Goal: Task Accomplishment & Management: Use online tool/utility

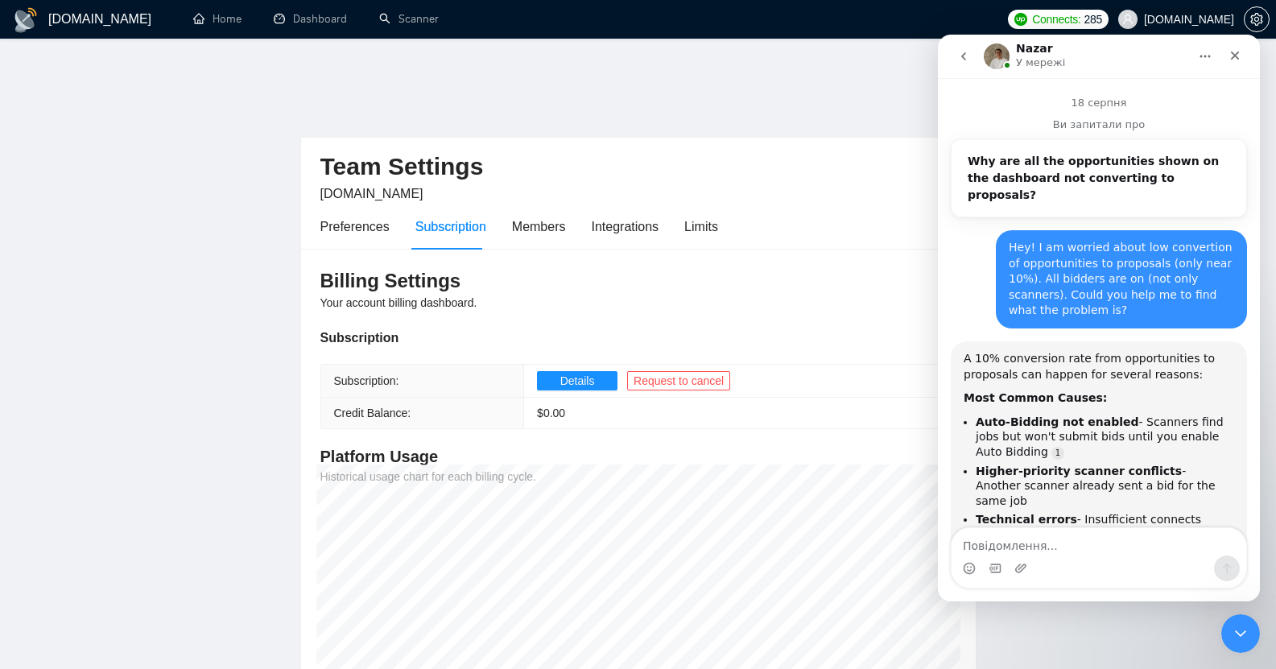
scroll to position [2, 0]
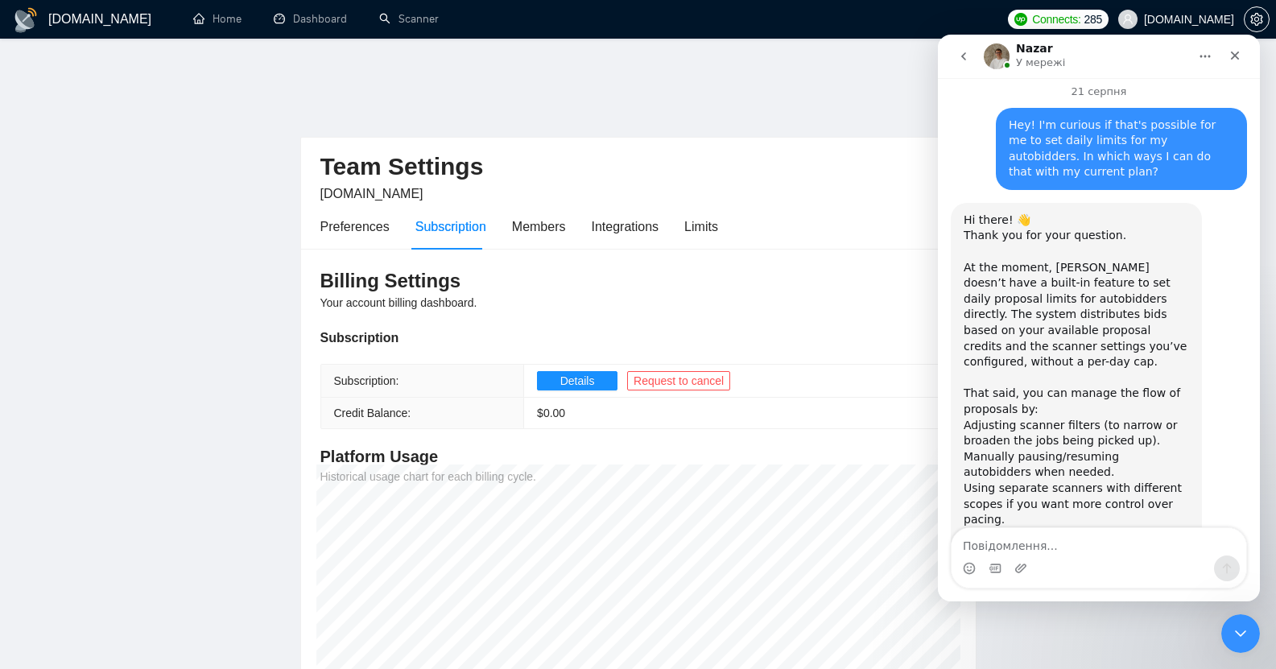
click at [1023, 535] on textarea "Повідомлення..." at bounding box center [1099, 541] width 295 height 27
type textarea "No, thanks!"
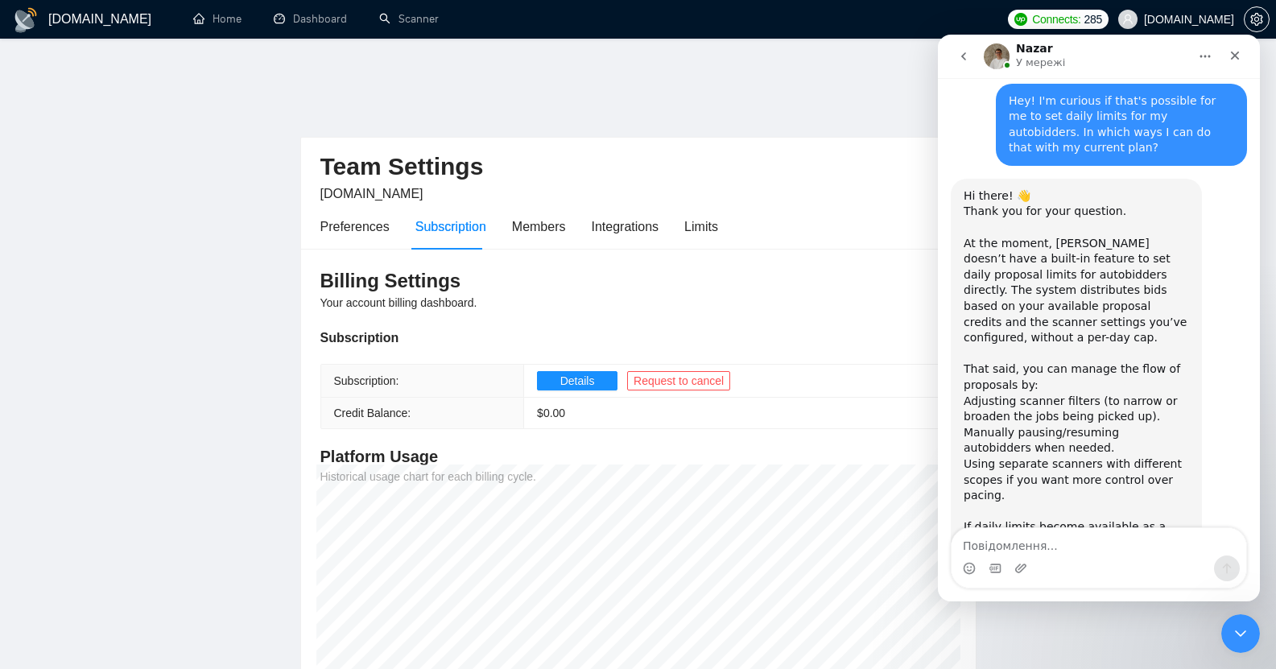
scroll to position [2218, 0]
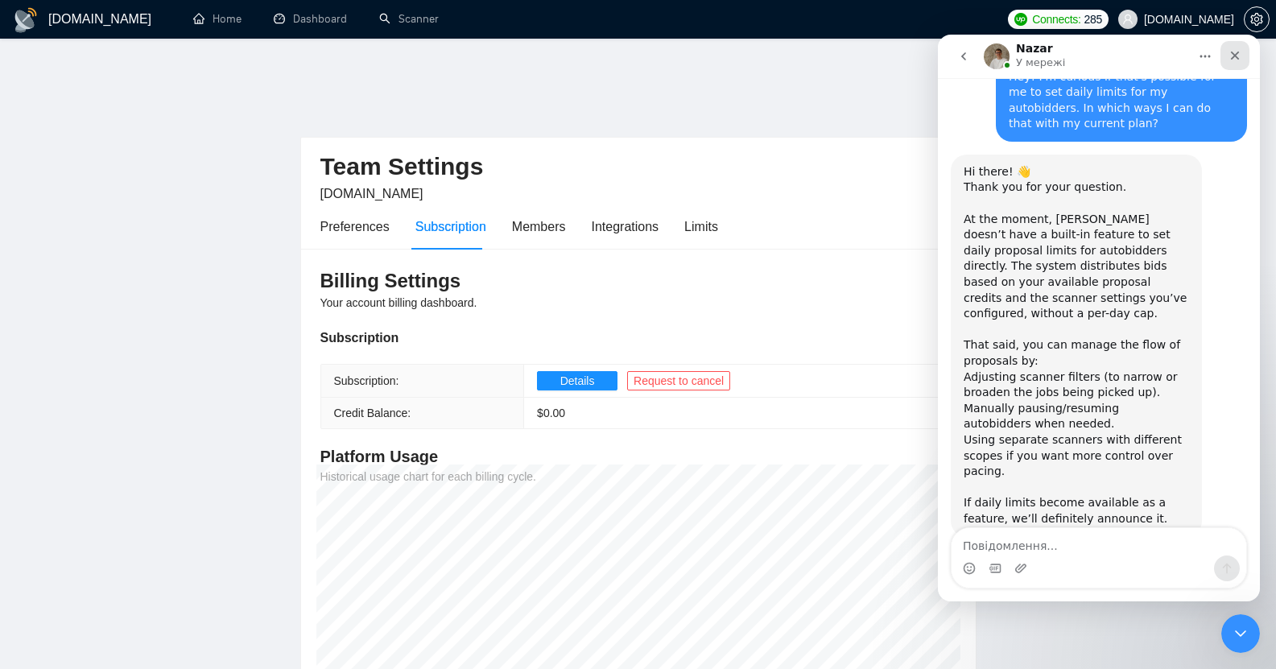
click at [1233, 56] on icon "Закрити" at bounding box center [1235, 55] width 13 height 13
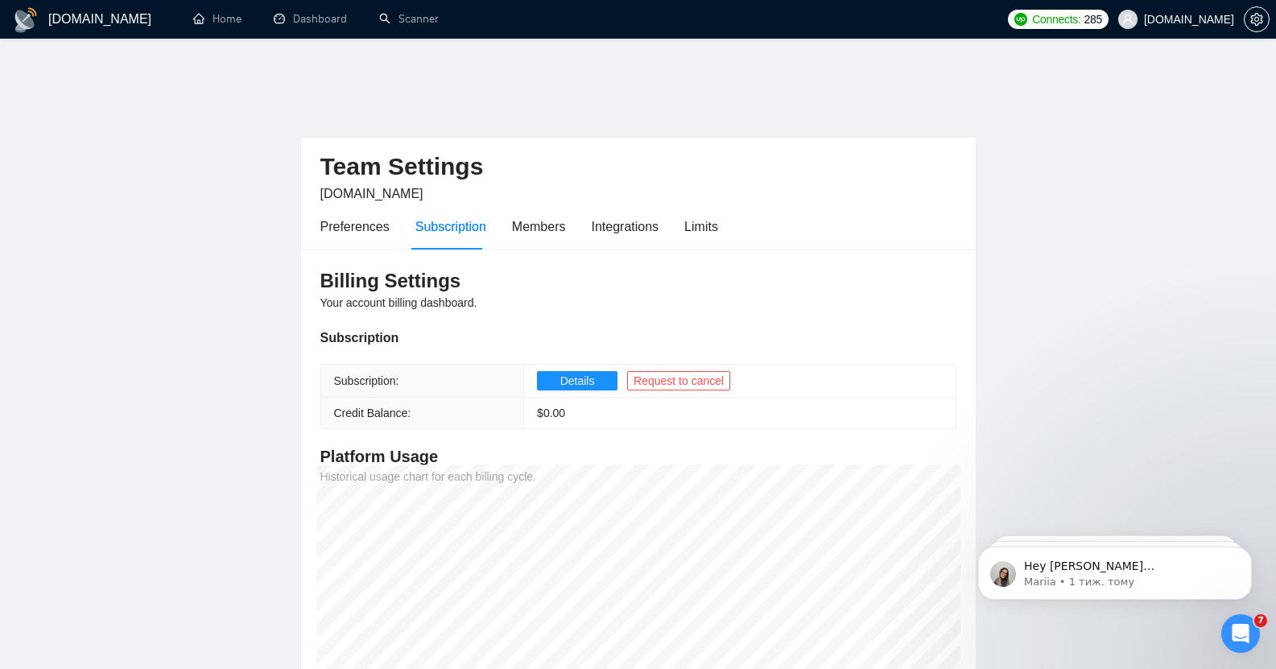
scroll to position [0, 0]
click at [197, 16] on link "Home" at bounding box center [217, 19] width 48 height 14
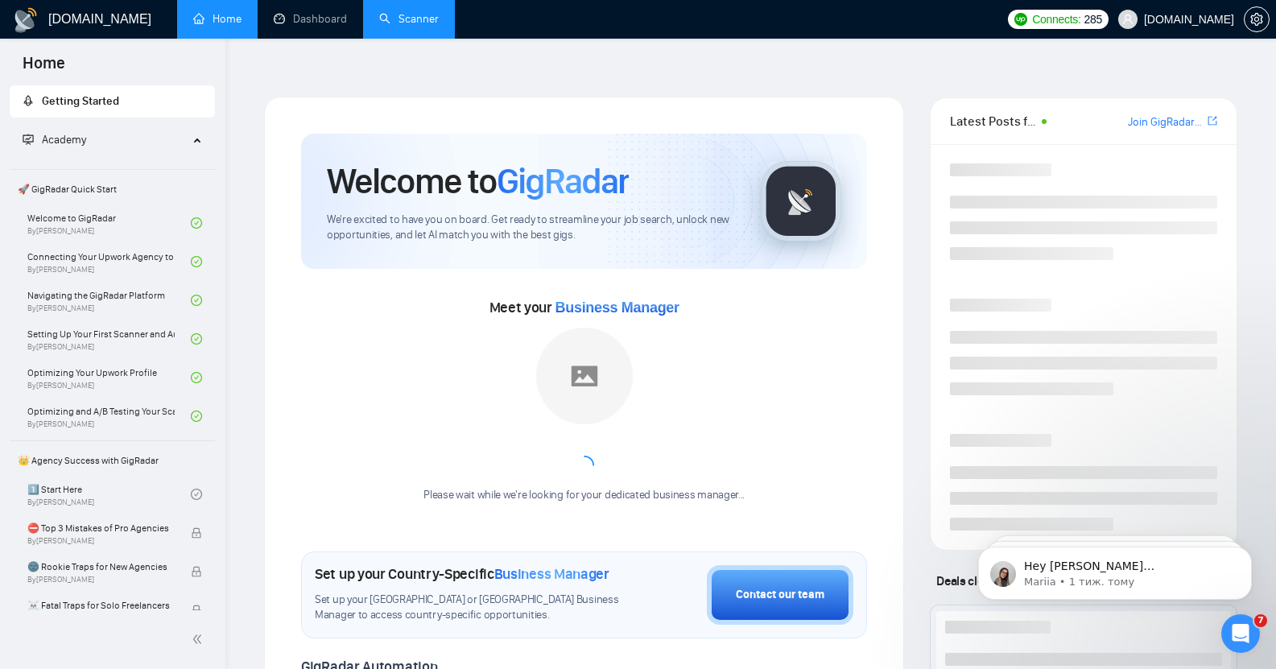
click at [401, 26] on link "Scanner" at bounding box center [409, 19] width 60 height 14
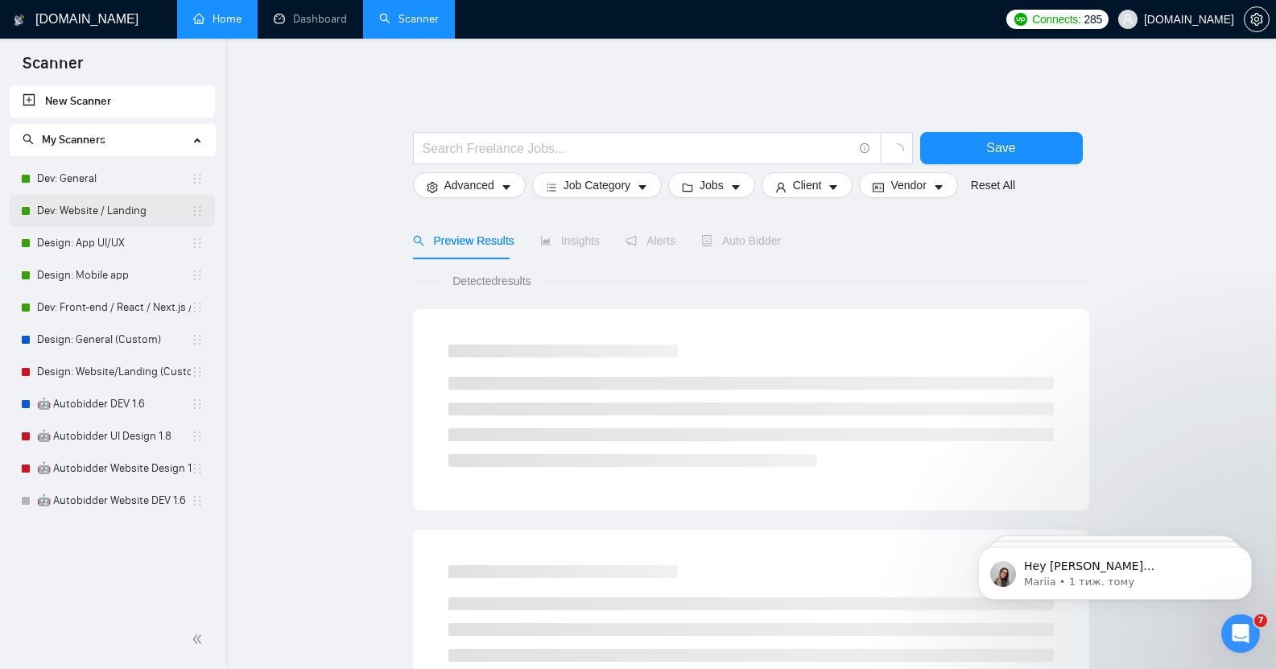
click at [91, 217] on link "Dev: Website / Landing" at bounding box center [114, 211] width 154 height 32
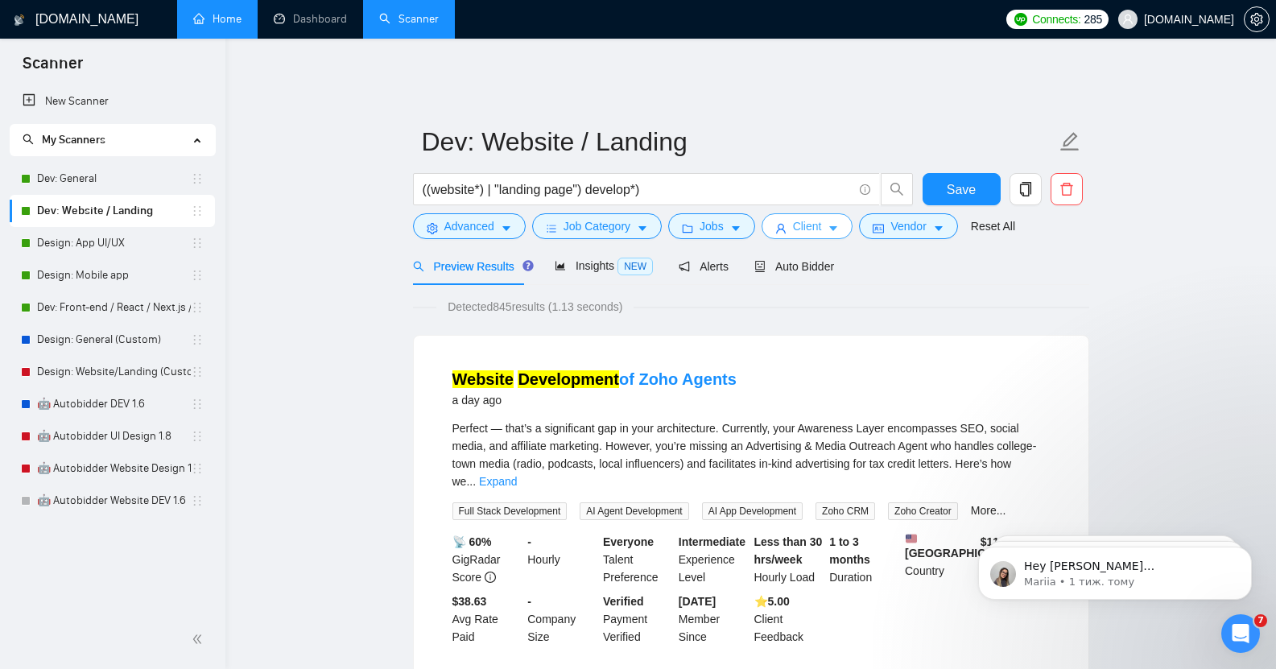
click at [846, 213] on button "Client" at bounding box center [808, 226] width 92 height 26
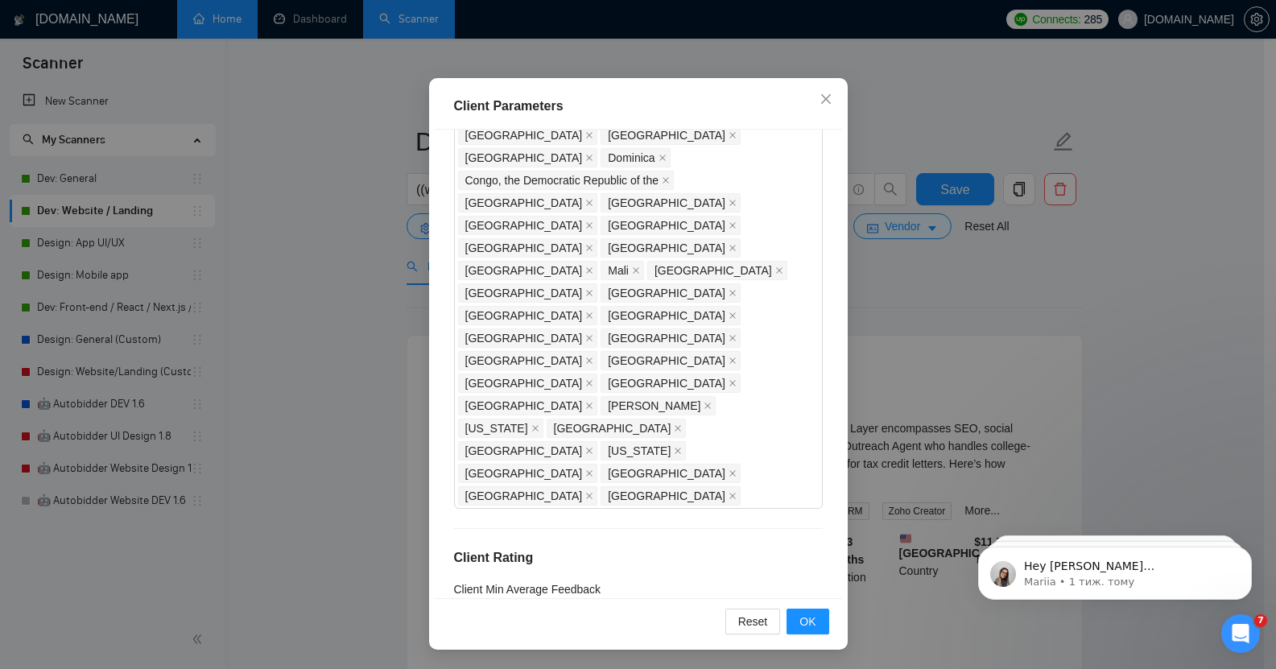
scroll to position [1117, 0]
click at [820, 97] on icon "close" at bounding box center [826, 99] width 13 height 13
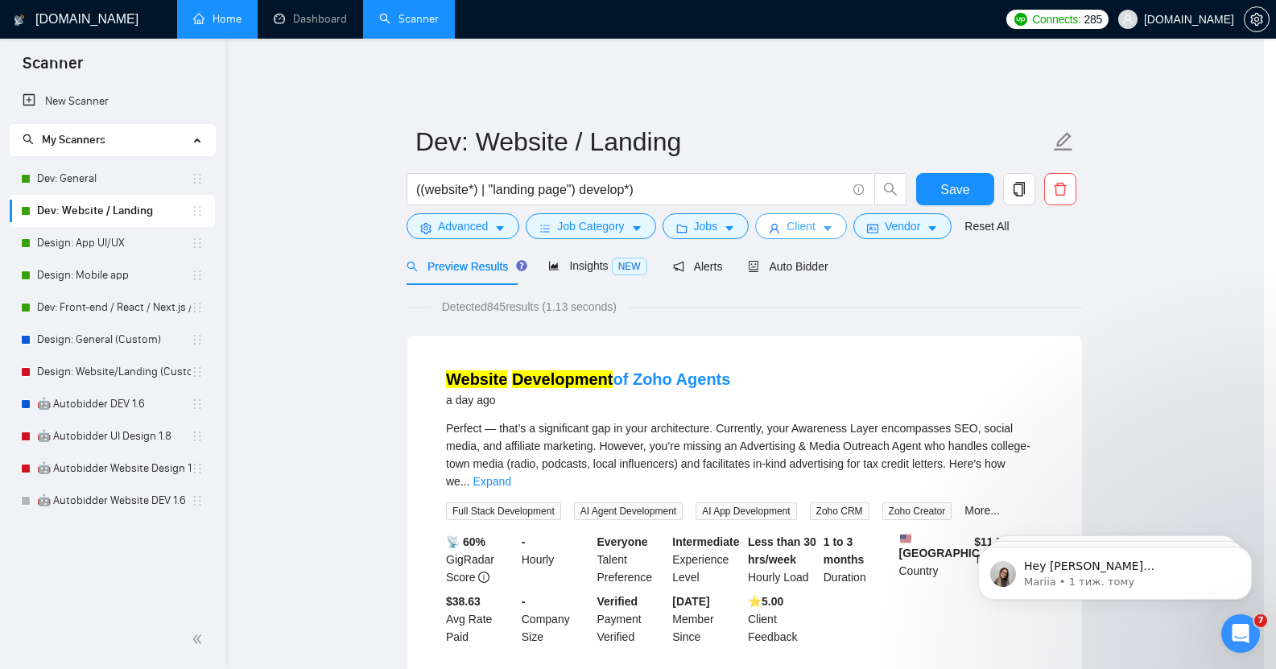
scroll to position [0, 0]
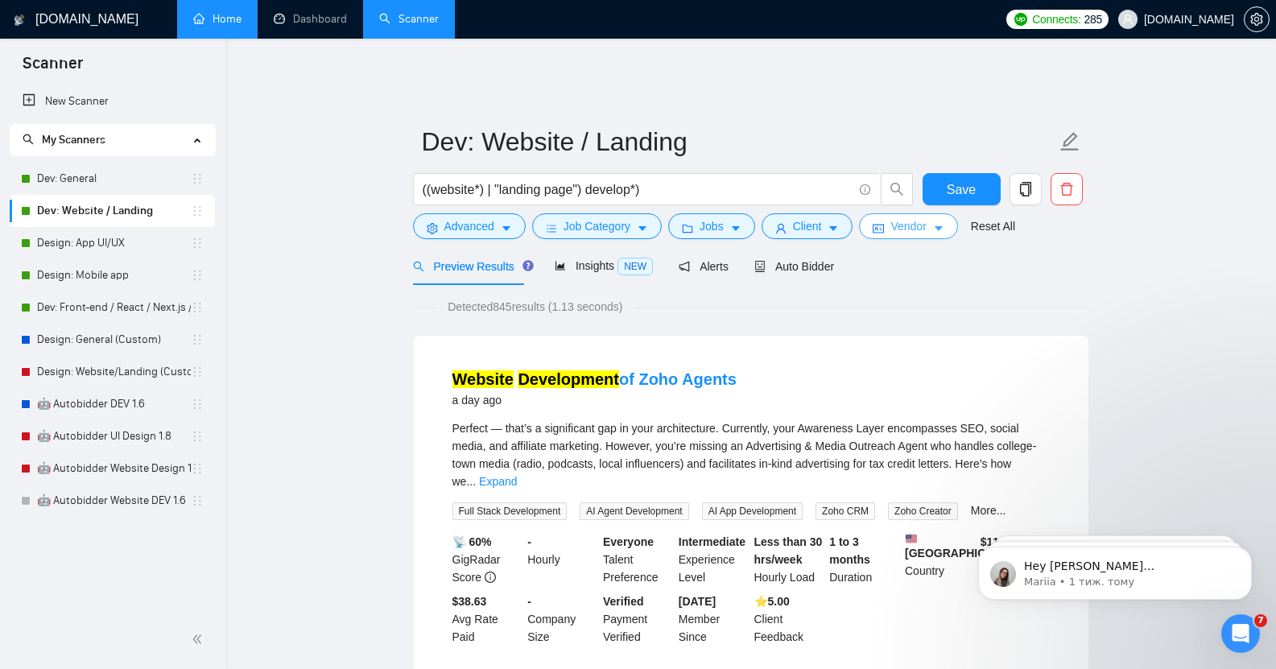
click at [915, 217] on span "Vendor" at bounding box center [908, 226] width 35 height 18
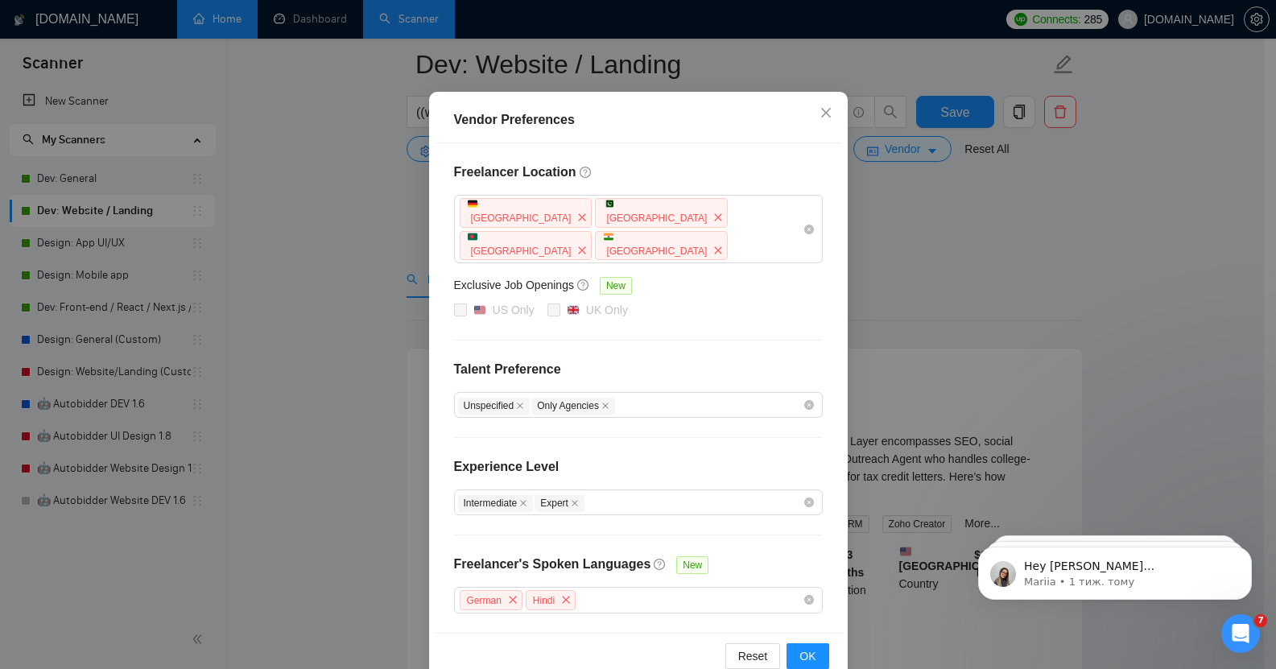
scroll to position [244, 0]
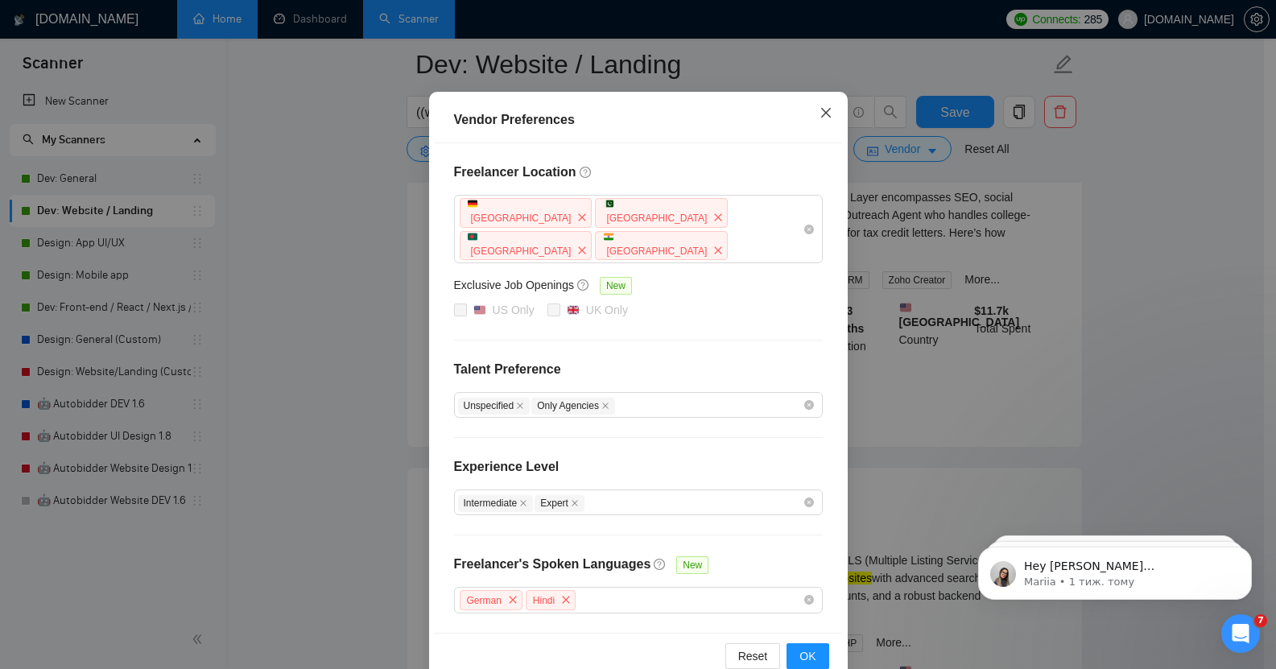
click at [820, 114] on icon "close" at bounding box center [825, 113] width 10 height 10
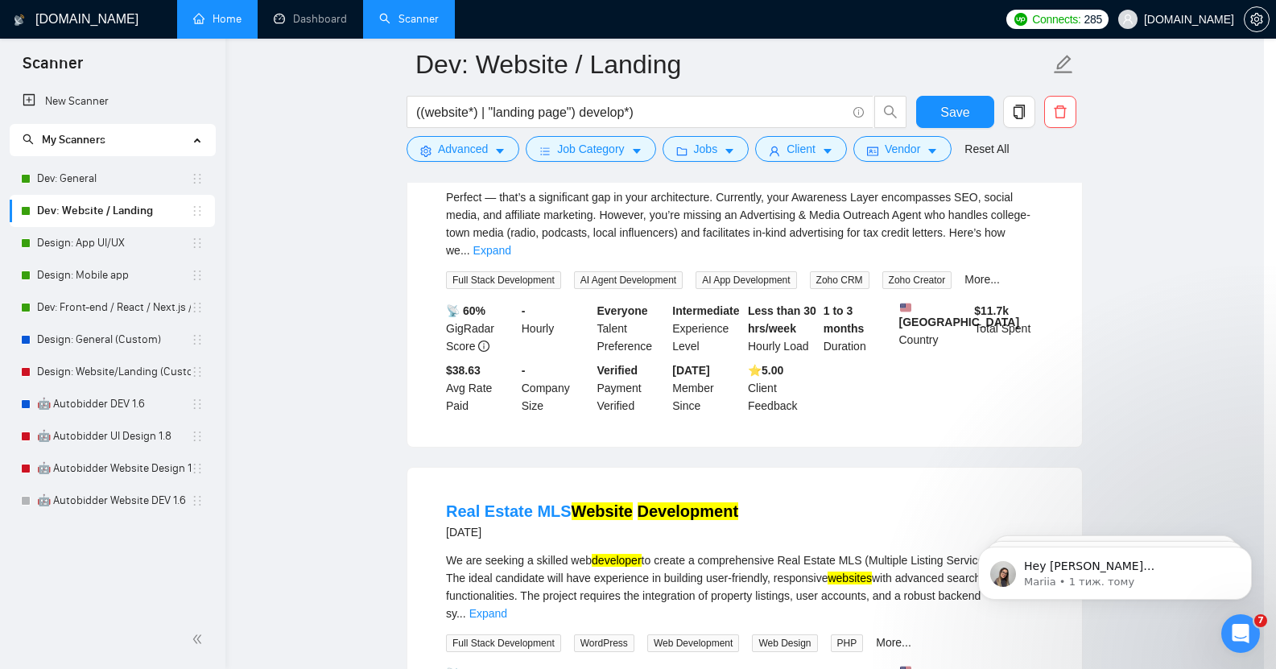
scroll to position [5, 0]
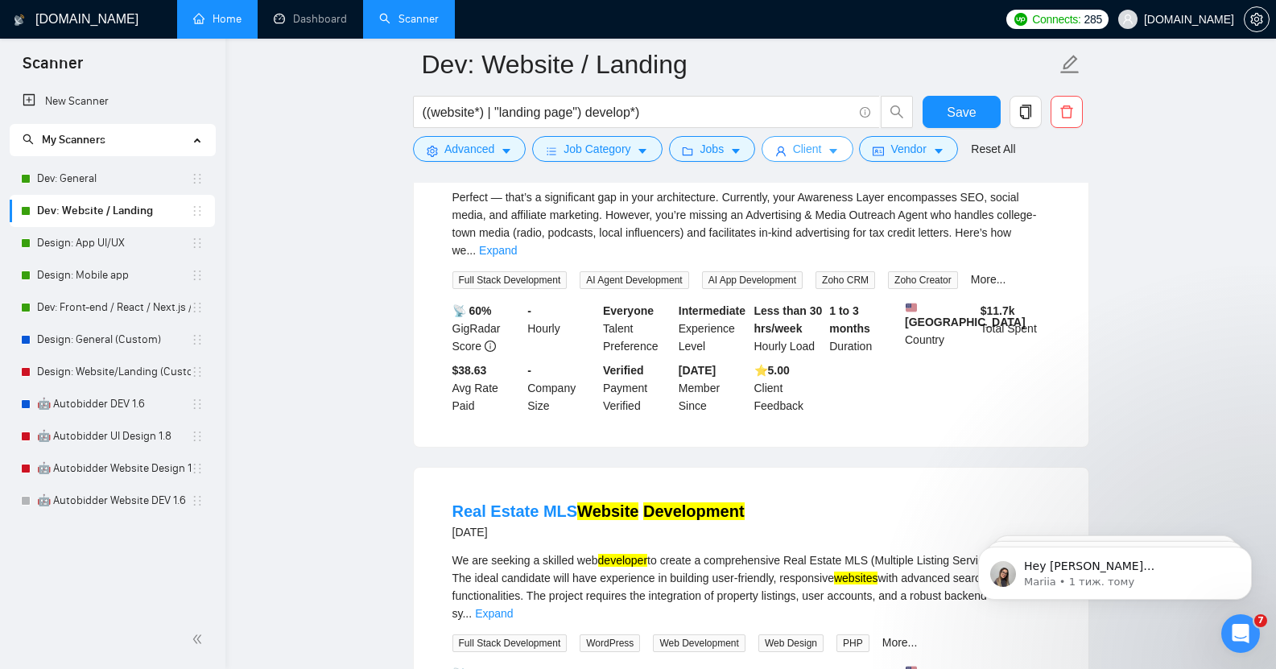
click at [796, 148] on span "Client" at bounding box center [807, 149] width 29 height 18
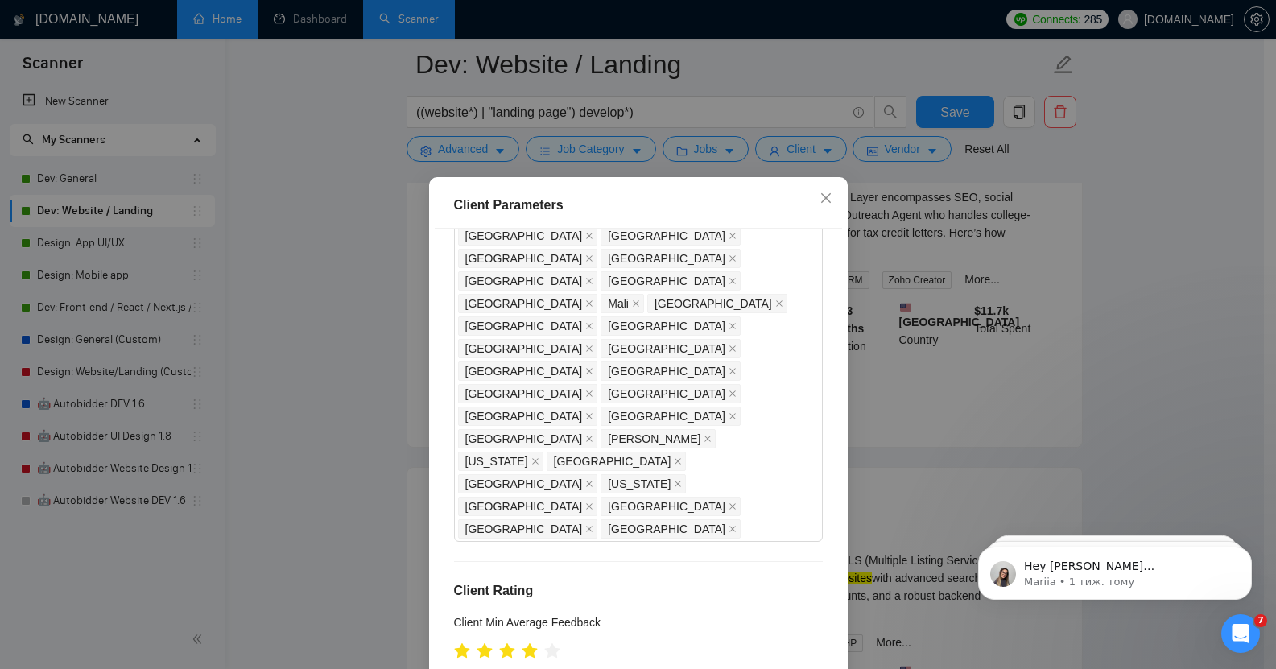
scroll to position [1182, 0]
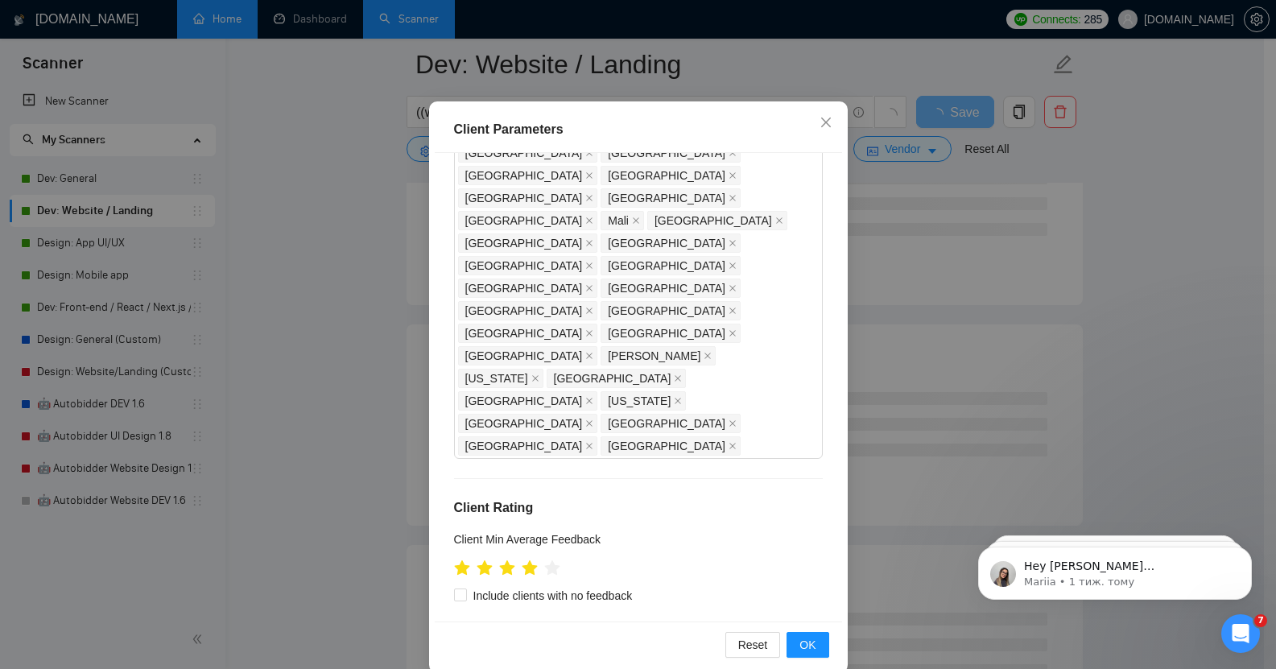
scroll to position [79, 0]
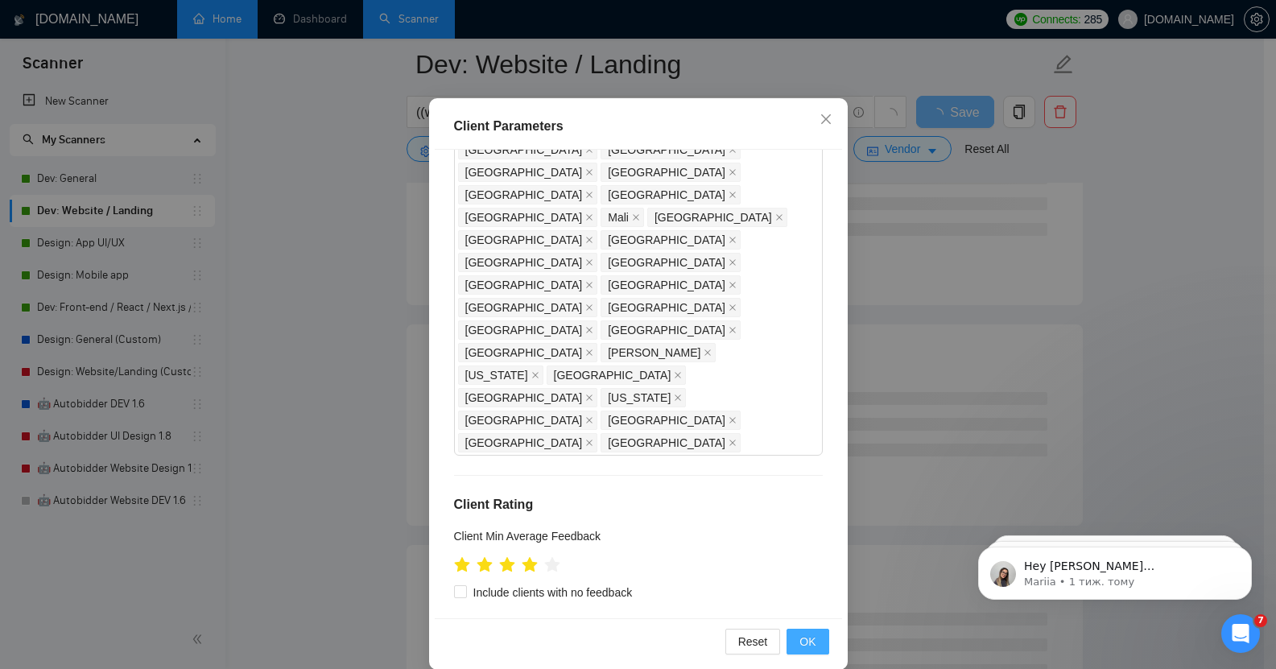
click at [801, 646] on span "OK" at bounding box center [808, 642] width 16 height 18
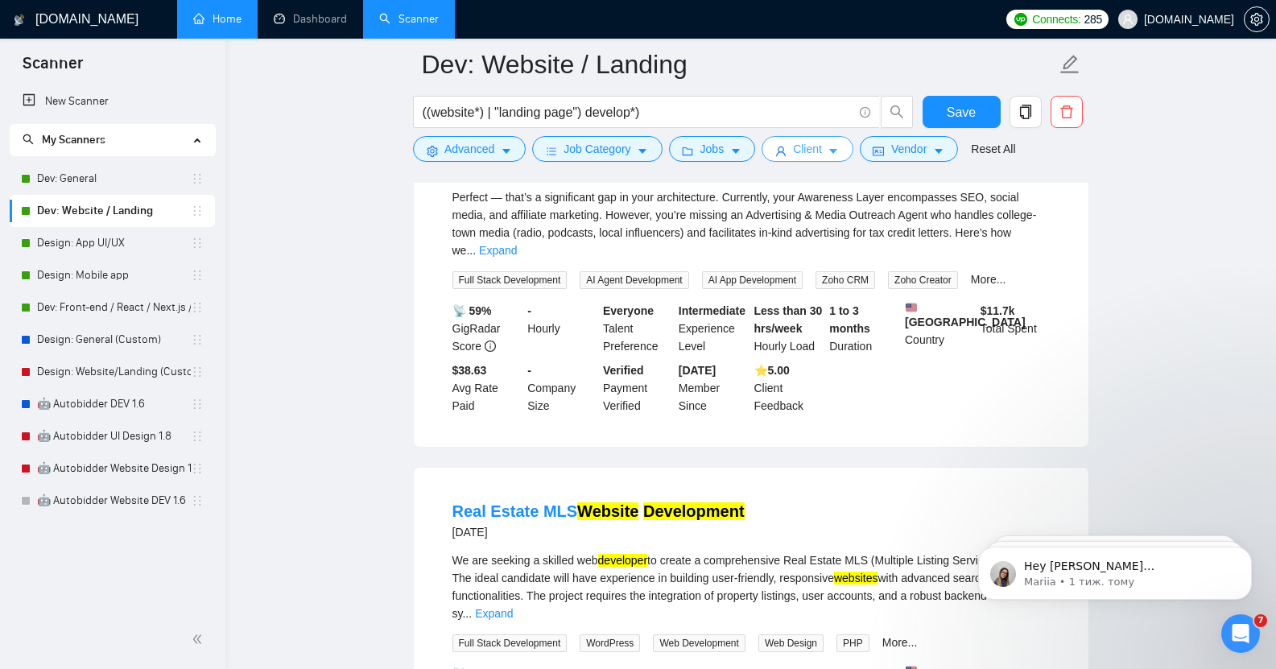
scroll to position [0, 0]
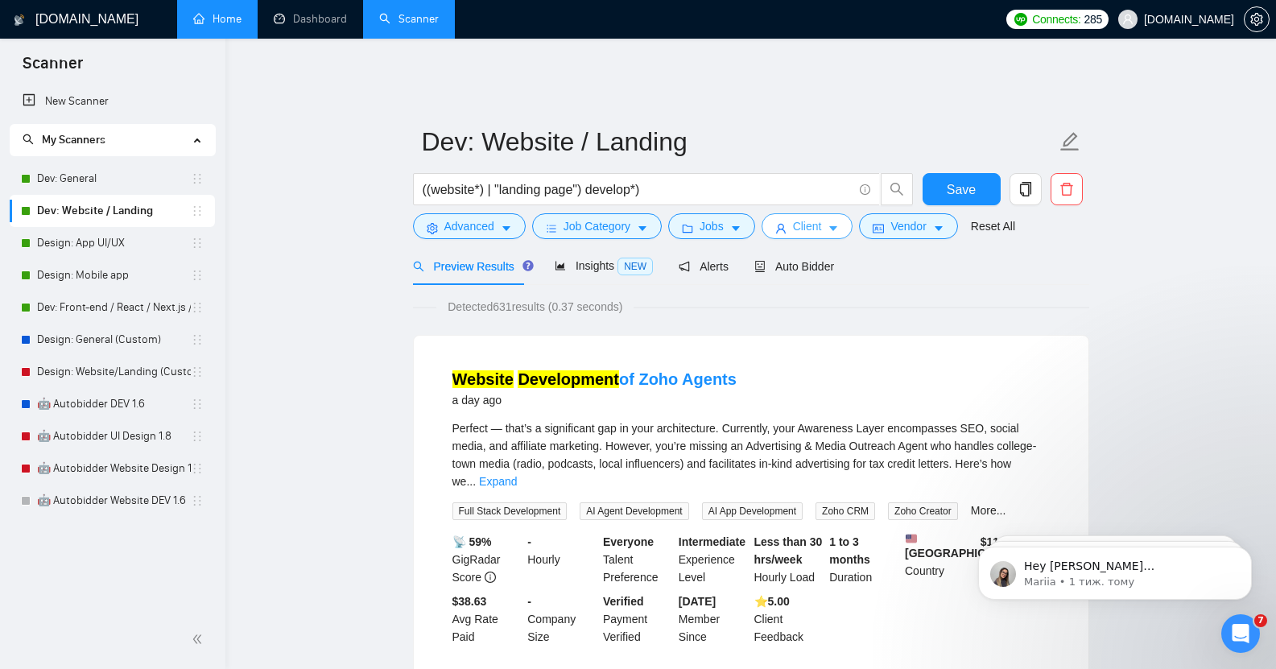
click at [820, 216] on button "Client" at bounding box center [808, 226] width 92 height 26
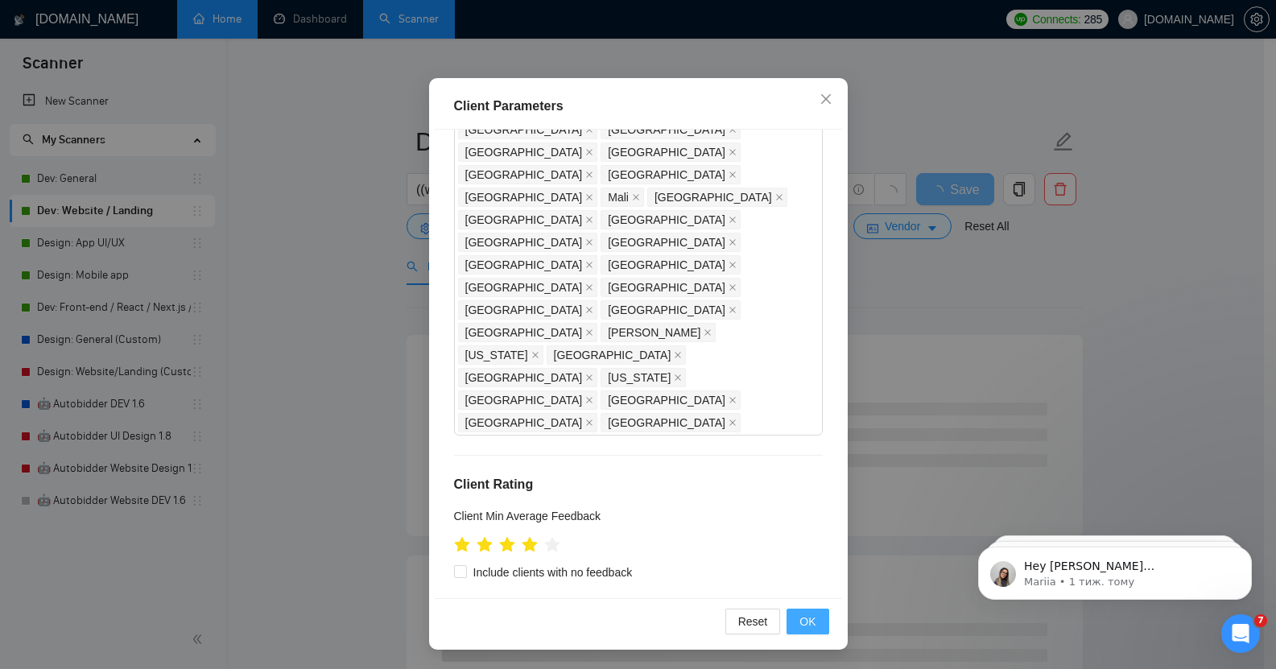
click at [800, 620] on span "OK" at bounding box center [808, 622] width 16 height 18
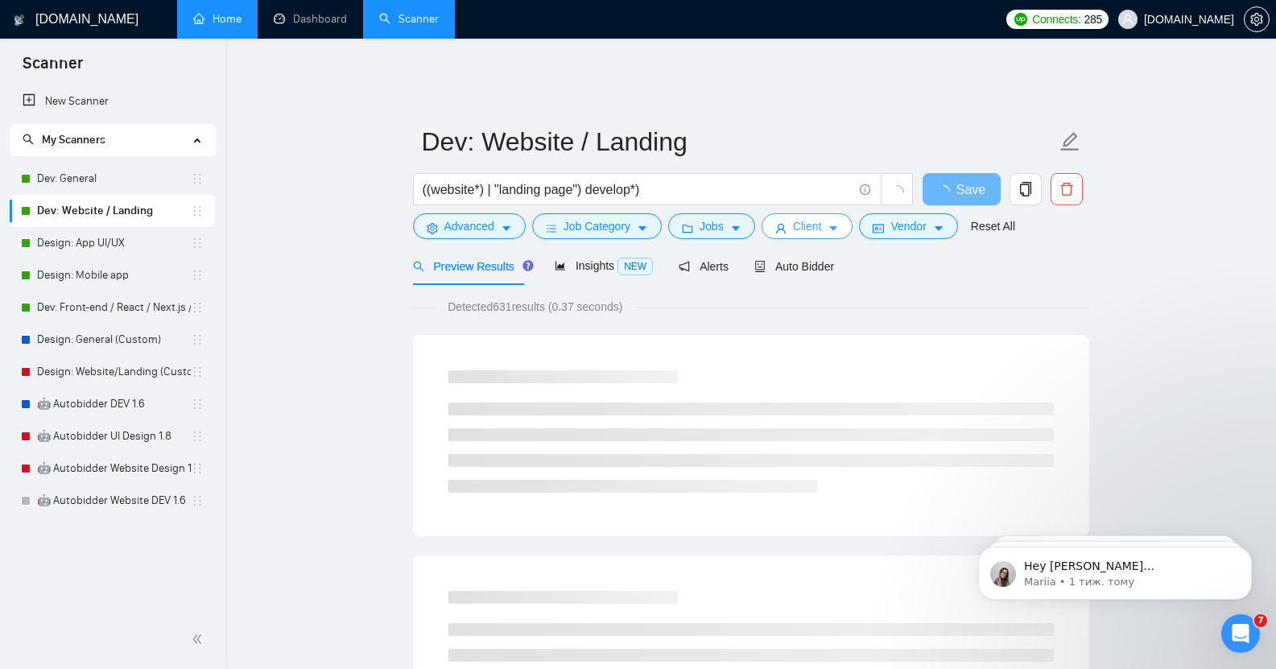
scroll to position [0, 0]
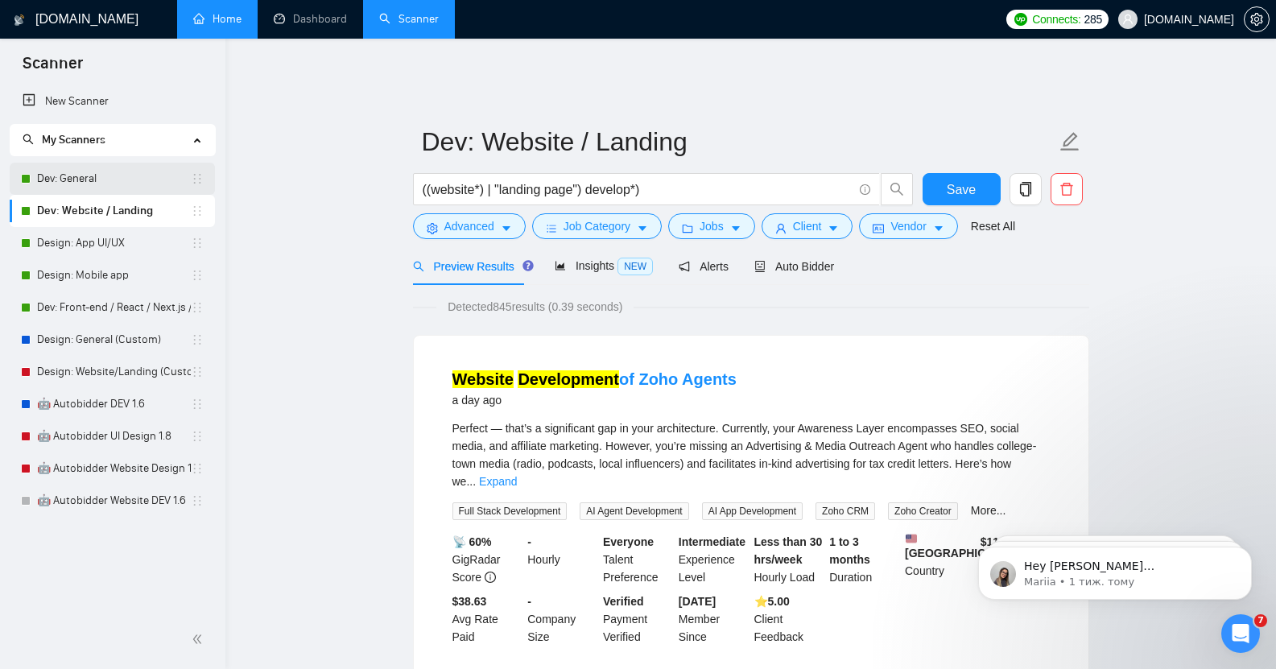
click at [101, 184] on link "Dev: General" at bounding box center [114, 179] width 154 height 32
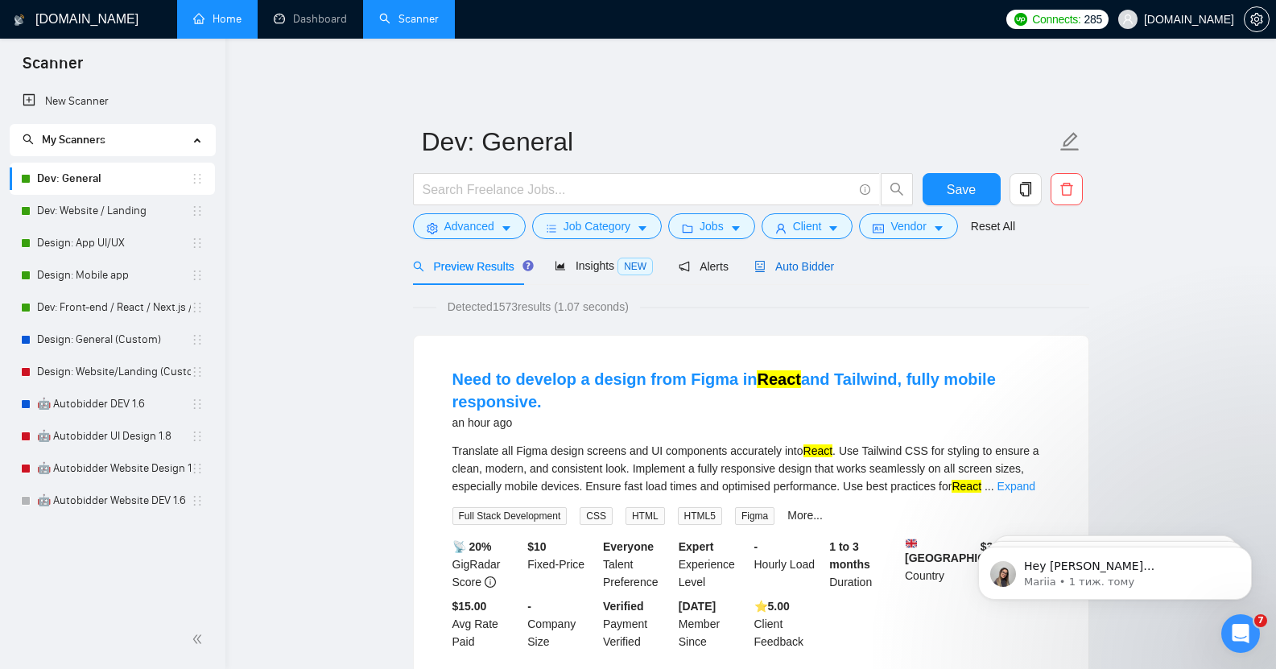
click at [809, 260] on span "Auto Bidder" at bounding box center [794, 266] width 80 height 13
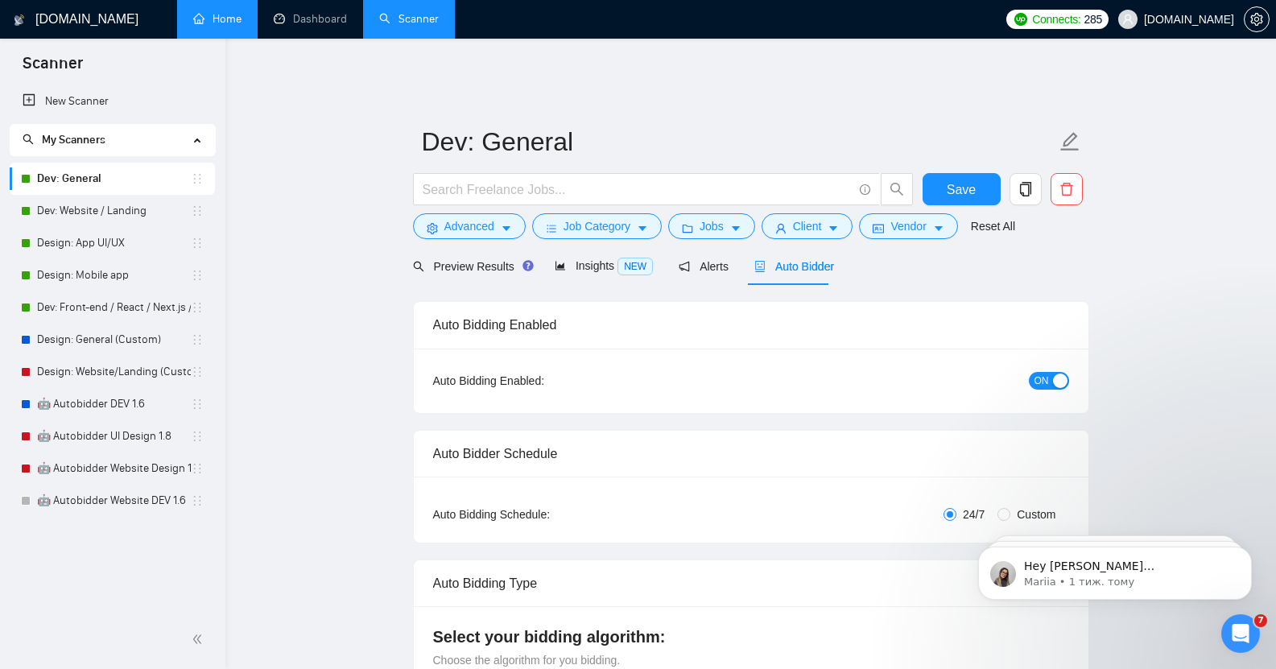
checkbox input "true"
click at [481, 260] on span "Preview Results" at bounding box center [471, 266] width 116 height 13
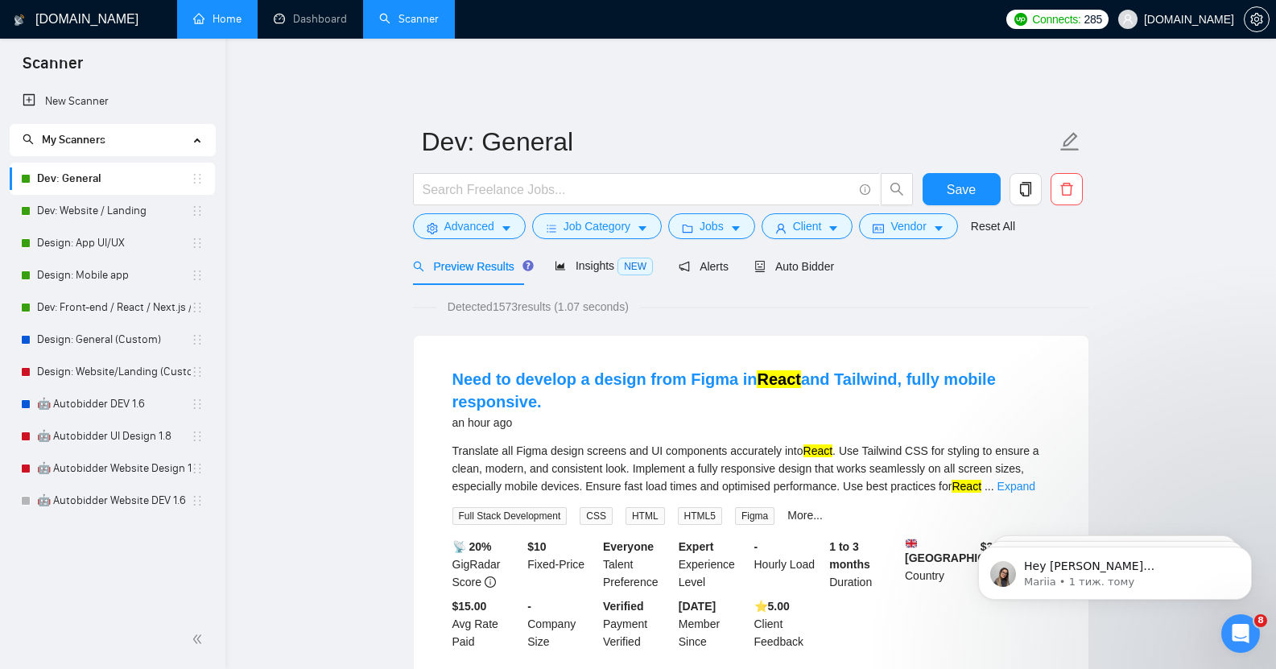
scroll to position [2378, 0]
click at [92, 345] on link "Design: General (Custom)" at bounding box center [114, 340] width 154 height 32
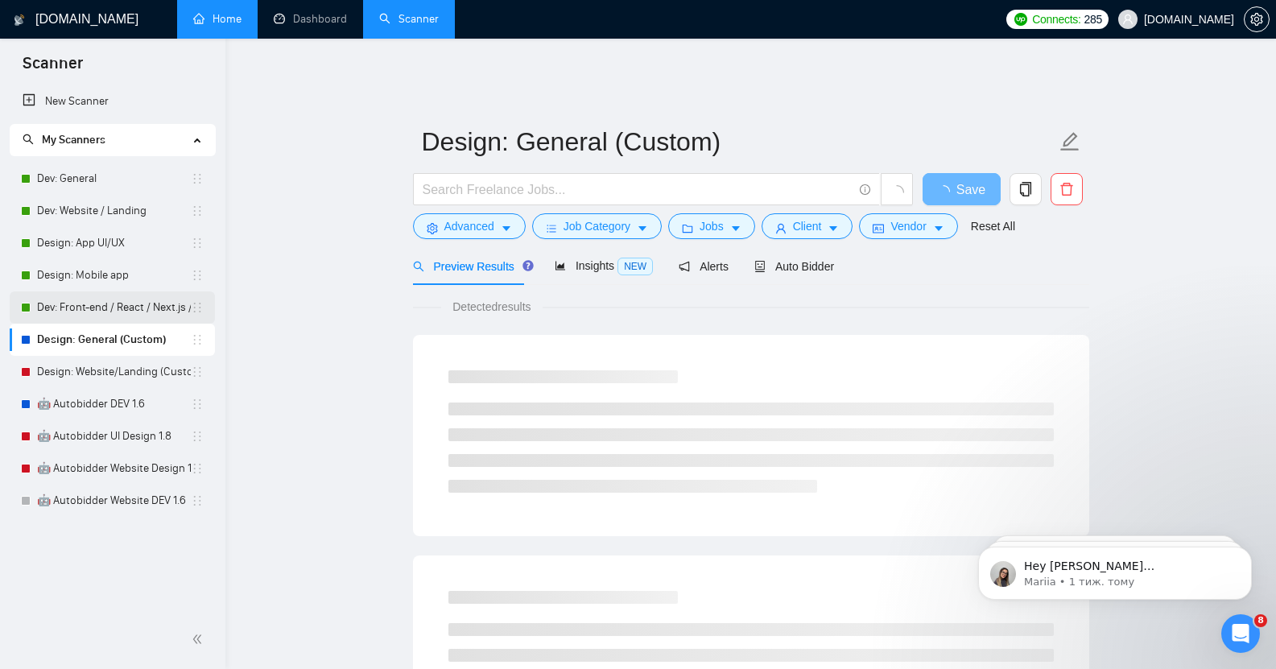
click at [99, 308] on link "Dev: Front-end / React / Next.js / WebGL / GSAP" at bounding box center [114, 307] width 154 height 32
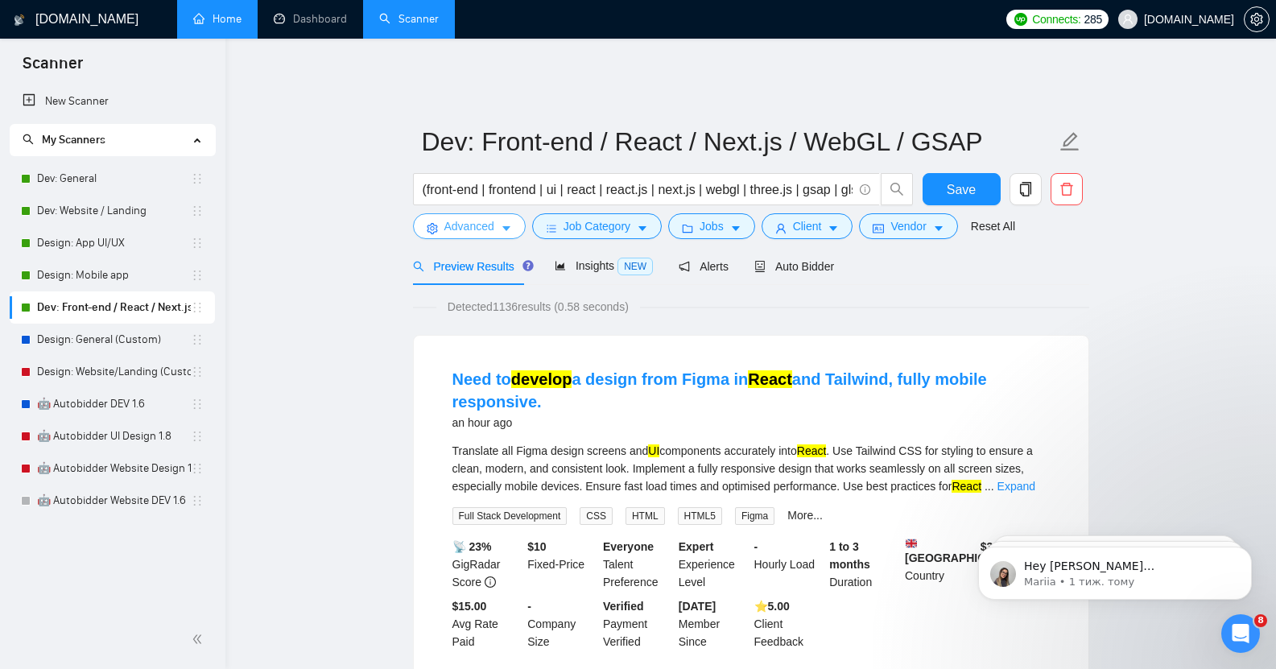
click at [479, 217] on span "Advanced" at bounding box center [469, 226] width 50 height 18
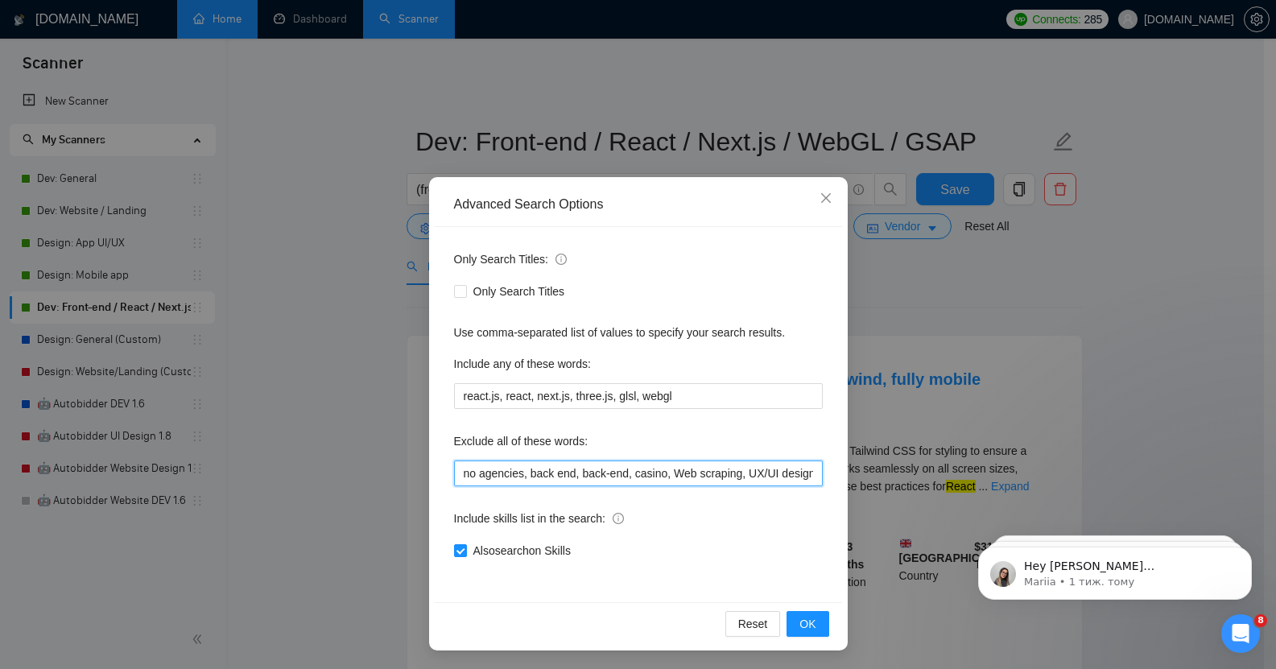
click at [621, 473] on input "no agencies, back end, back-end, casino, Web scraping, UX/UI design, UX/UI desi…" at bounding box center [638, 474] width 369 height 26
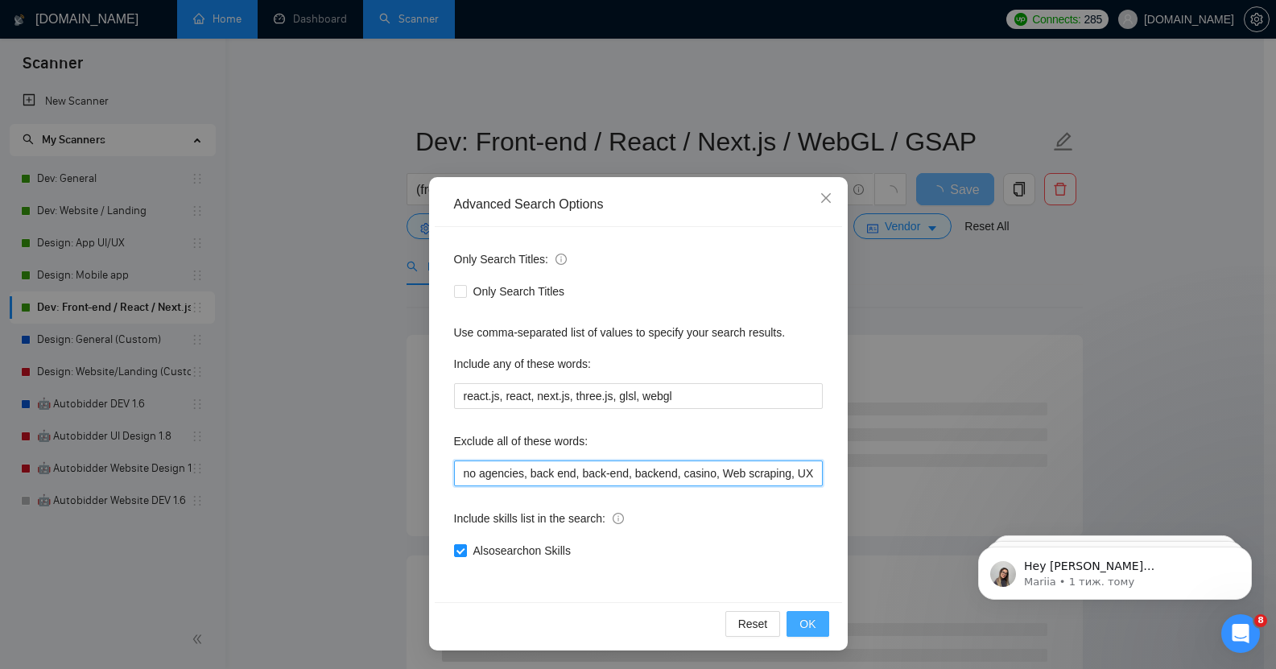
type input "no agencies, back end, back-end, backend, casino, Web scraping, UX/UI design, U…"
click at [805, 622] on span "OK" at bounding box center [808, 624] width 16 height 18
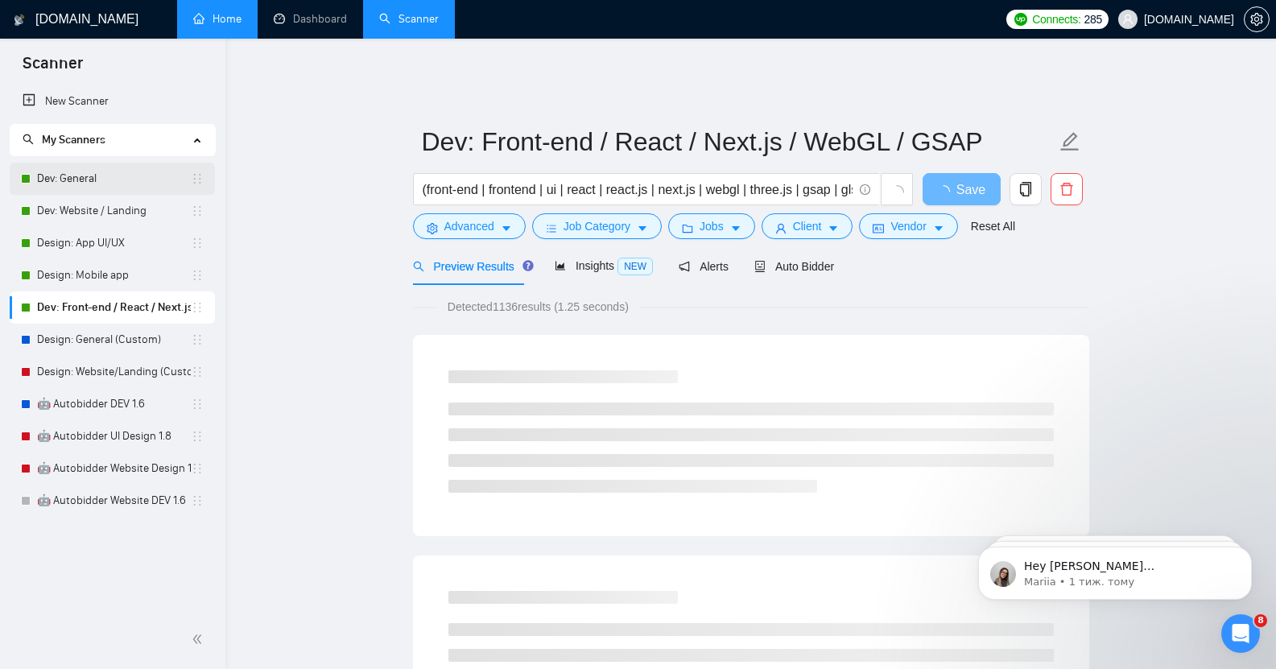
click at [116, 173] on link "Dev: General" at bounding box center [114, 179] width 154 height 32
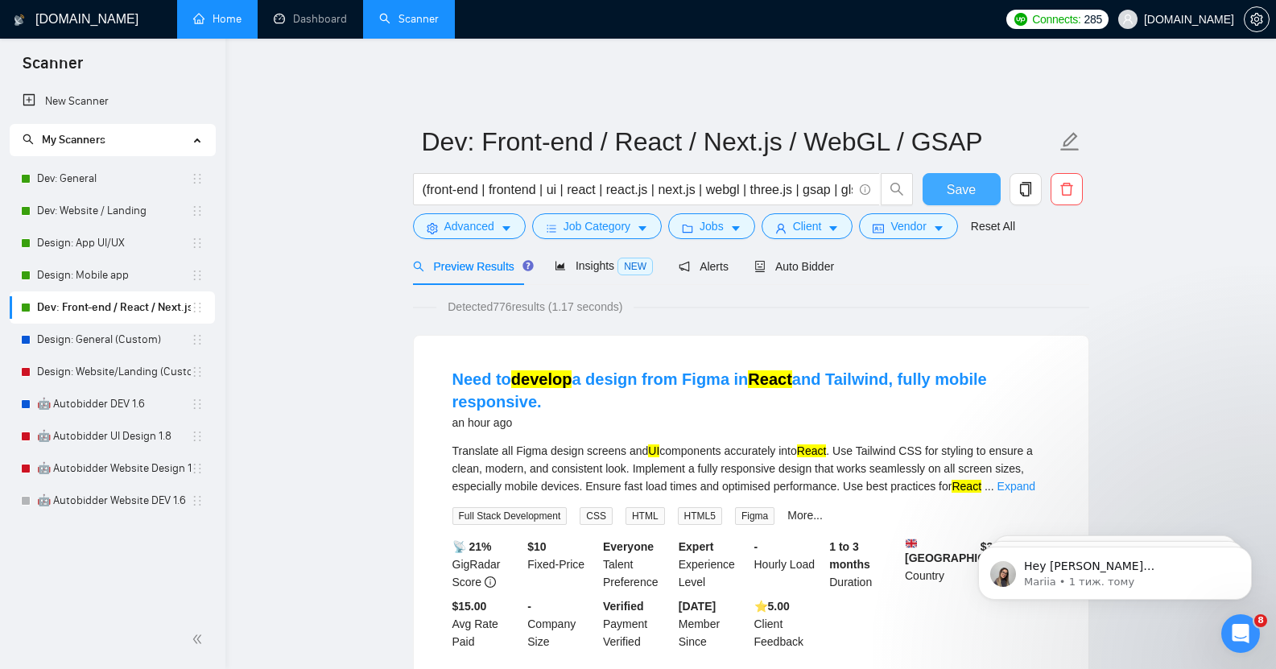
click at [958, 180] on span "Save" at bounding box center [961, 190] width 29 height 20
click at [122, 213] on link "Dev: Website / Landing" at bounding box center [114, 211] width 154 height 32
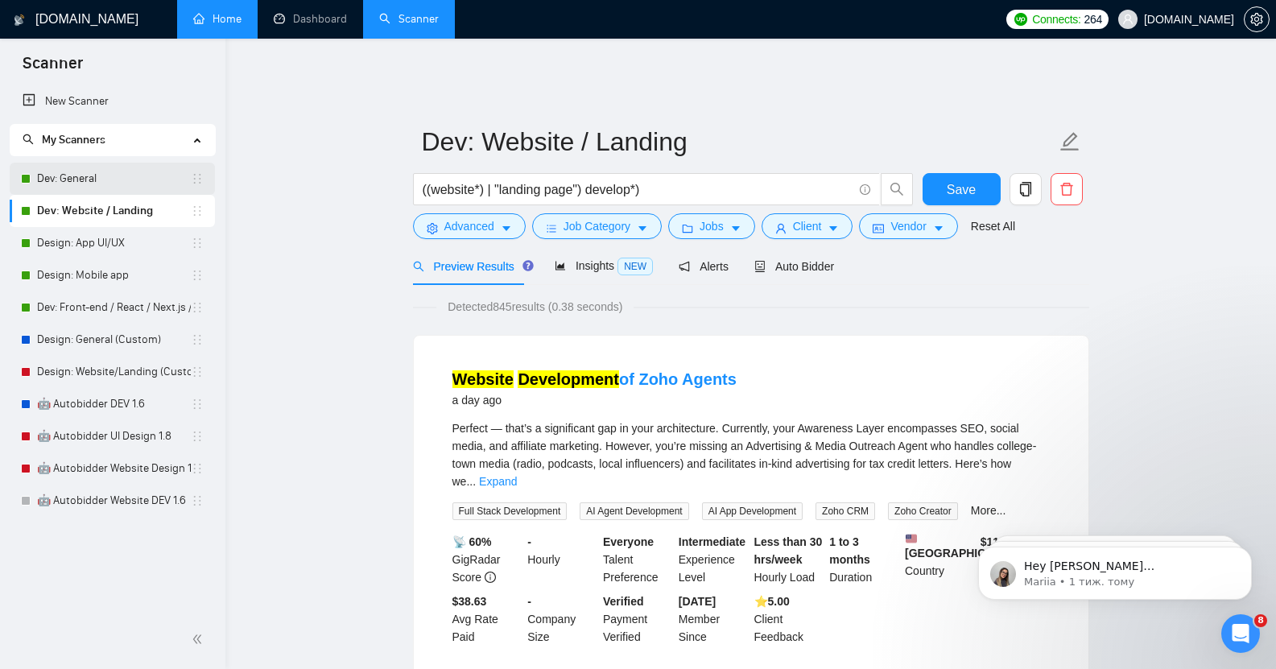
click at [98, 179] on link "Dev: General" at bounding box center [114, 179] width 154 height 32
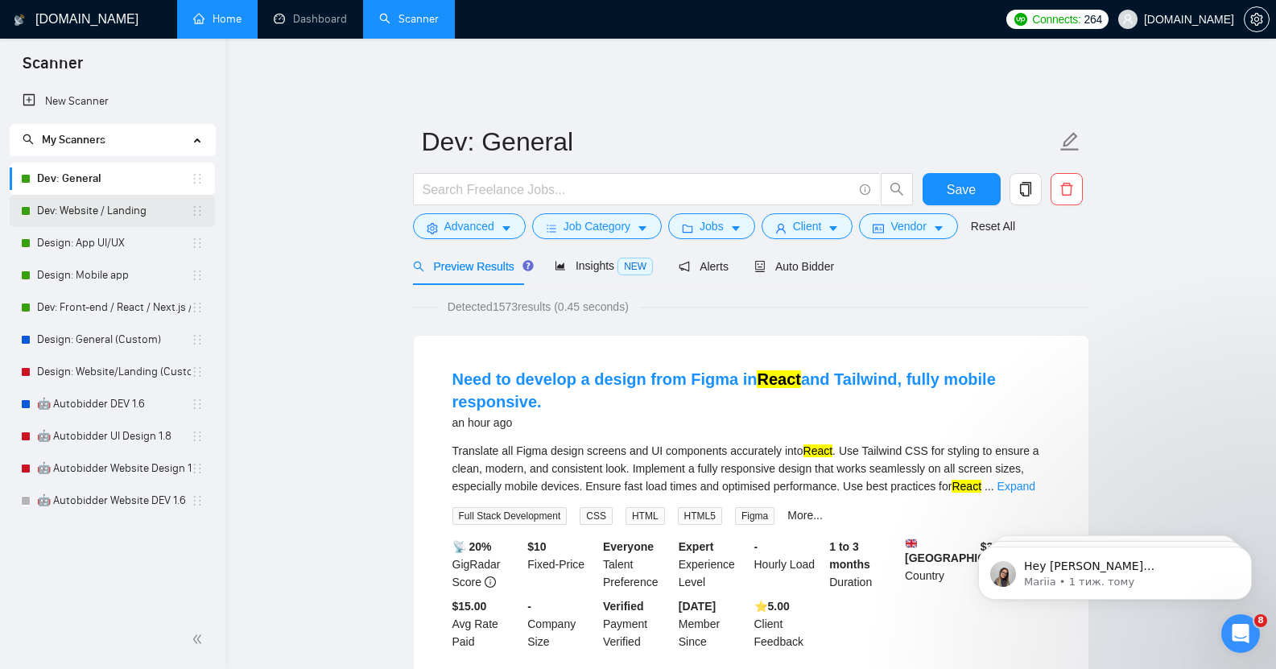
click at [118, 213] on link "Dev: Website / Landing" at bounding box center [114, 211] width 154 height 32
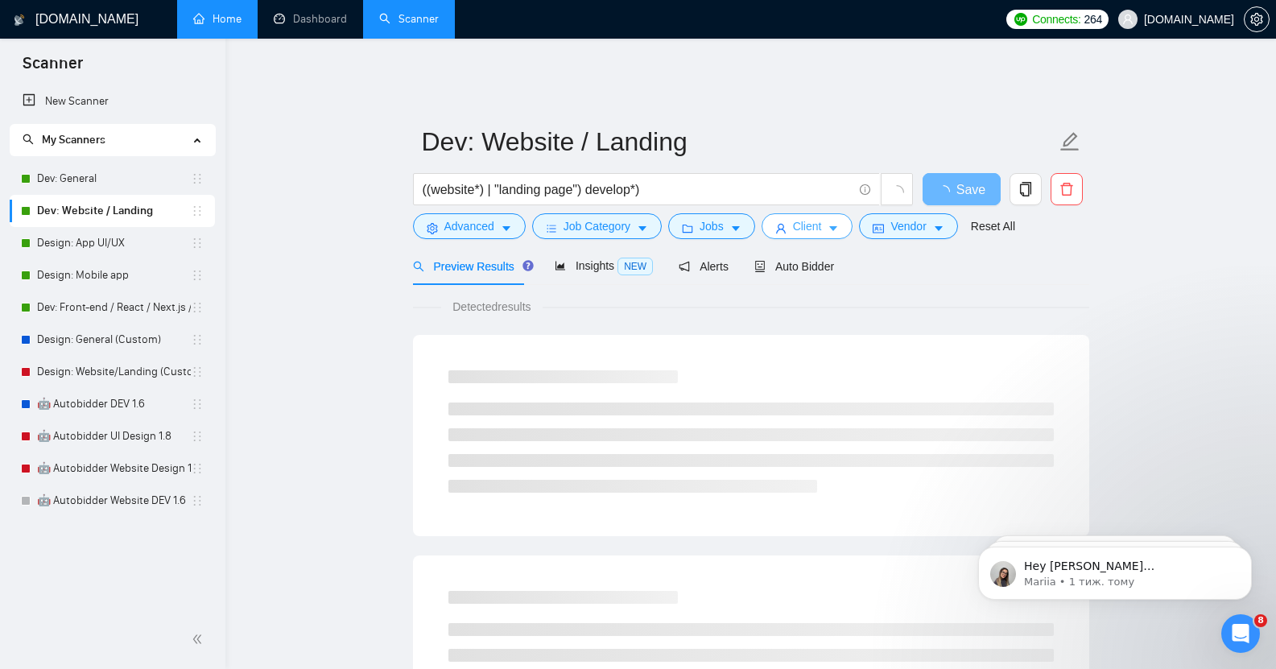
click at [804, 217] on span "Client" at bounding box center [807, 226] width 29 height 18
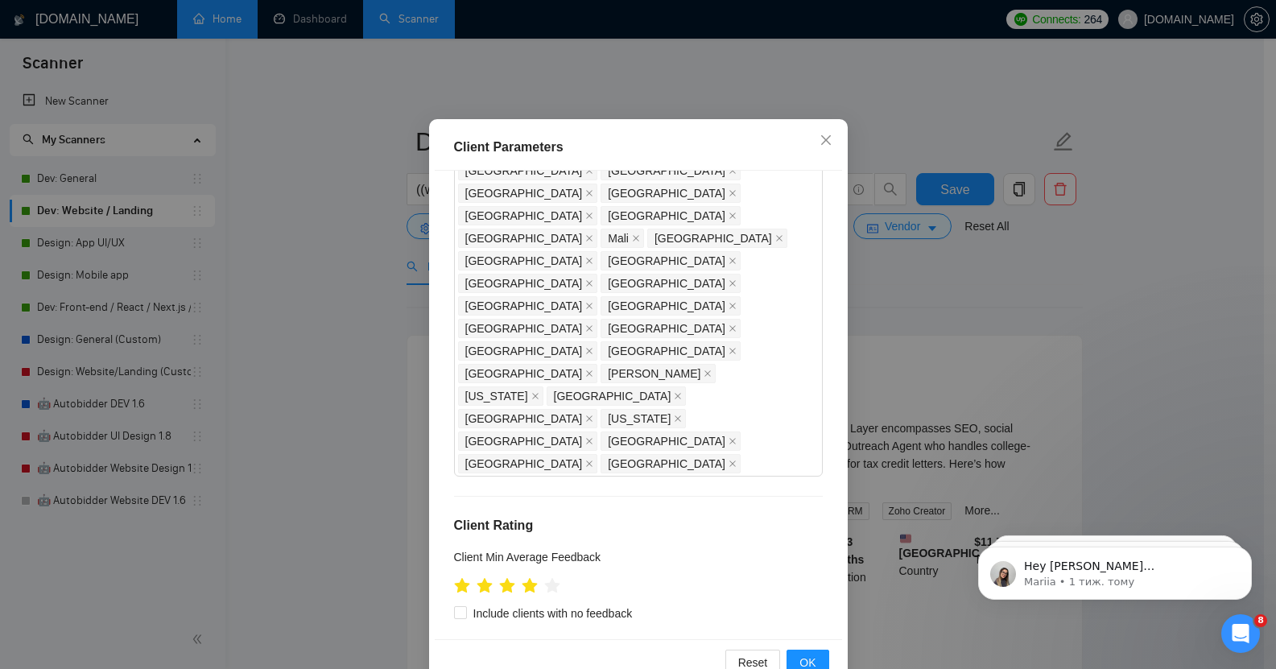
scroll to position [59, 0]
click at [822, 141] on icon "close" at bounding box center [826, 139] width 13 height 13
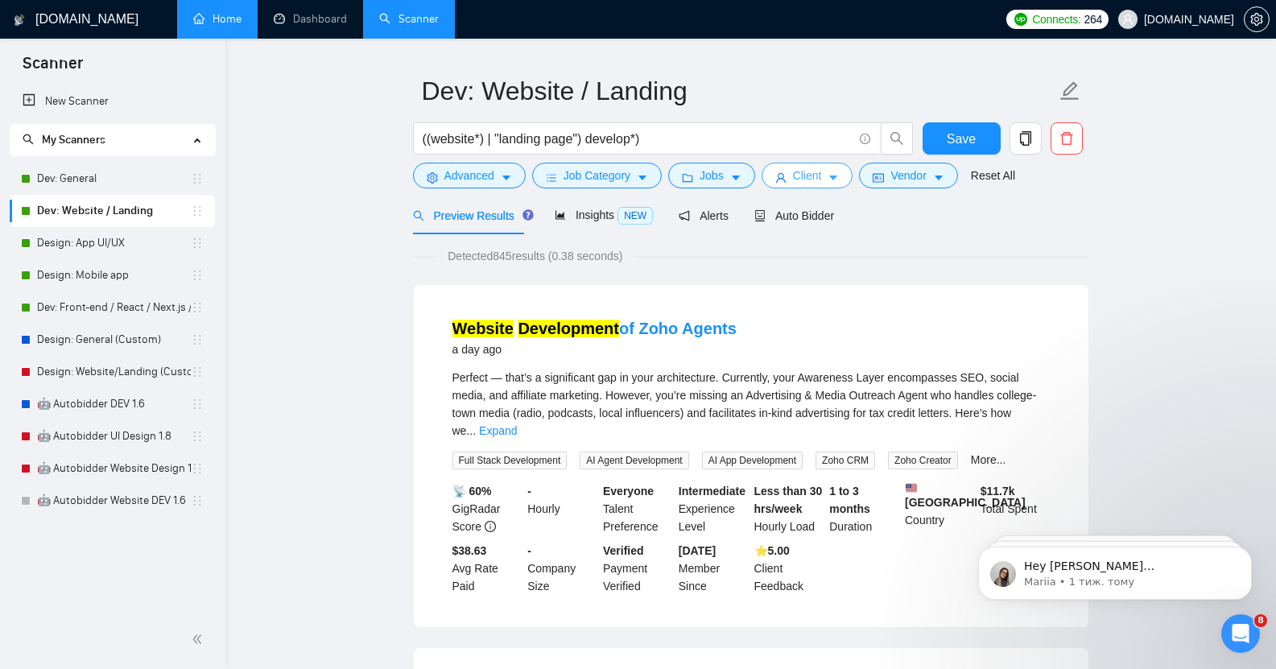
scroll to position [53, 0]
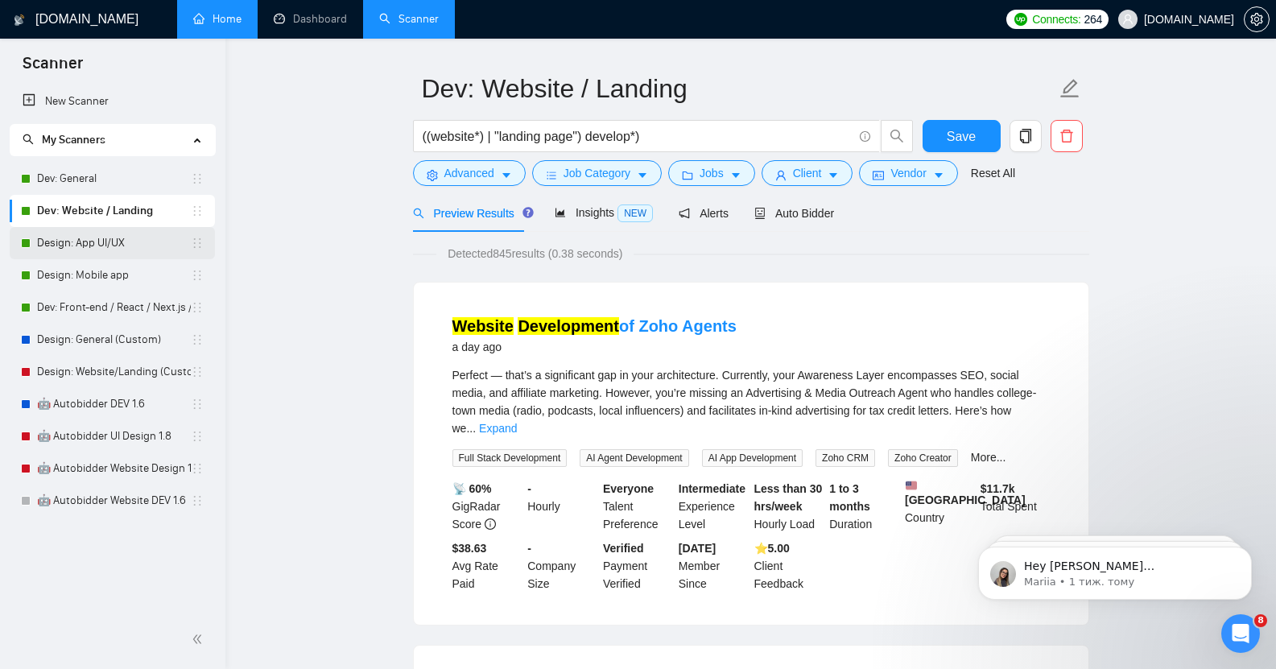
click at [105, 242] on link "Design: App UI/UX" at bounding box center [114, 243] width 154 height 32
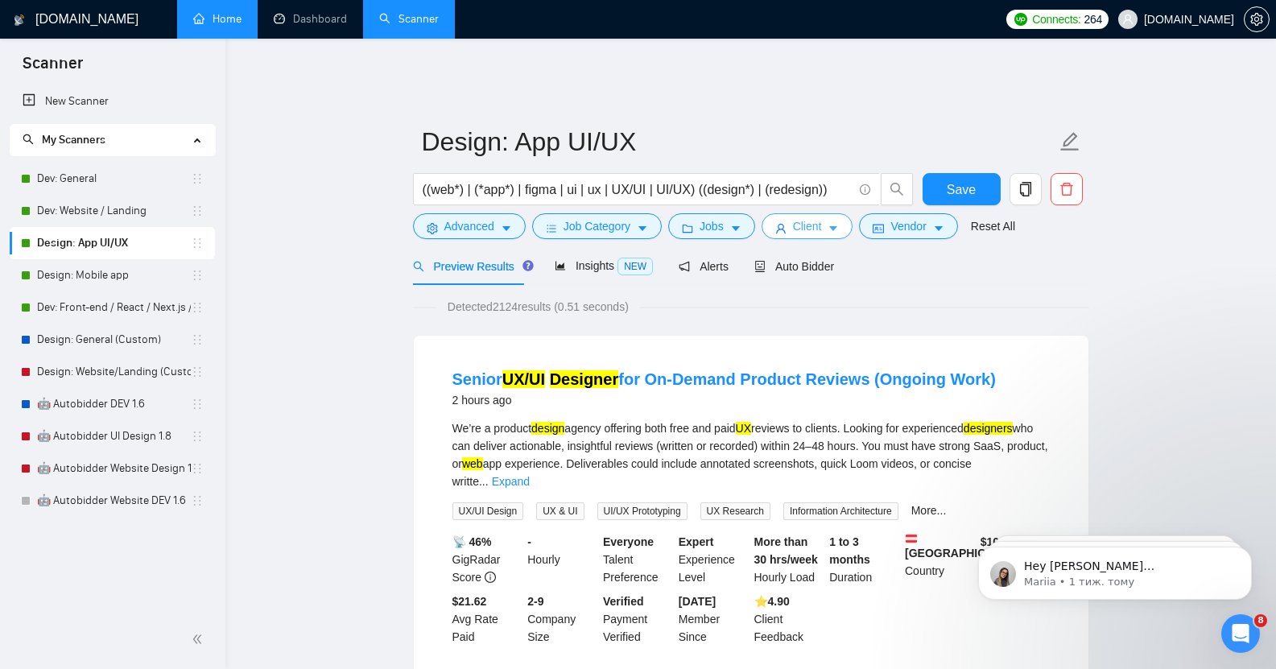
click at [804, 217] on span "Client" at bounding box center [807, 226] width 29 height 18
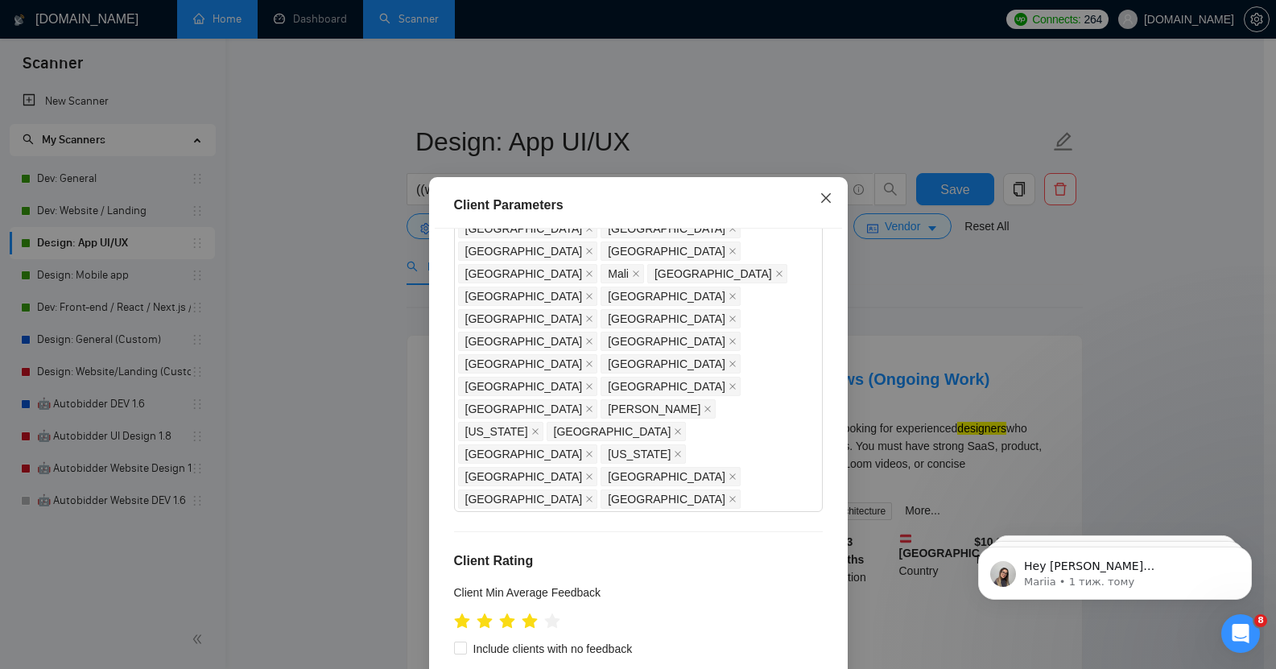
click at [820, 196] on icon "close" at bounding box center [826, 198] width 13 height 13
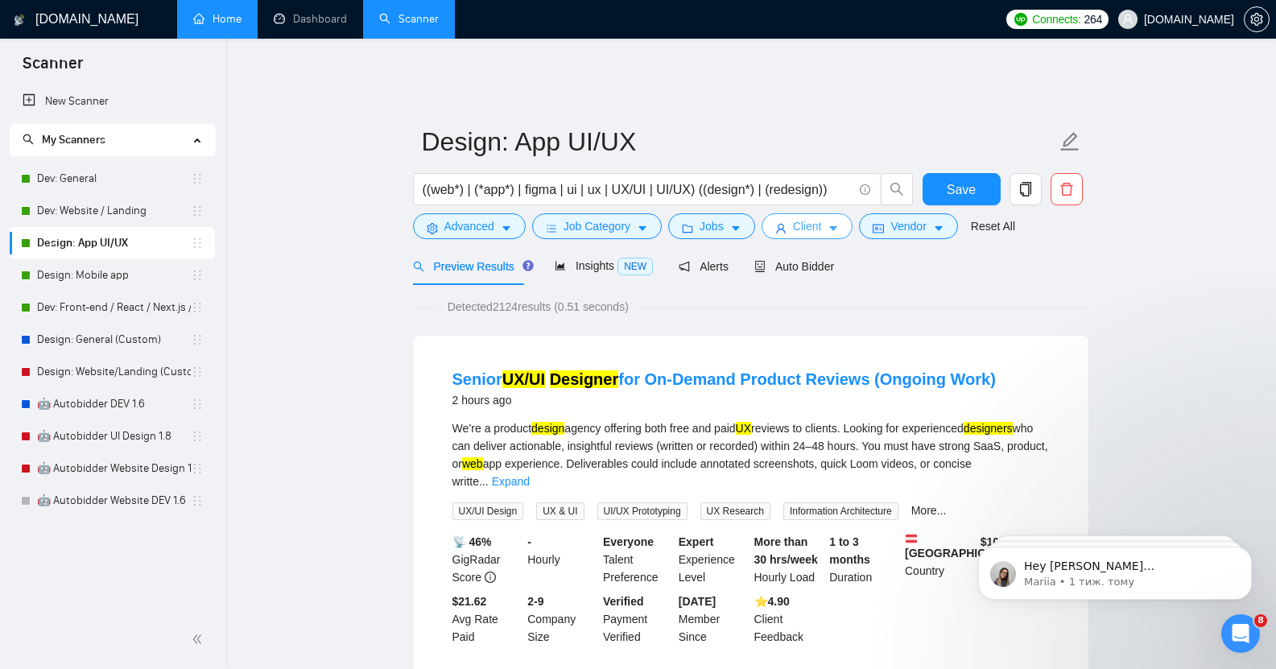
click at [833, 227] on icon "caret-down" at bounding box center [834, 229] width 8 height 5
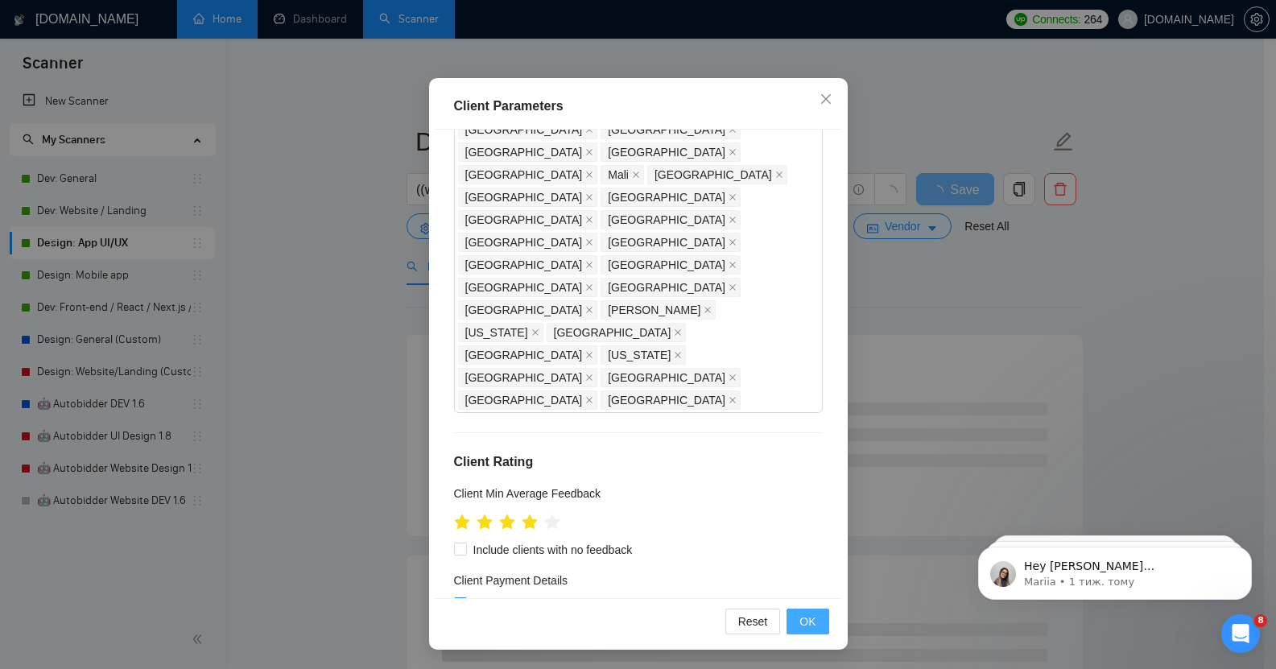
click at [804, 611] on button "OK" at bounding box center [808, 622] width 42 height 26
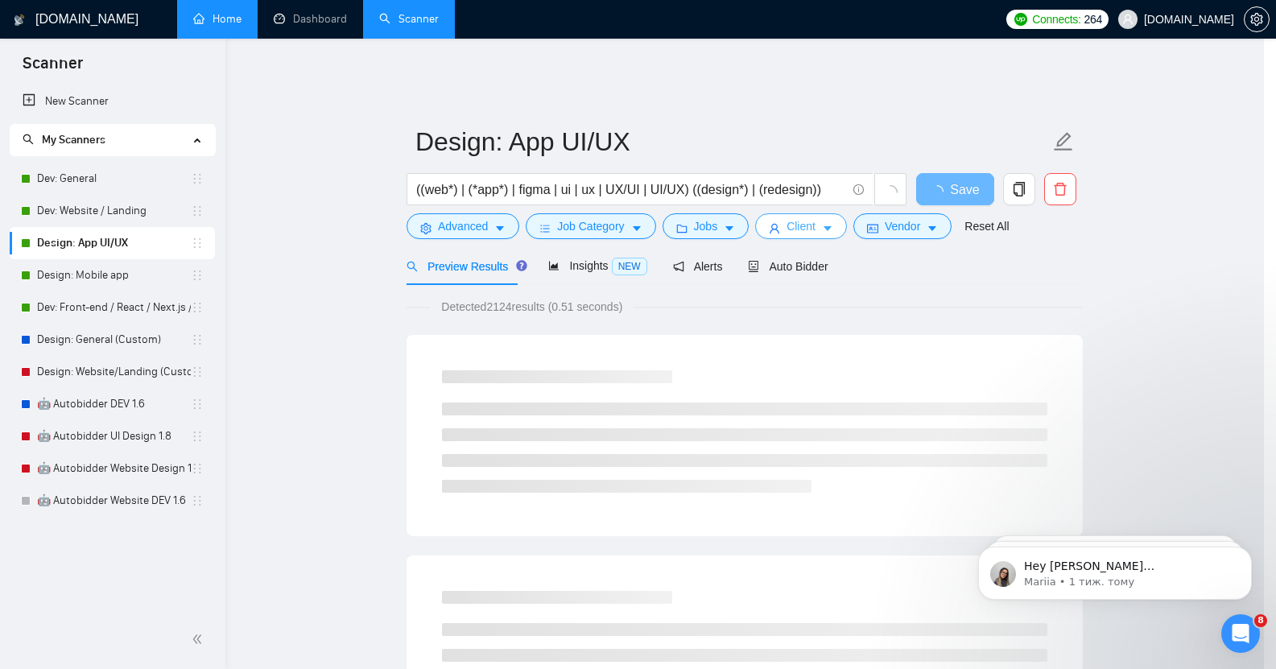
scroll to position [0, 0]
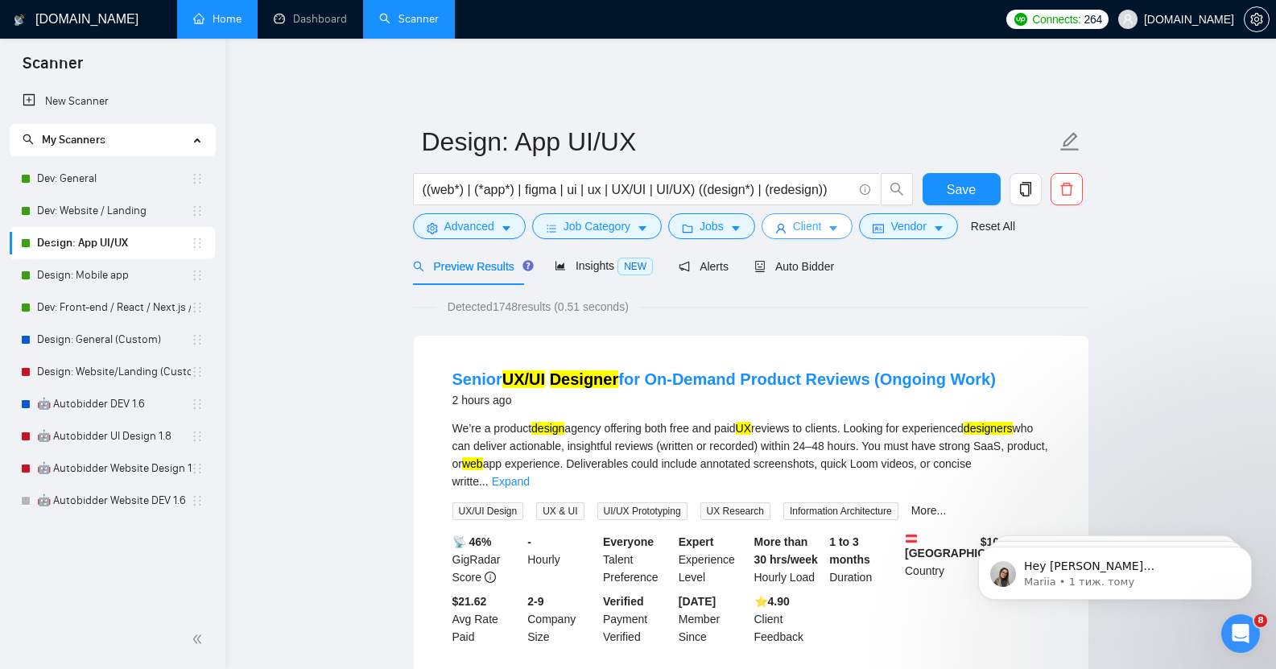
click at [812, 217] on span "Client" at bounding box center [807, 226] width 29 height 18
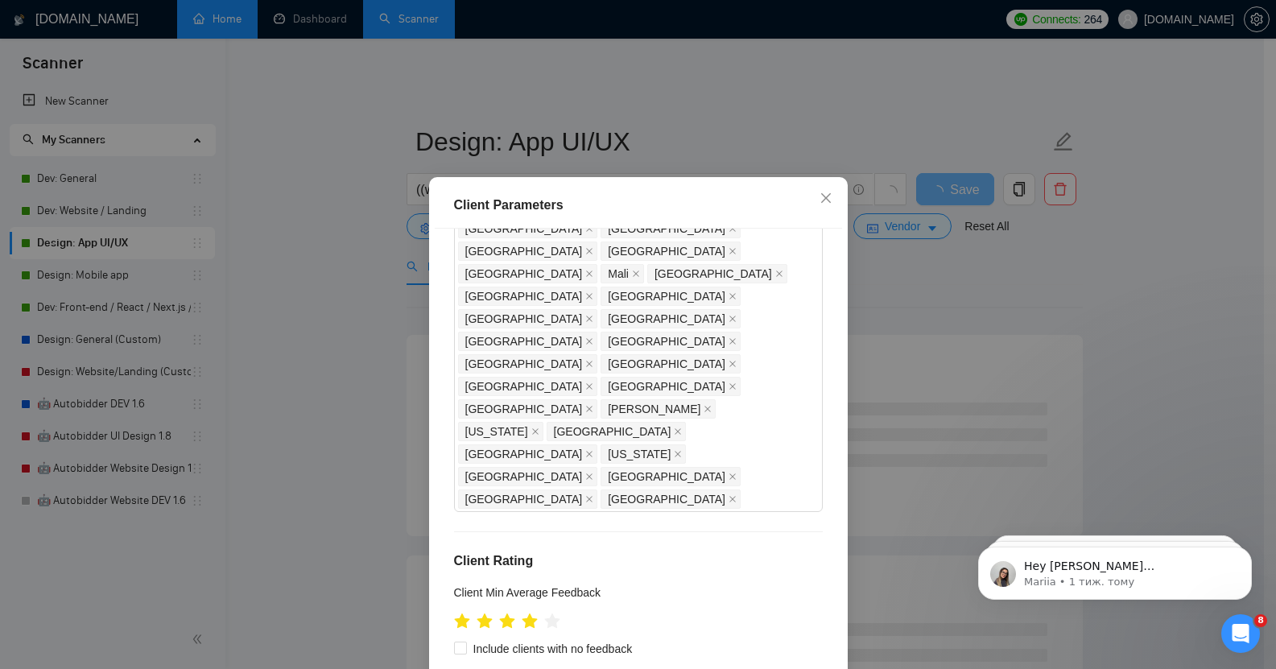
scroll to position [99, 0]
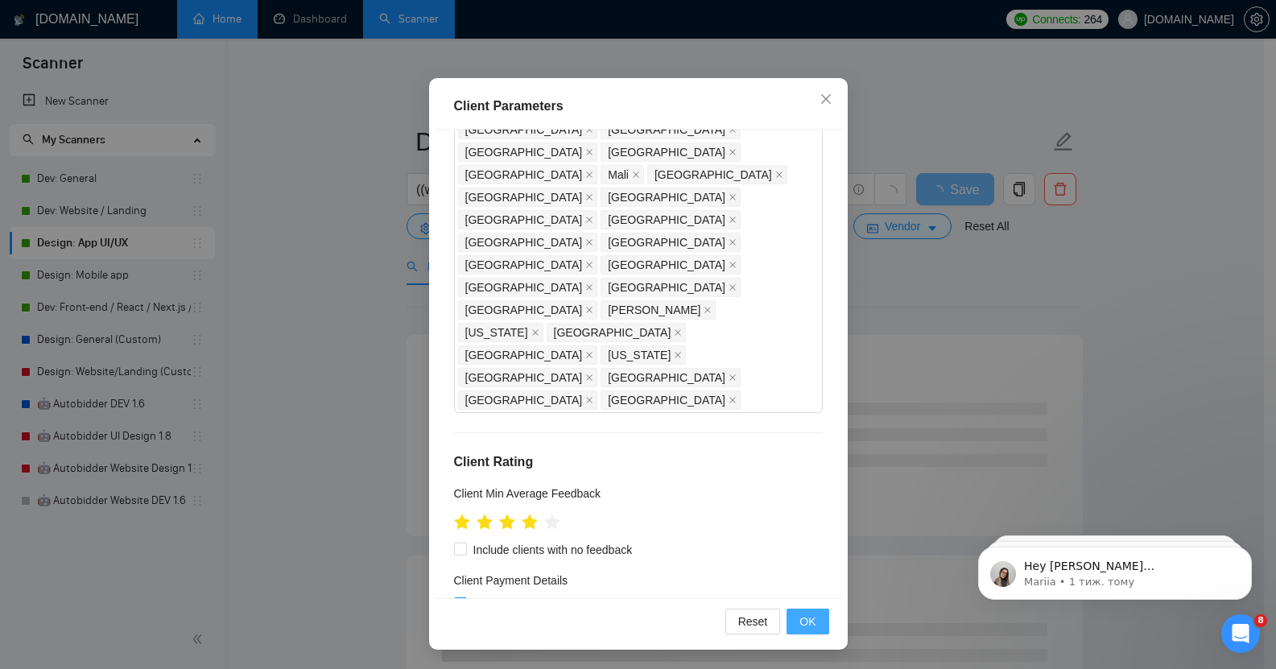
click at [800, 615] on span "OK" at bounding box center [808, 622] width 16 height 18
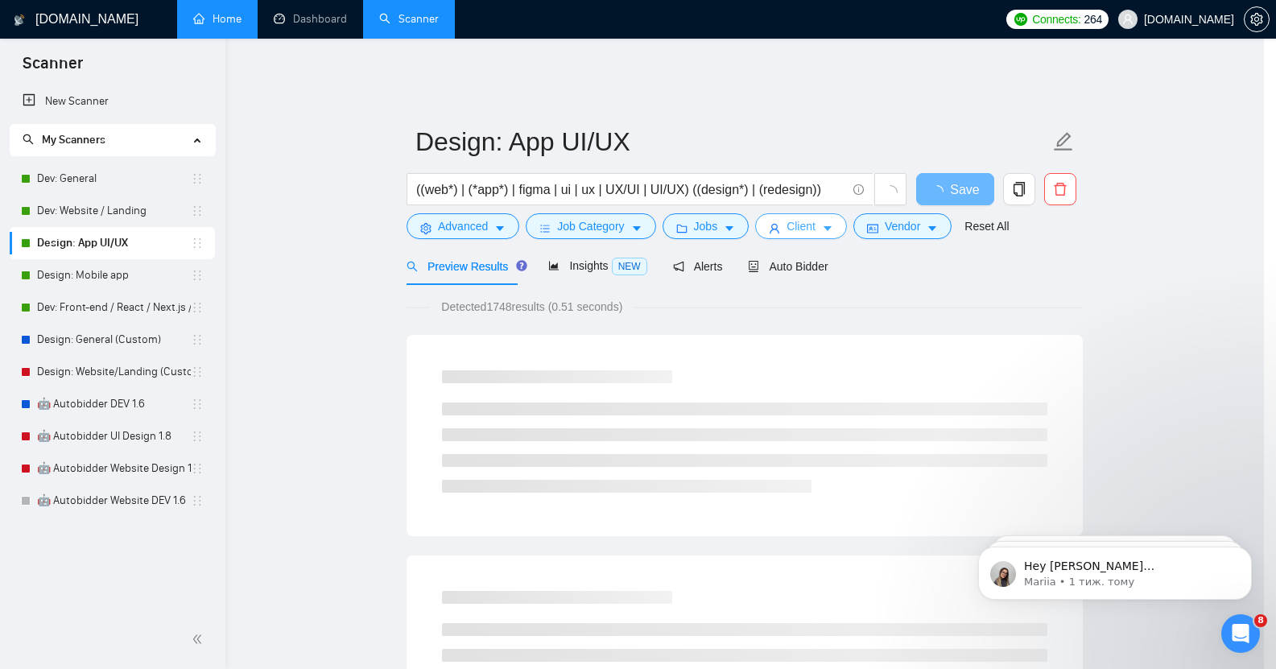
scroll to position [0, 0]
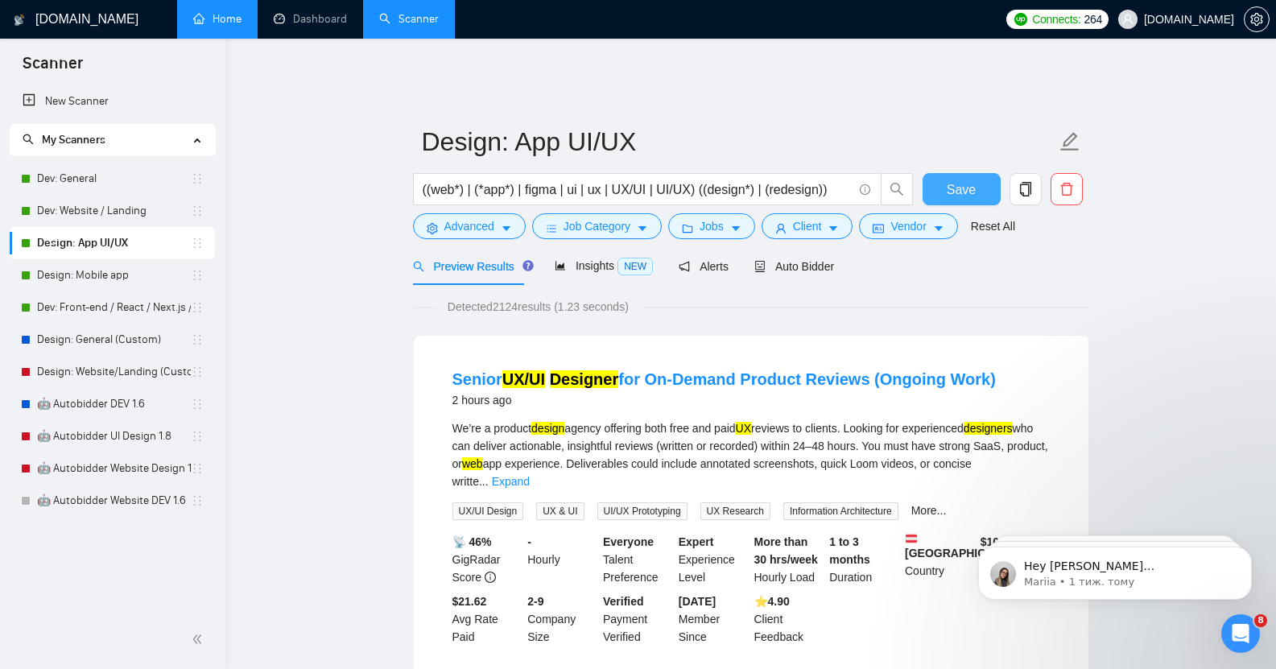
click at [965, 180] on span "Save" at bounding box center [961, 190] width 29 height 20
click at [60, 172] on link "Dev: General" at bounding box center [114, 179] width 154 height 32
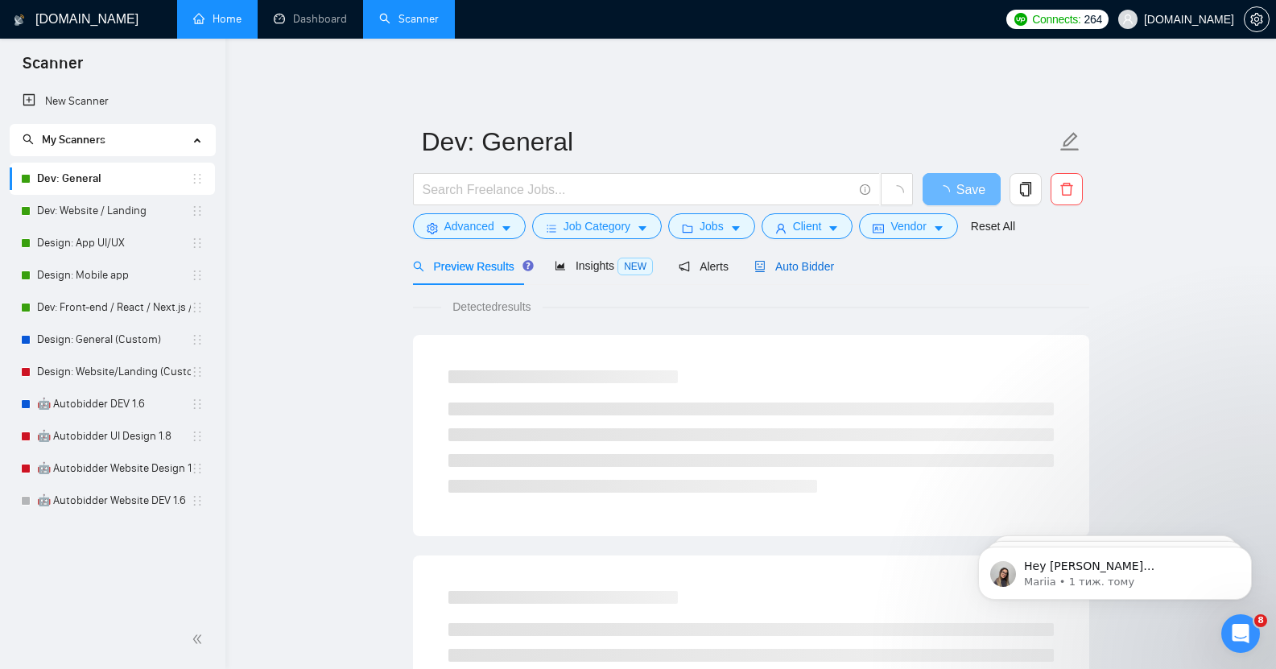
click at [792, 260] on span "Auto Bidder" at bounding box center [794, 266] width 80 height 13
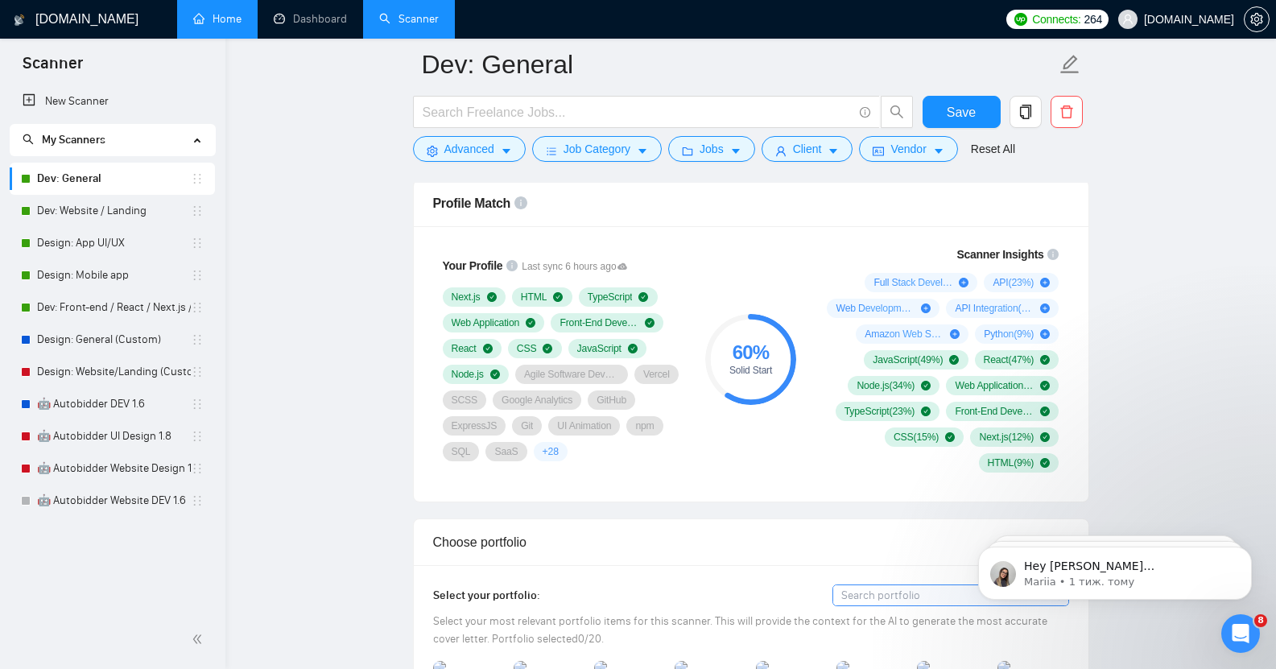
scroll to position [1061, 0]
click at [110, 217] on link "Dev: Website / Landing" at bounding box center [114, 211] width 154 height 32
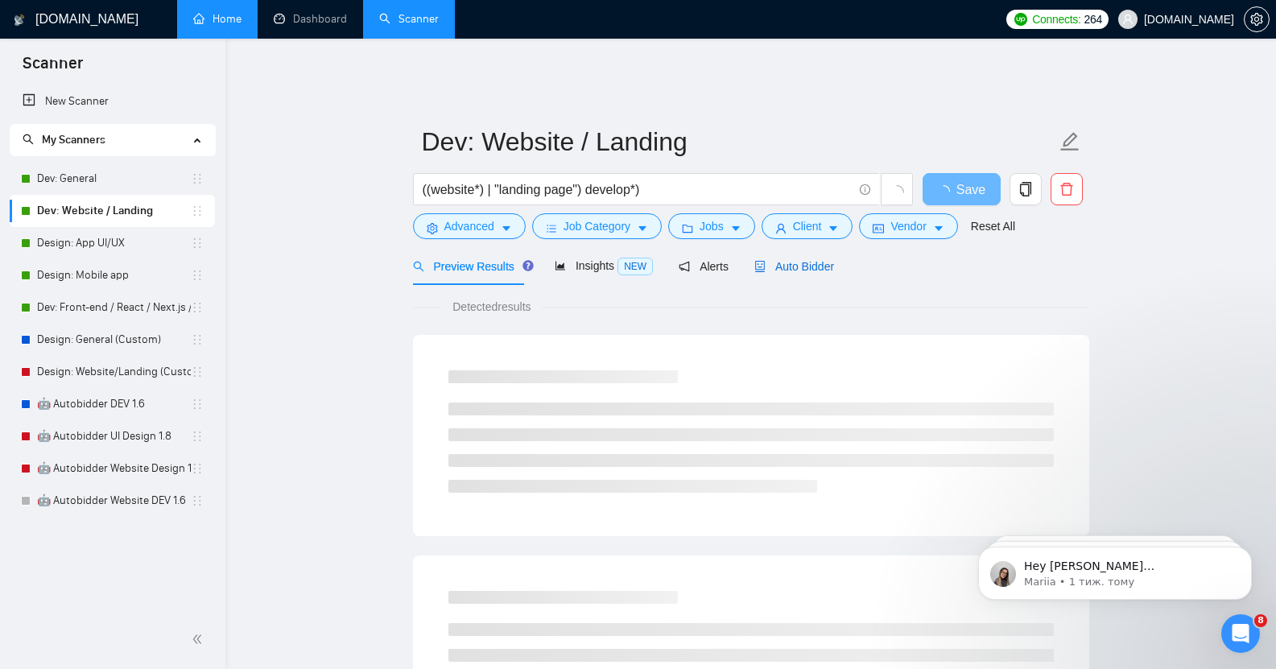
click at [787, 260] on span "Auto Bidder" at bounding box center [794, 266] width 80 height 13
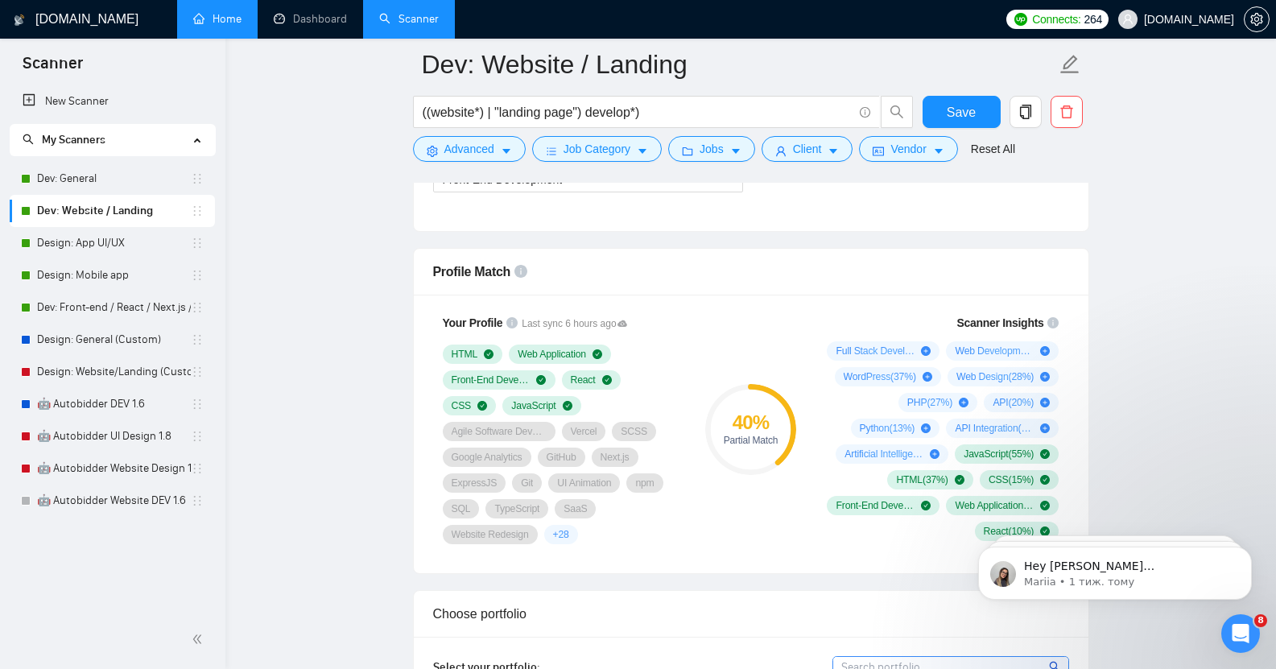
scroll to position [995, 0]
click at [109, 309] on link "Dev: Front-end / React / Next.js / WebGL / GSAP" at bounding box center [114, 307] width 154 height 32
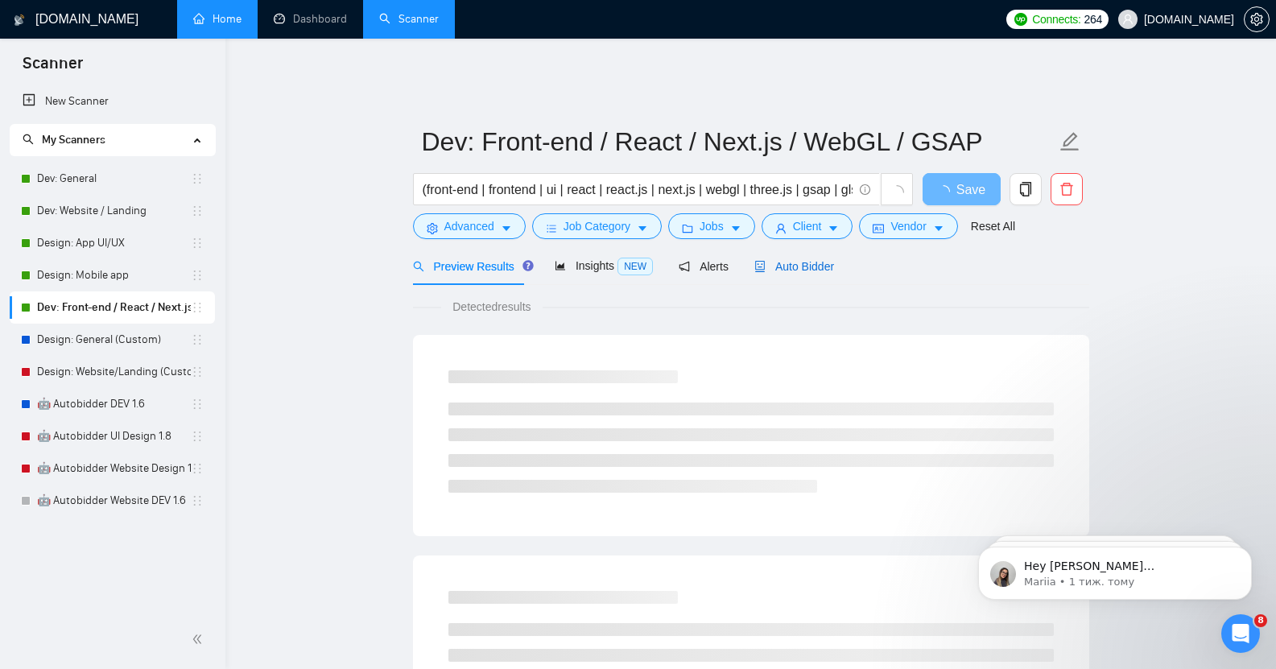
click at [782, 260] on span "Auto Bidder" at bounding box center [794, 266] width 80 height 13
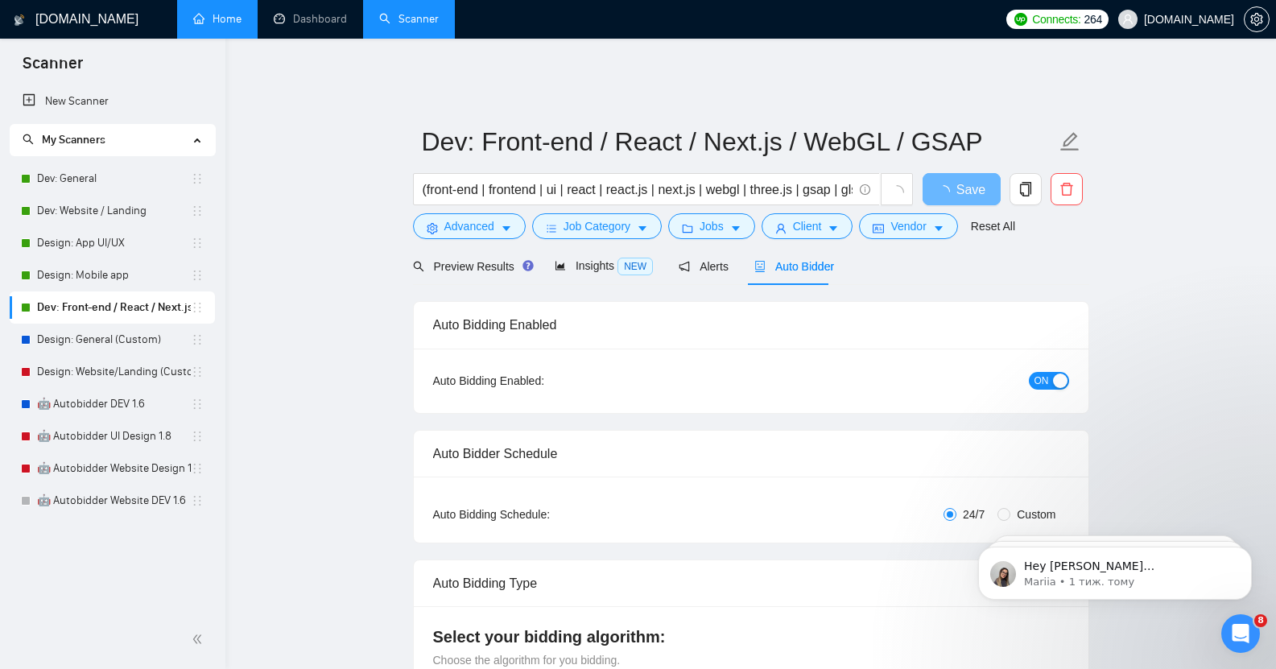
checkbox input "true"
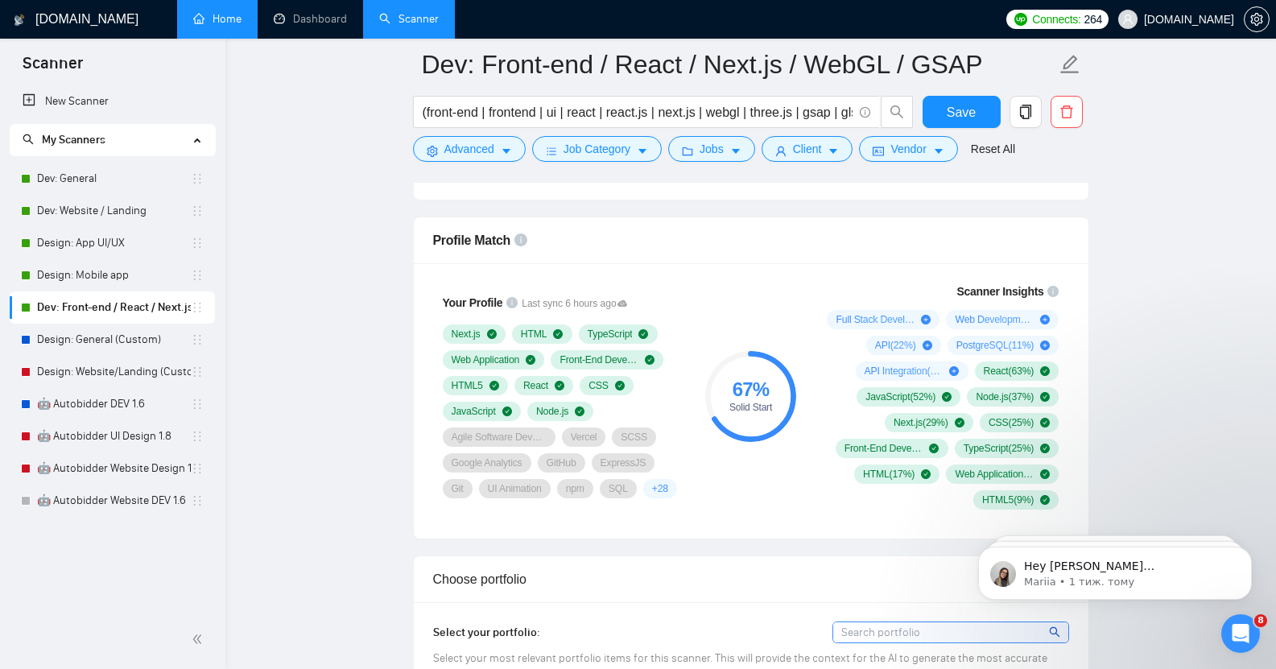
scroll to position [1027, 0]
click at [89, 247] on link "Dev: General" at bounding box center [114, 243] width 154 height 32
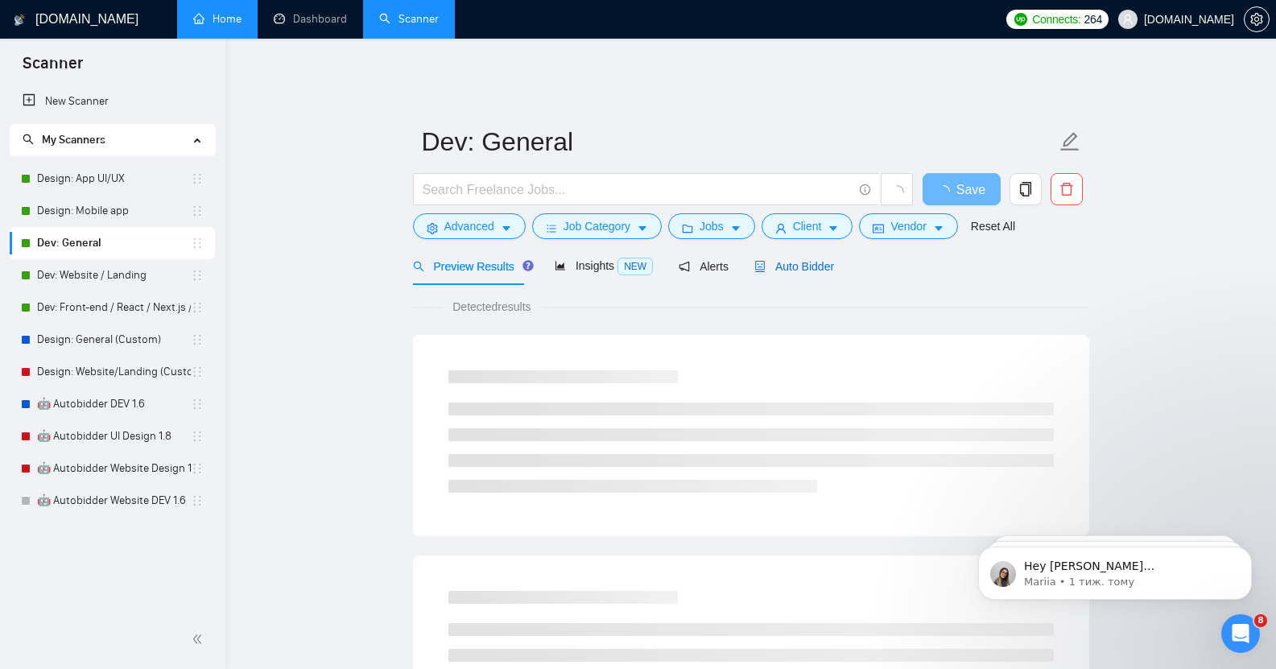
click at [811, 260] on span "Auto Bidder" at bounding box center [794, 266] width 80 height 13
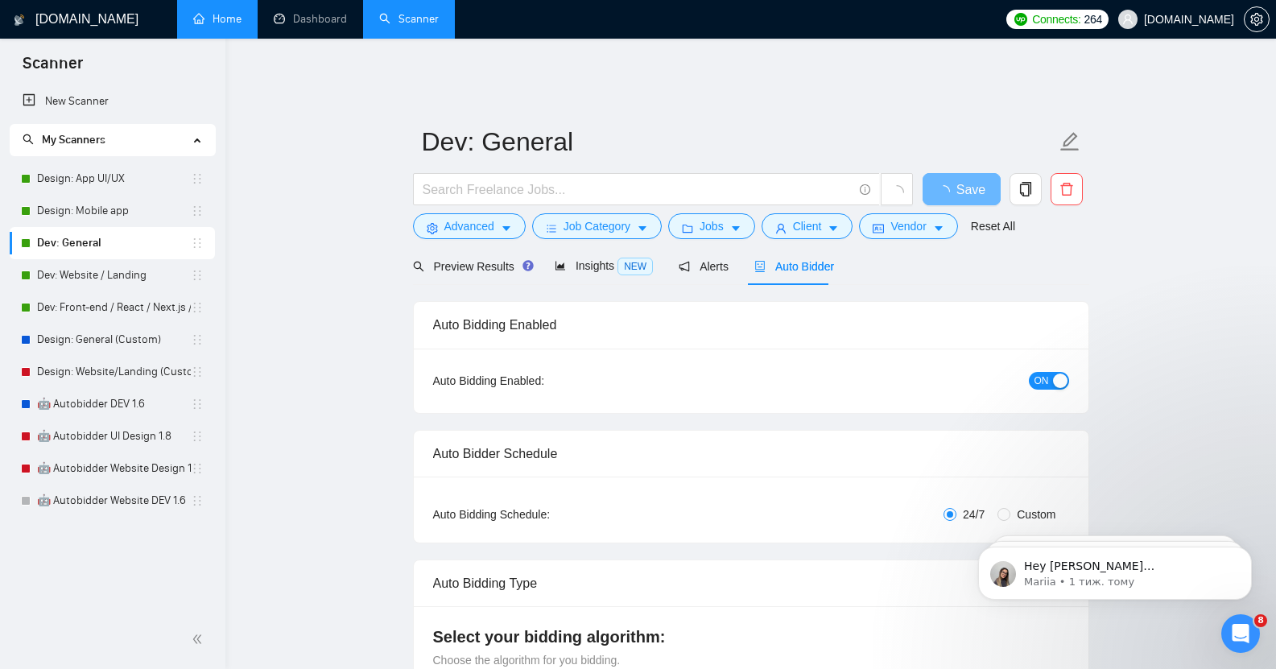
checkbox input "true"
click at [1057, 374] on div "button" at bounding box center [1060, 381] width 14 height 14
click at [966, 180] on span "Save" at bounding box center [961, 190] width 29 height 20
checkbox input "true"
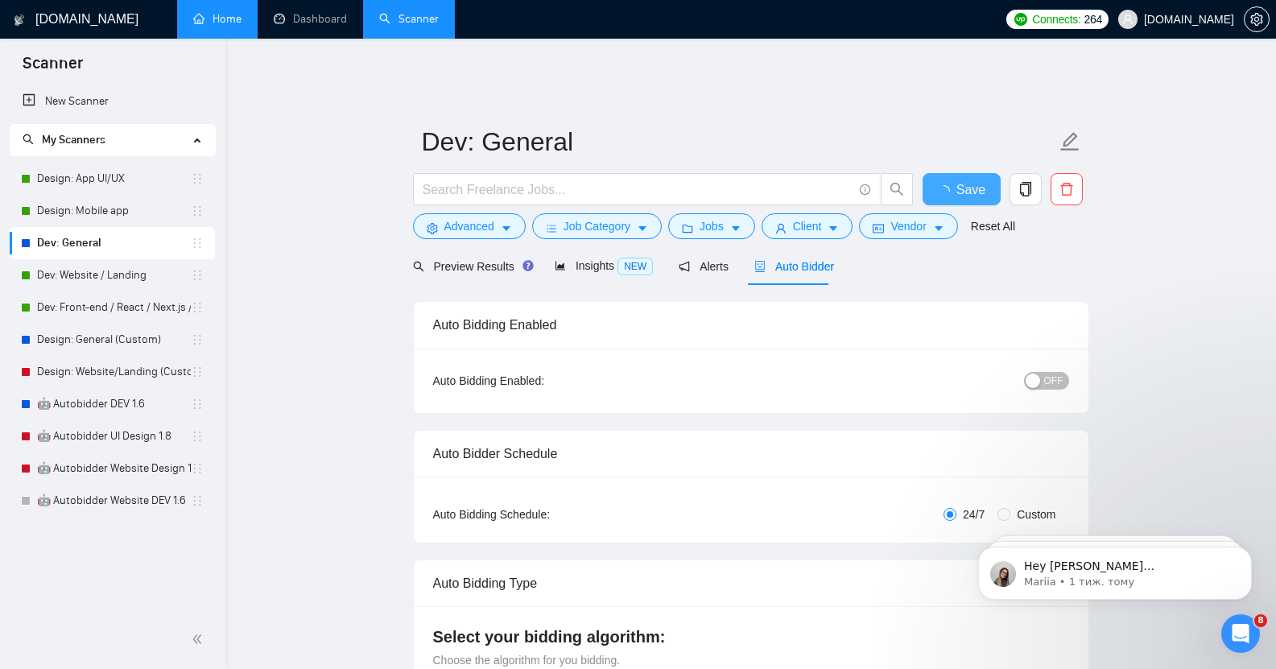
checkbox input "true"
click at [105, 280] on link "Dev: Website / Landing" at bounding box center [114, 275] width 154 height 32
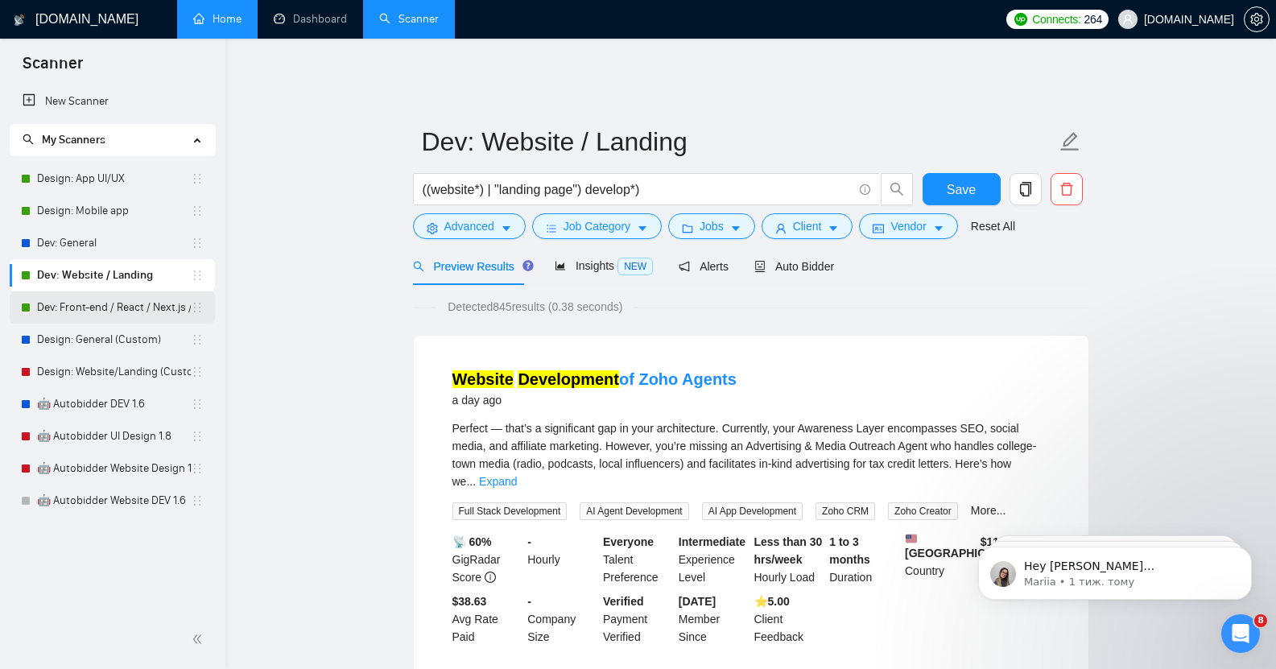
click at [133, 313] on link "Dev: Front-end / React / Next.js / WebGL / GSAP" at bounding box center [114, 307] width 154 height 32
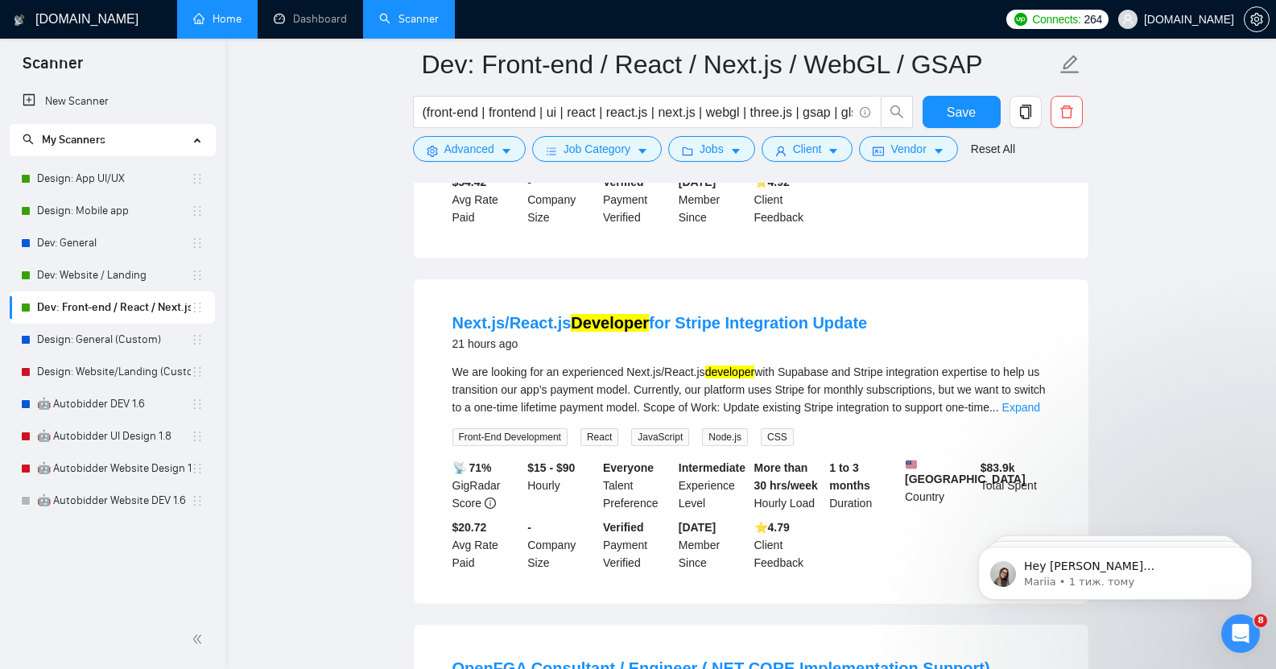
scroll to position [1164, 0]
click at [114, 278] on link "Dev: Website / Landing" at bounding box center [114, 275] width 154 height 32
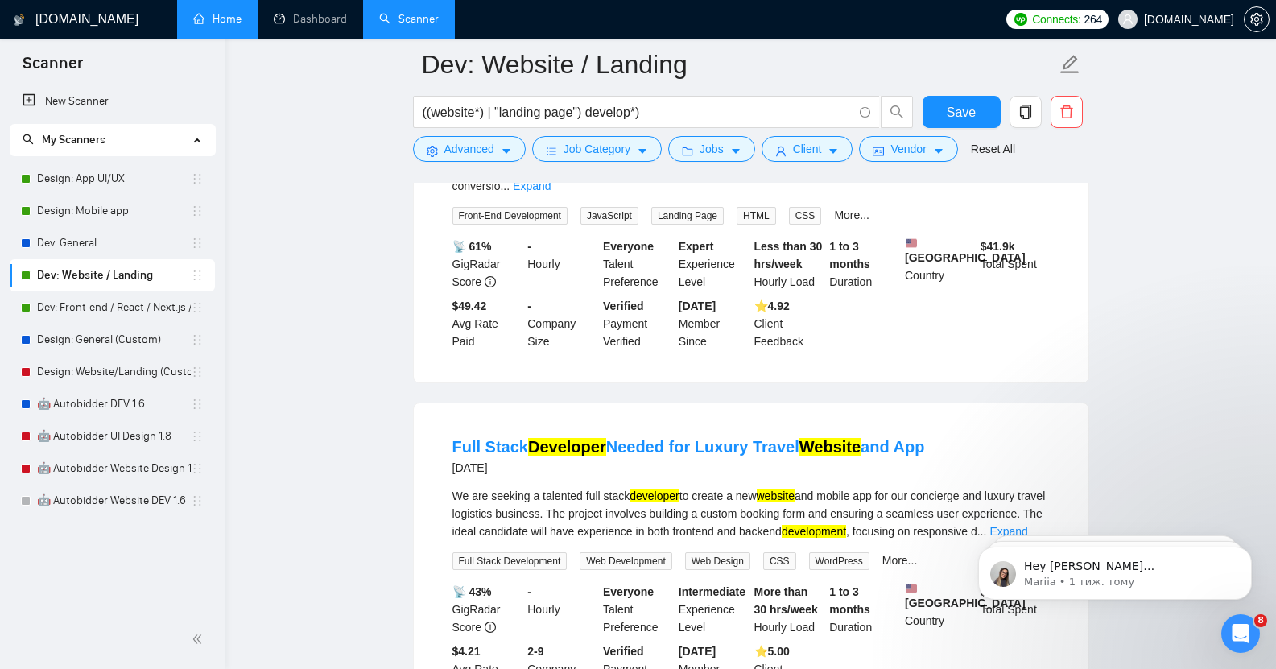
scroll to position [990, 0]
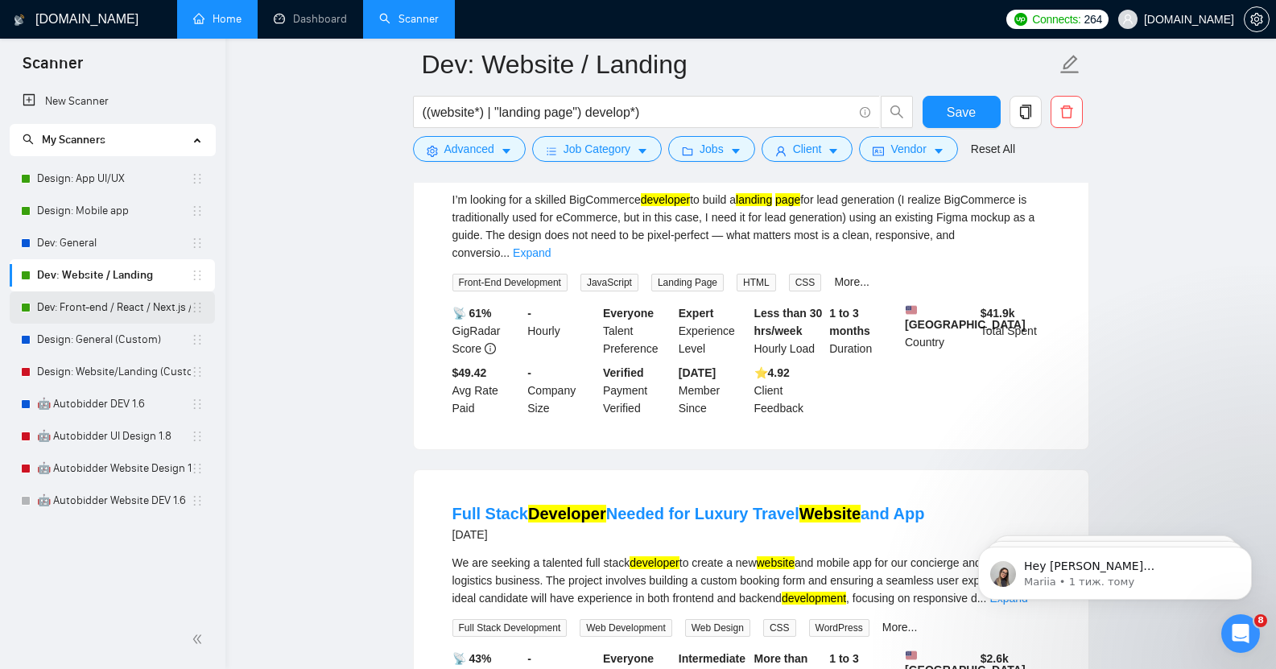
click at [119, 313] on link "Dev: Front-end / React / Next.js / WebGL / GSAP" at bounding box center [114, 307] width 154 height 32
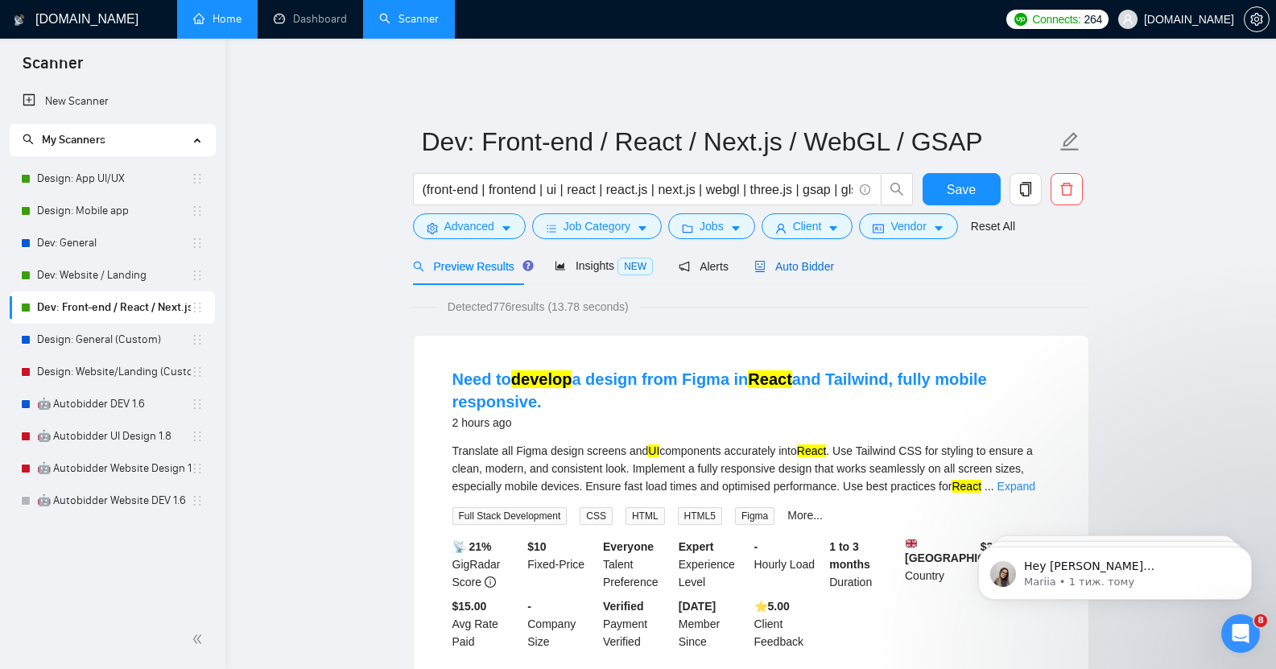
click at [783, 260] on span "Auto Bidder" at bounding box center [794, 266] width 80 height 13
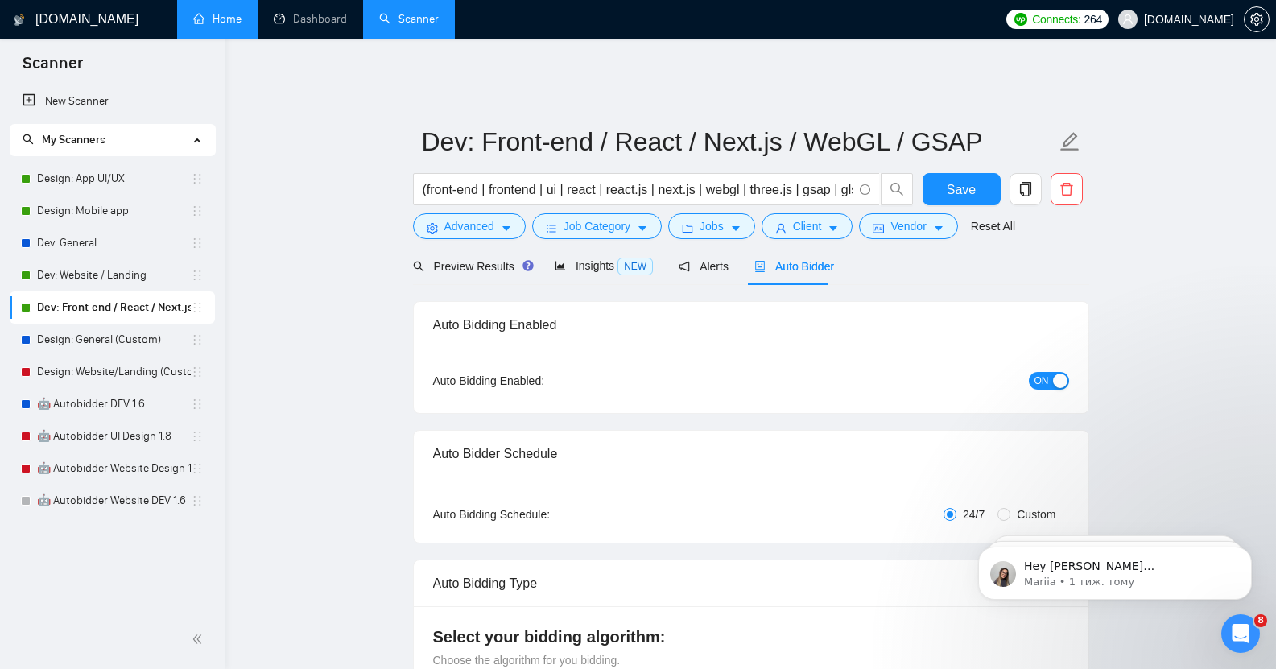
checkbox input "true"
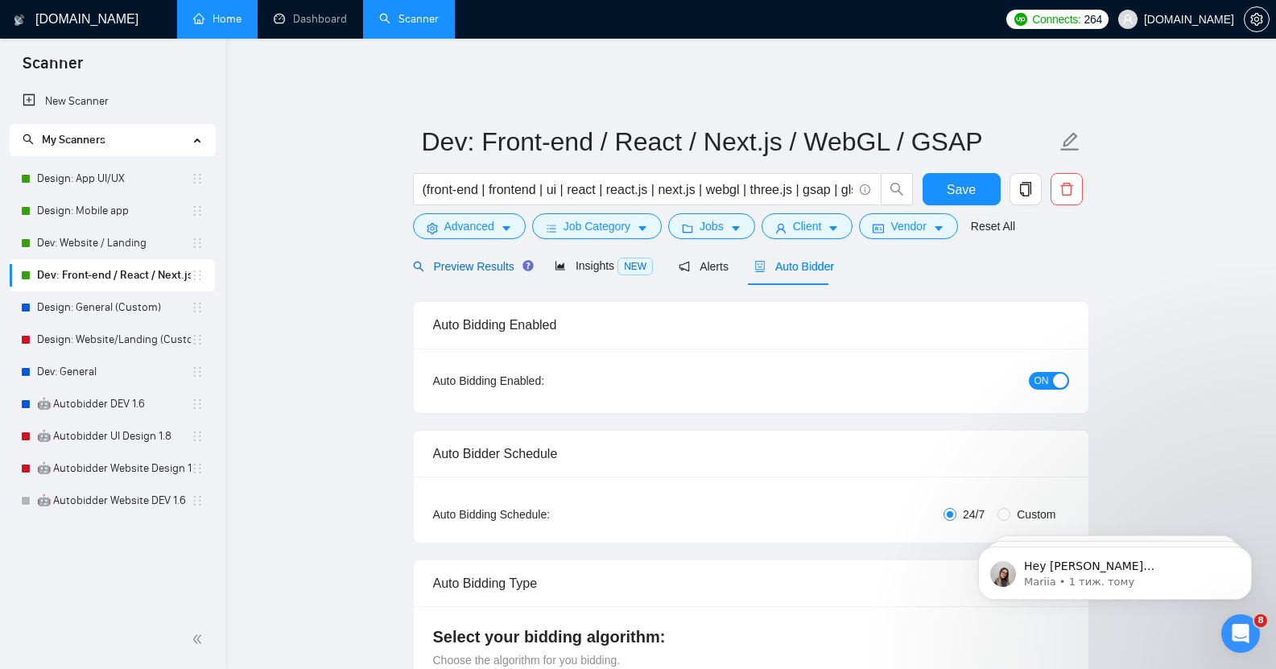
click at [467, 260] on span "Preview Results" at bounding box center [471, 266] width 116 height 13
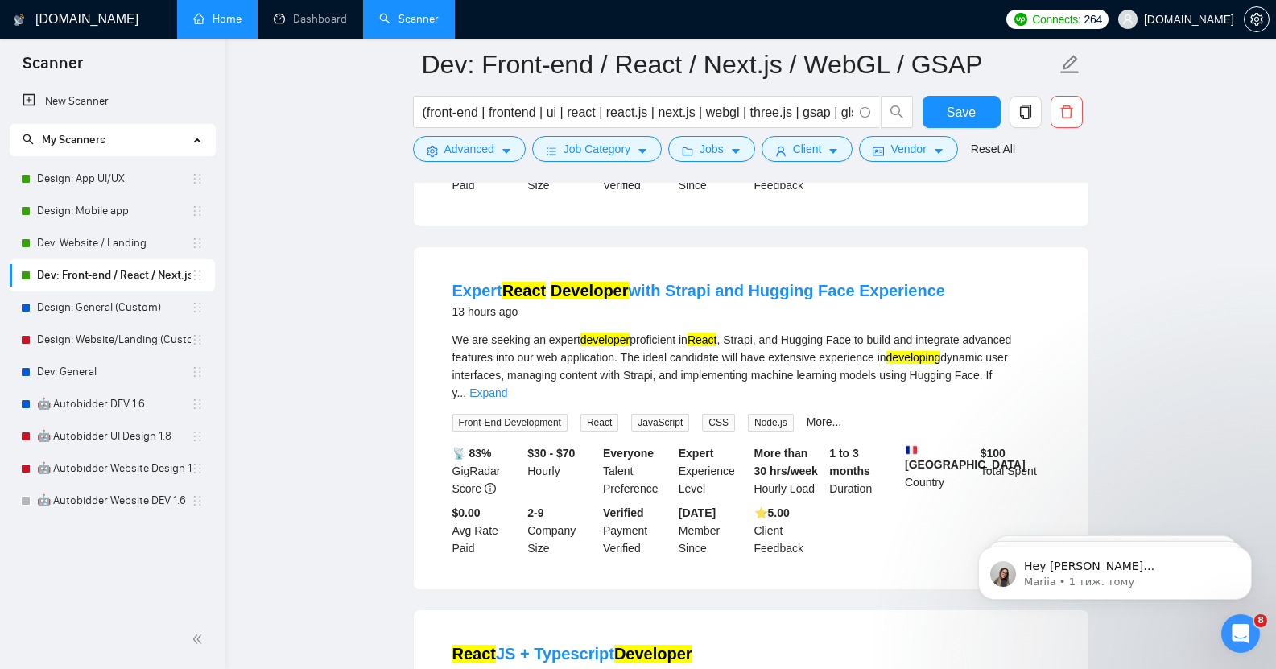
scroll to position [470, 0]
click at [105, 342] on link "Design: Website/Landing (Custom)" at bounding box center [114, 340] width 154 height 32
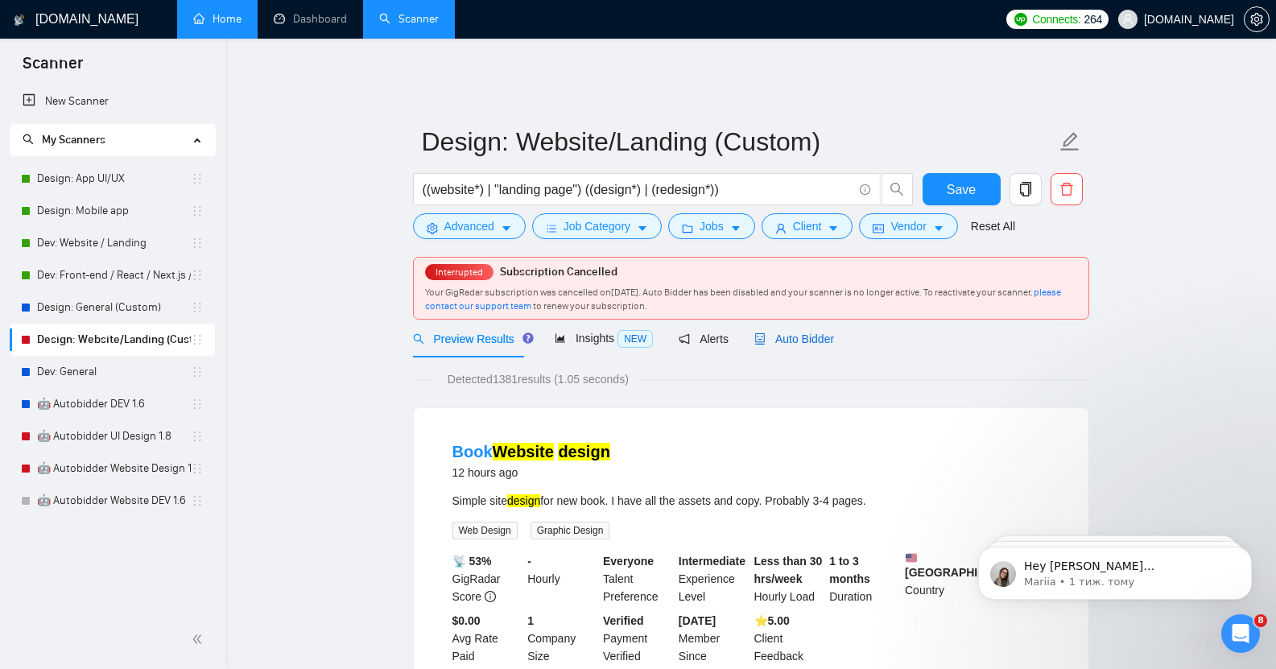
click at [774, 333] on span "Auto Bidder" at bounding box center [794, 339] width 80 height 13
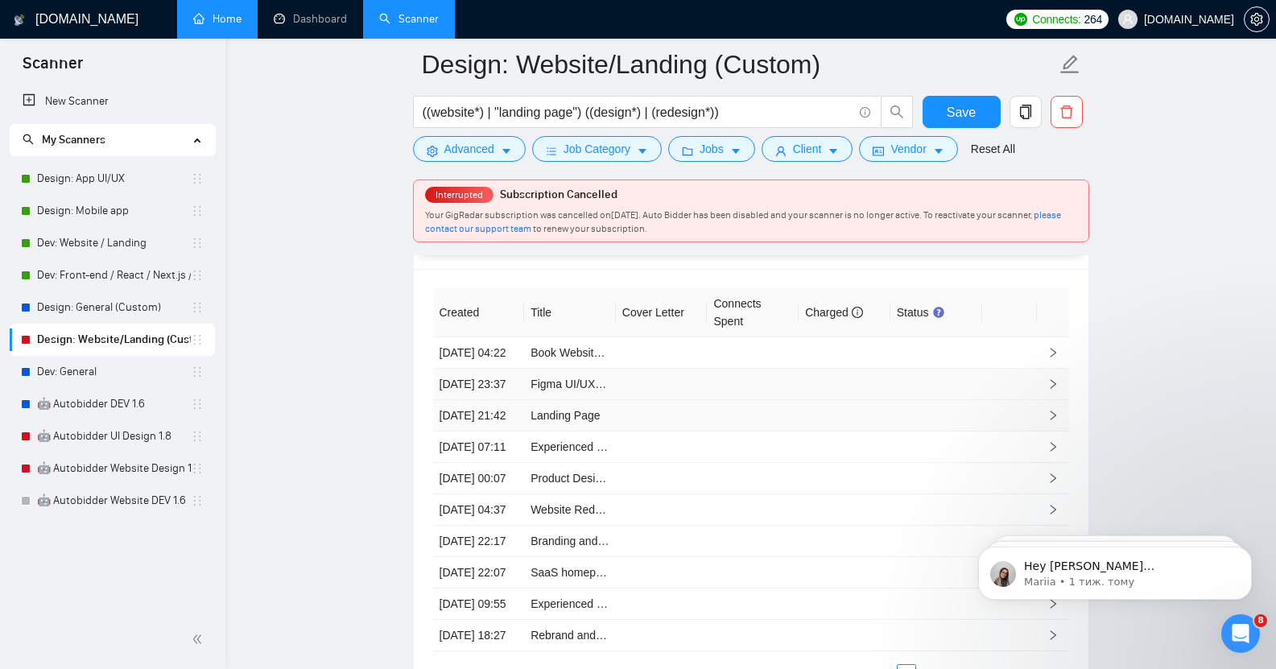
scroll to position [3942, 0]
click at [105, 238] on link "Dev: Website / Landing" at bounding box center [114, 243] width 154 height 32
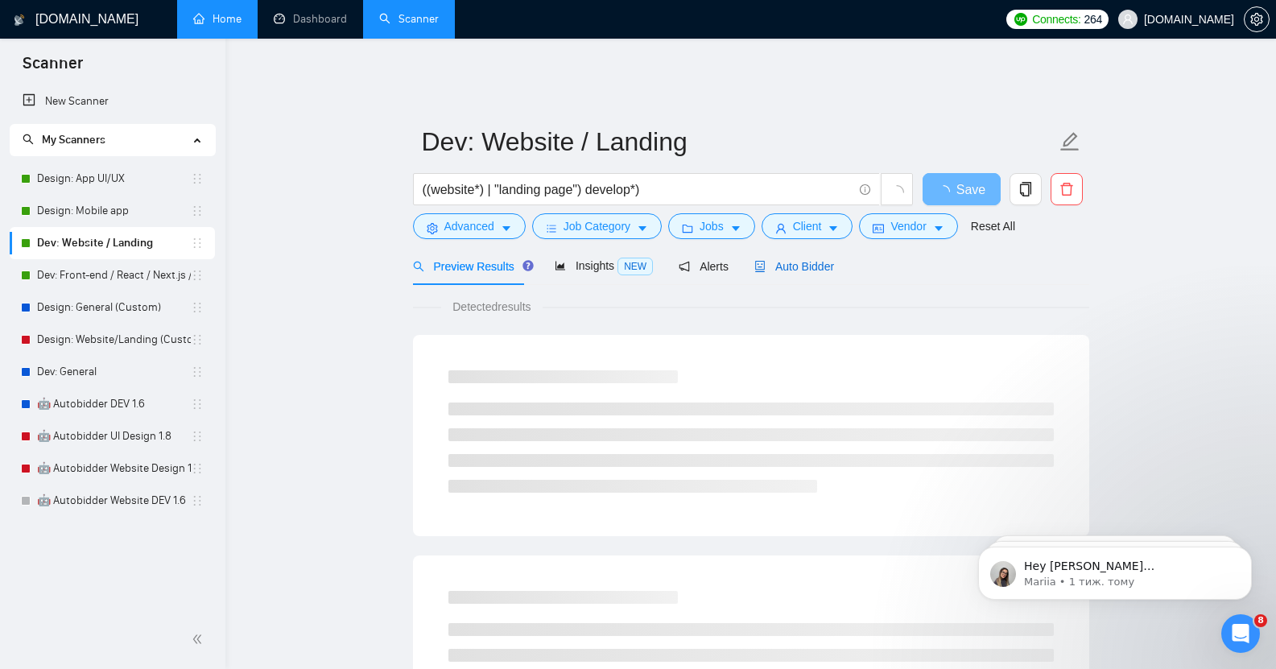
click at [789, 260] on span "Auto Bidder" at bounding box center [794, 266] width 80 height 13
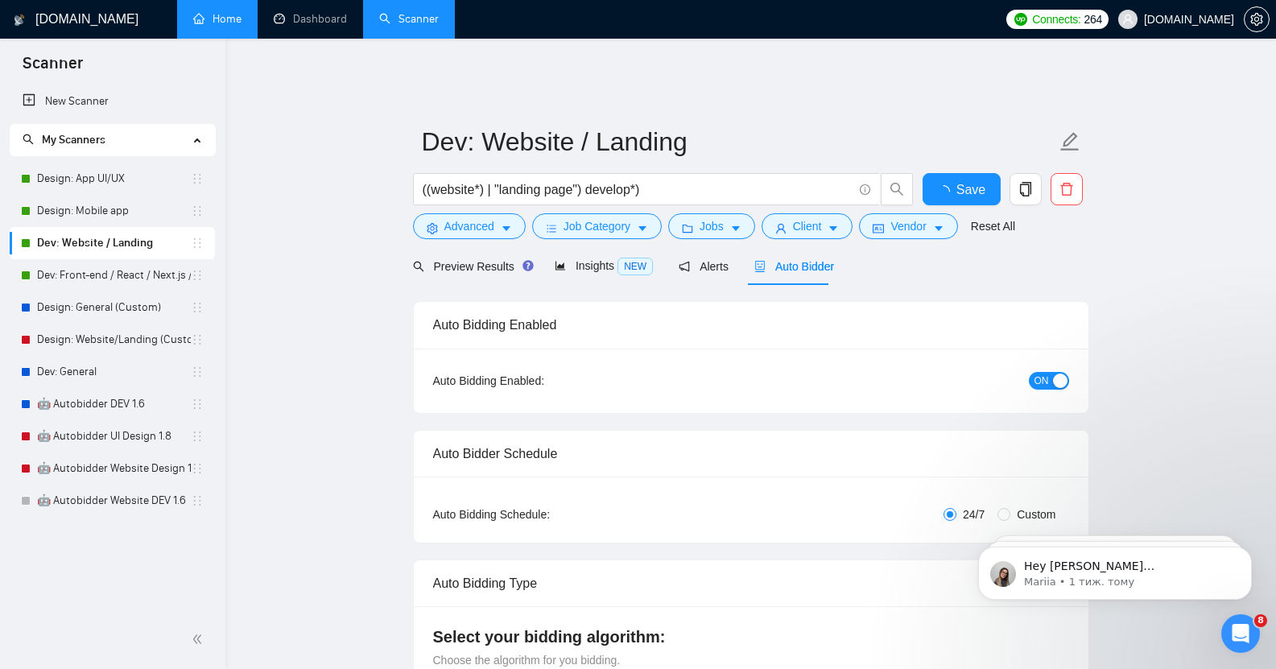
checkbox input "true"
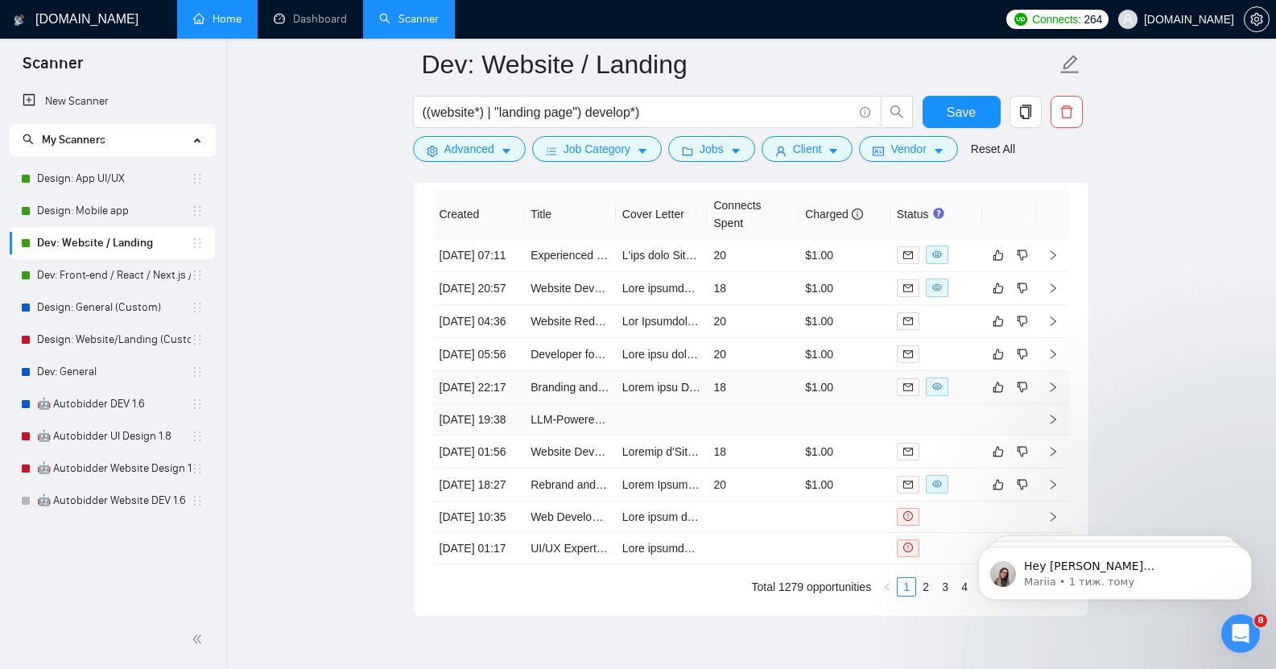
scroll to position [4187, 0]
click at [91, 276] on link "Dev: Front-end / React / Next.js / WebGL / GSAP" at bounding box center [114, 275] width 154 height 32
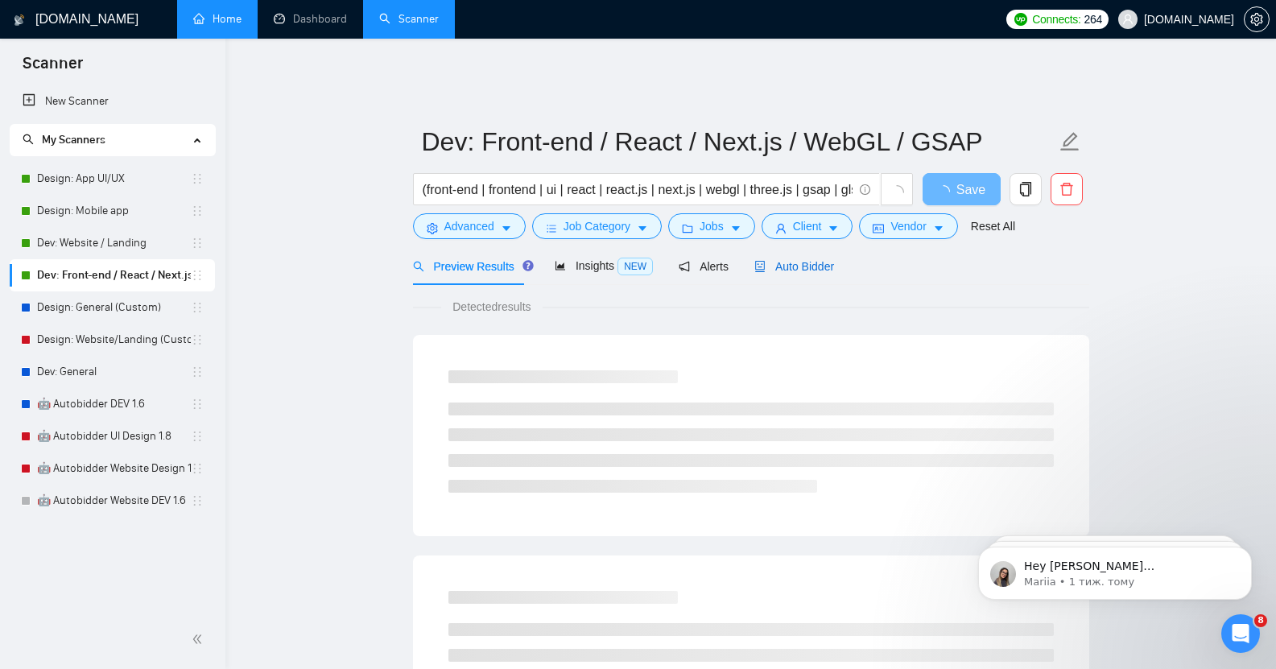
click at [796, 260] on span "Auto Bidder" at bounding box center [794, 266] width 80 height 13
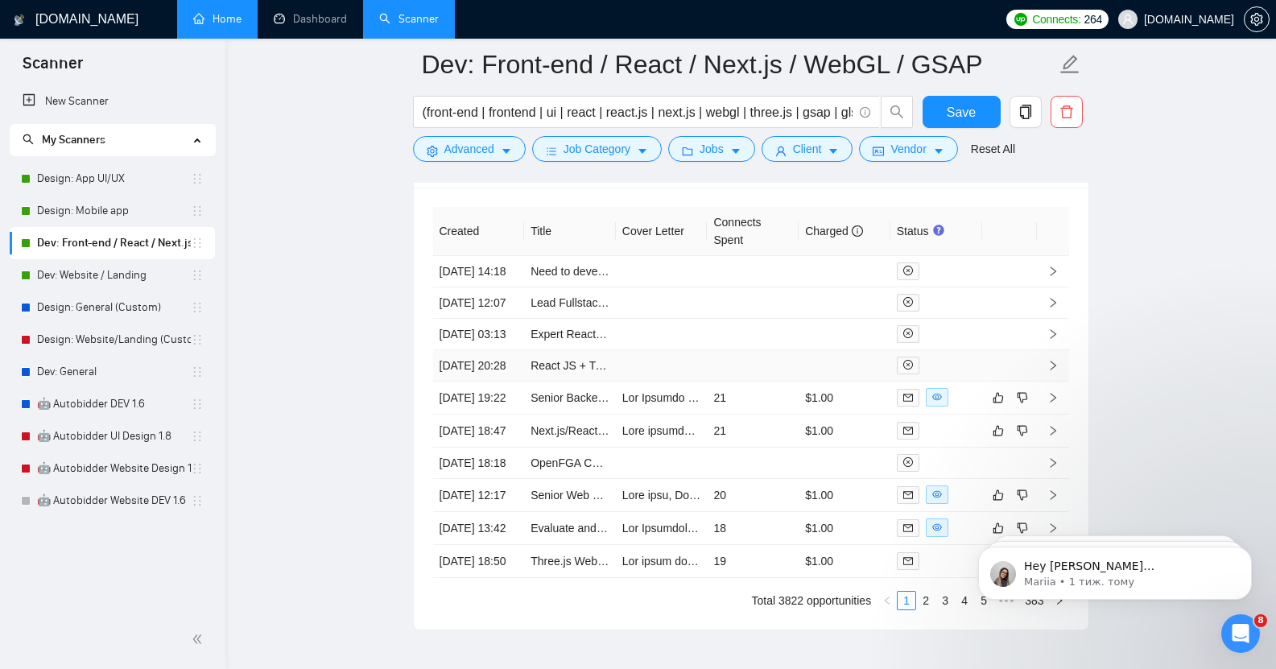
scroll to position [4170, 0]
click at [108, 368] on link "Dev: General" at bounding box center [114, 372] width 154 height 32
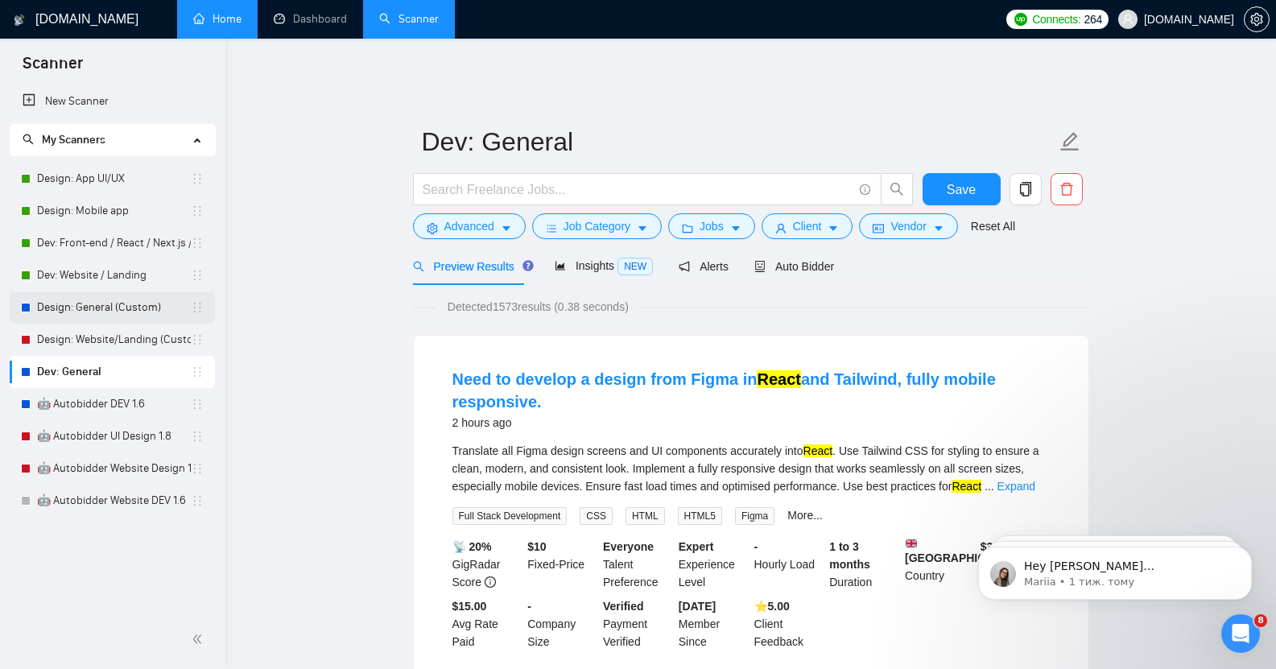
click at [97, 307] on link "Design: General (Custom)" at bounding box center [114, 307] width 154 height 32
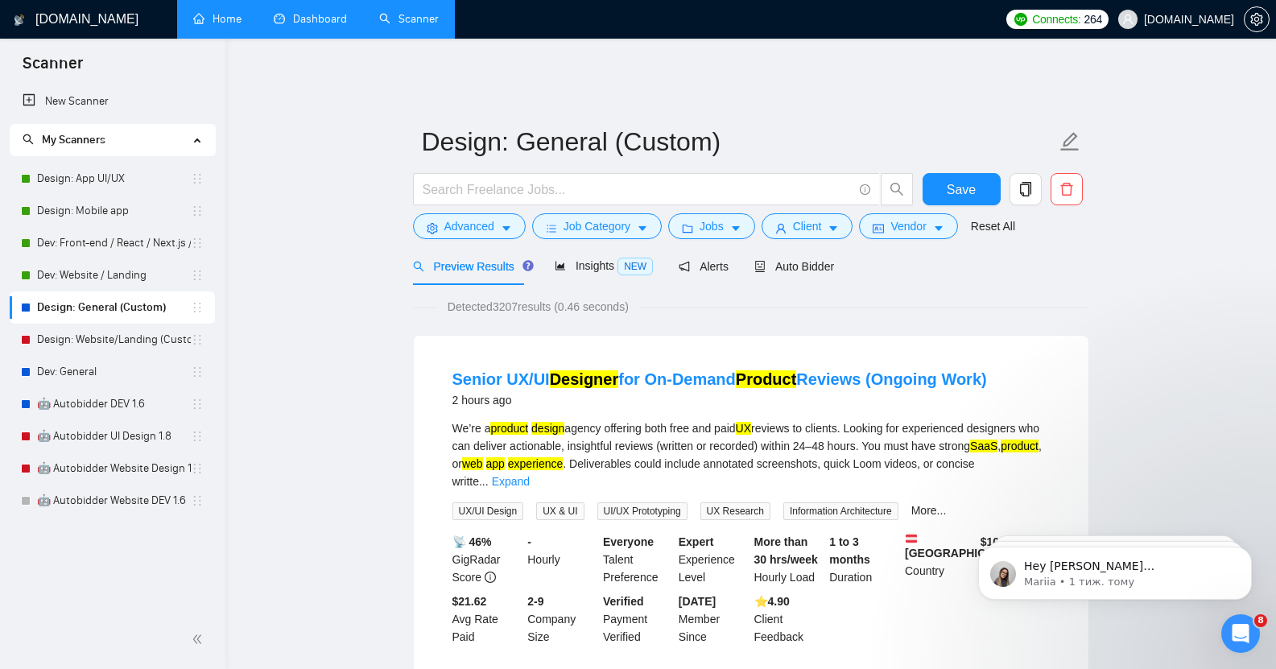
click at [314, 26] on link "Dashboard" at bounding box center [310, 19] width 73 height 14
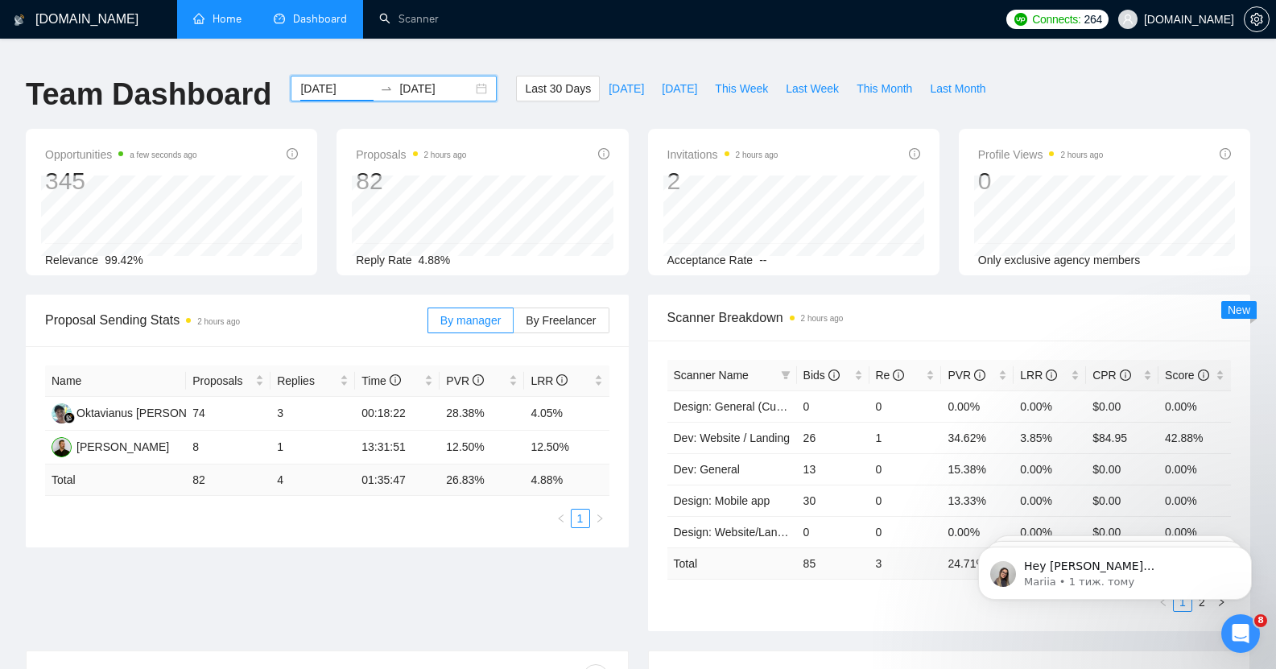
click at [307, 80] on input "[DATE]" at bounding box center [336, 89] width 73 height 18
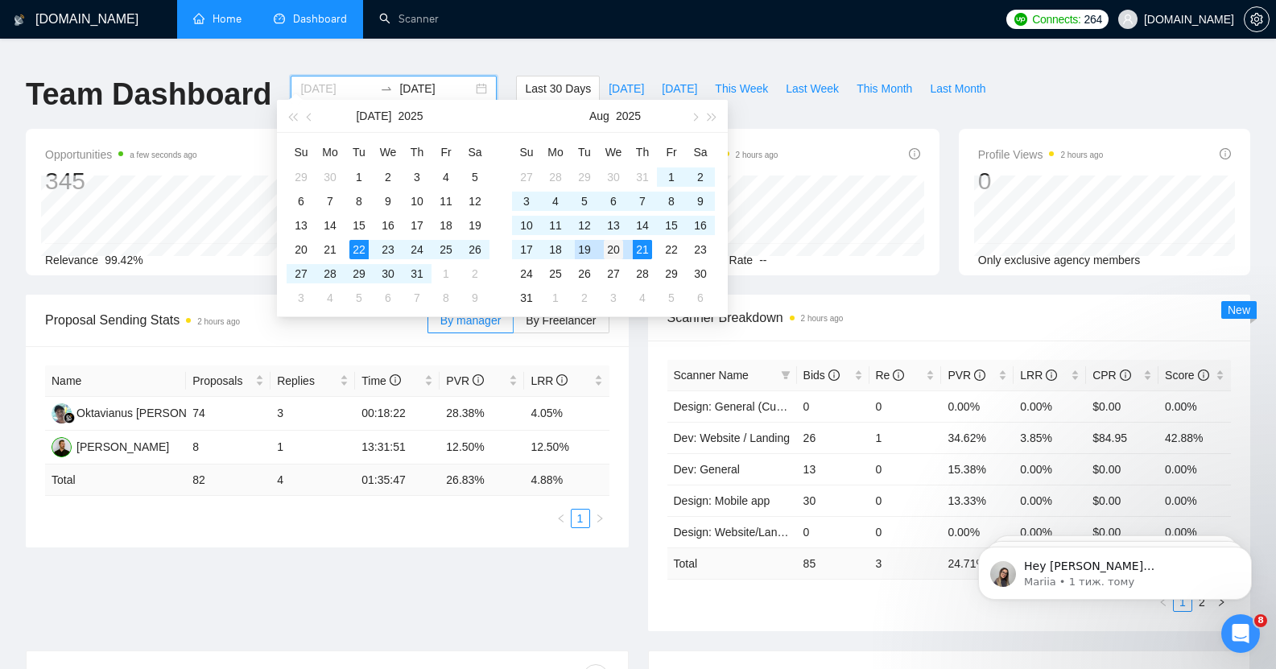
type input "[DATE]"
click at [611, 248] on div "20" at bounding box center [613, 249] width 19 height 19
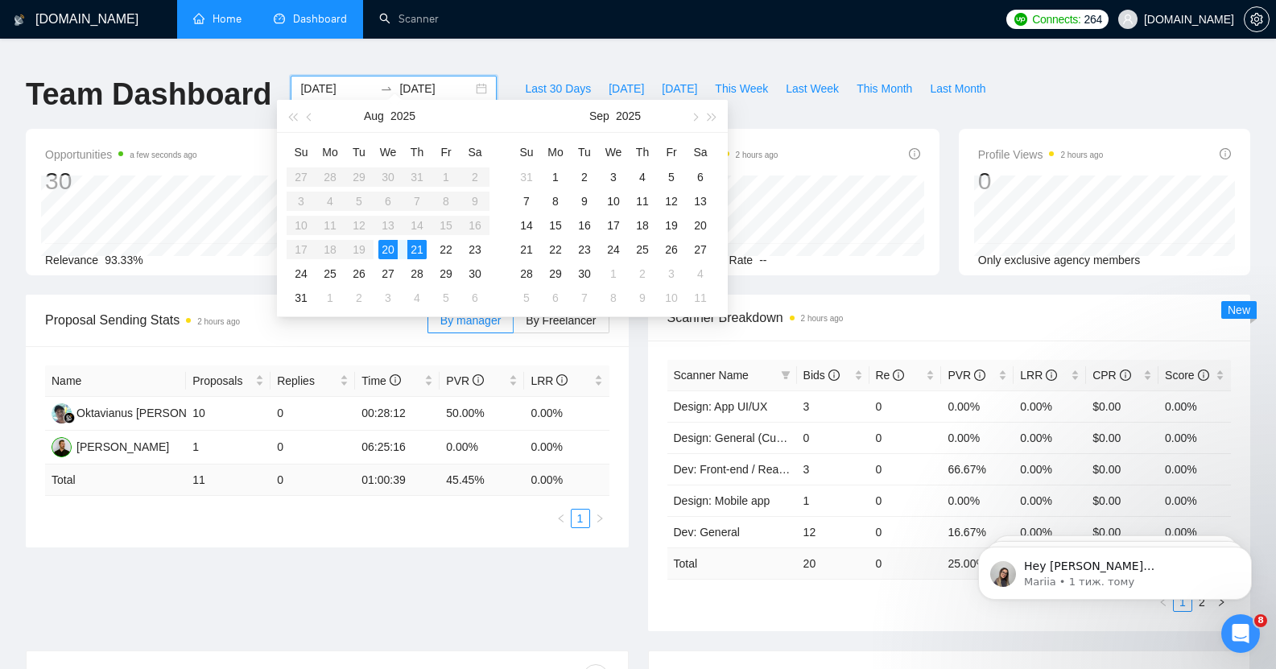
type input "[DATE]"
click at [418, 249] on div "21" at bounding box center [416, 249] width 19 height 19
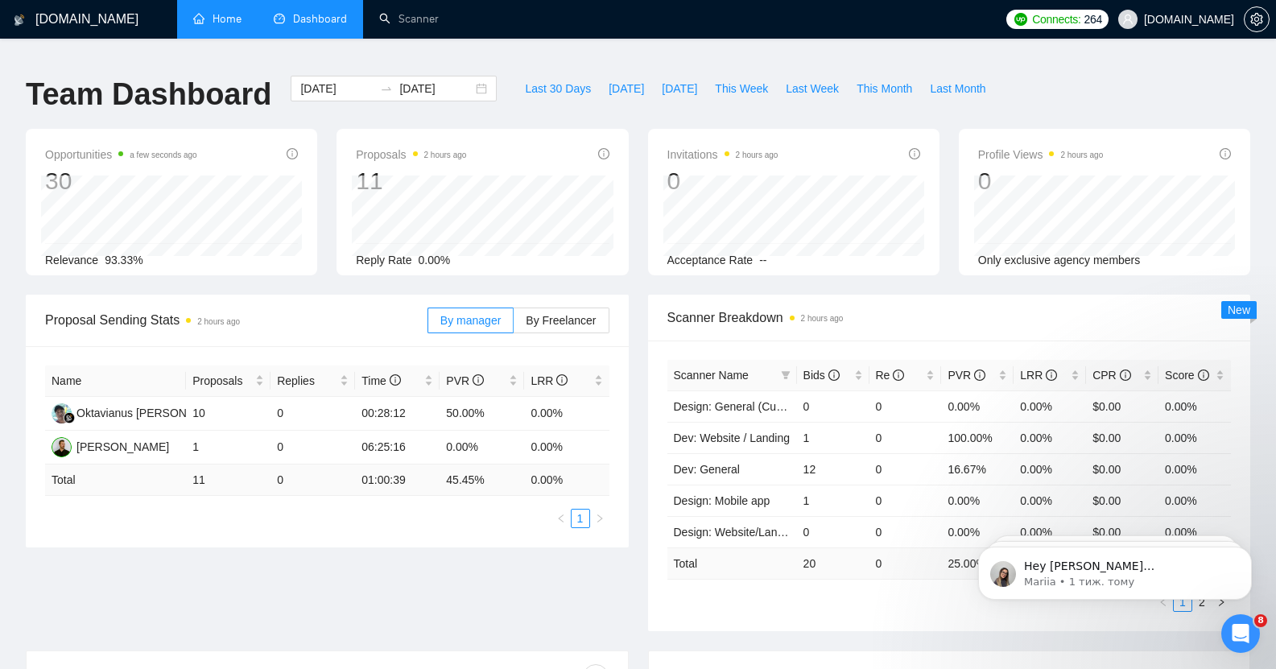
click at [596, 26] on ul "Home Dashboard Scanner" at bounding box center [582, 19] width 831 height 39
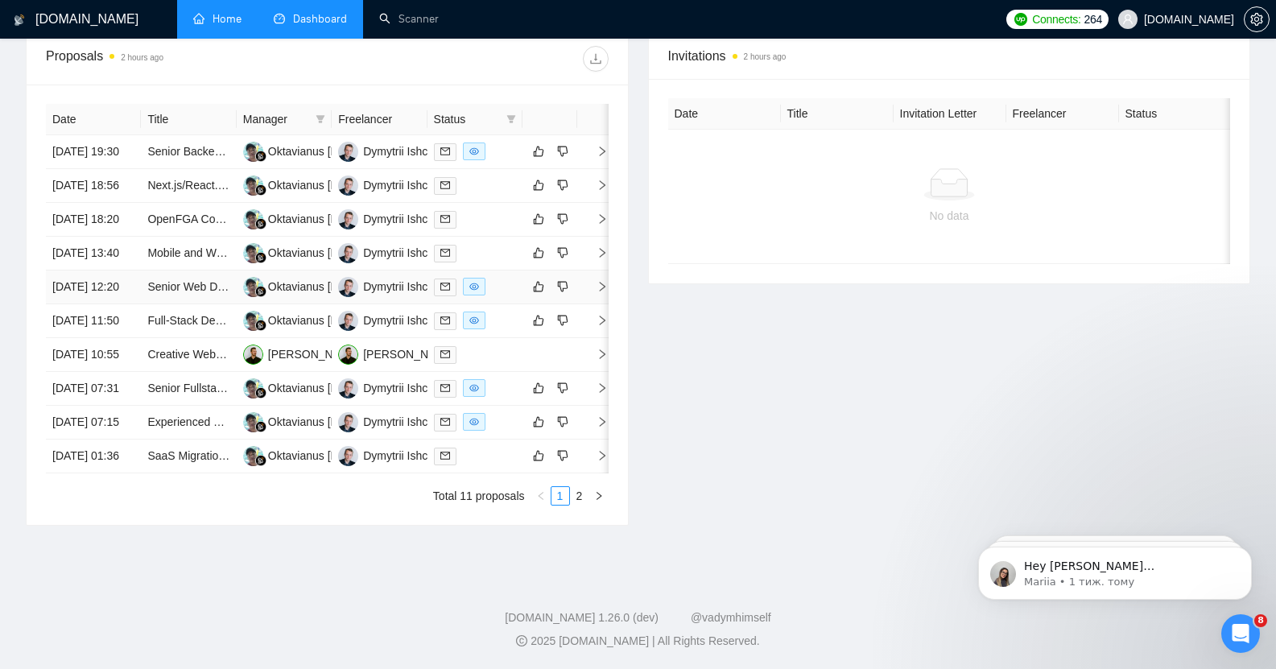
scroll to position [667, 0]
click at [580, 505] on link "2" at bounding box center [580, 496] width 18 height 18
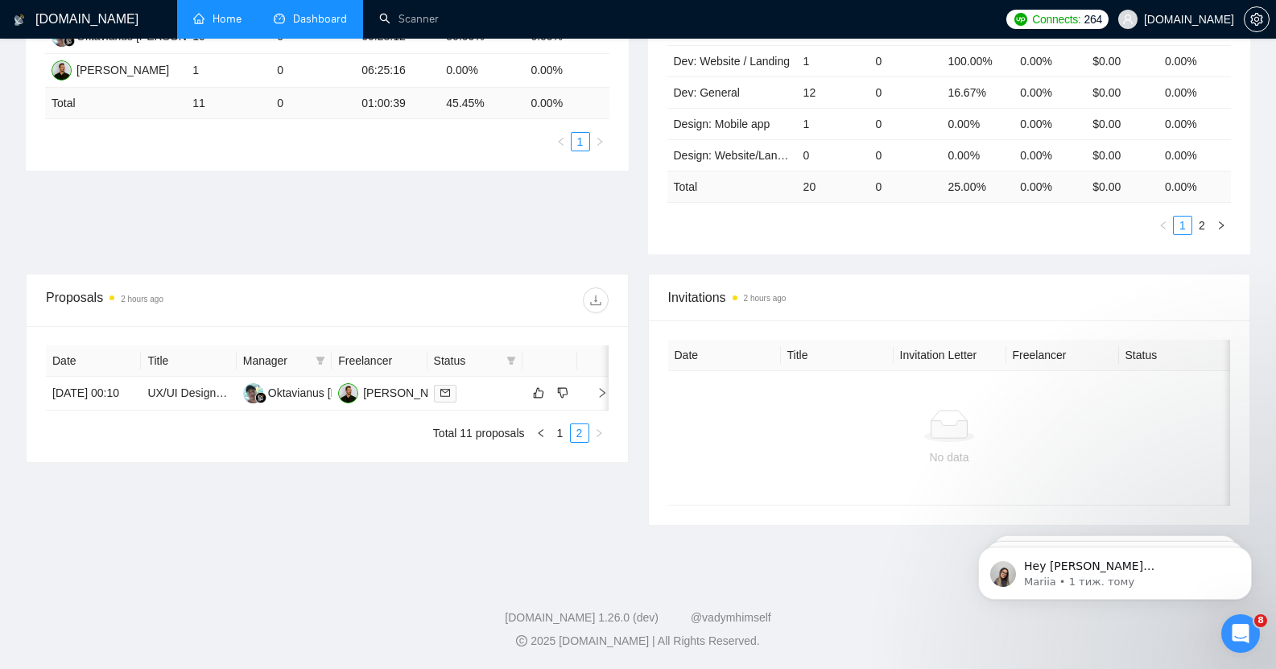
scroll to position [378, 0]
click at [560, 442] on link "1" at bounding box center [561, 433] width 18 height 18
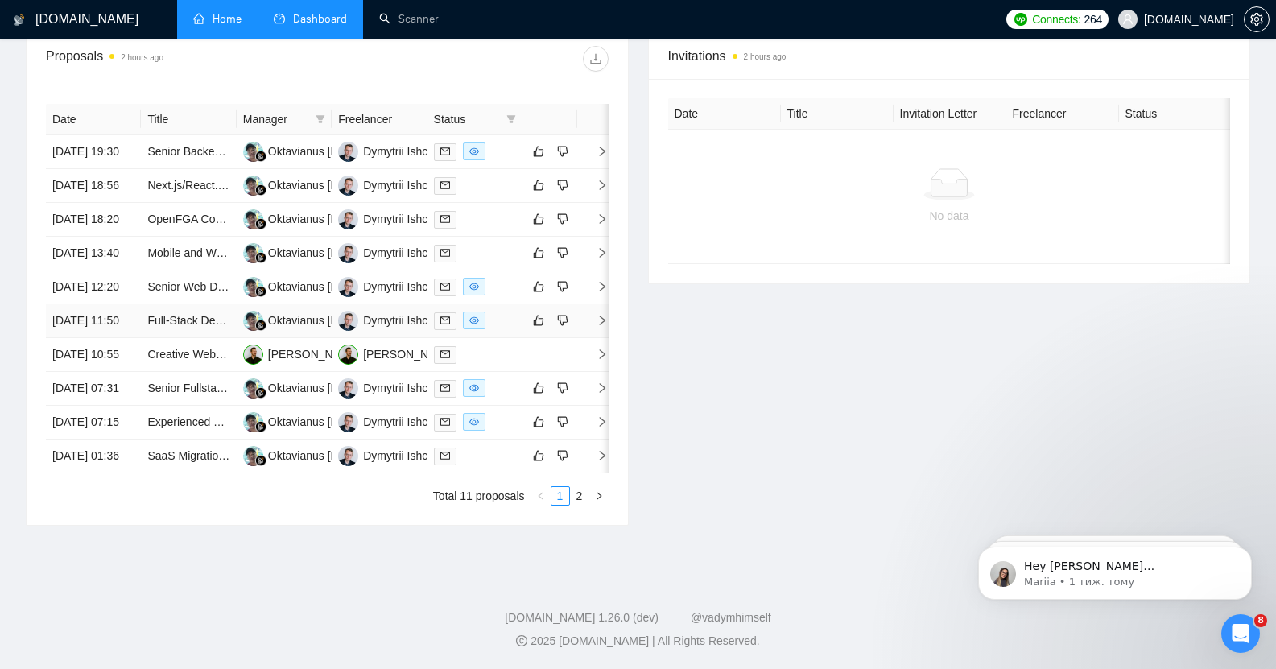
scroll to position [646, 0]
click at [411, 17] on link "Scanner" at bounding box center [409, 19] width 60 height 14
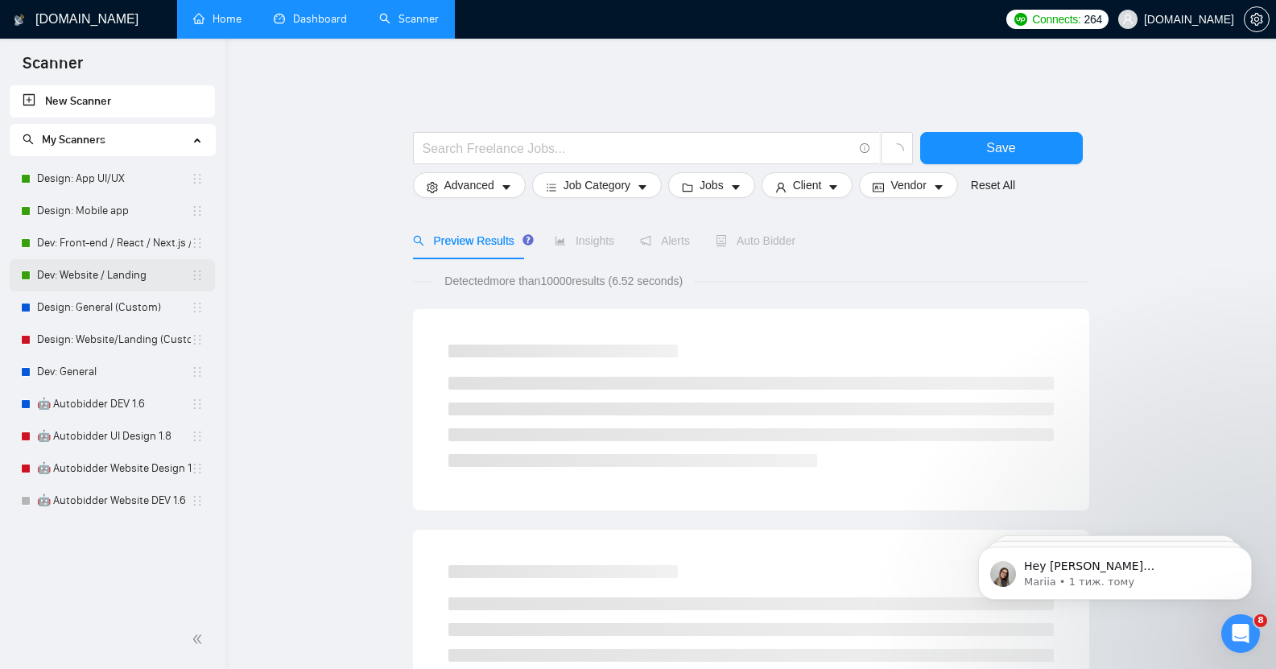
click at [98, 269] on link "Dev: Website / Landing" at bounding box center [114, 275] width 154 height 32
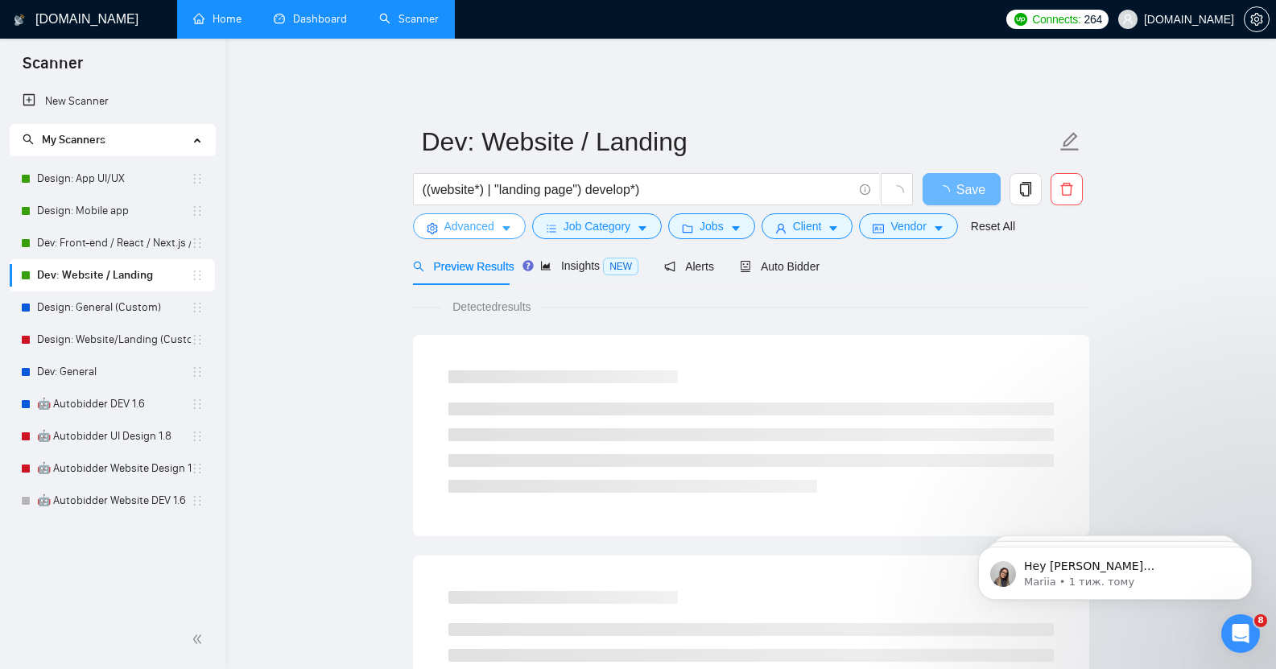
click at [484, 217] on span "Advanced" at bounding box center [469, 226] width 50 height 18
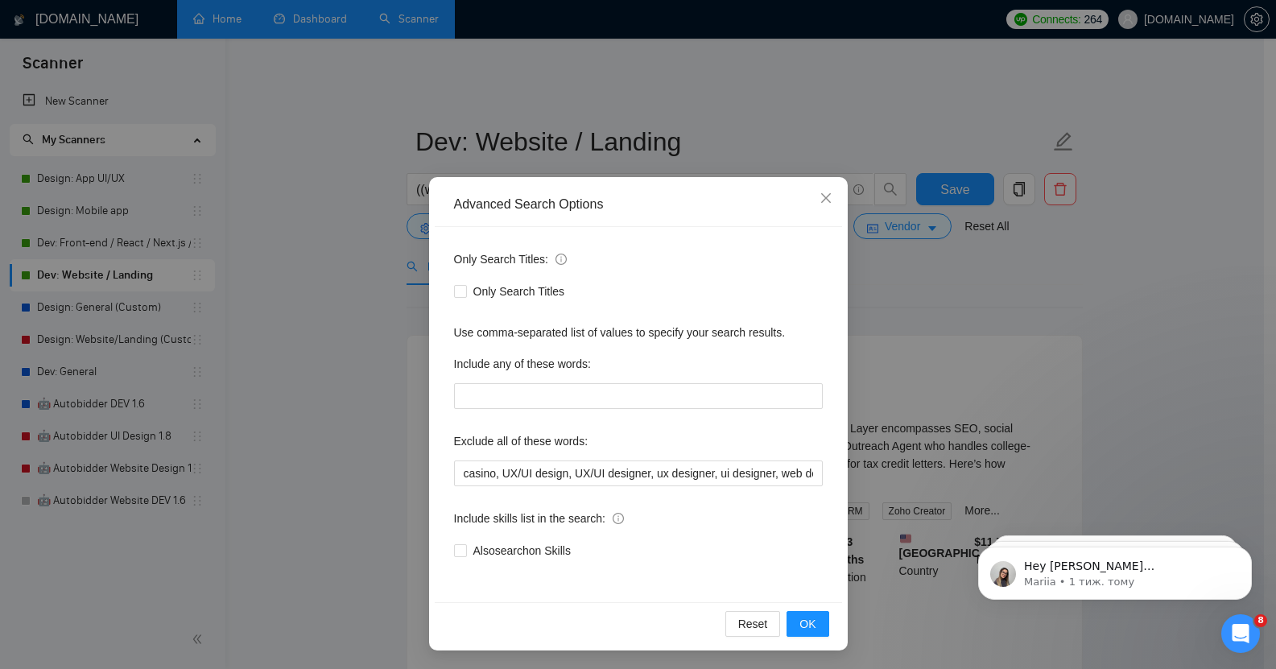
scroll to position [1, 0]
click at [820, 198] on icon "close" at bounding box center [825, 197] width 10 height 10
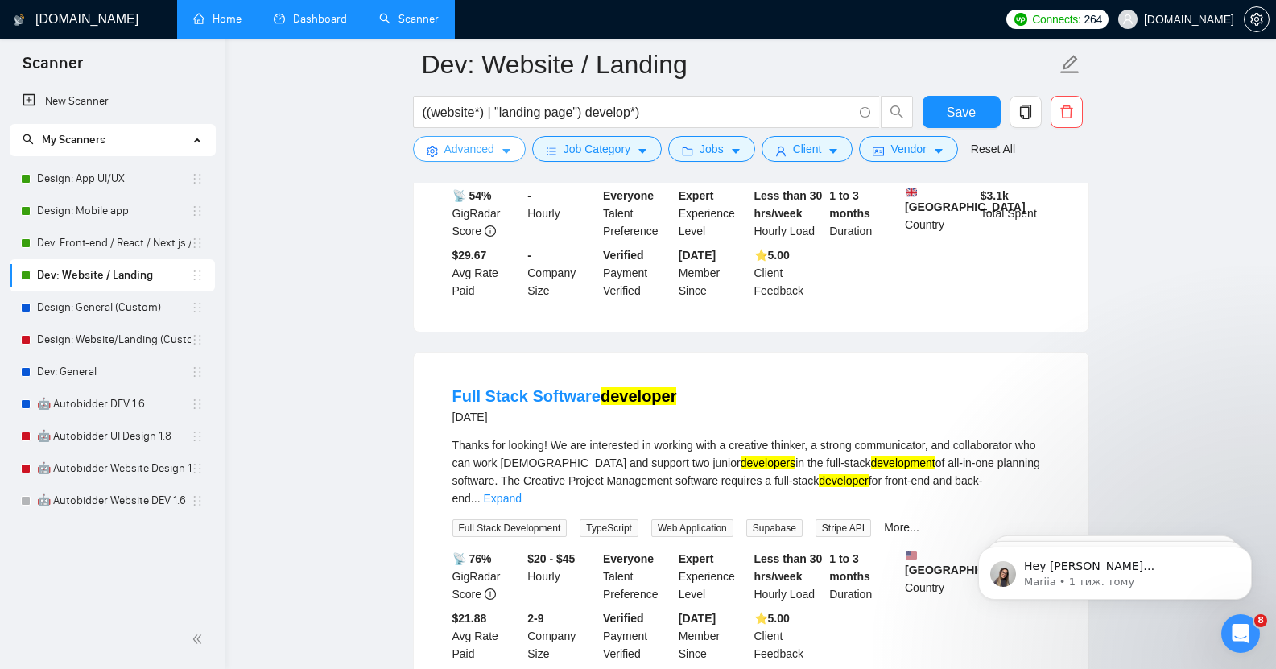
scroll to position [2163, 0]
click at [100, 338] on link "Design: Website/Landing (Custom)" at bounding box center [114, 340] width 154 height 32
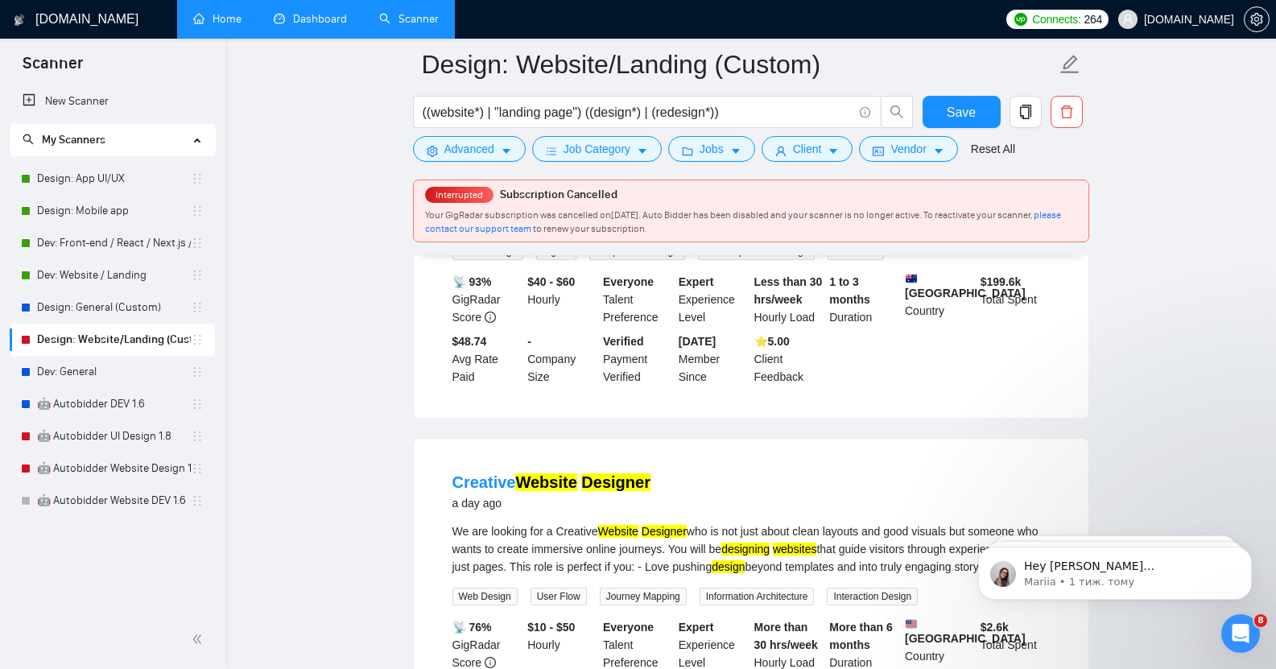
scroll to position [1388, 0]
click at [120, 277] on link "Dev: Website / Landing" at bounding box center [114, 275] width 154 height 32
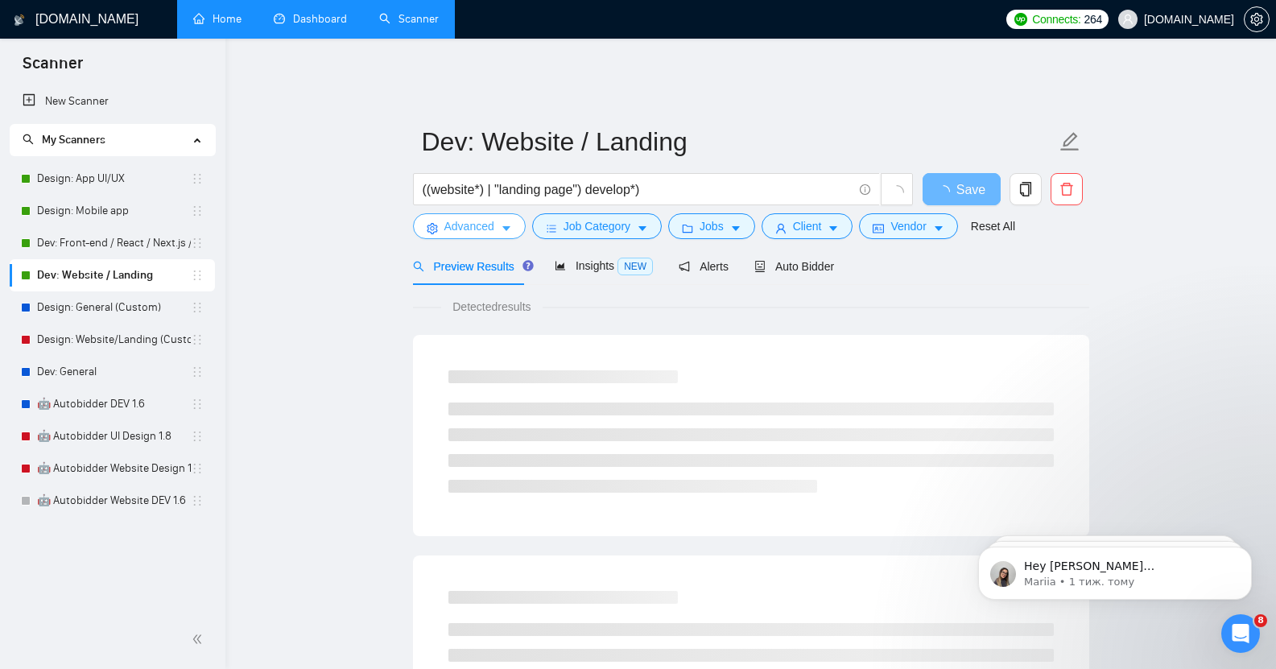
click at [475, 218] on span "Advanced" at bounding box center [469, 226] width 50 height 18
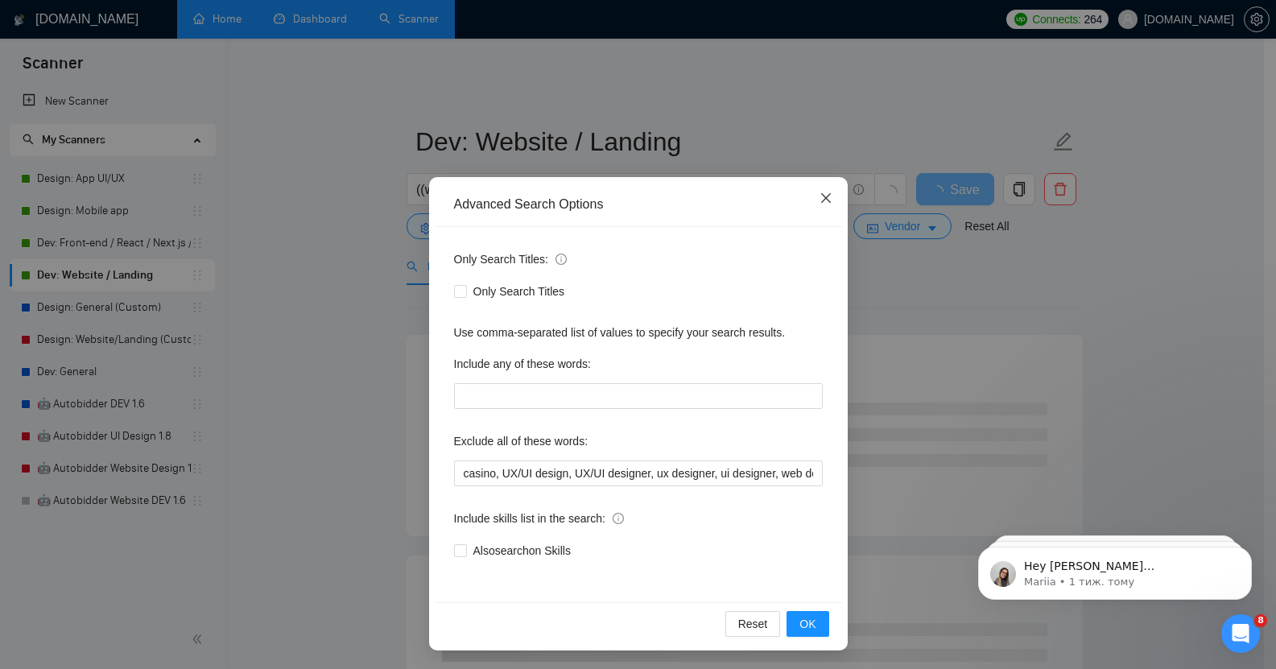
click at [820, 197] on icon "close" at bounding box center [826, 198] width 13 height 13
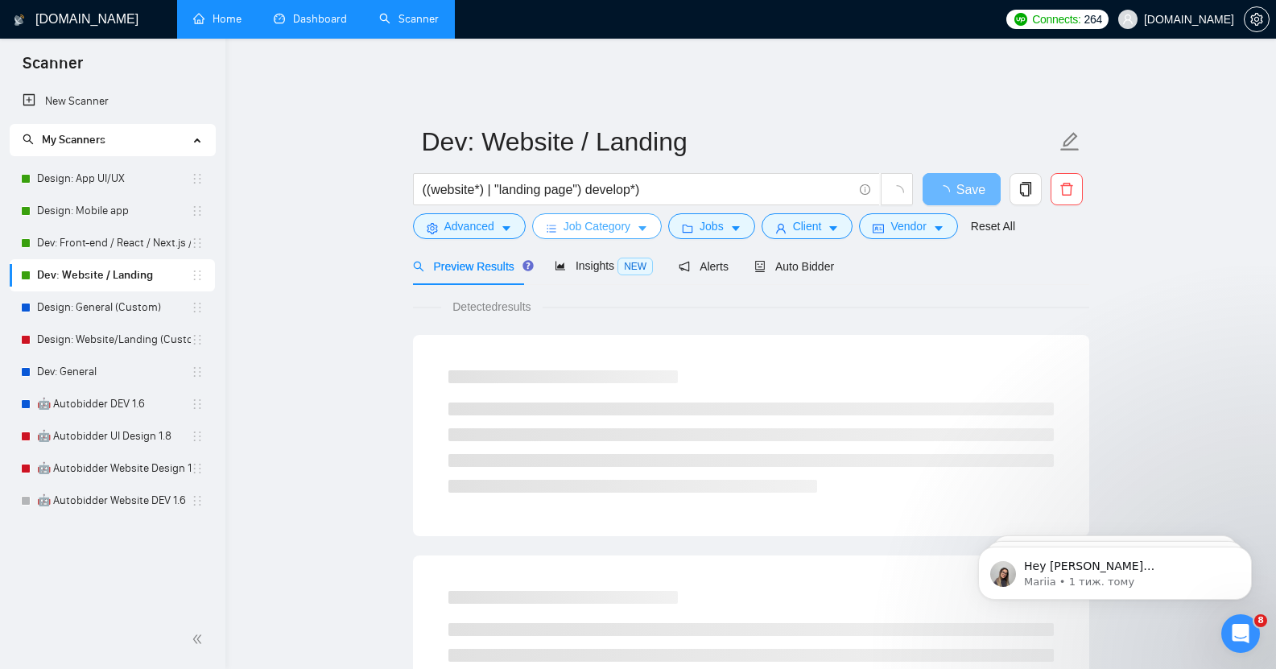
click at [585, 217] on span "Job Category" at bounding box center [597, 226] width 67 height 18
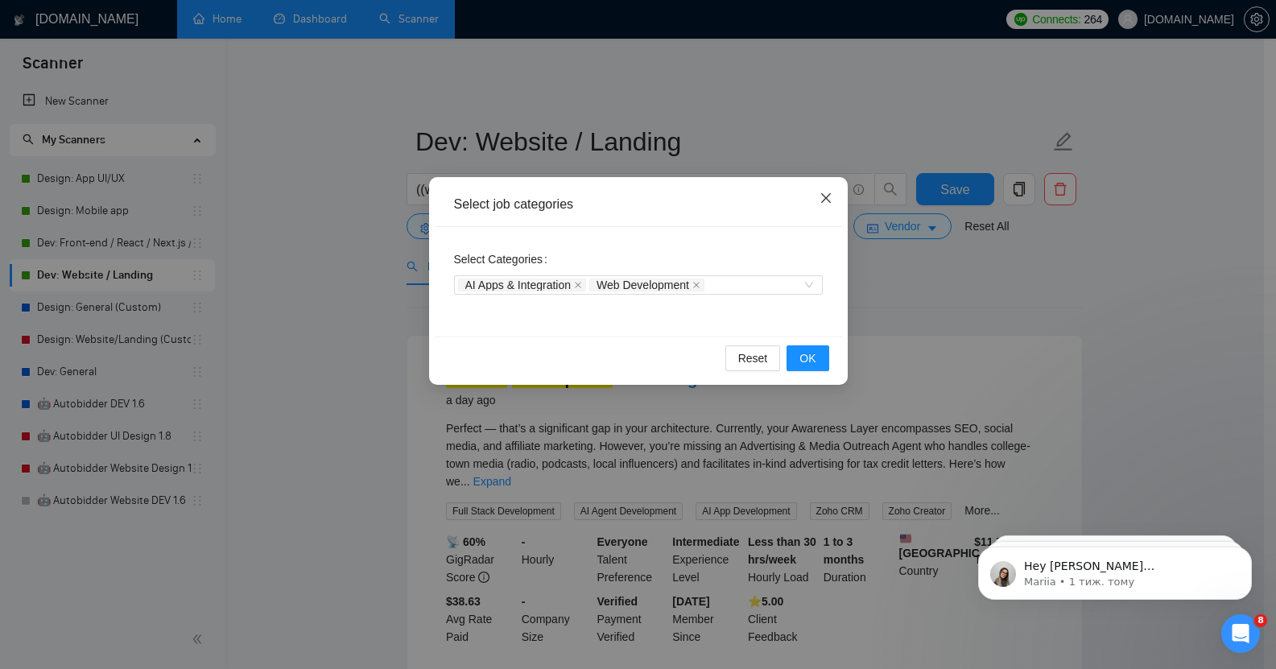
click at [824, 202] on icon "close" at bounding box center [826, 198] width 13 height 13
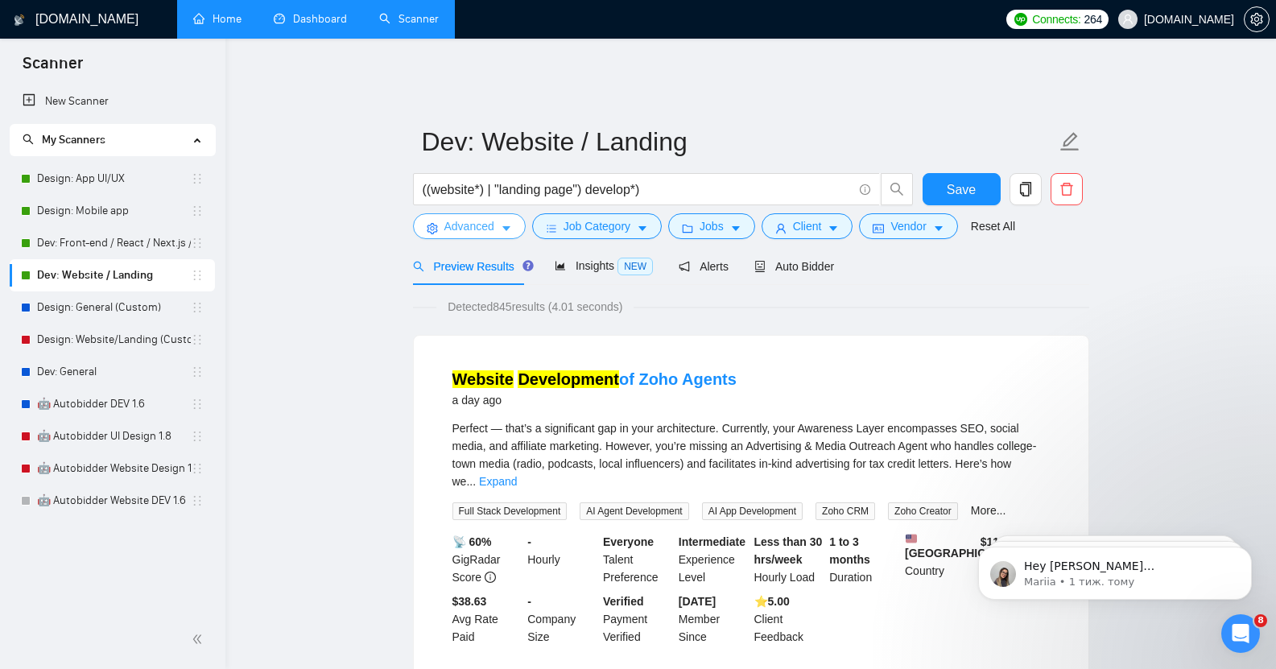
click at [492, 217] on span "Advanced" at bounding box center [469, 226] width 50 height 18
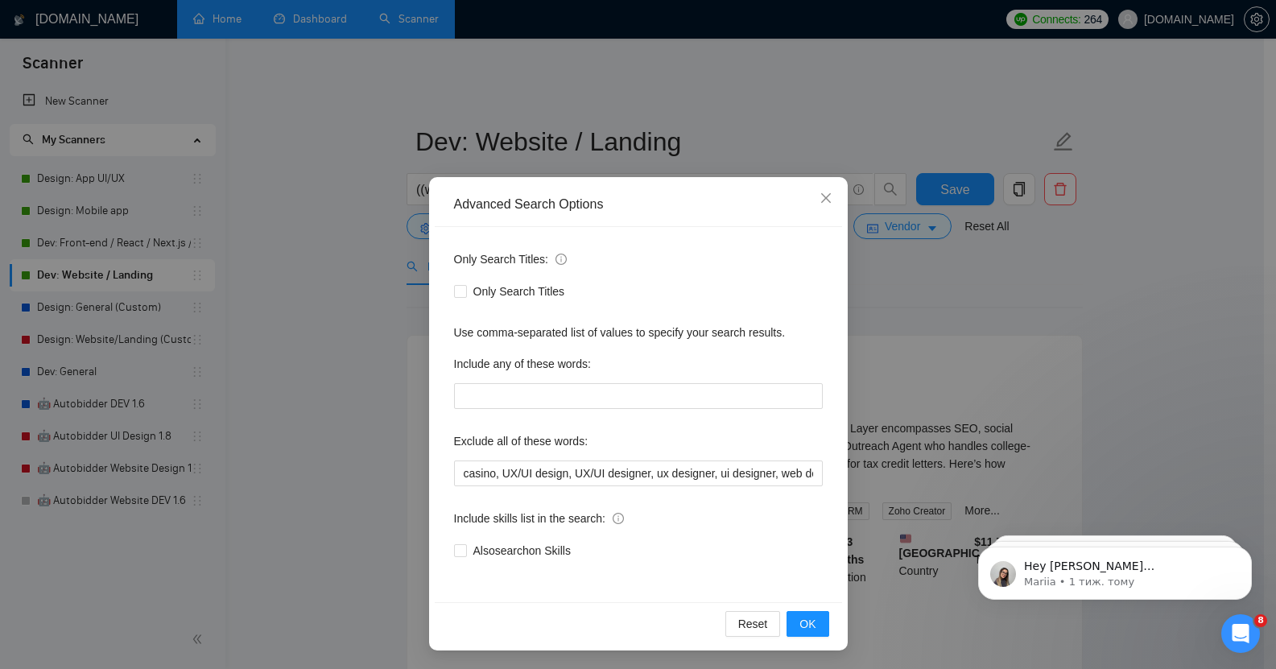
scroll to position [1, 0]
drag, startPoint x: 498, startPoint y: 472, endPoint x: 549, endPoint y: 474, distance: 50.8
click at [549, 474] on input "casino, UX/UI design, UX/UI designer, ux designer, ui designer, web designer, g…" at bounding box center [638, 473] width 369 height 26
click at [592, 475] on input "casino, UX/UI design, UX/UI designer, ux designer, ui designer, web designer, g…" at bounding box center [638, 473] width 369 height 26
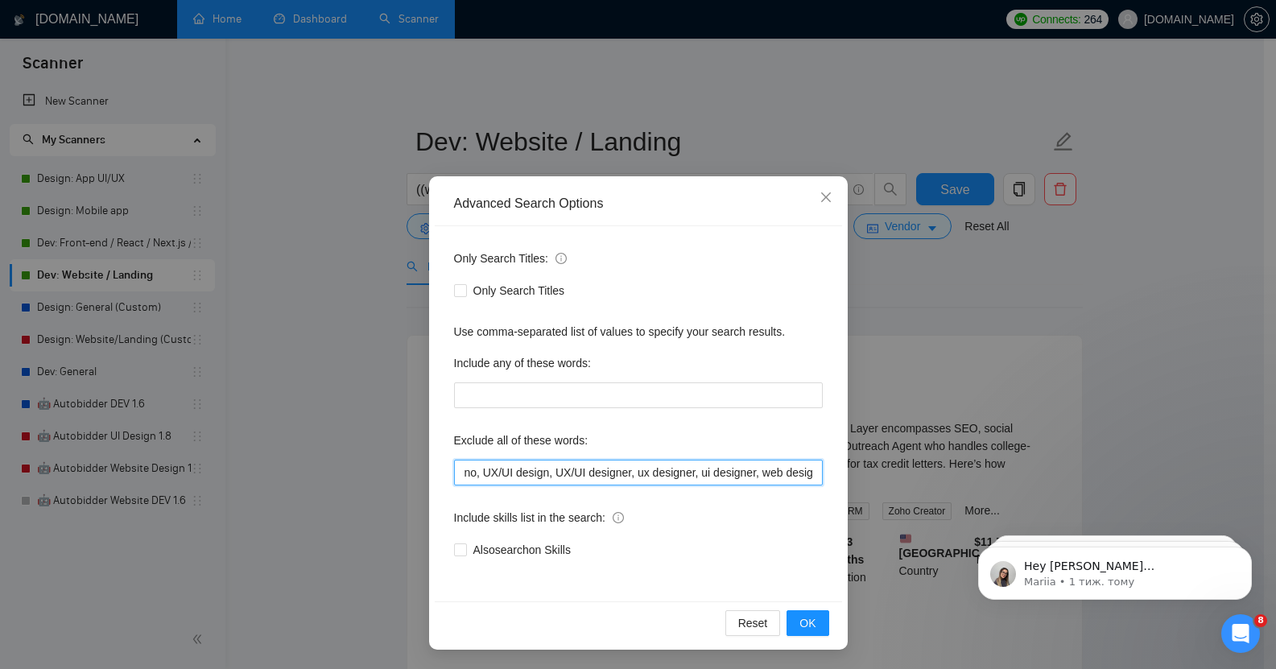
scroll to position [0, 0]
click at [494, 476] on input "casino, UX/UI design, UX/UI designer, ux designer, ui designer, web designer, g…" at bounding box center [638, 473] width 369 height 26
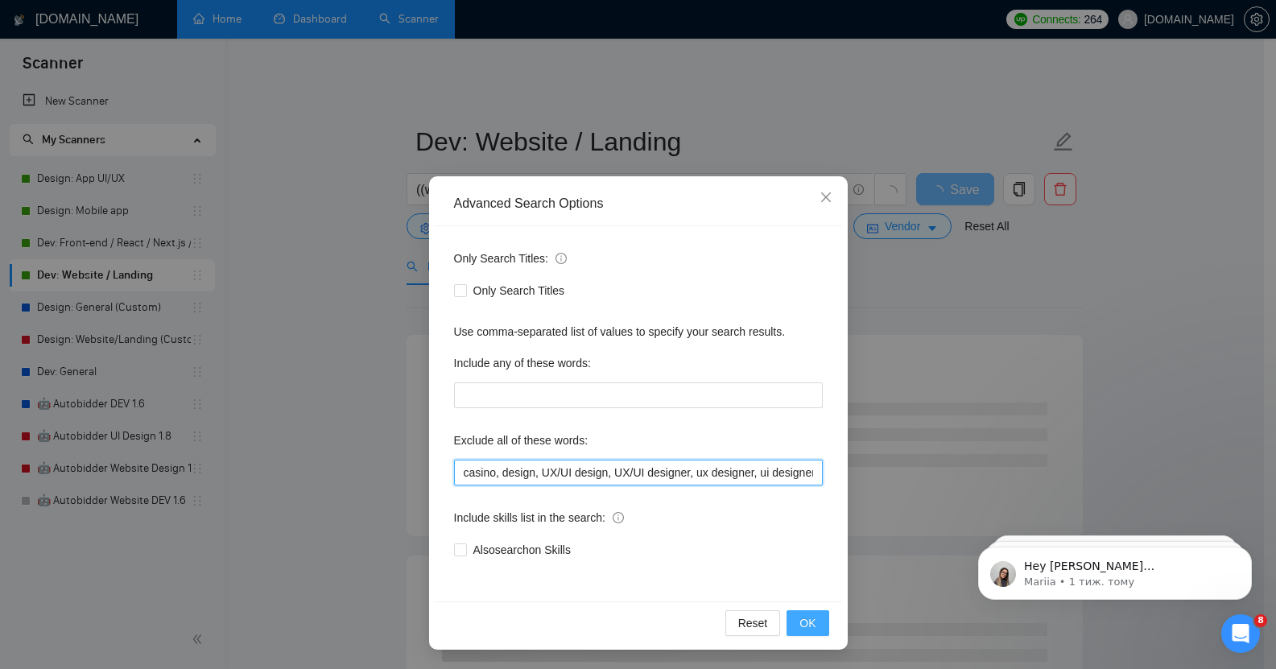
type input "casino, design, UX/UI design, UX/UI designer, ux designer, ui designer, web des…"
click at [800, 614] on button "OK" at bounding box center [808, 623] width 42 height 26
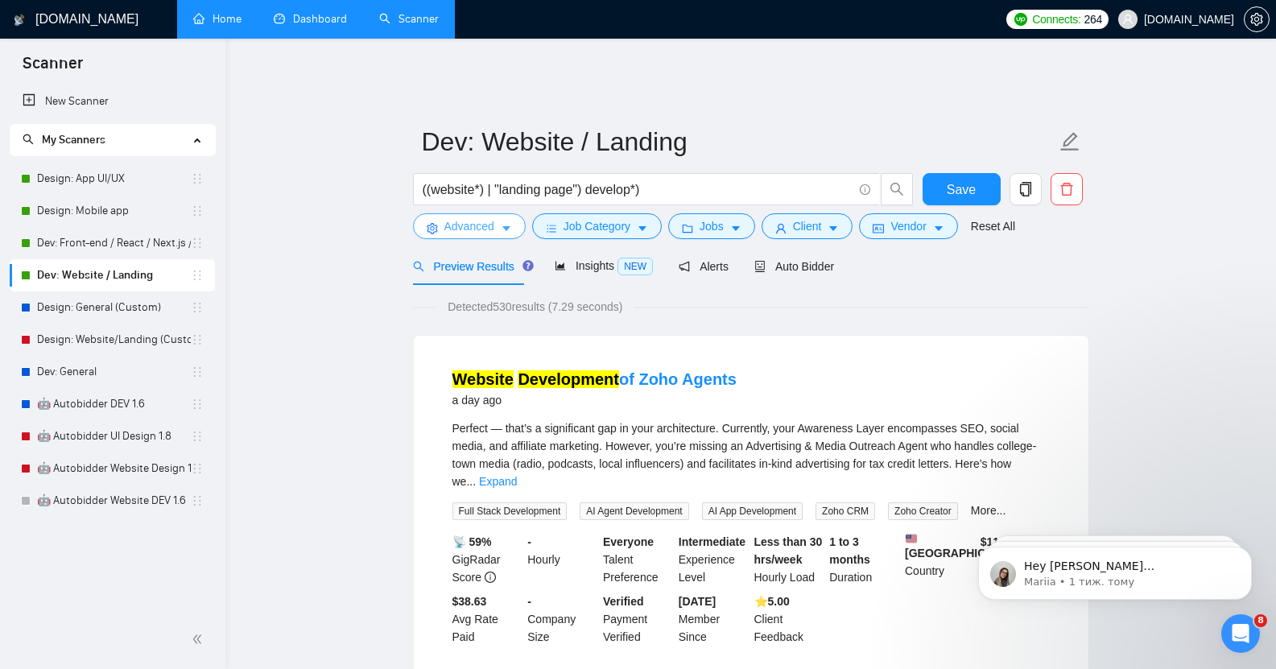
click at [487, 217] on span "Advanced" at bounding box center [469, 226] width 50 height 18
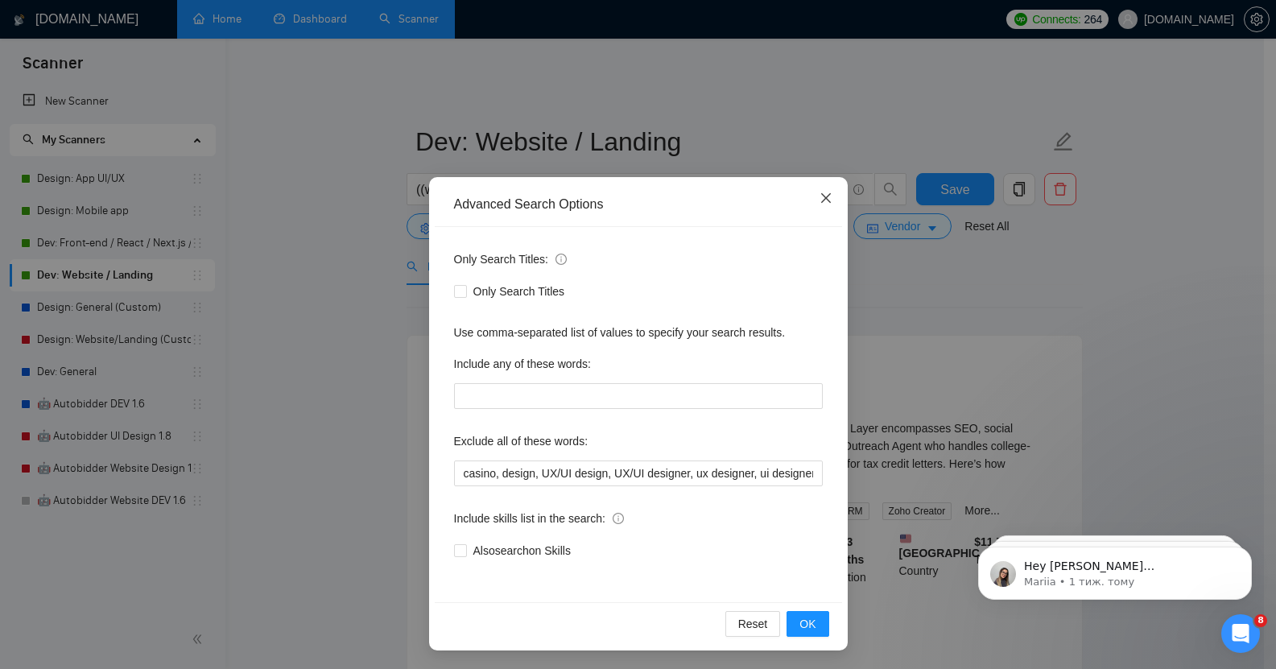
click at [820, 196] on icon "close" at bounding box center [826, 198] width 13 height 13
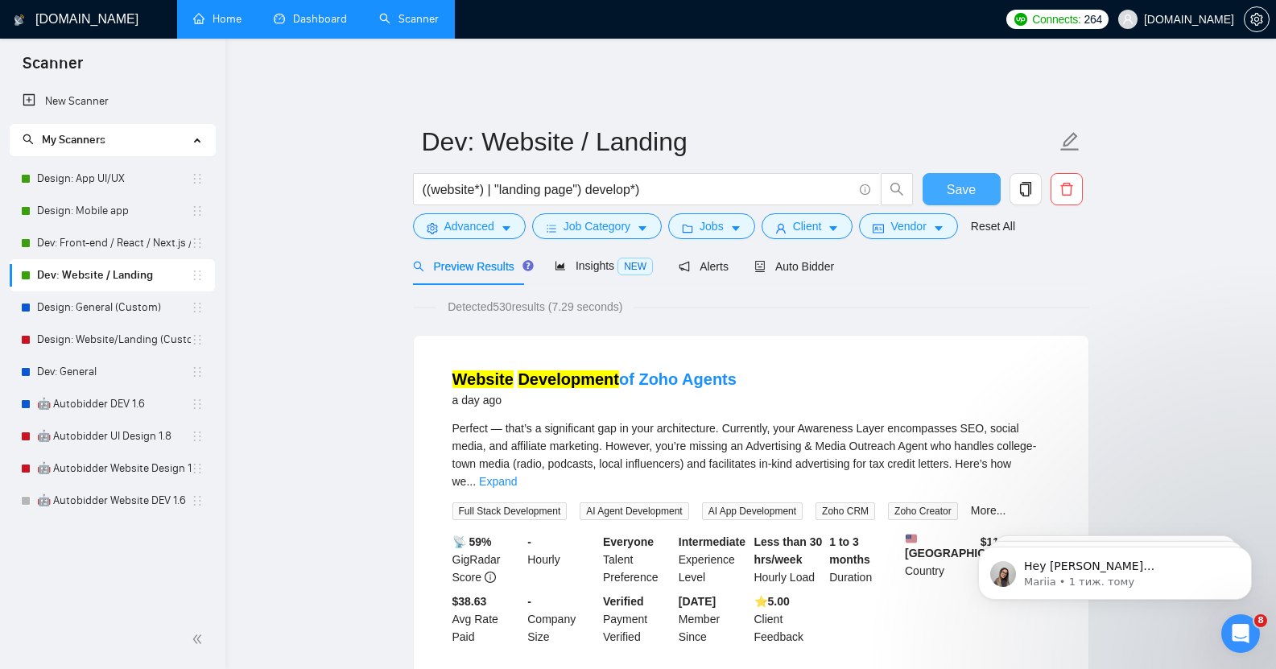
click at [973, 180] on span "Save" at bounding box center [961, 190] width 29 height 20
click at [42, 312] on link "Design: General (Custom)" at bounding box center [114, 307] width 154 height 32
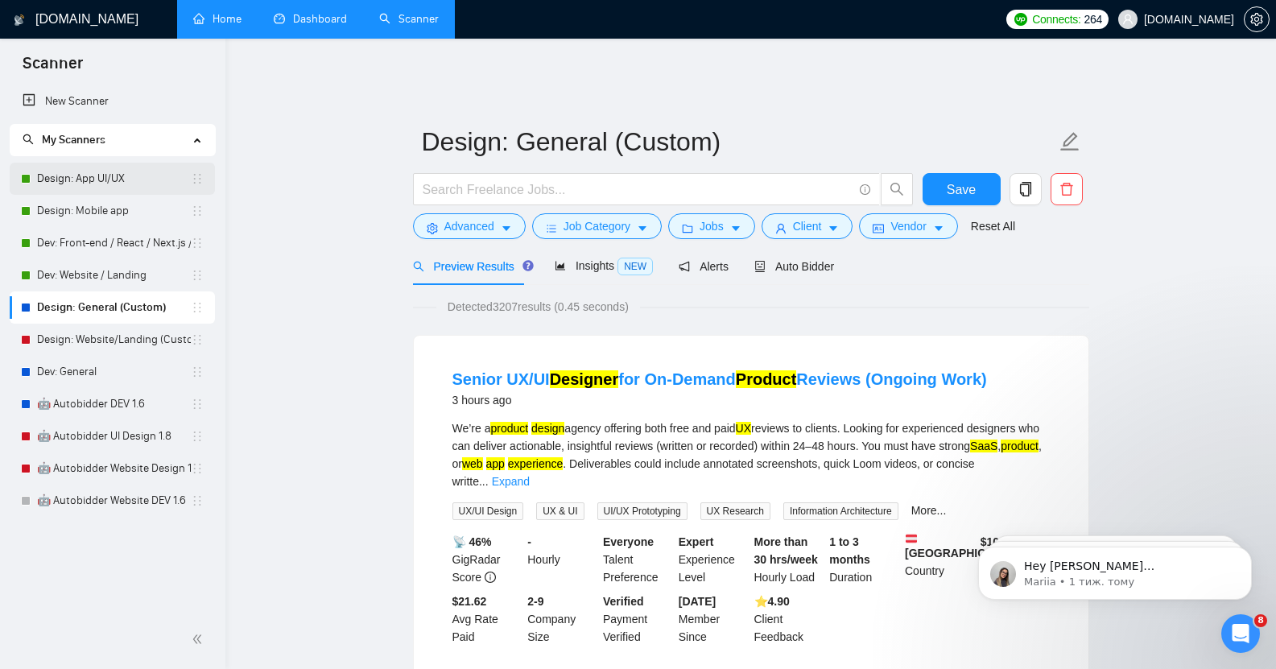
click at [117, 178] on link "Design: App UI/UX" at bounding box center [114, 179] width 154 height 32
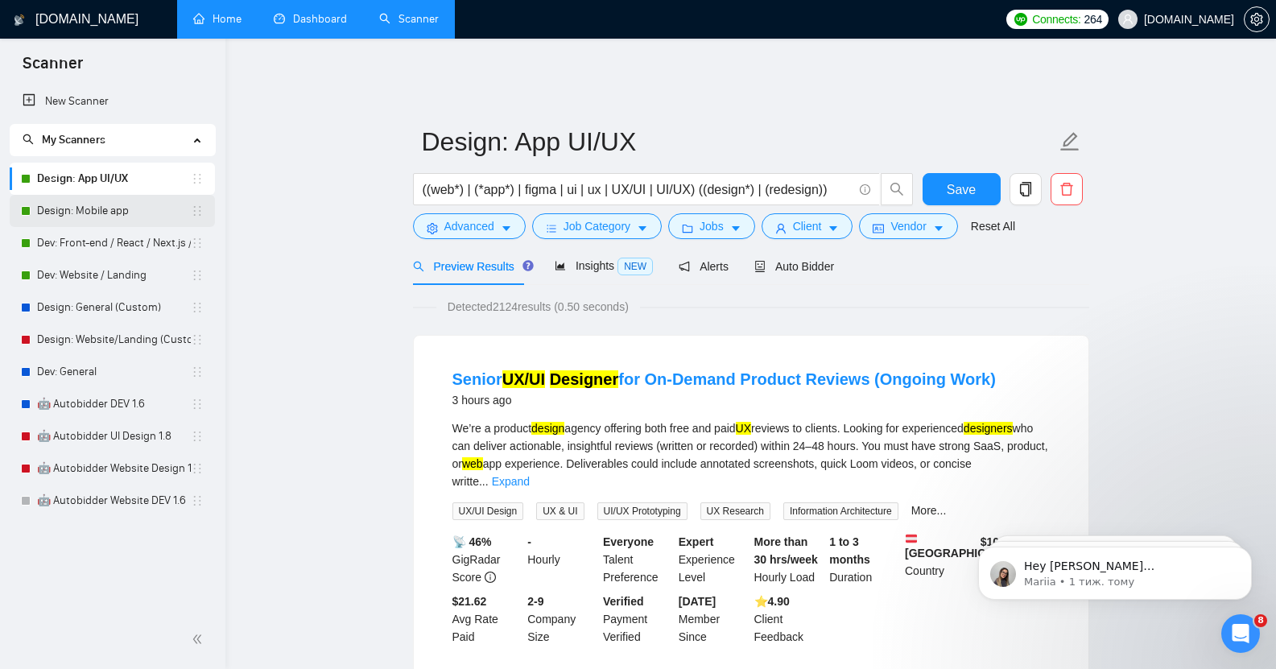
click at [91, 215] on link "Design: Mobile app" at bounding box center [114, 211] width 154 height 32
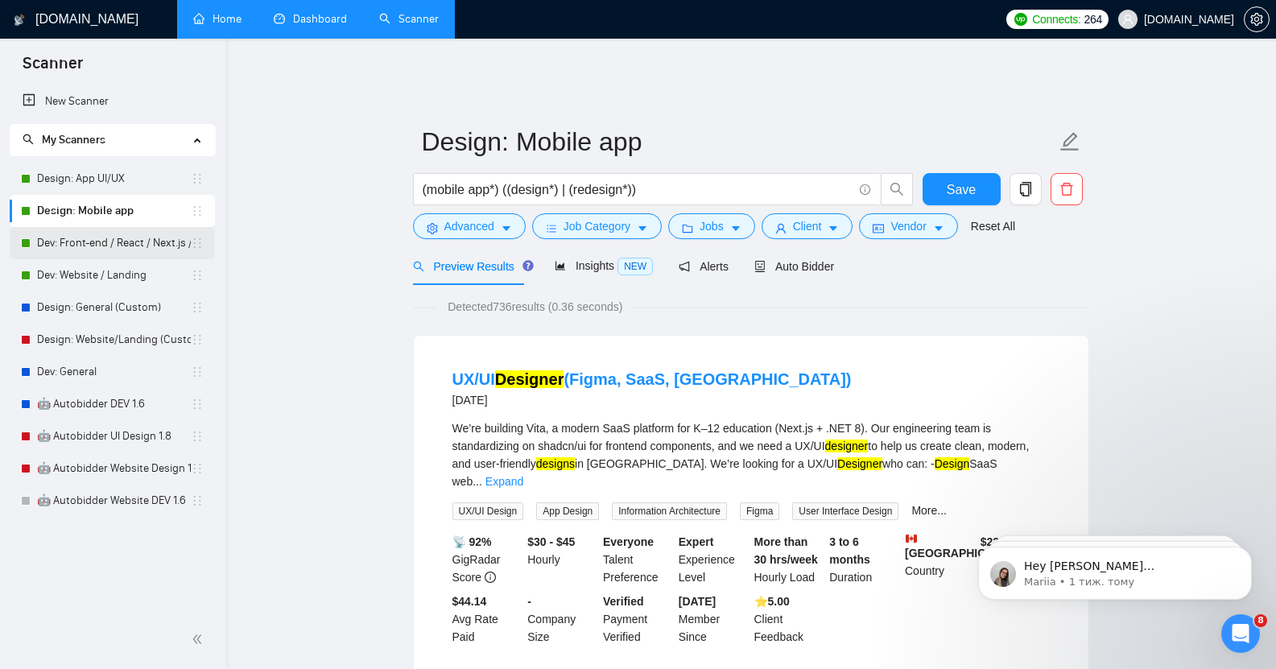
click at [112, 243] on link "Dev: Front-end / React / Next.js / WebGL / GSAP" at bounding box center [114, 243] width 154 height 32
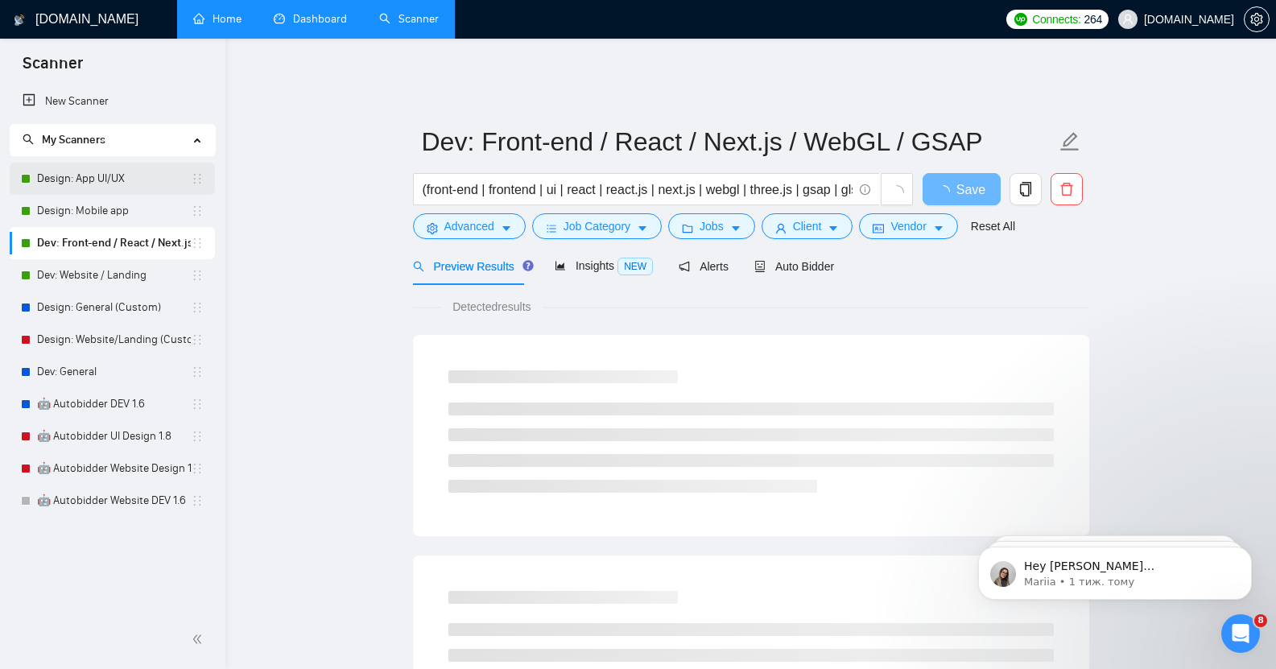
click at [110, 177] on link "Design: App UI/UX" at bounding box center [114, 179] width 154 height 32
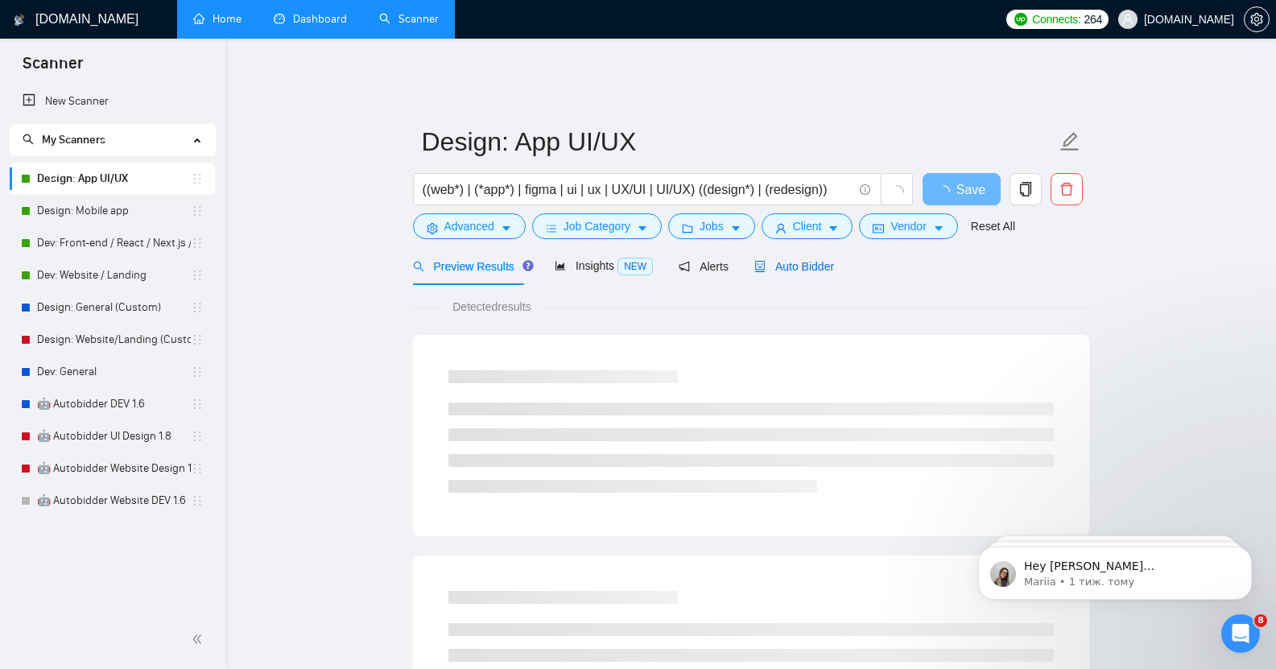
click at [795, 260] on span "Auto Bidder" at bounding box center [794, 266] width 80 height 13
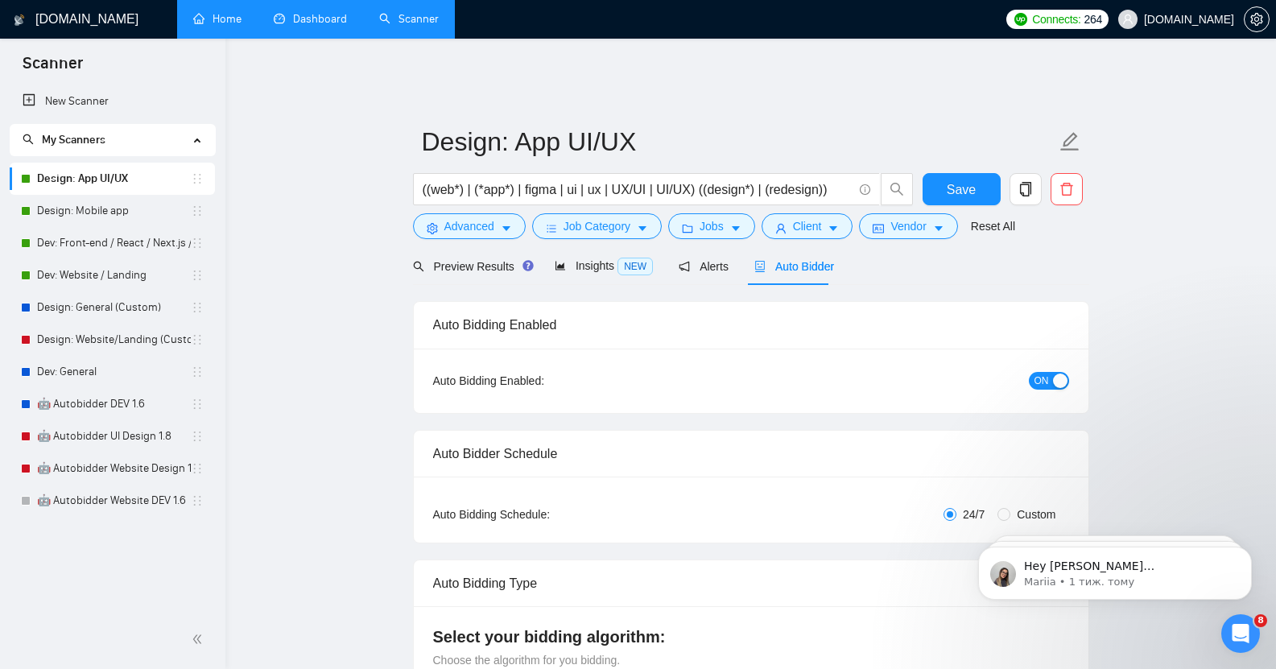
checkbox input "true"
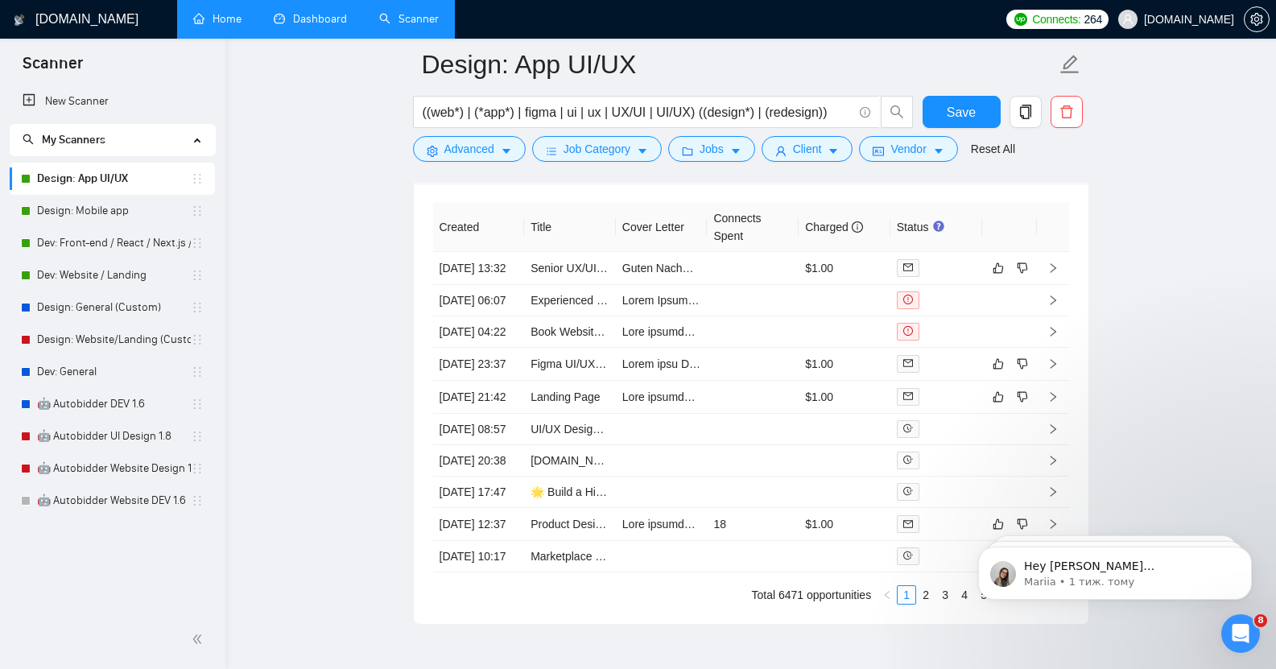
scroll to position [4229, 0]
click at [80, 217] on link "Design: Mobile app" at bounding box center [114, 211] width 154 height 32
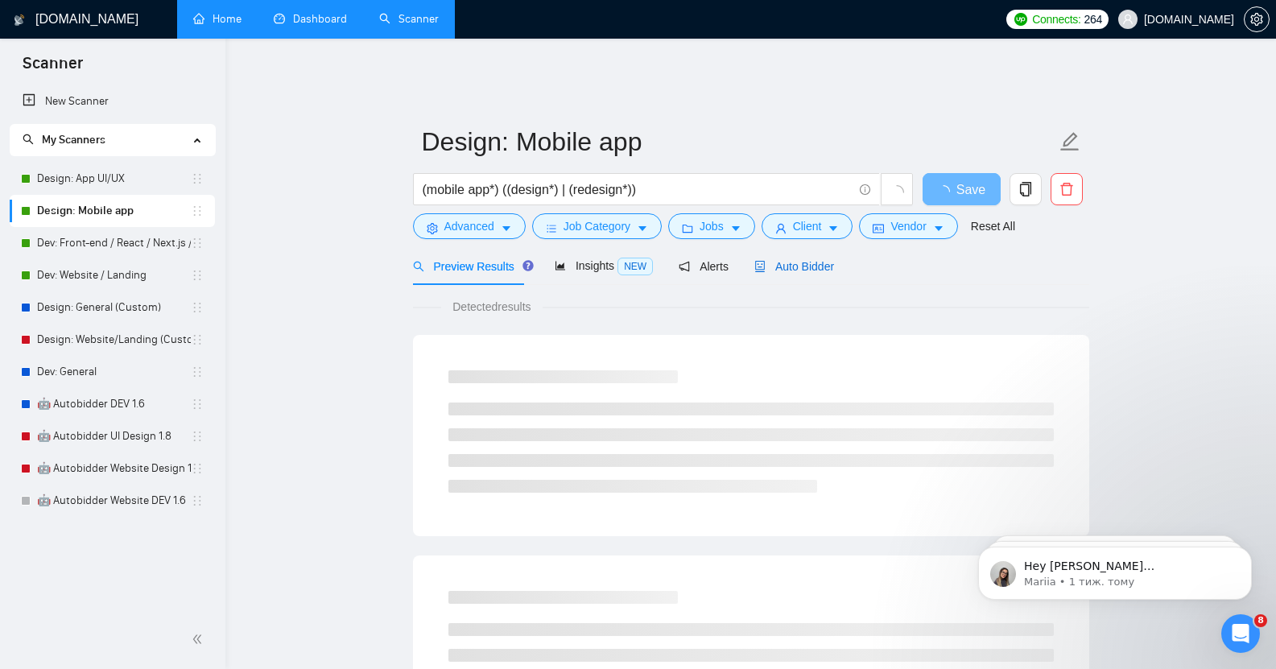
click at [798, 260] on span "Auto Bidder" at bounding box center [794, 266] width 80 height 13
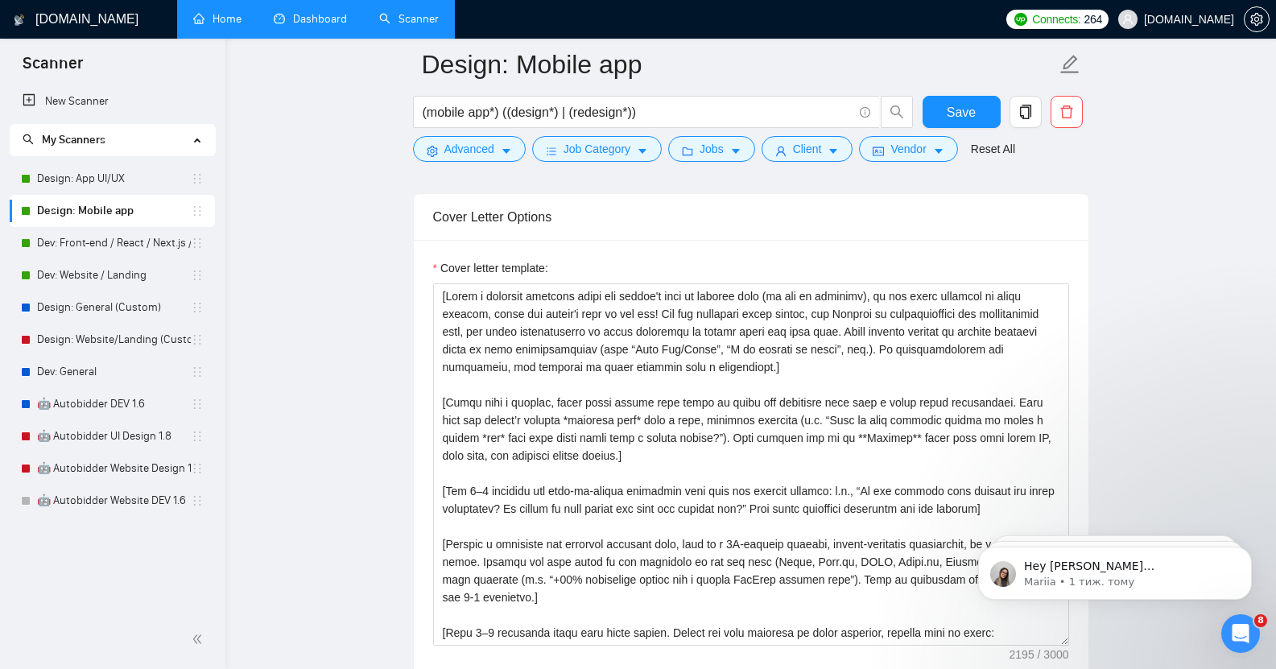
scroll to position [1672, 0]
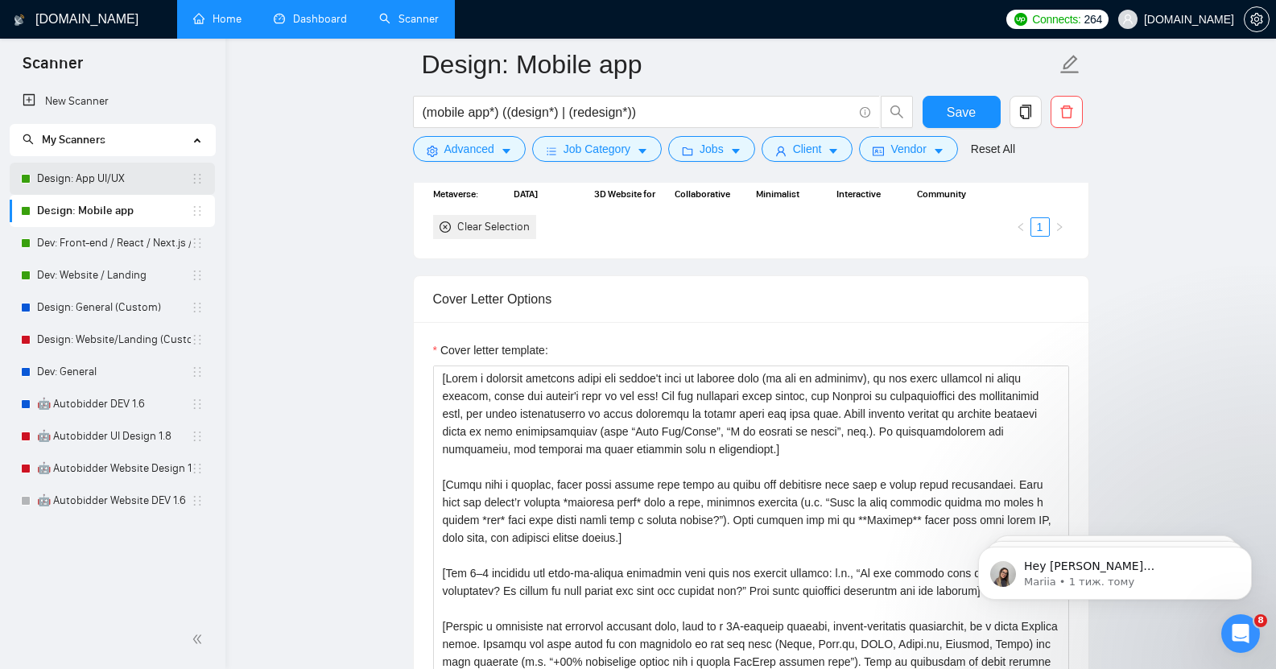
click at [95, 184] on link "Design: App UI/UX" at bounding box center [114, 179] width 154 height 32
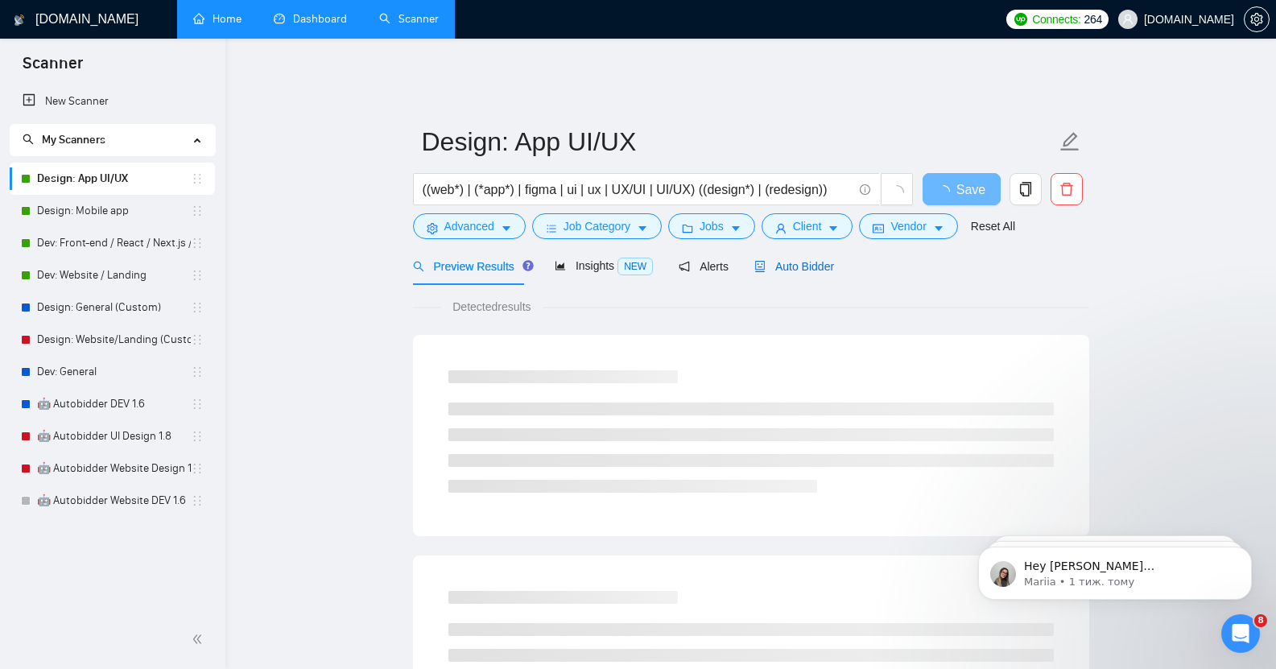
click at [818, 260] on span "Auto Bidder" at bounding box center [794, 266] width 80 height 13
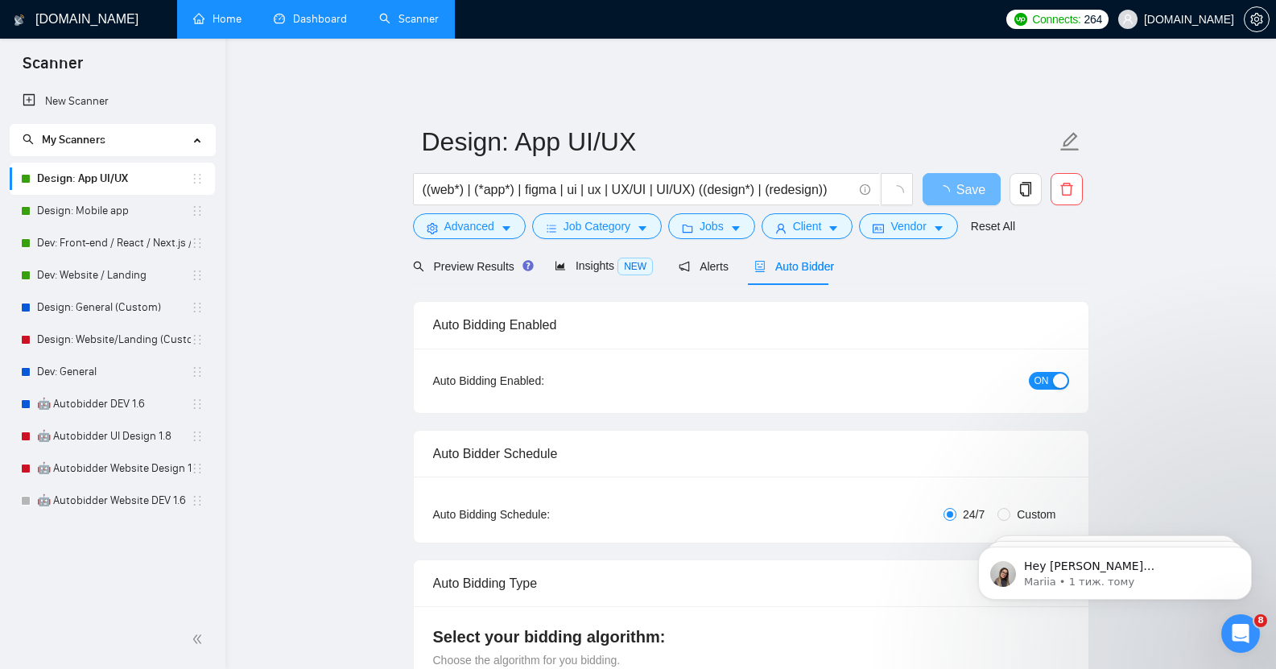
checkbox input "true"
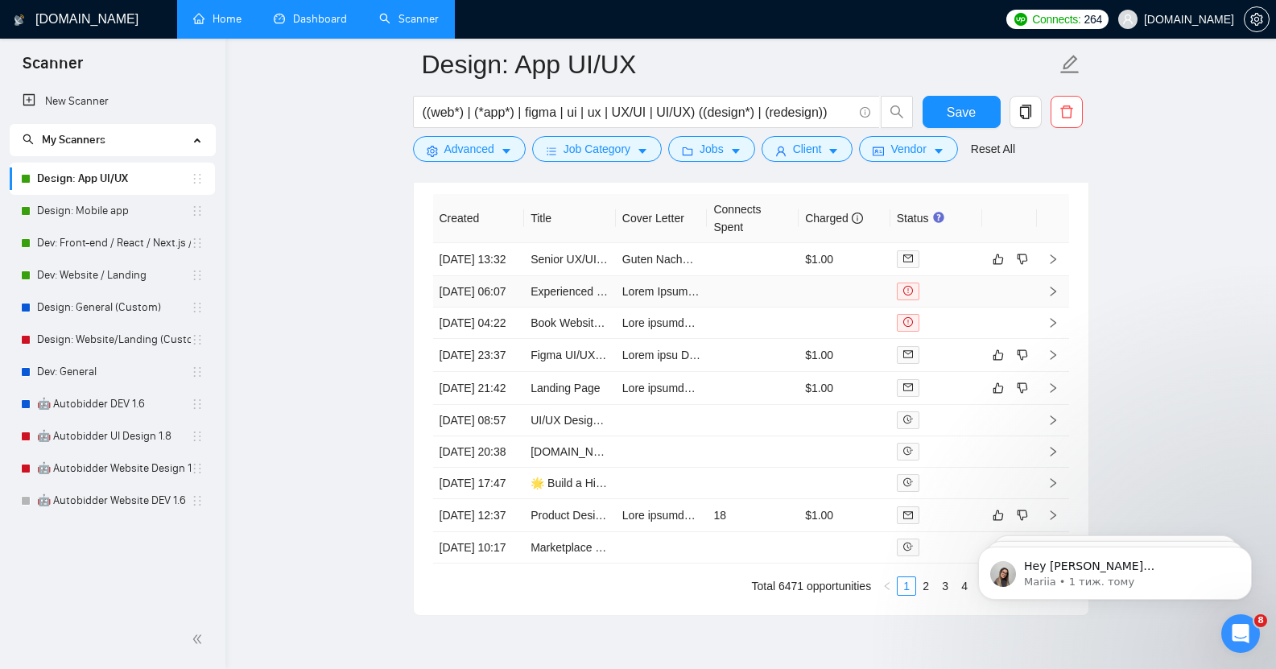
scroll to position [4239, 0]
click at [105, 208] on link "Design: Mobile app" at bounding box center [114, 211] width 154 height 32
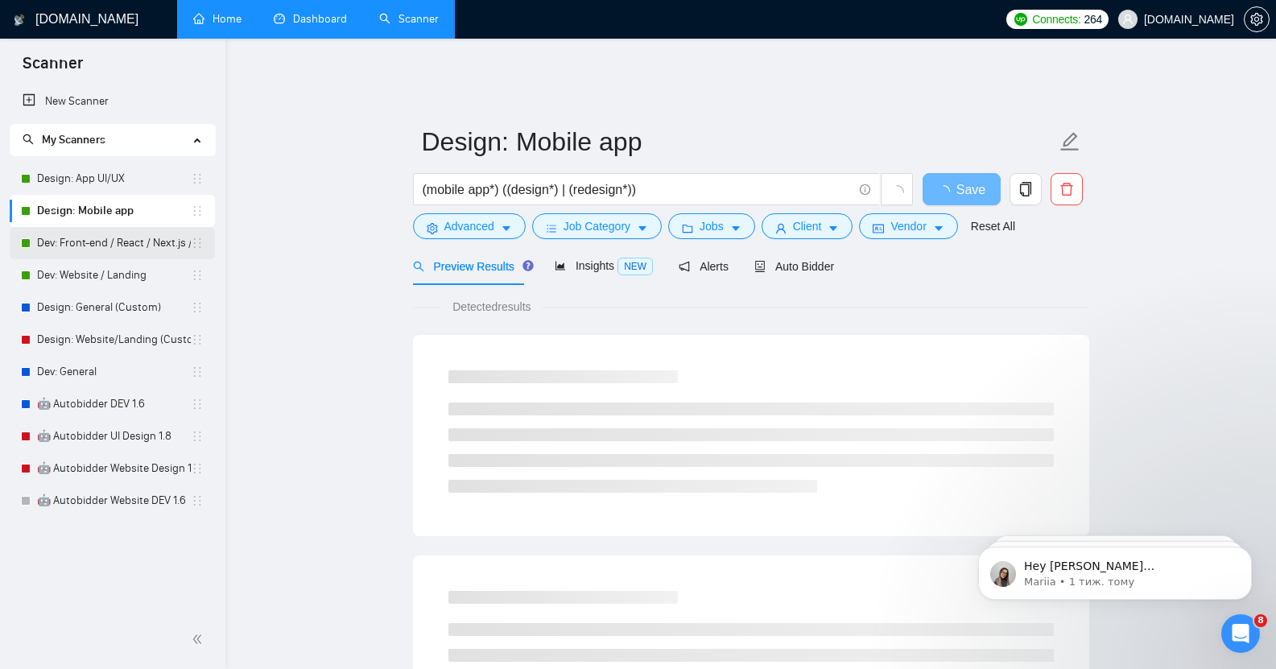
click at [106, 253] on link "Dev: Front-end / React / Next.js / WebGL / GSAP" at bounding box center [114, 243] width 154 height 32
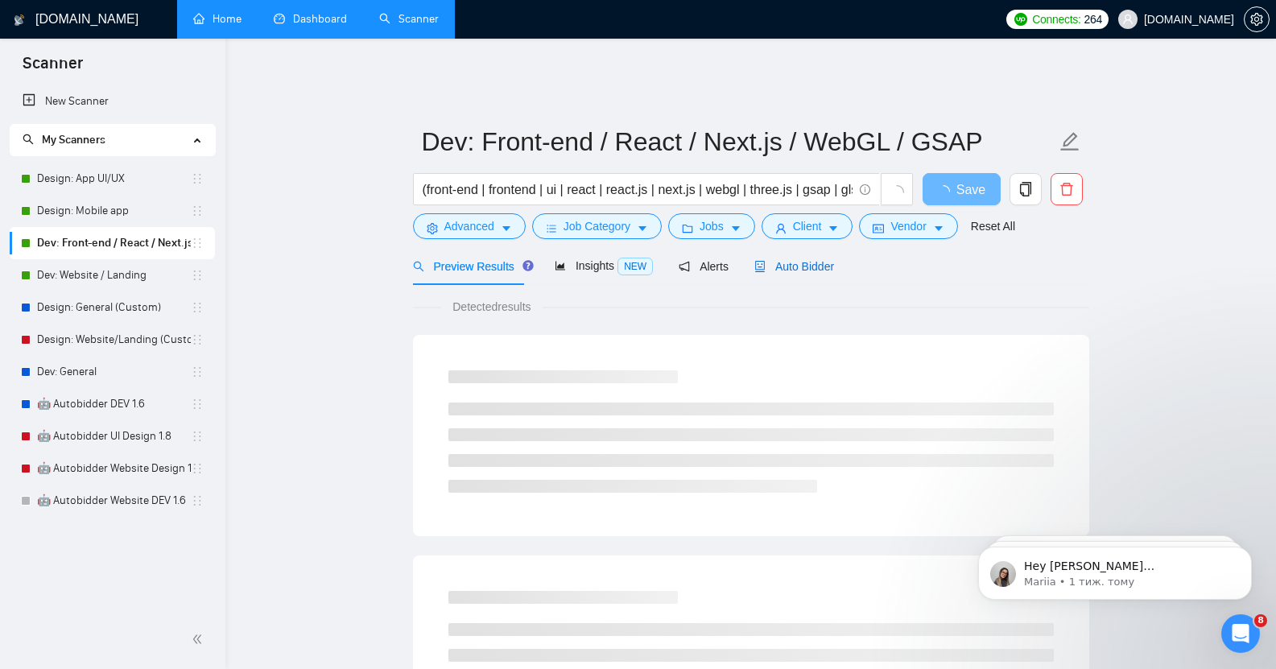
click at [800, 260] on span "Auto Bidder" at bounding box center [794, 266] width 80 height 13
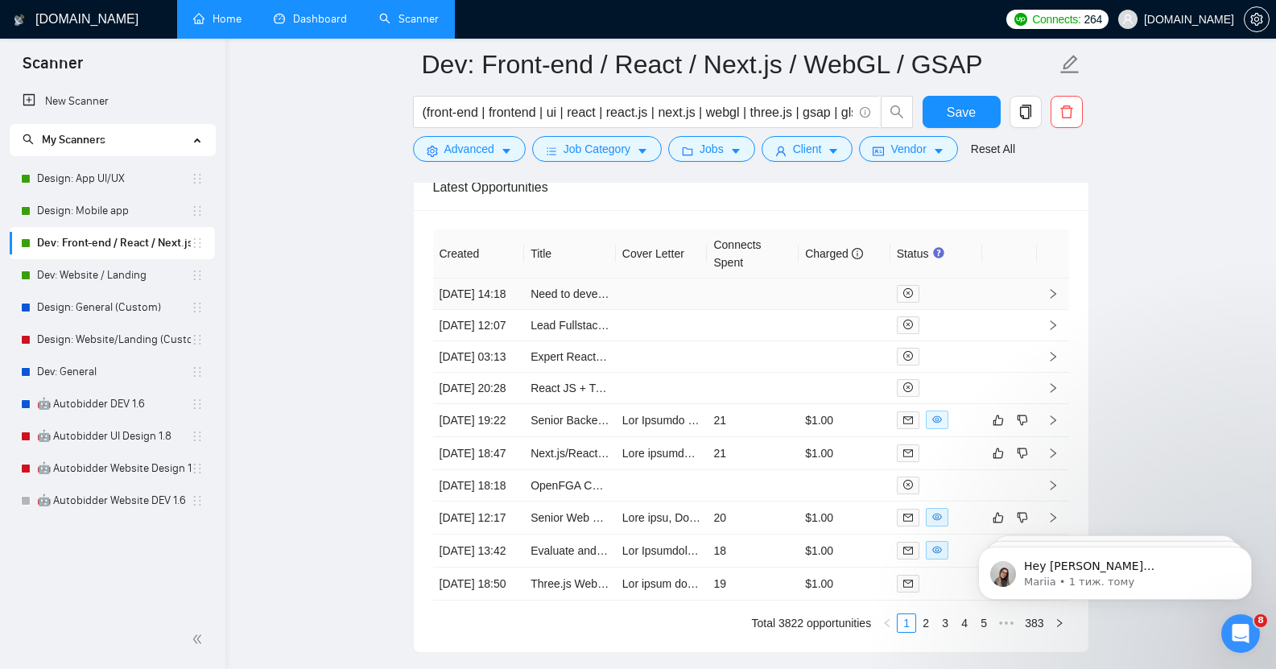
scroll to position [4150, 0]
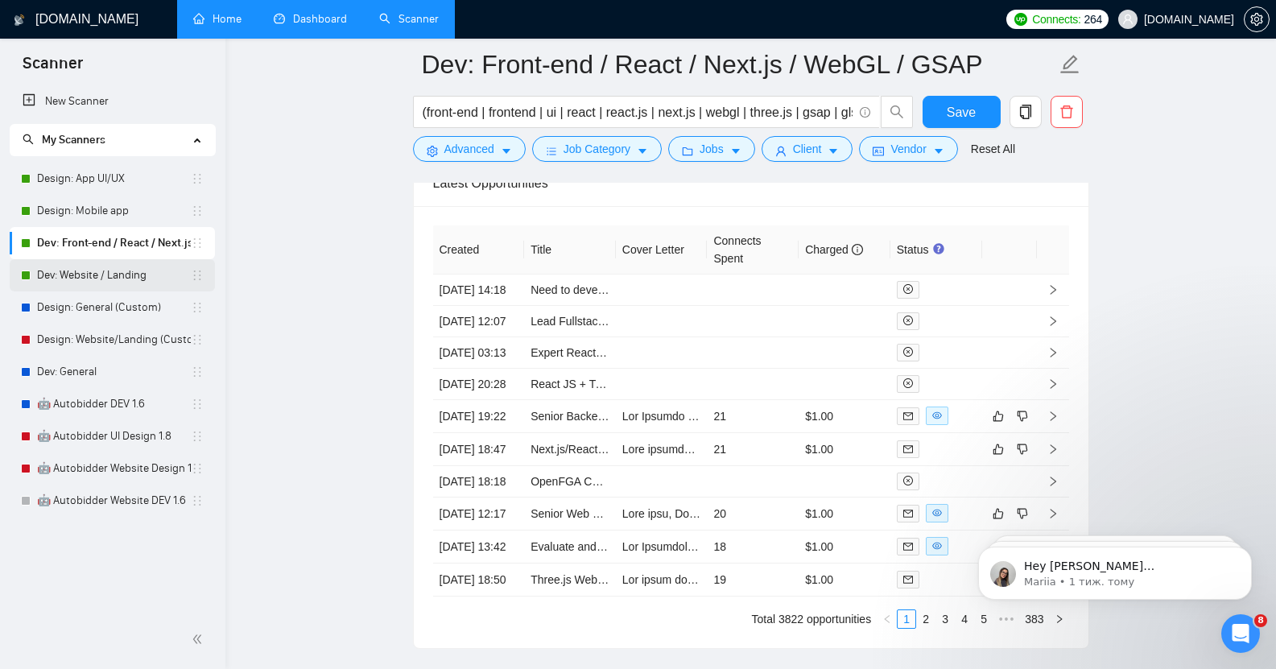
click at [83, 287] on link "Dev: Website / Landing" at bounding box center [114, 275] width 154 height 32
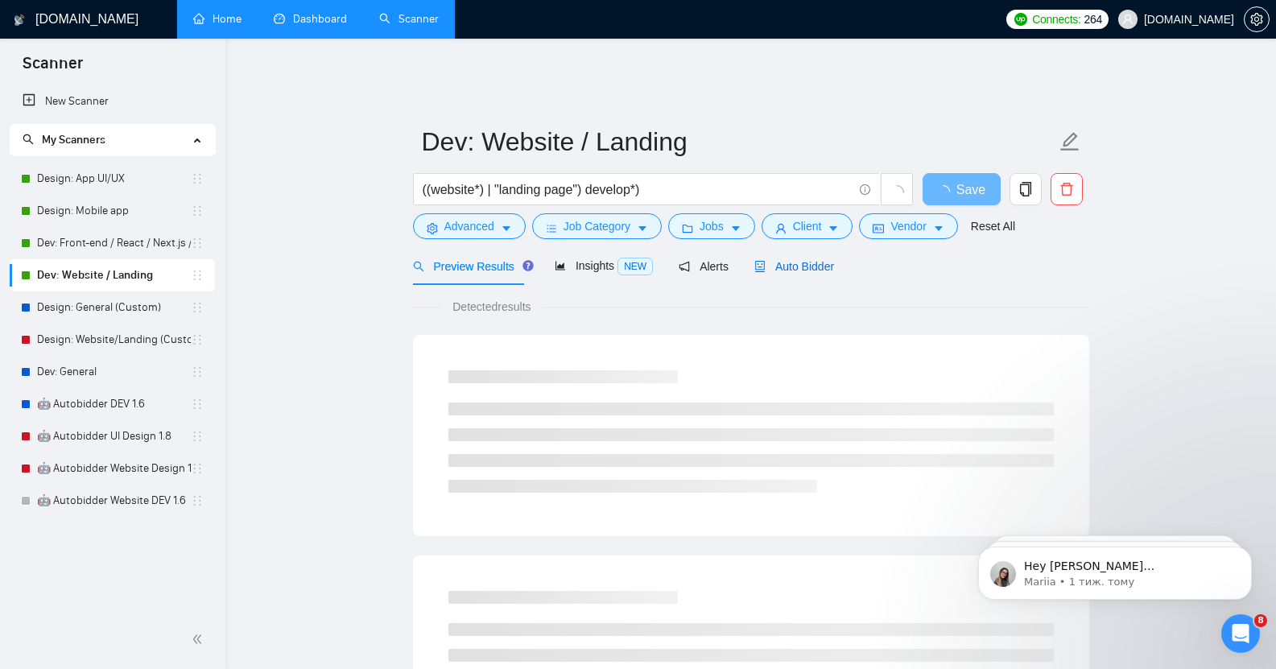
click at [792, 260] on span "Auto Bidder" at bounding box center [794, 266] width 80 height 13
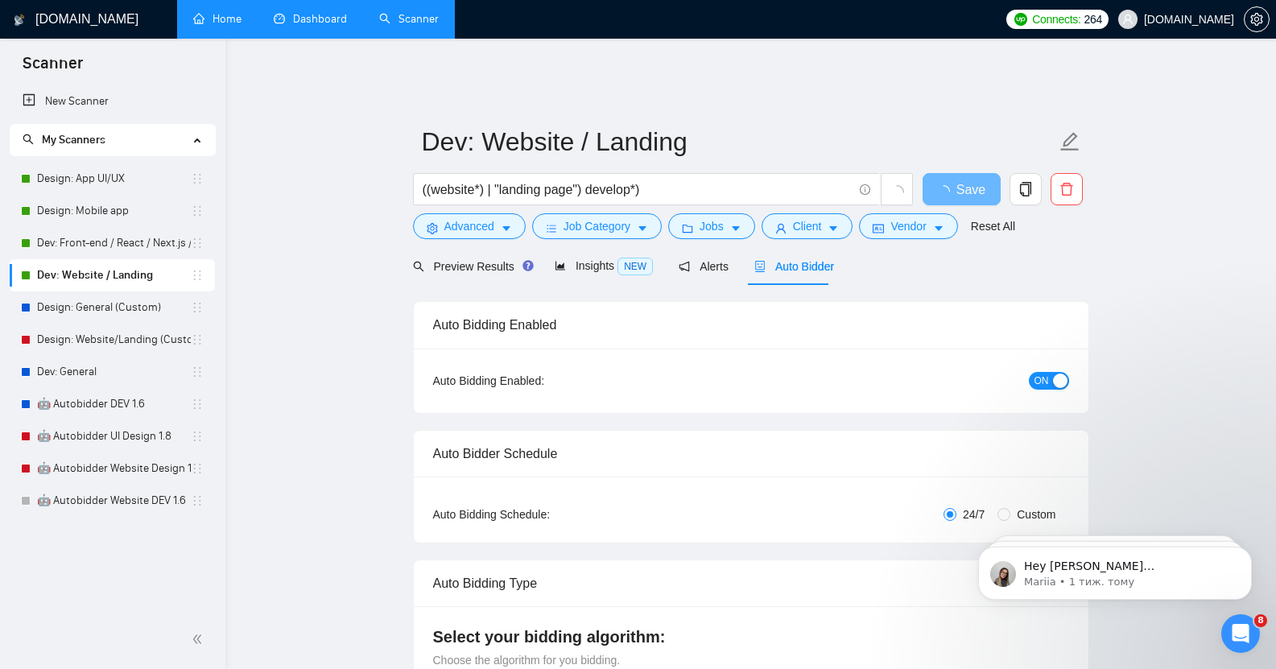
checkbox input "true"
click at [114, 242] on link "Dev: Front-end / React / Next.js / WebGL / GSAP" at bounding box center [114, 243] width 154 height 32
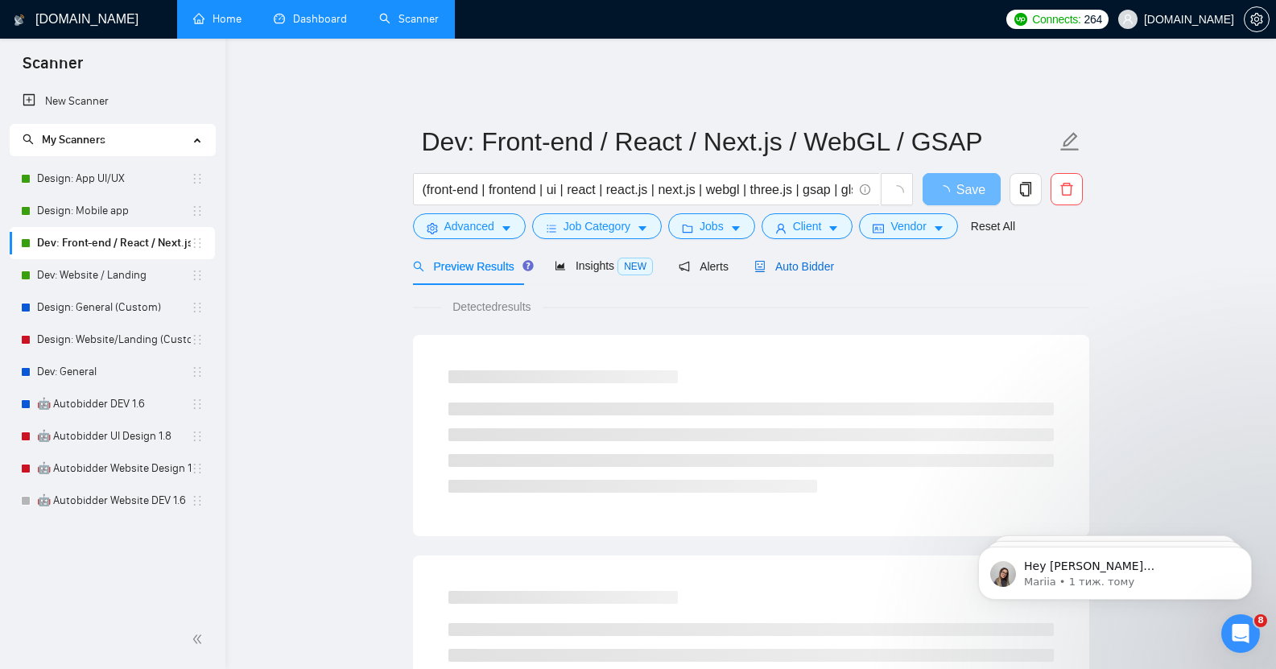
click at [794, 260] on span "Auto Bidder" at bounding box center [794, 266] width 80 height 13
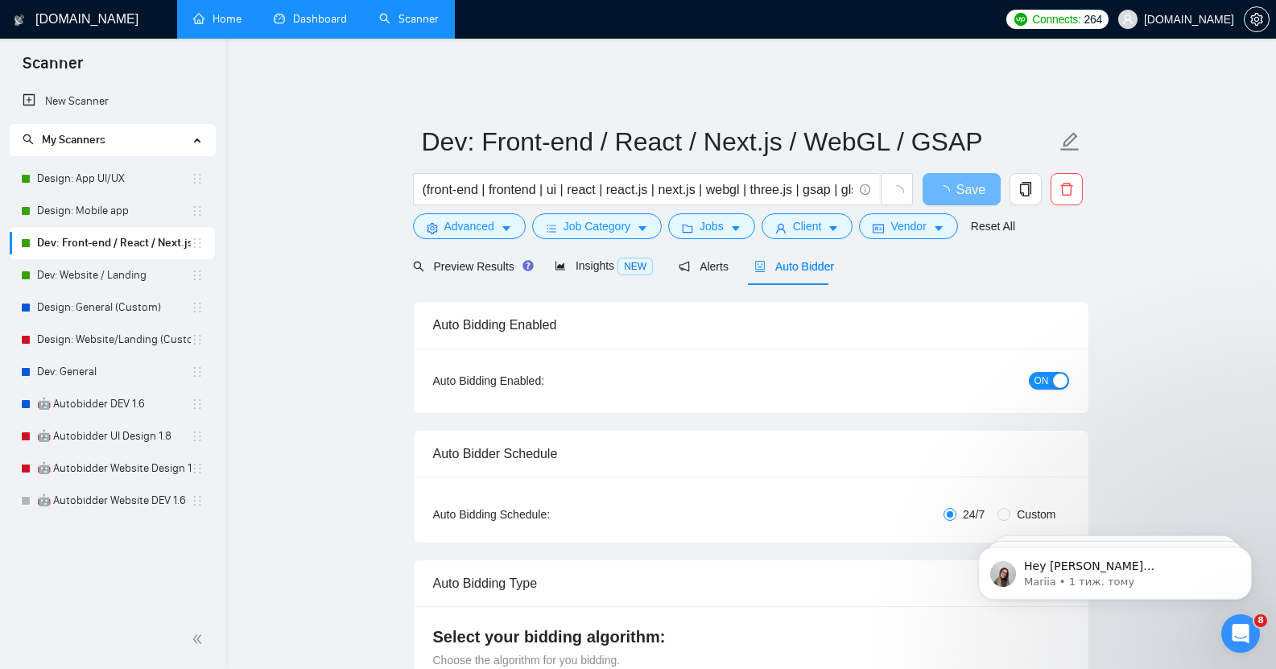
checkbox input "true"
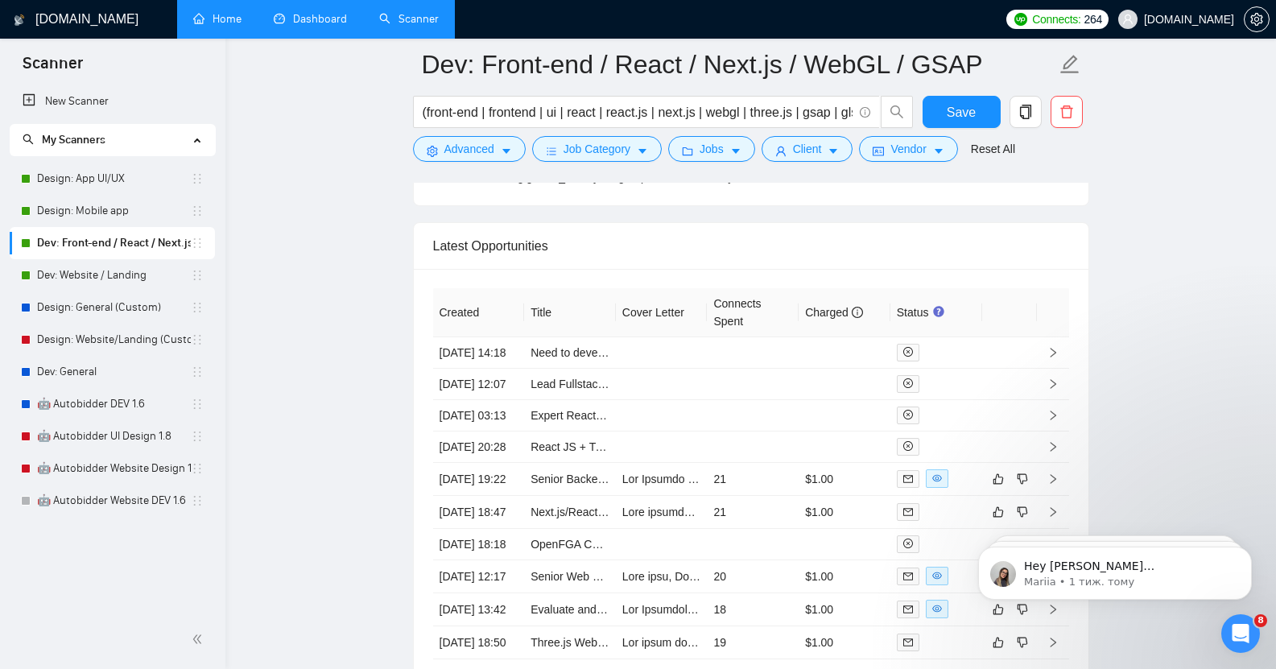
scroll to position [4089, 0]
click at [100, 279] on link "Dev: Website / Landing" at bounding box center [114, 275] width 154 height 32
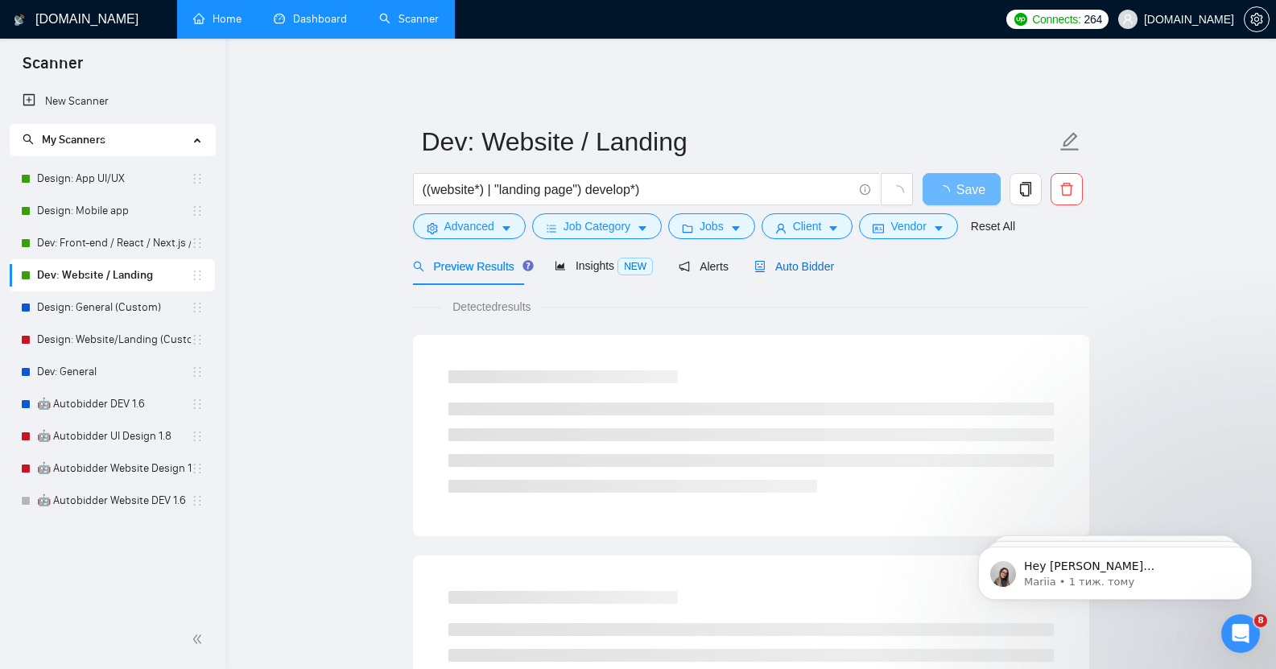
click at [802, 260] on span "Auto Bidder" at bounding box center [794, 266] width 80 height 13
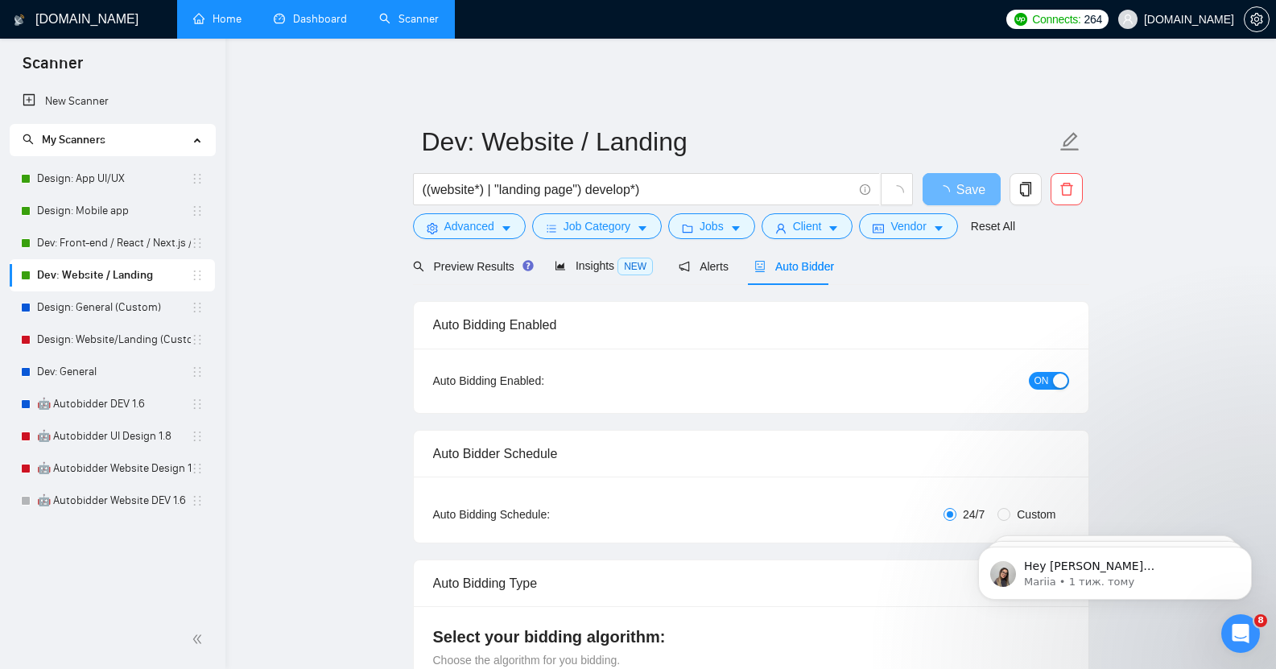
checkbox input "true"
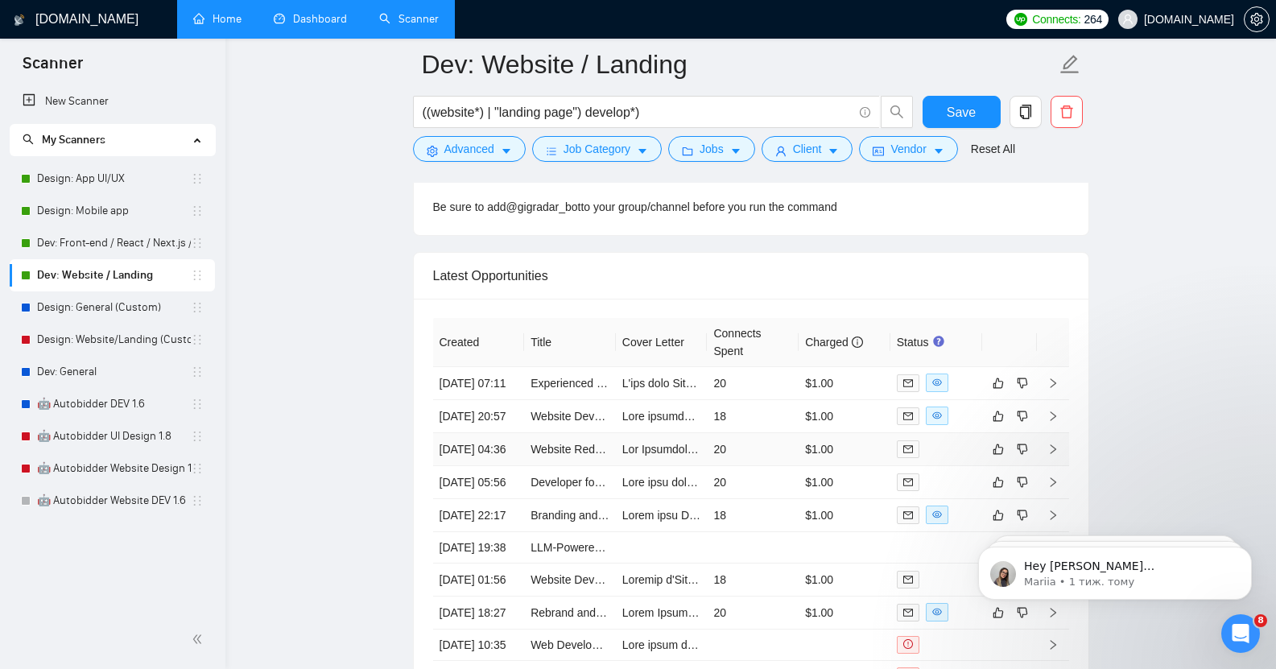
scroll to position [4059, 0]
click at [98, 213] on link "Design: Mobile app" at bounding box center [114, 211] width 154 height 32
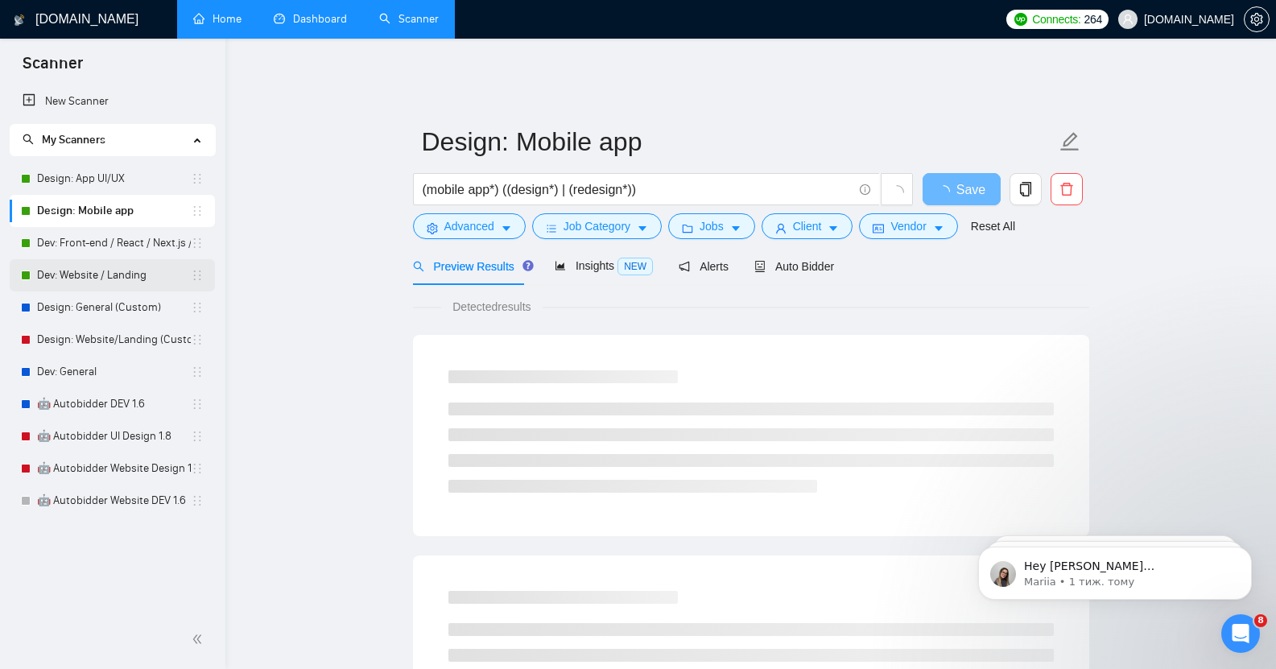
click at [112, 283] on link "Dev: Website / Landing" at bounding box center [114, 275] width 154 height 32
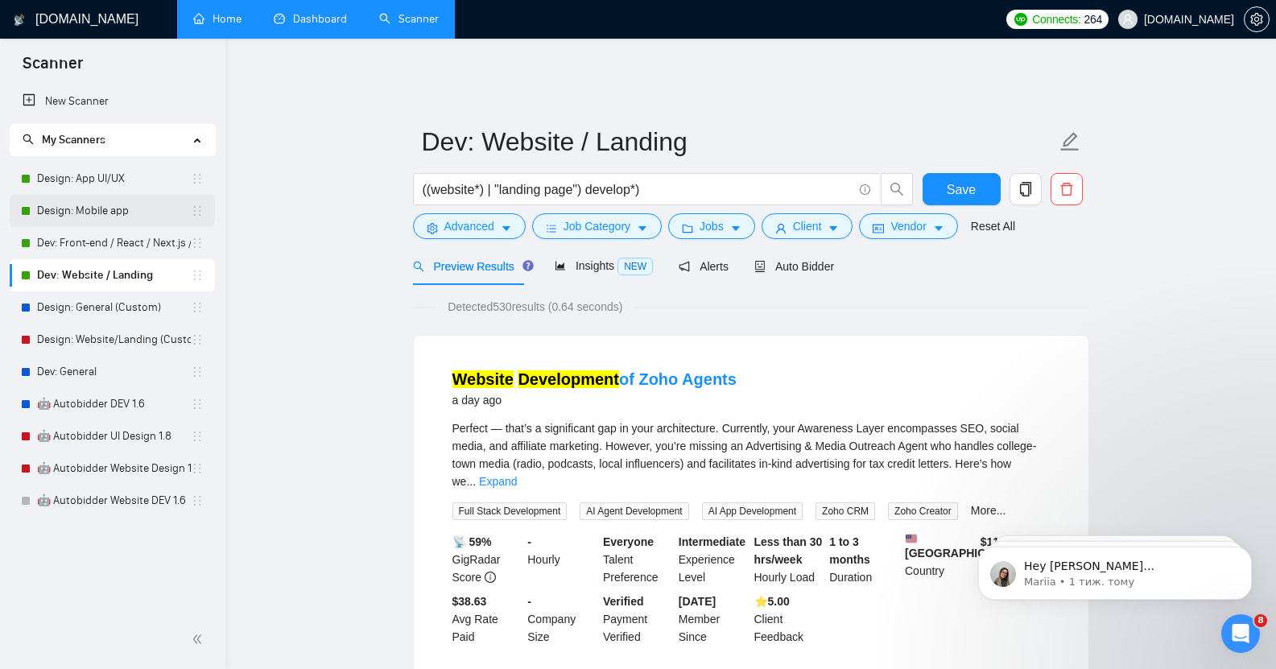
click at [122, 216] on link "Design: Mobile app" at bounding box center [114, 211] width 154 height 32
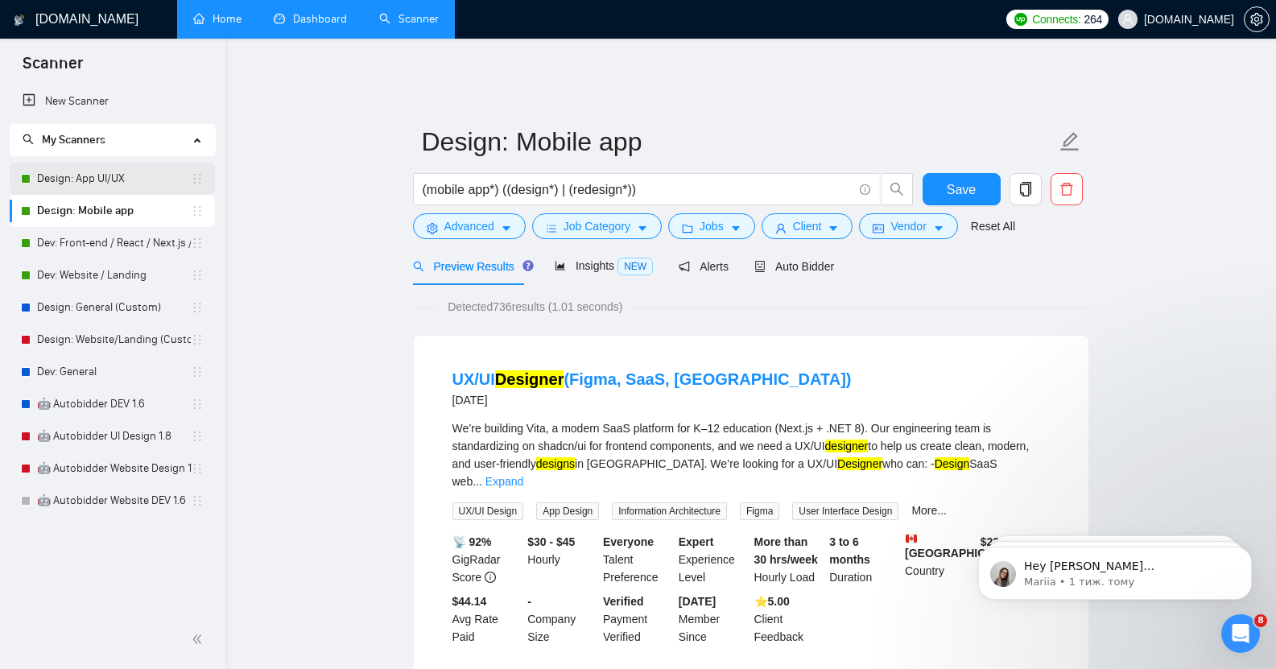
click at [80, 170] on link "Design: App UI/UX" at bounding box center [114, 179] width 154 height 32
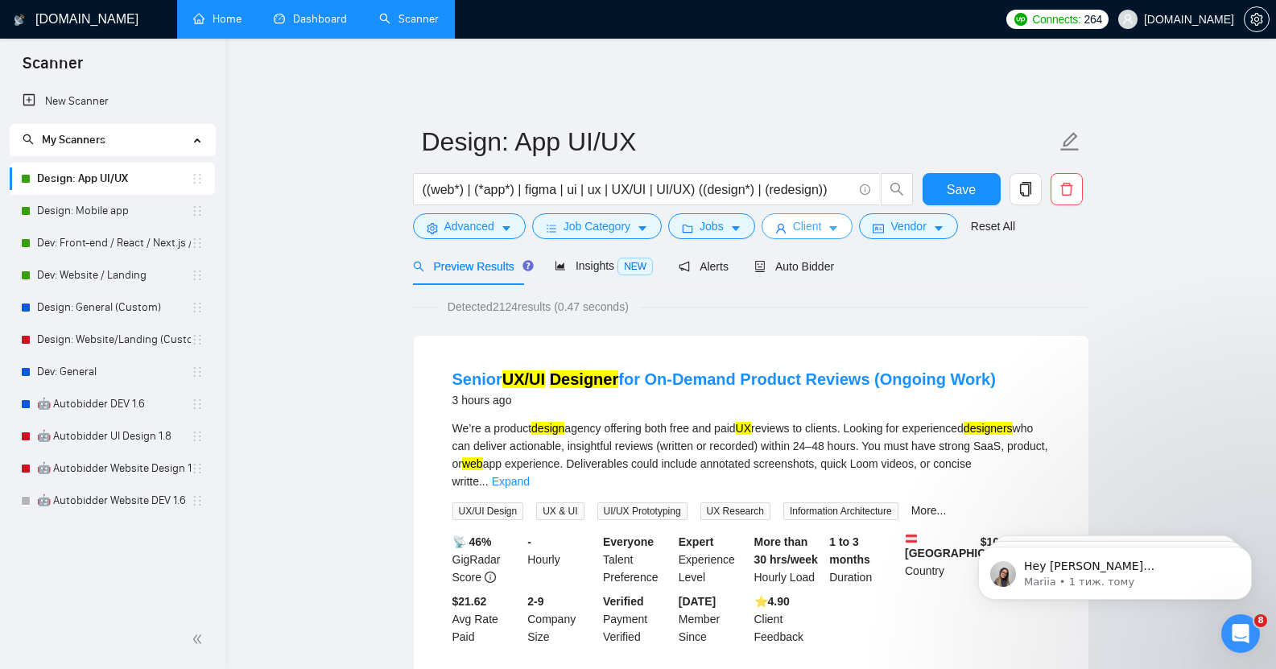
click at [817, 213] on button "Client" at bounding box center [808, 226] width 92 height 26
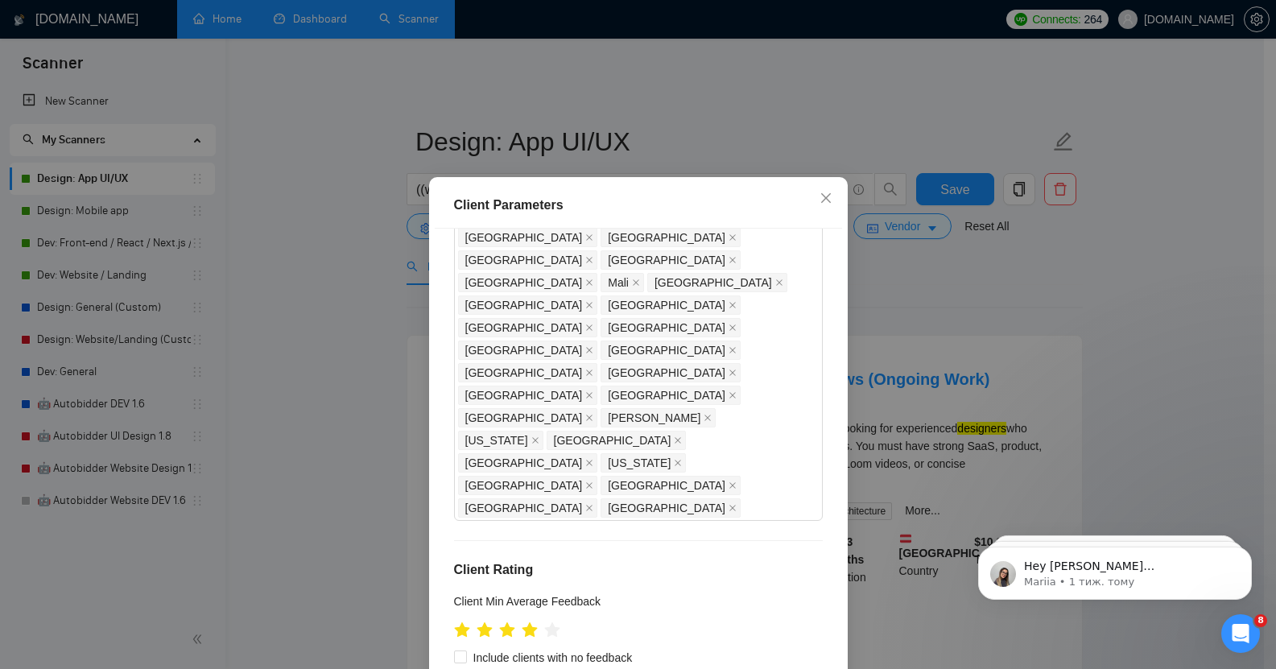
scroll to position [1188, 0]
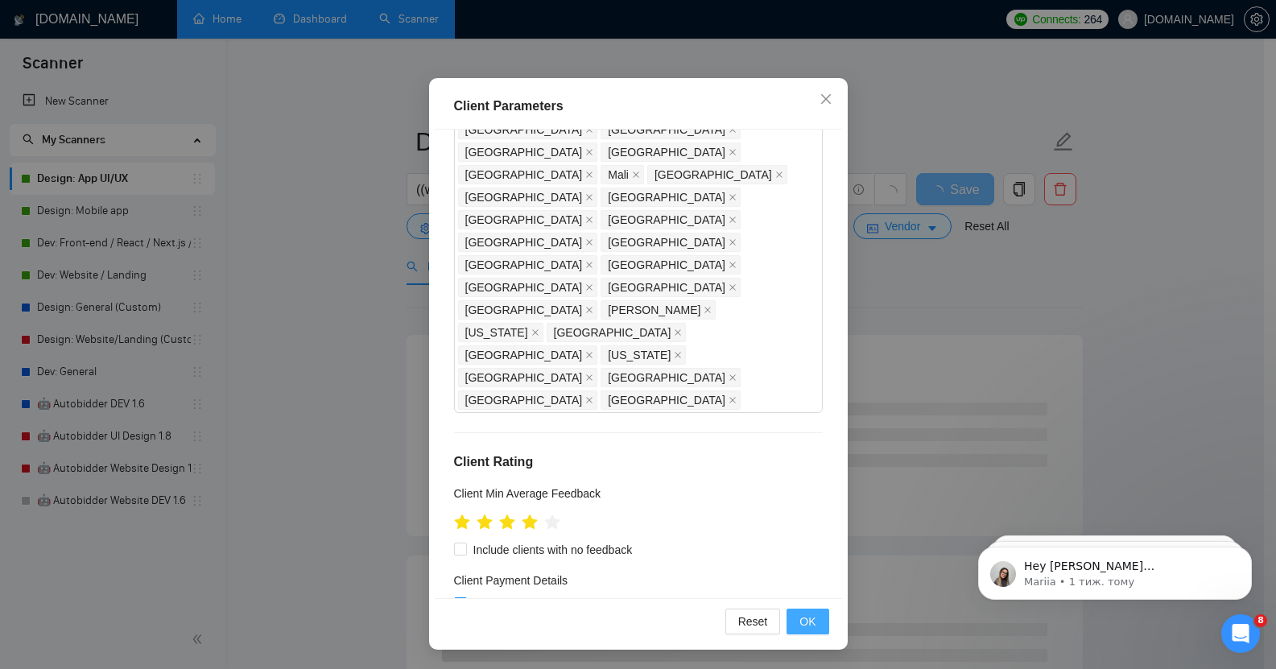
click at [804, 621] on span "OK" at bounding box center [808, 622] width 16 height 18
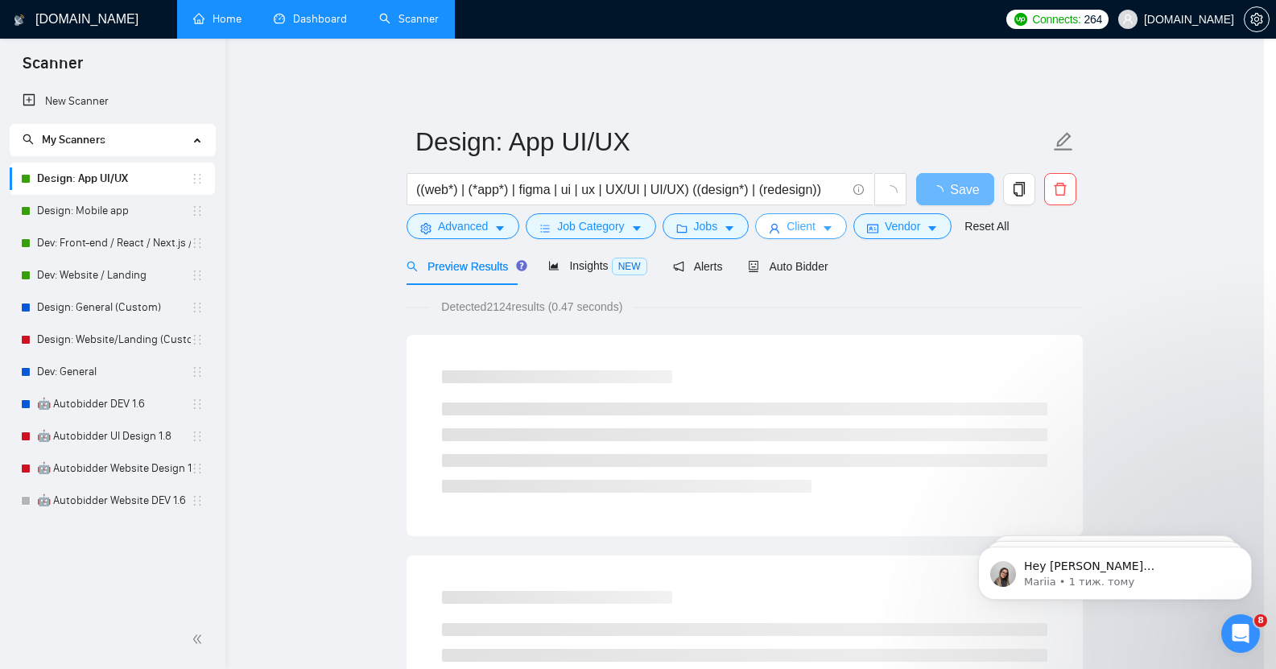
scroll to position [0, 0]
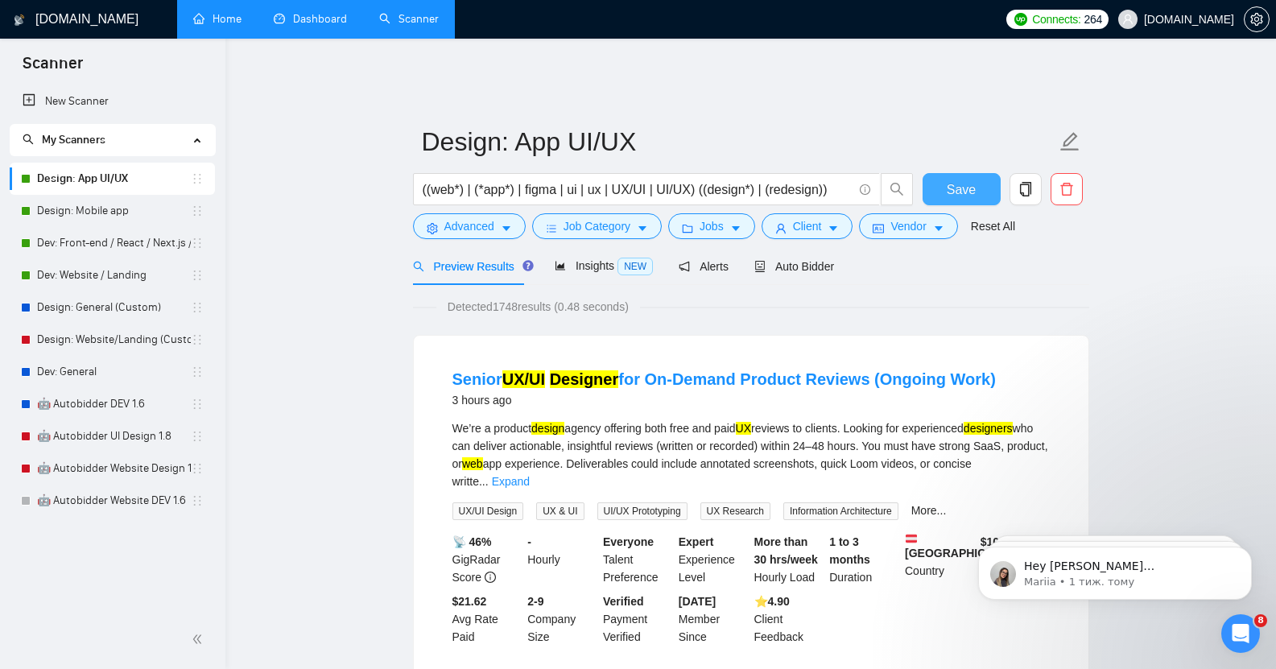
click at [961, 180] on span "Save" at bounding box center [961, 190] width 29 height 20
click at [116, 246] on link "Dev: Front-end / React / Next.js / WebGL / GSAP" at bounding box center [114, 243] width 154 height 32
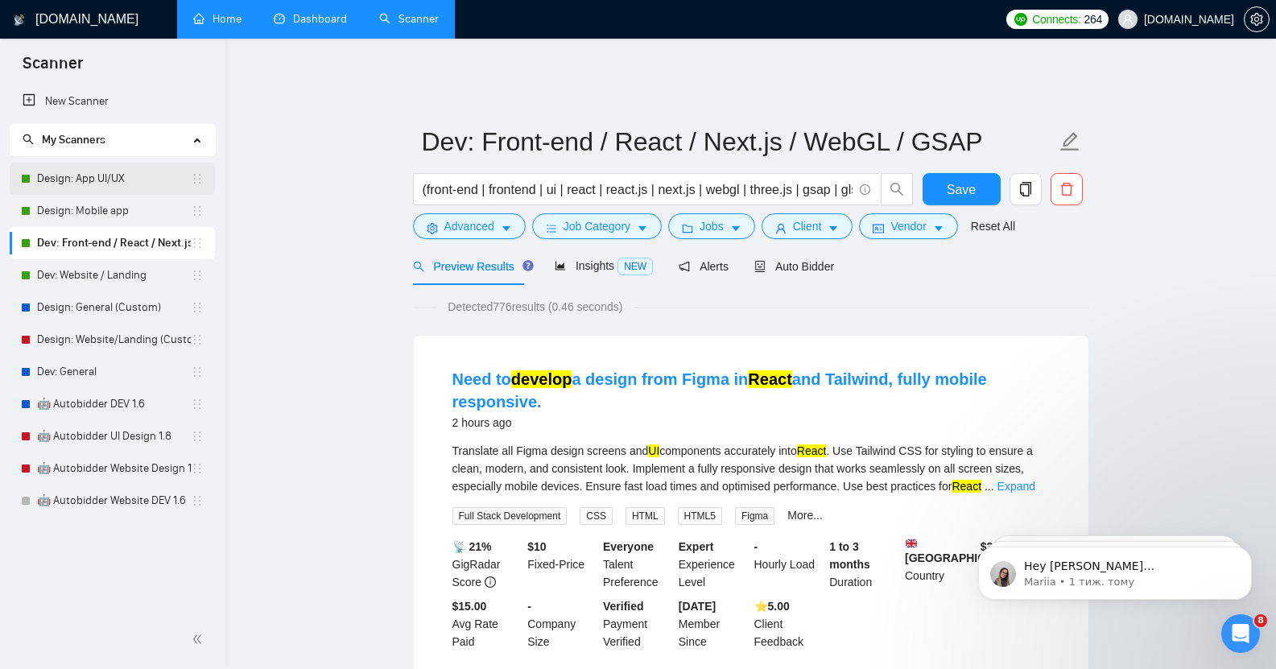
click at [104, 180] on link "Design: App UI/UX" at bounding box center [114, 179] width 154 height 32
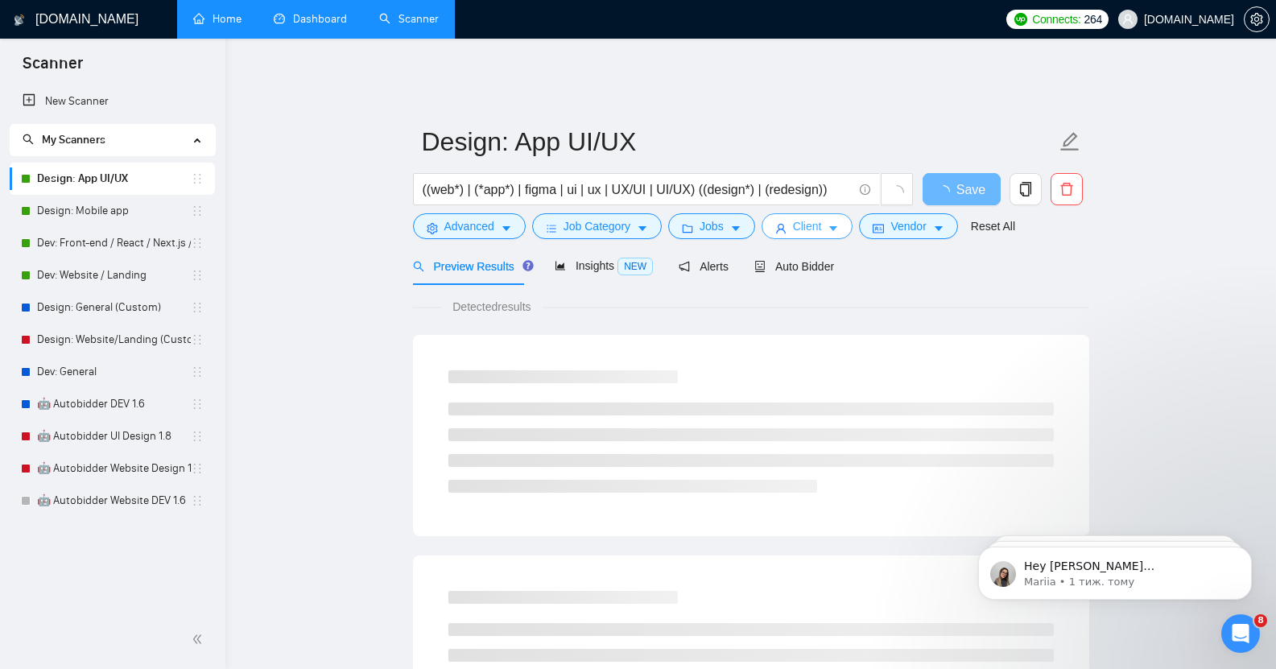
click at [793, 217] on span "Client" at bounding box center [807, 226] width 29 height 18
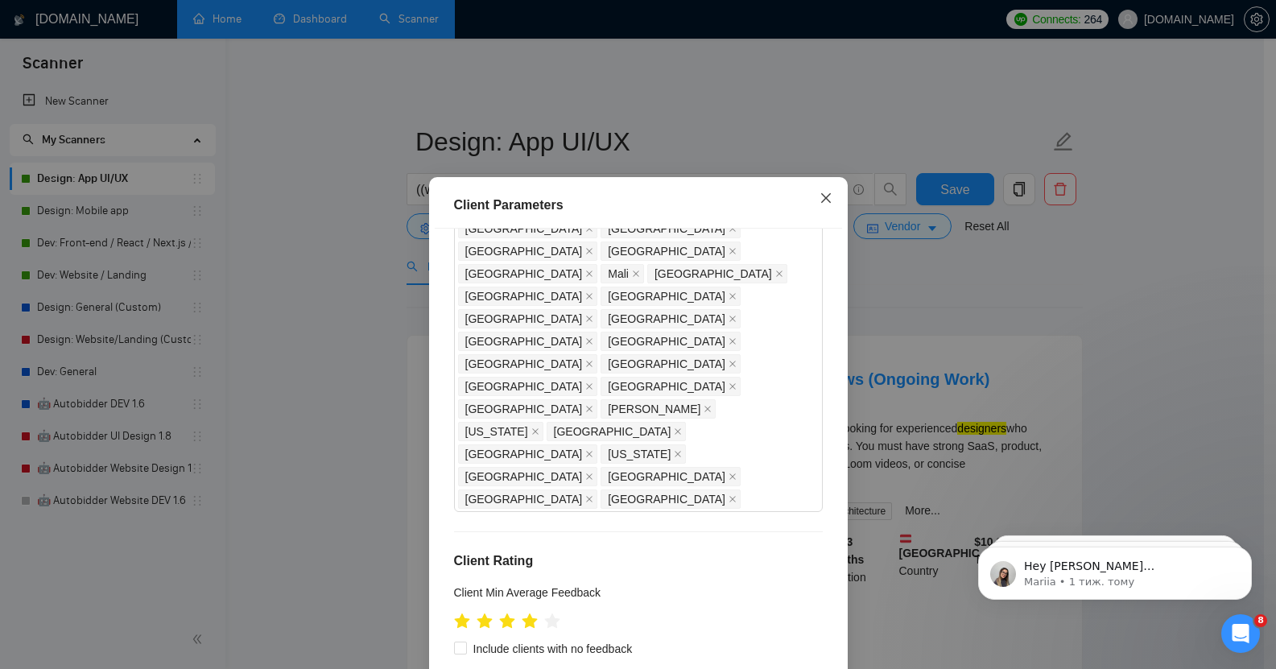
click at [823, 200] on icon "close" at bounding box center [826, 198] width 13 height 13
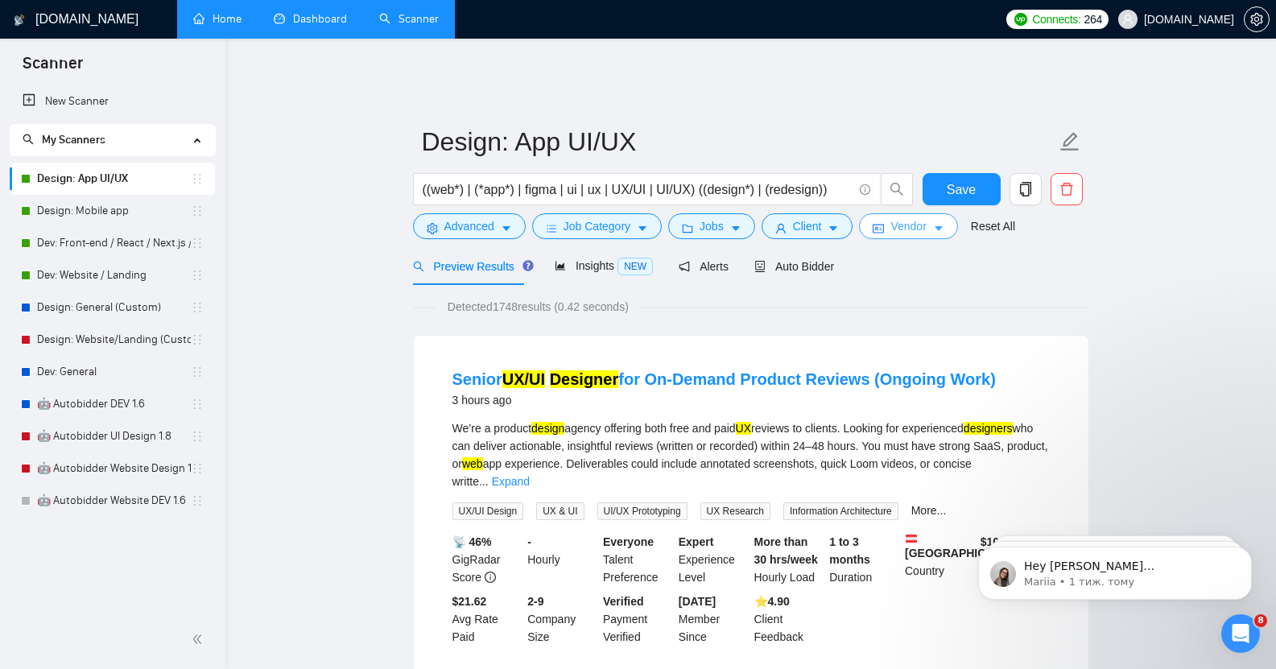
click at [902, 220] on span "Vendor" at bounding box center [908, 226] width 35 height 18
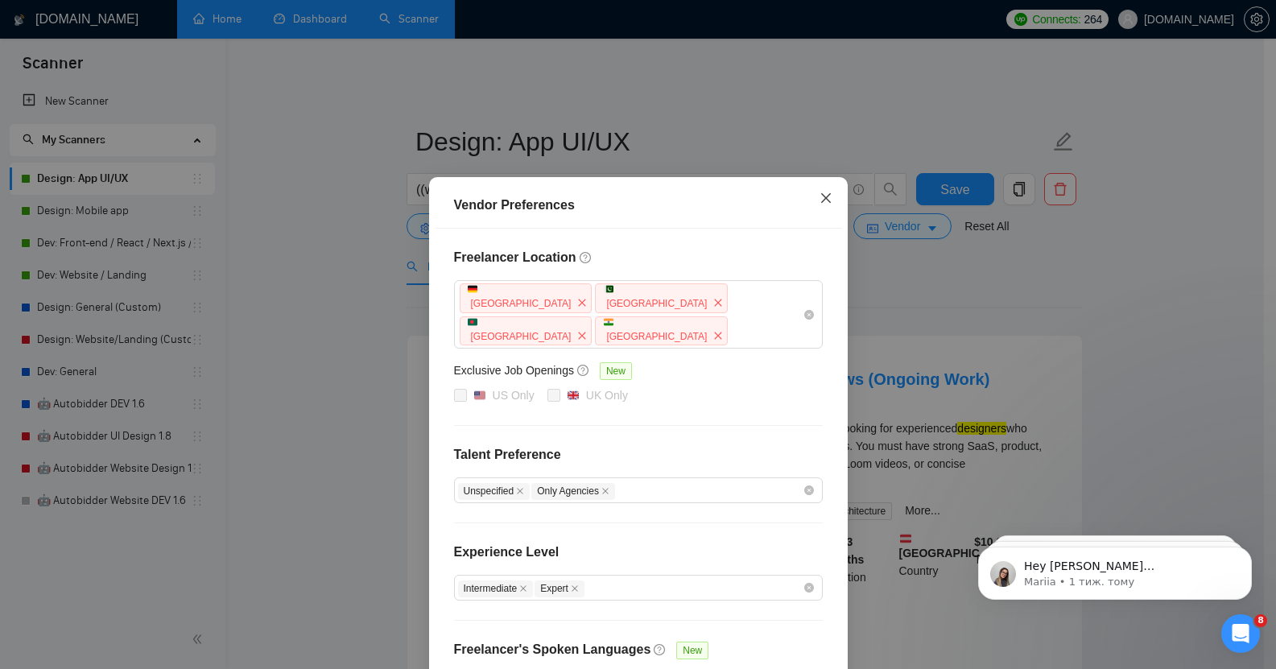
click at [812, 199] on span "Close" at bounding box center [825, 198] width 43 height 43
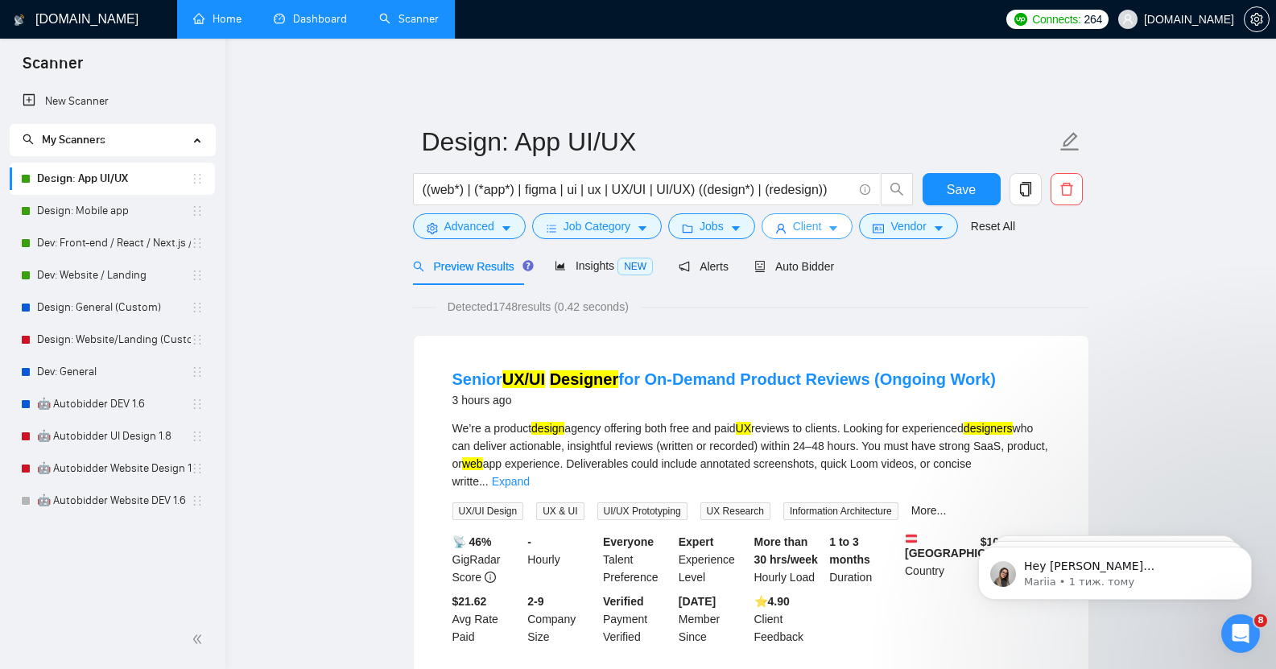
click at [808, 217] on span "Client" at bounding box center [807, 226] width 29 height 18
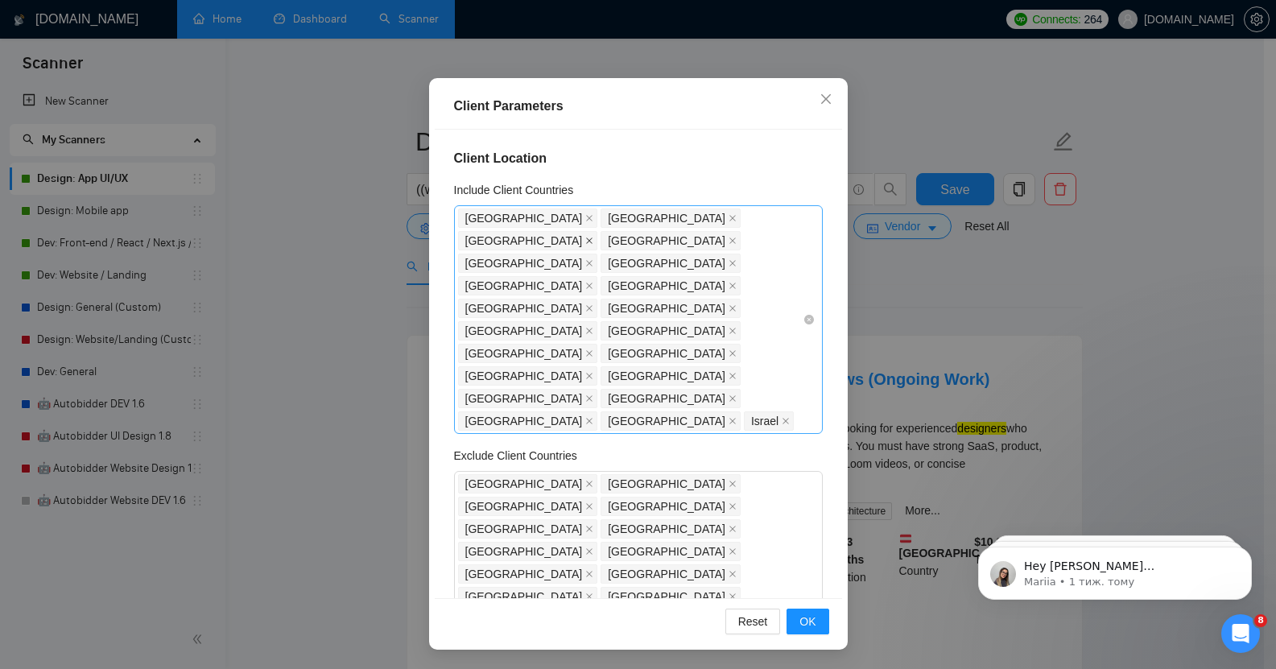
click at [593, 238] on icon "close" at bounding box center [589, 241] width 6 height 6
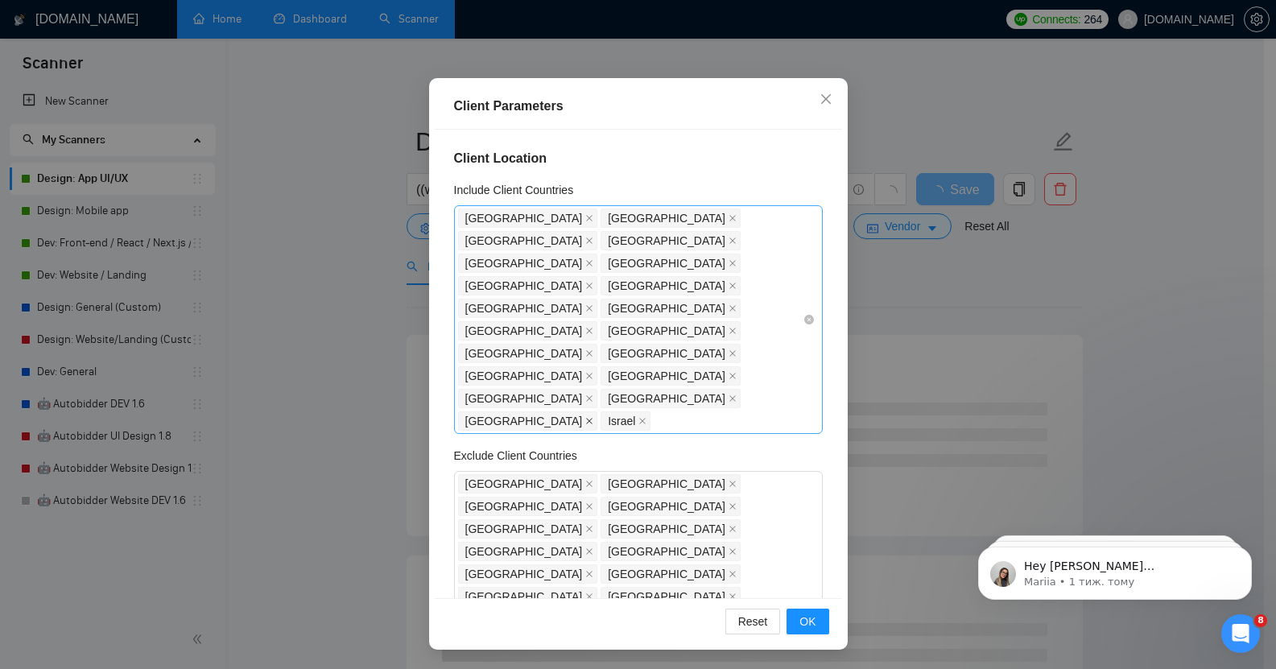
click at [585, 412] on span at bounding box center [589, 421] width 8 height 18
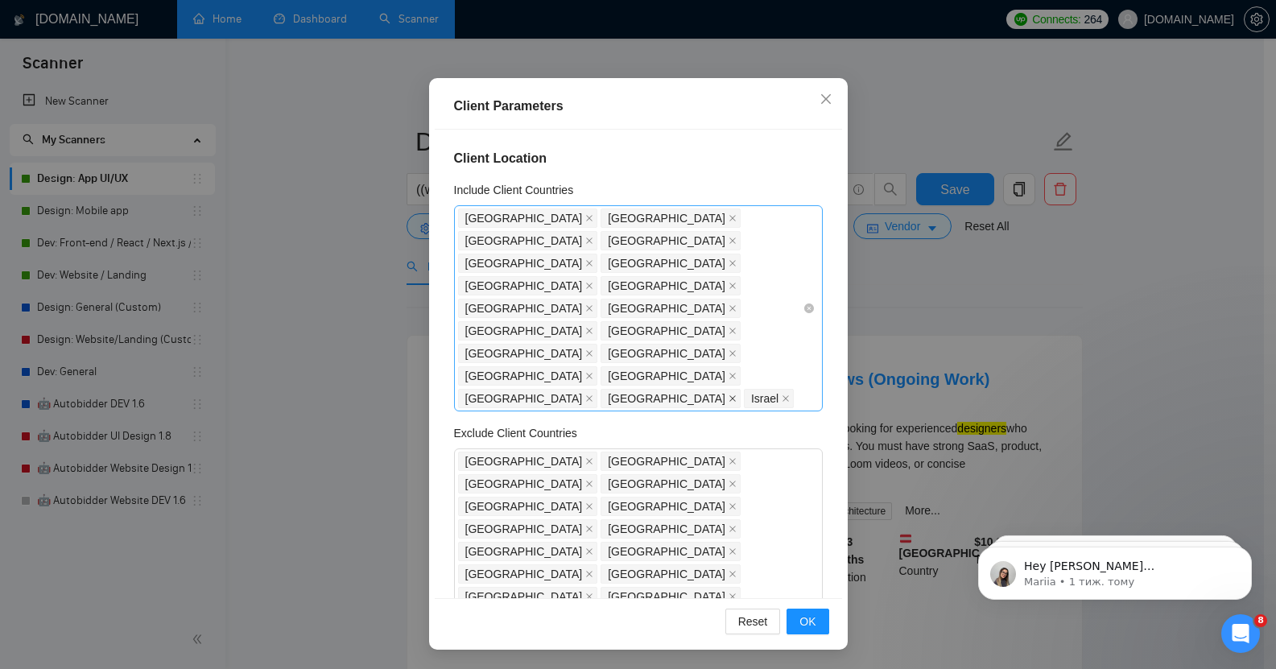
click at [729, 395] on icon "close" at bounding box center [733, 399] width 8 height 8
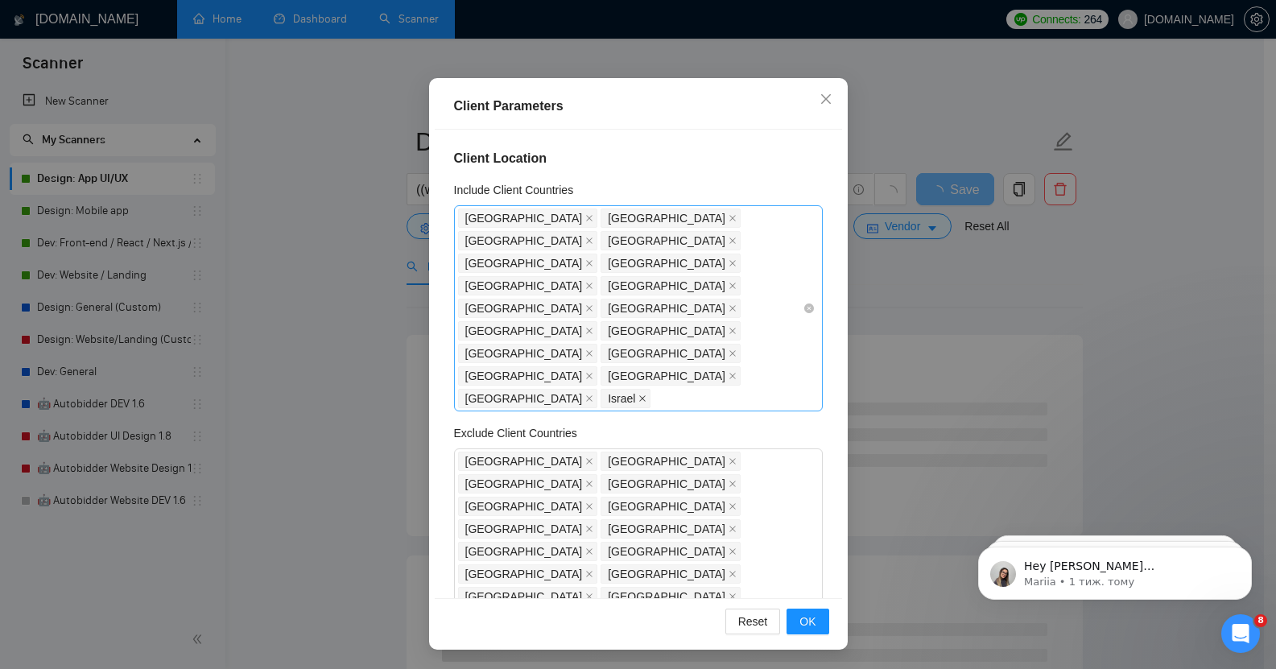
click at [647, 395] on icon "close" at bounding box center [643, 398] width 6 height 6
click at [809, 623] on span "OK" at bounding box center [808, 622] width 16 height 18
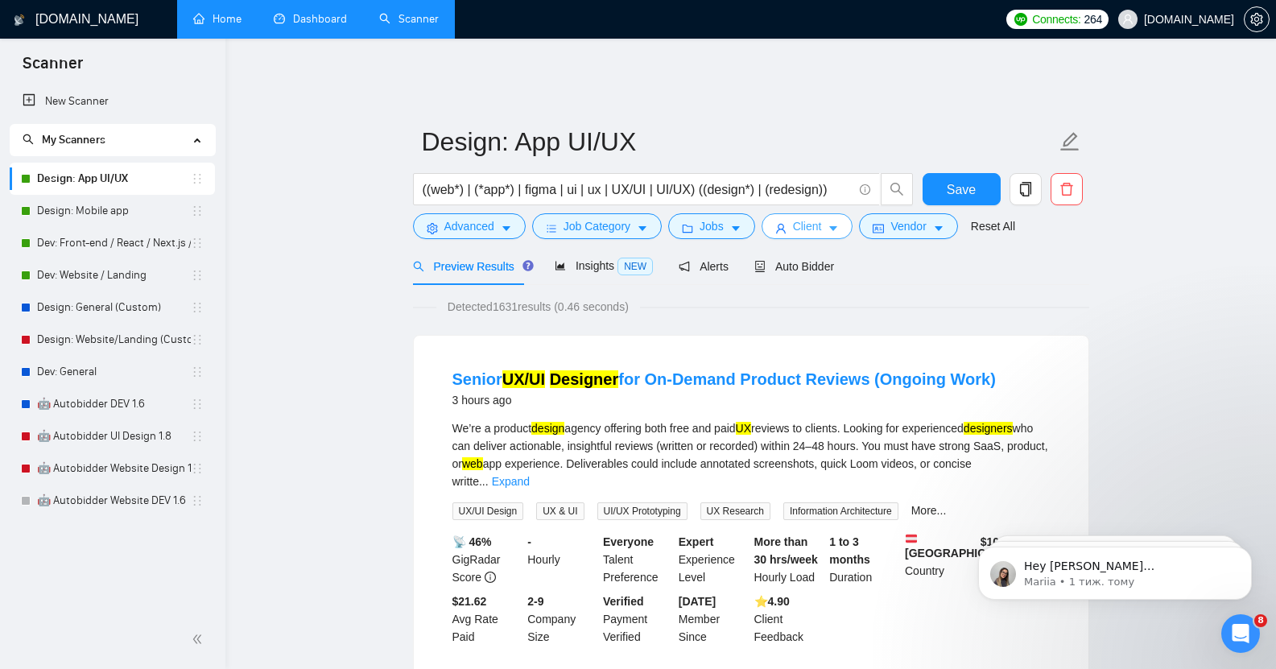
click at [818, 213] on button "Client" at bounding box center [808, 226] width 92 height 26
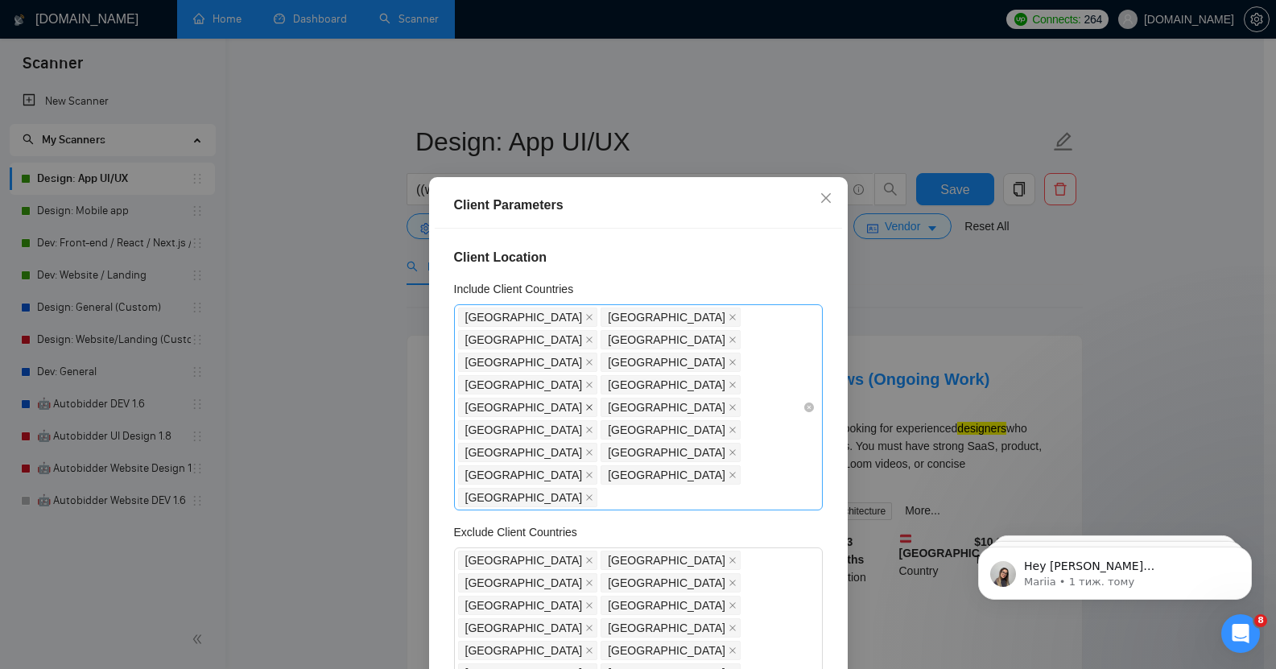
click at [593, 403] on icon "close" at bounding box center [589, 407] width 8 height 8
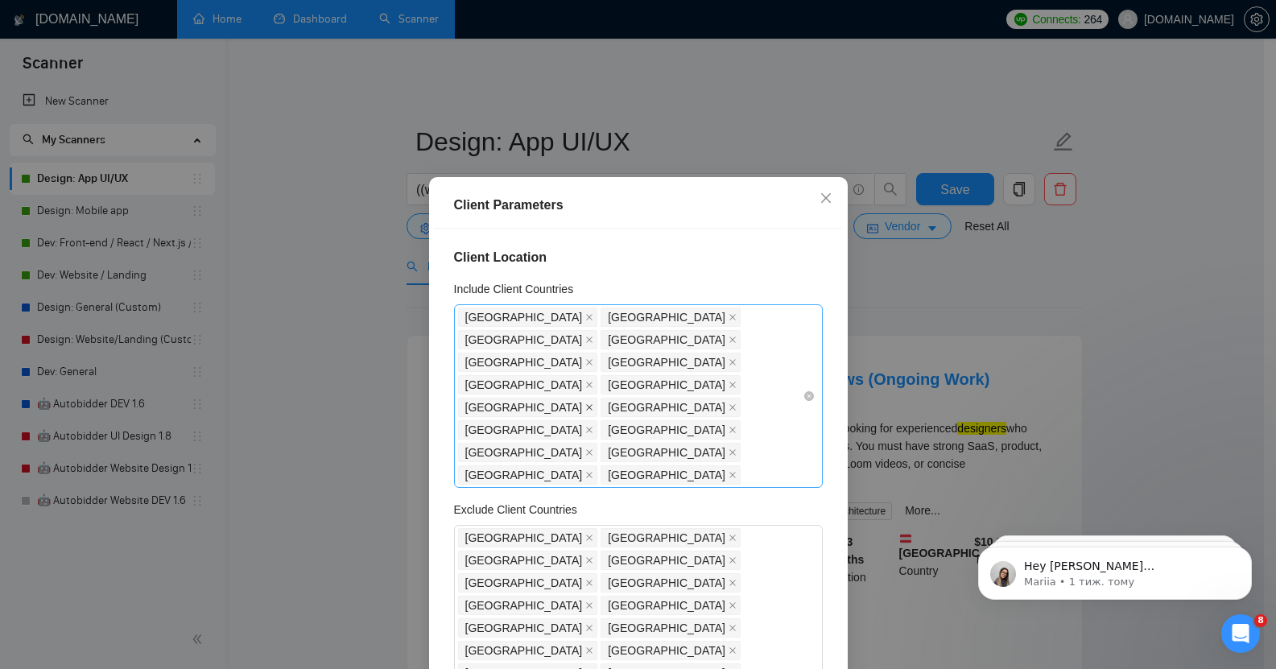
click at [593, 403] on icon "close" at bounding box center [589, 407] width 8 height 8
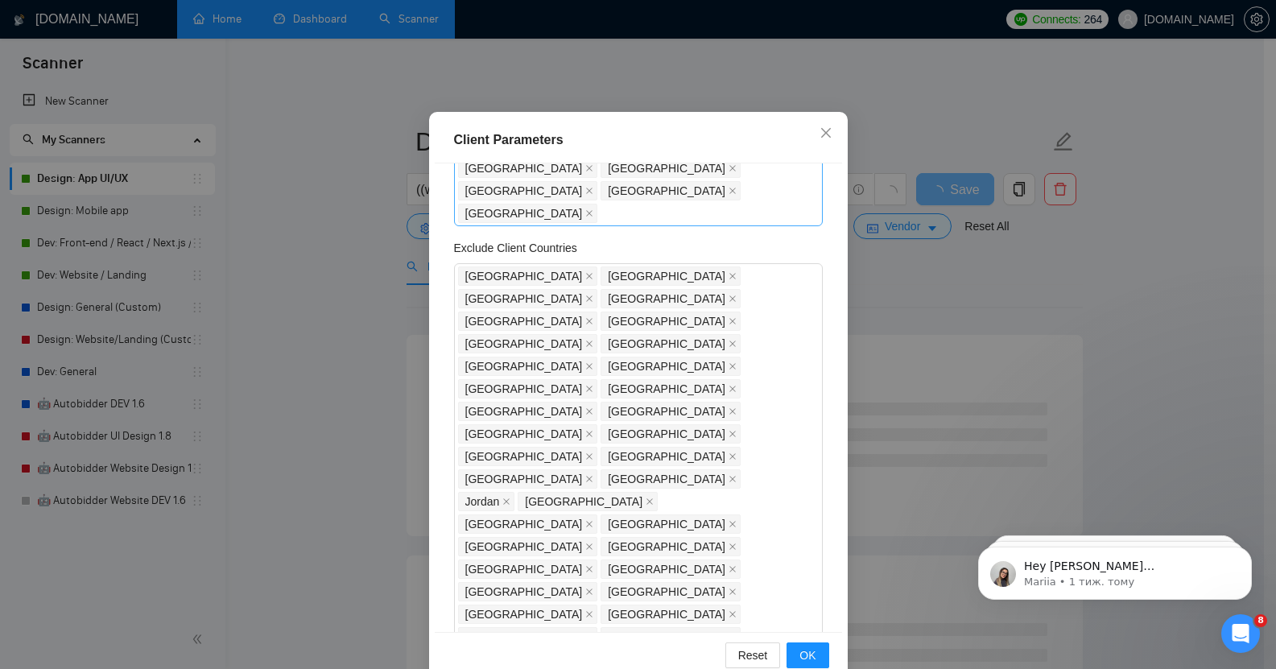
scroll to position [99, 0]
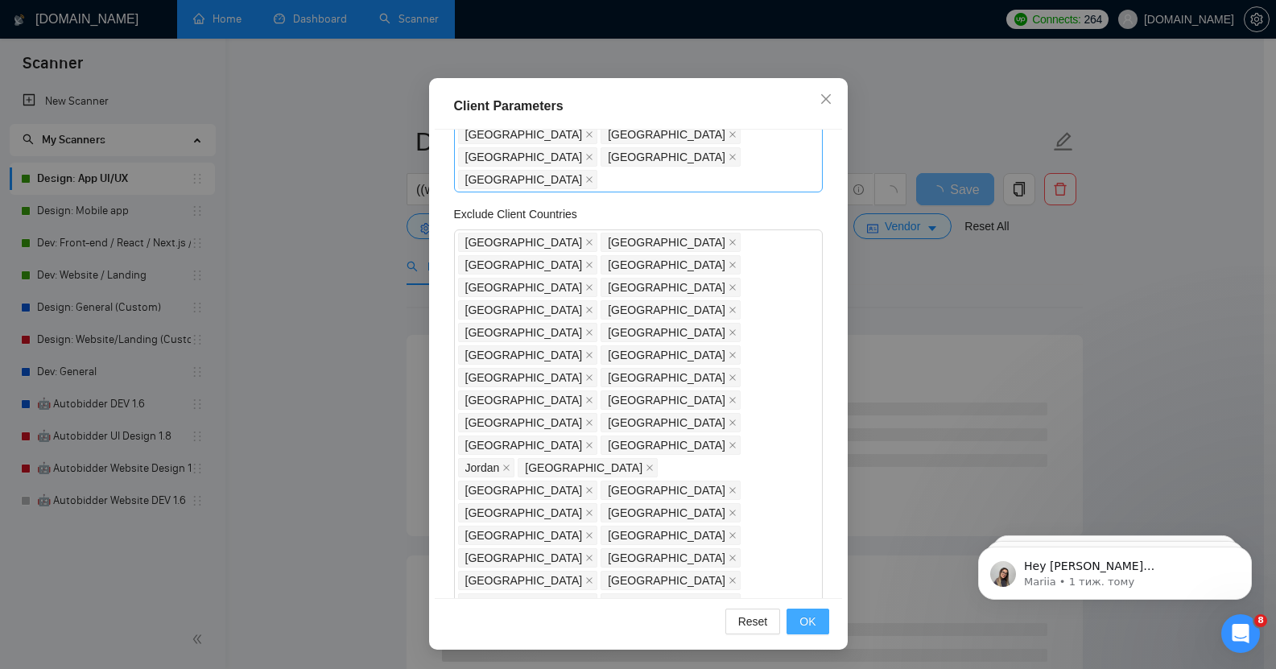
click at [808, 629] on span "OK" at bounding box center [808, 622] width 16 height 18
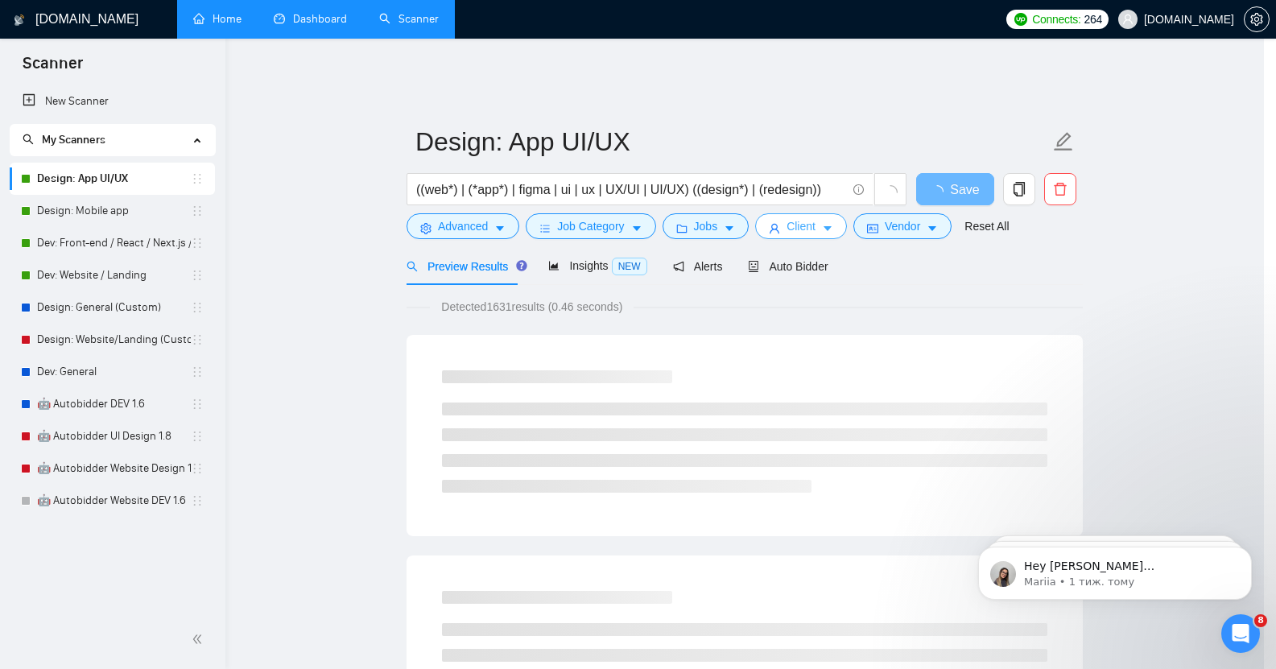
scroll to position [0, 0]
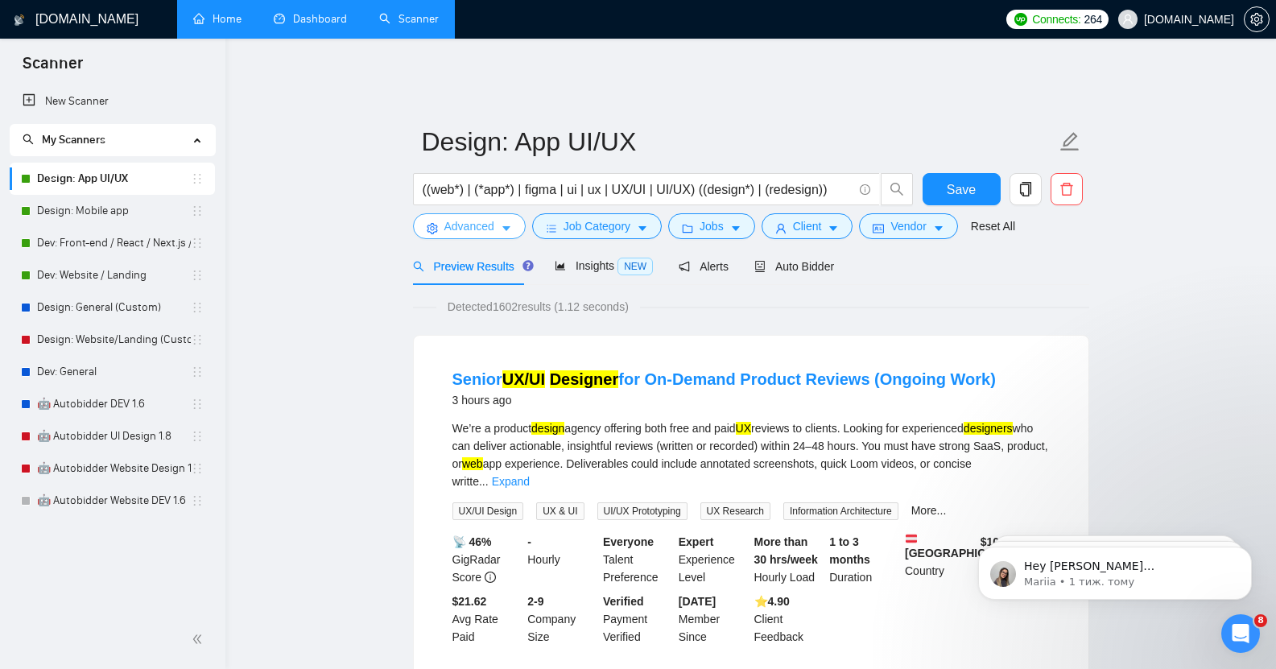
click at [483, 219] on span "Advanced" at bounding box center [469, 226] width 50 height 18
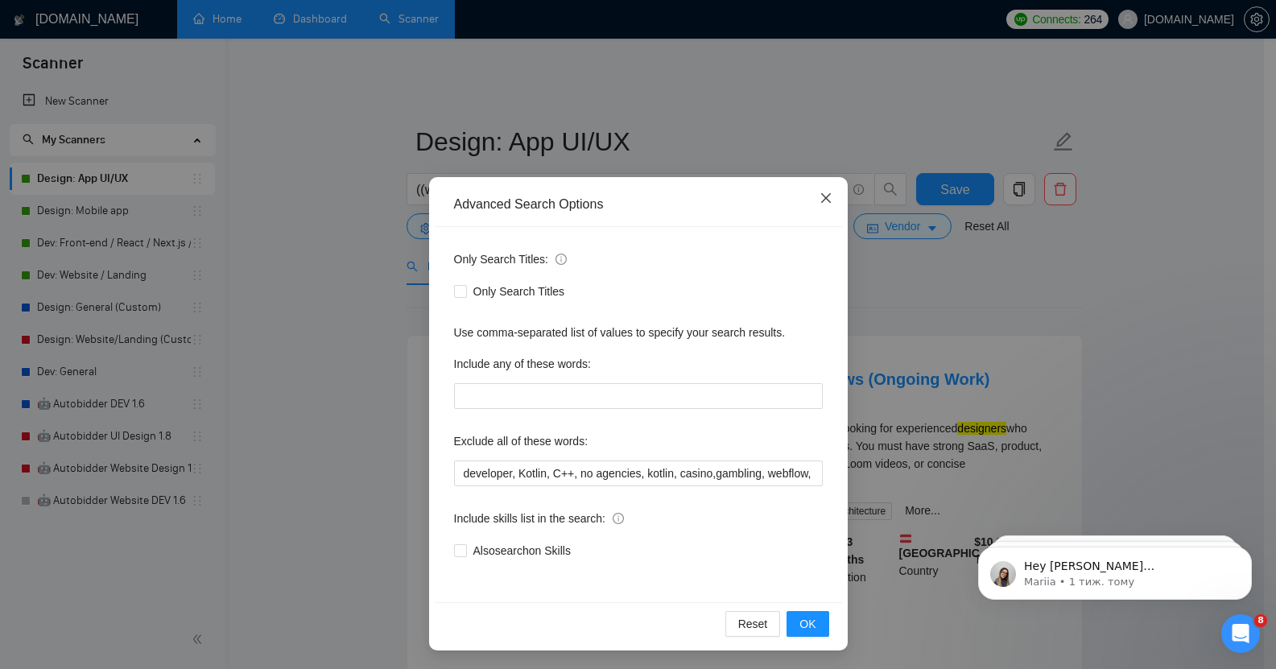
click at [820, 205] on icon "close" at bounding box center [826, 198] width 13 height 13
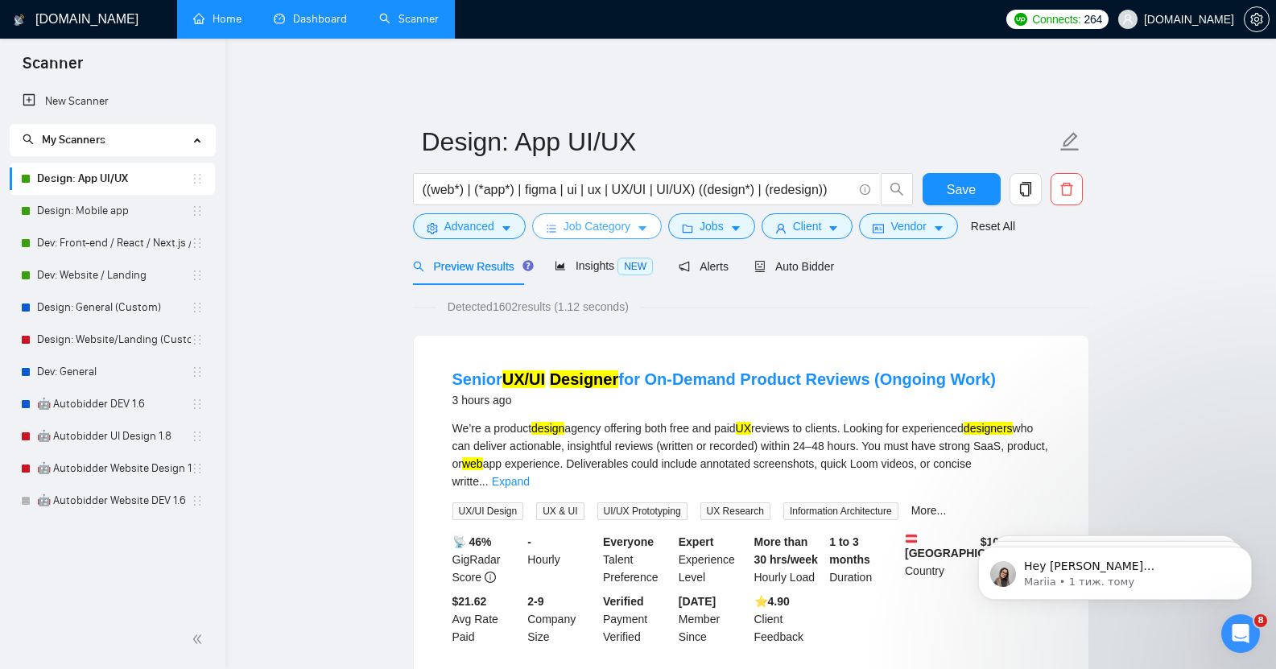
click at [632, 213] on button "Job Category" at bounding box center [597, 226] width 130 height 26
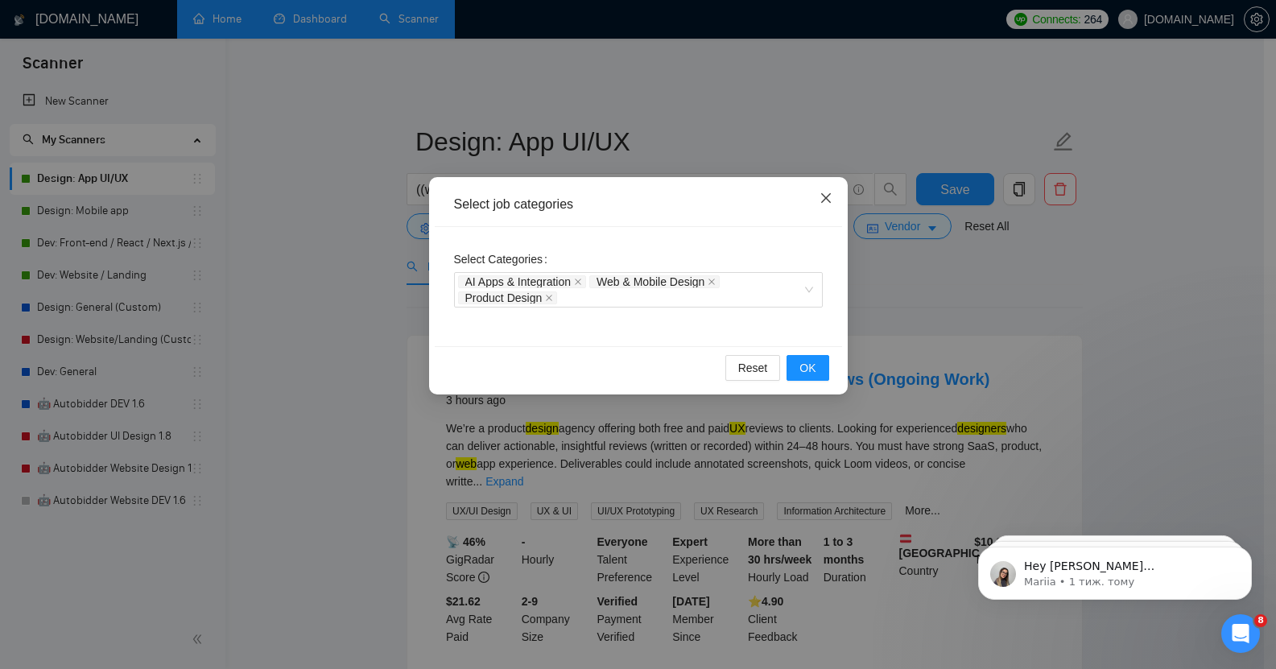
click at [827, 199] on icon "close" at bounding box center [826, 198] width 13 height 13
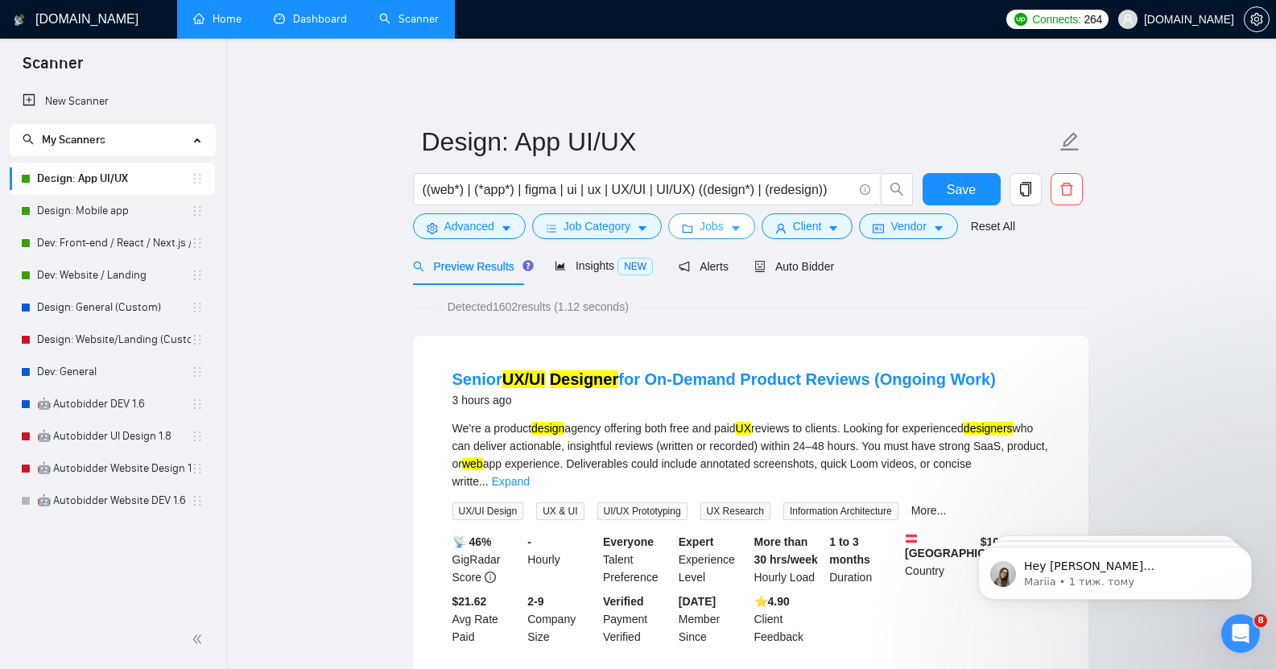
click at [724, 217] on button "Jobs" at bounding box center [711, 226] width 87 height 26
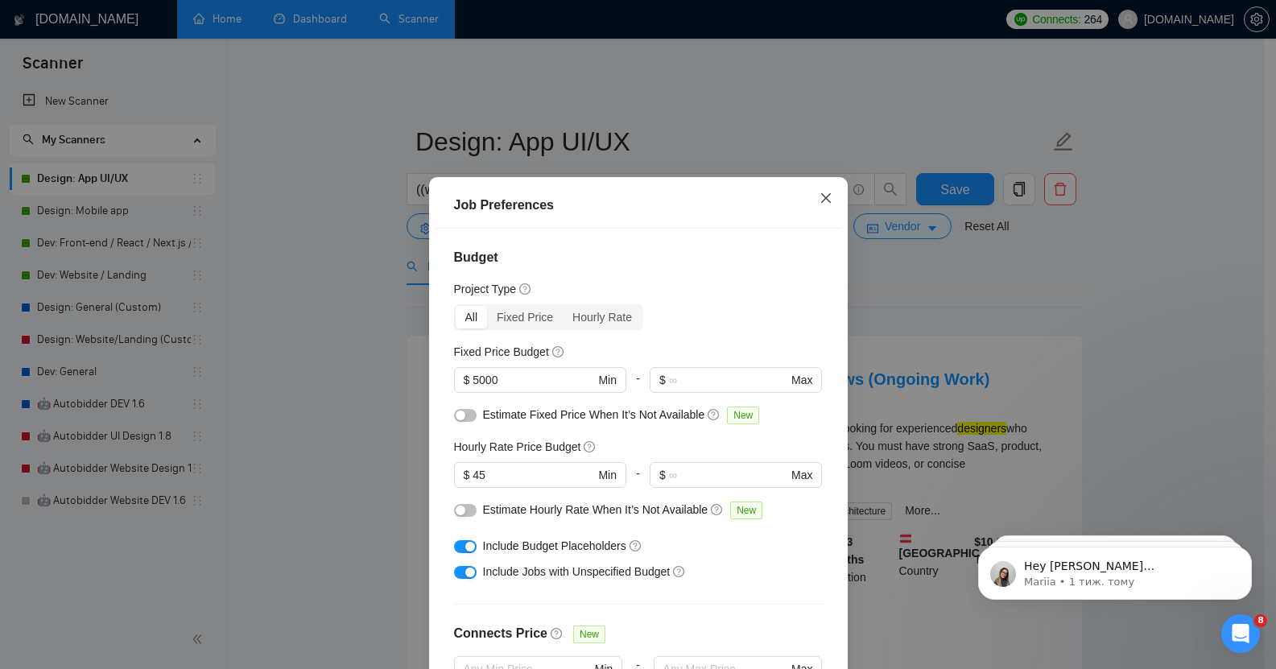
click at [821, 196] on icon "close" at bounding box center [825, 198] width 10 height 10
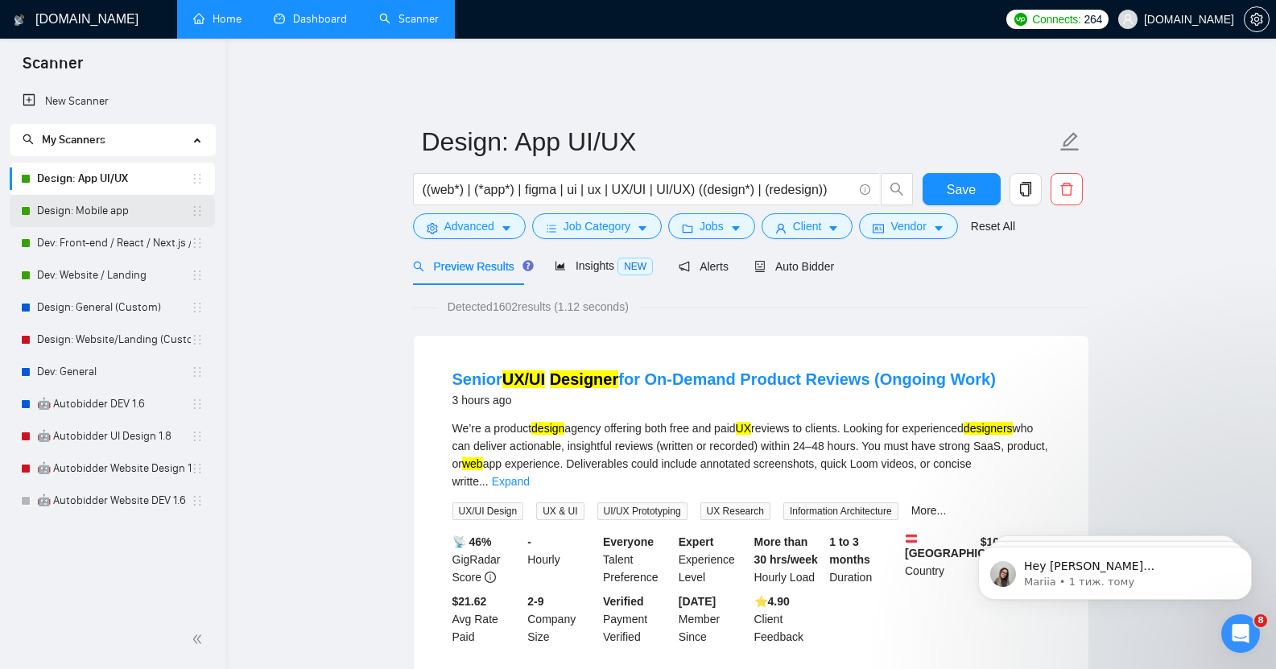
click at [103, 211] on link "Design: Mobile app" at bounding box center [114, 211] width 154 height 32
click at [807, 260] on span "Auto Bidder" at bounding box center [794, 266] width 80 height 13
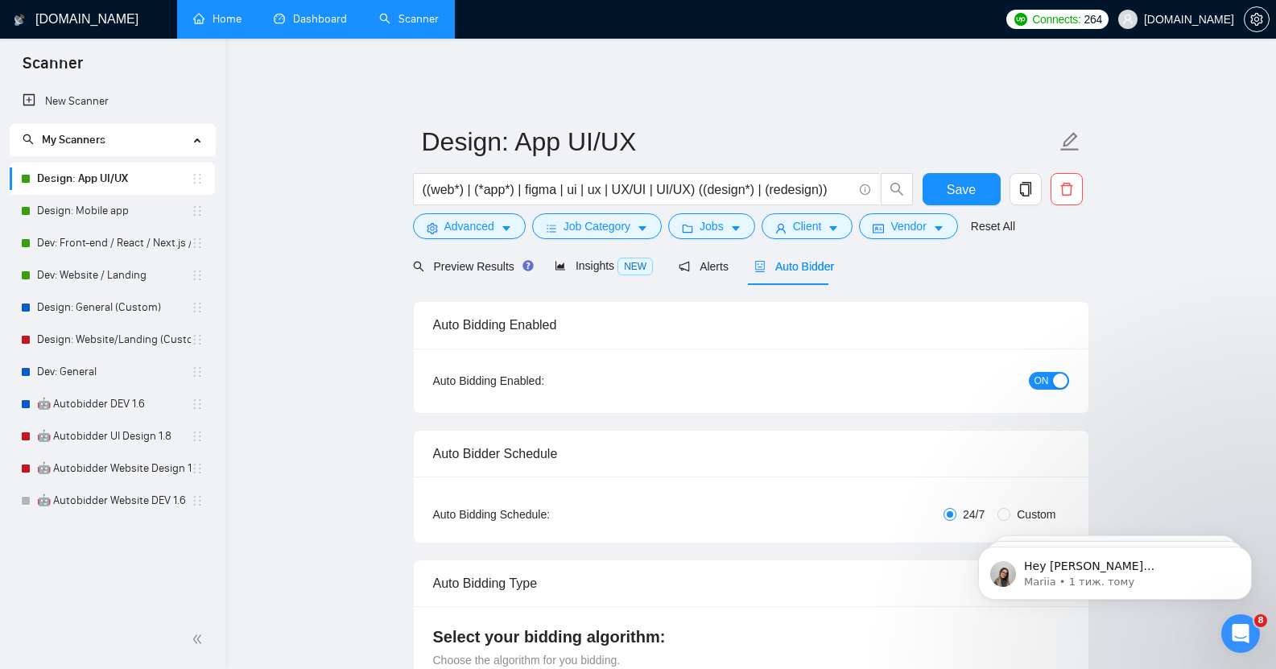
checkbox input "true"
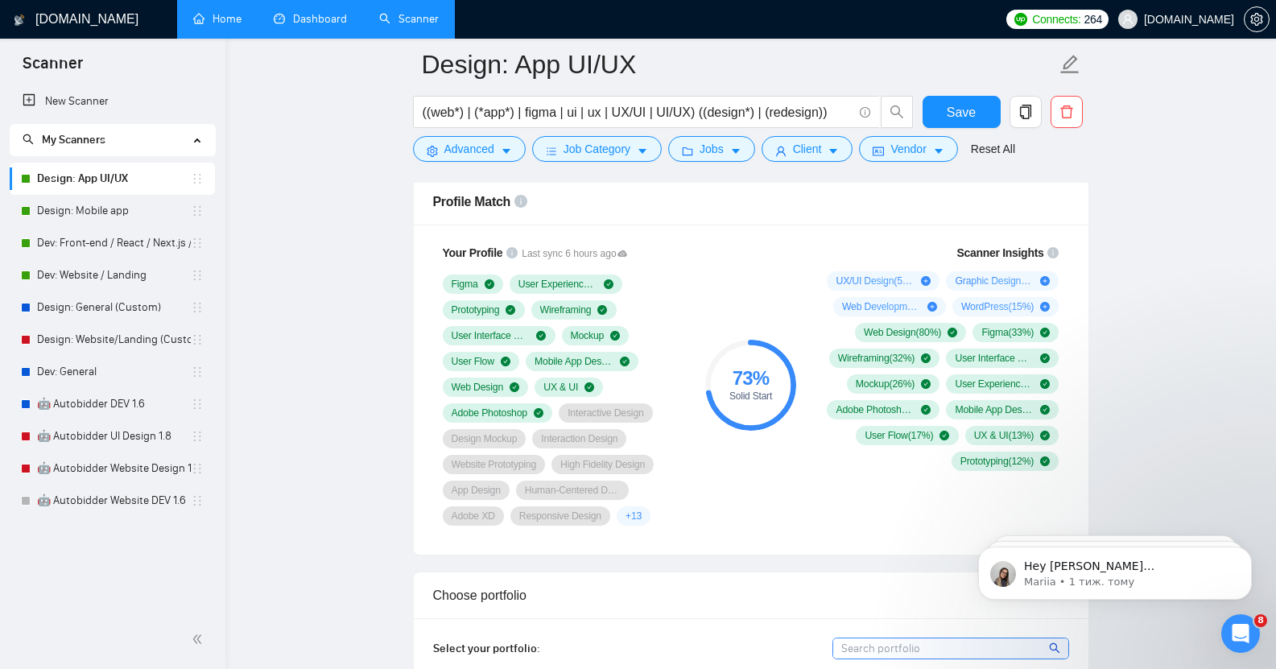
scroll to position [1058, 0]
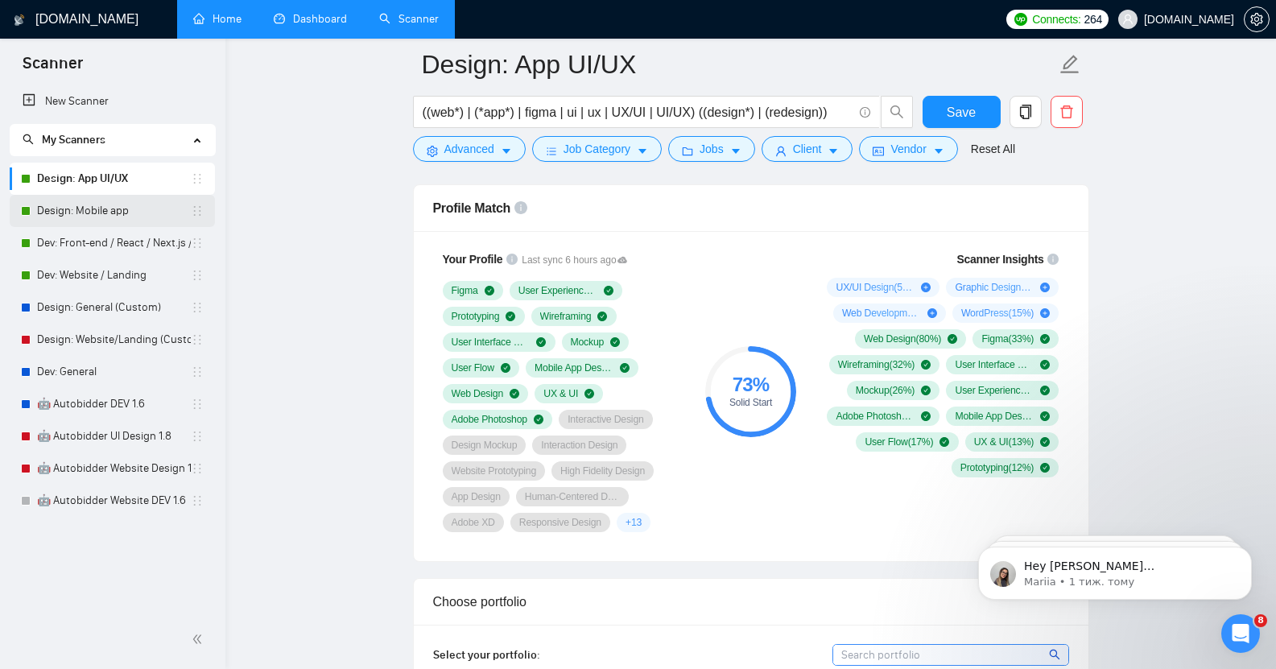
click at [93, 217] on link "Design: Mobile app" at bounding box center [114, 211] width 154 height 32
click at [965, 112] on span "Save" at bounding box center [961, 112] width 29 height 20
click at [85, 209] on link "Design: Mobile app" at bounding box center [114, 211] width 154 height 32
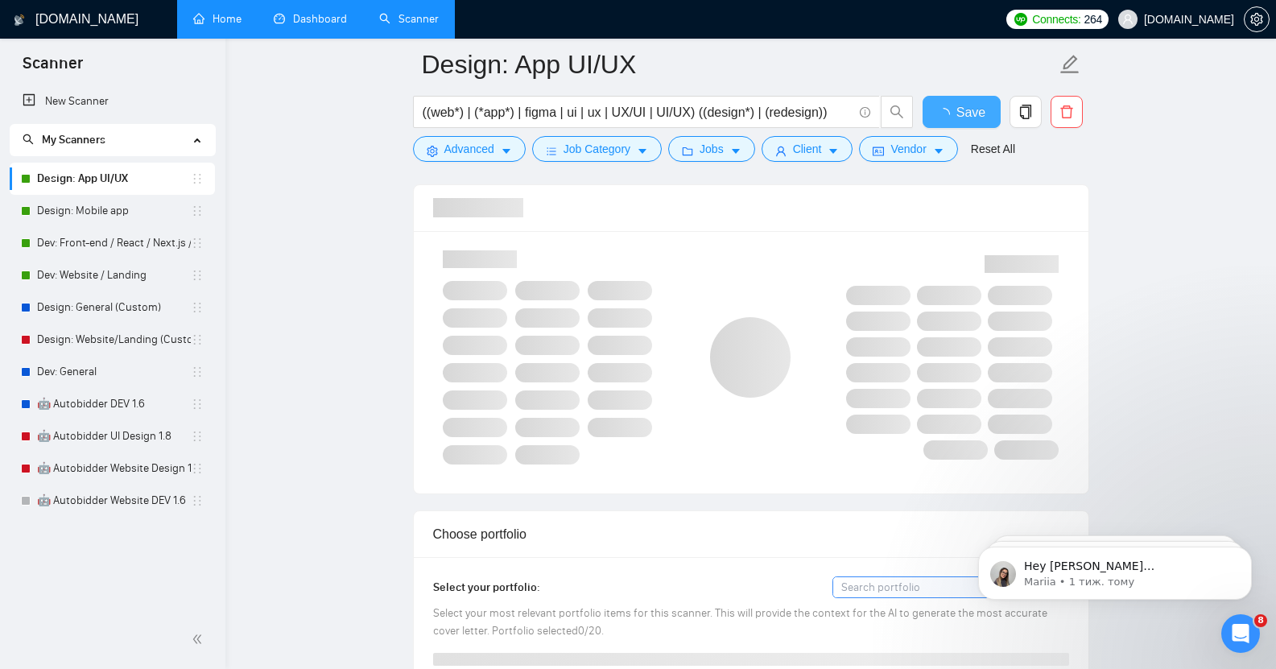
checkbox input "true"
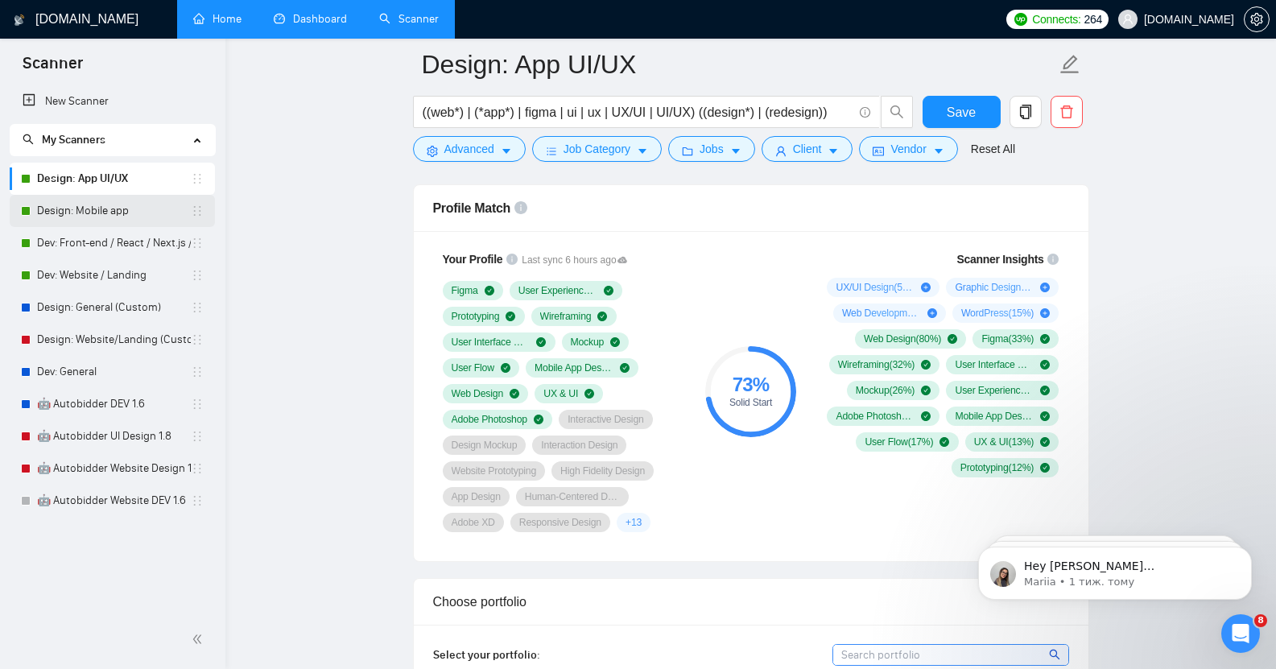
click at [119, 204] on link "Design: Mobile app" at bounding box center [114, 211] width 154 height 32
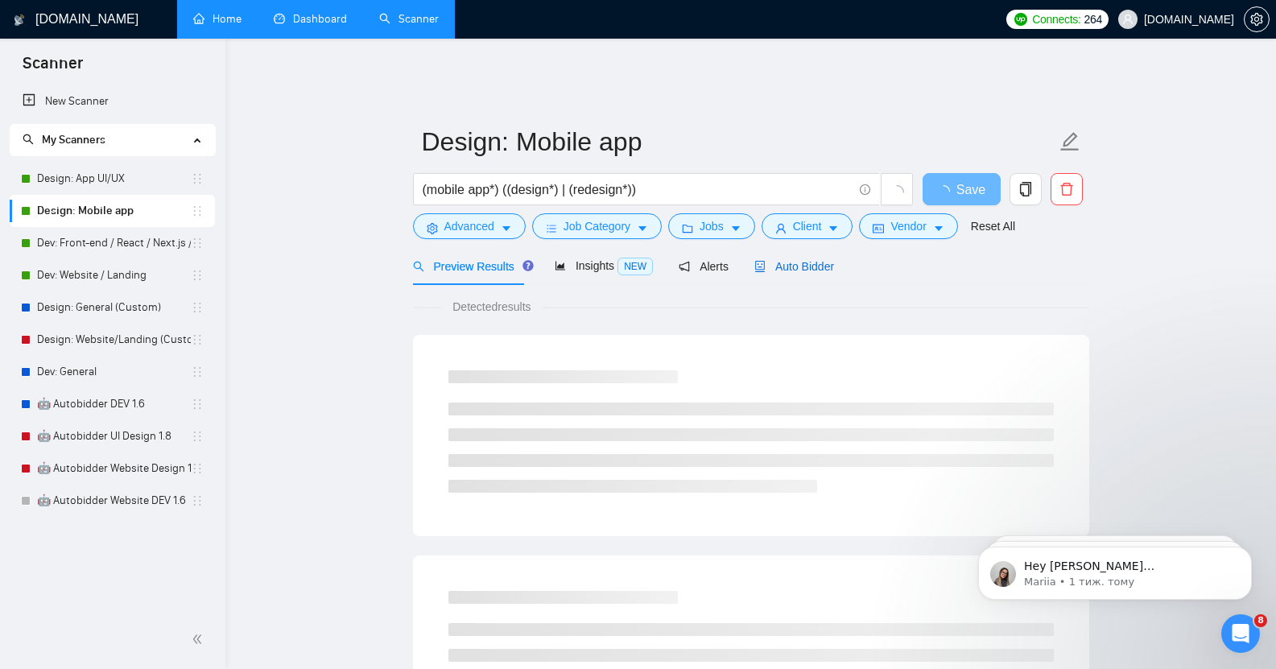
click at [801, 260] on span "Auto Bidder" at bounding box center [794, 266] width 80 height 13
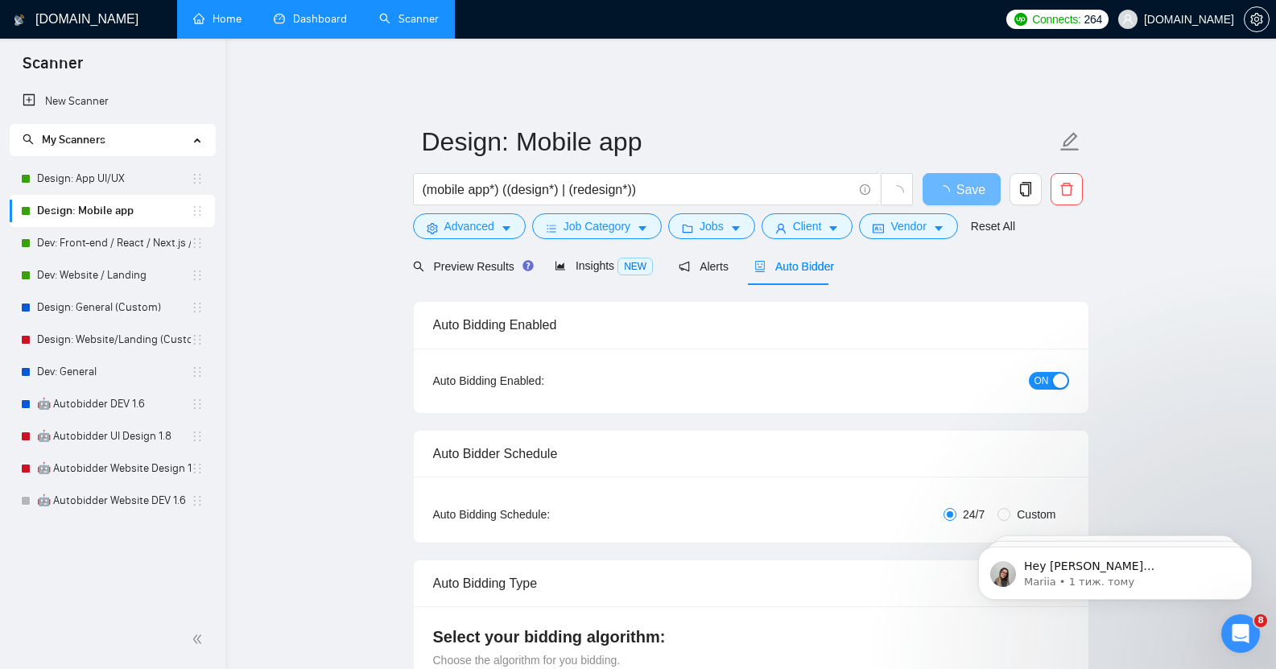
checkbox input "true"
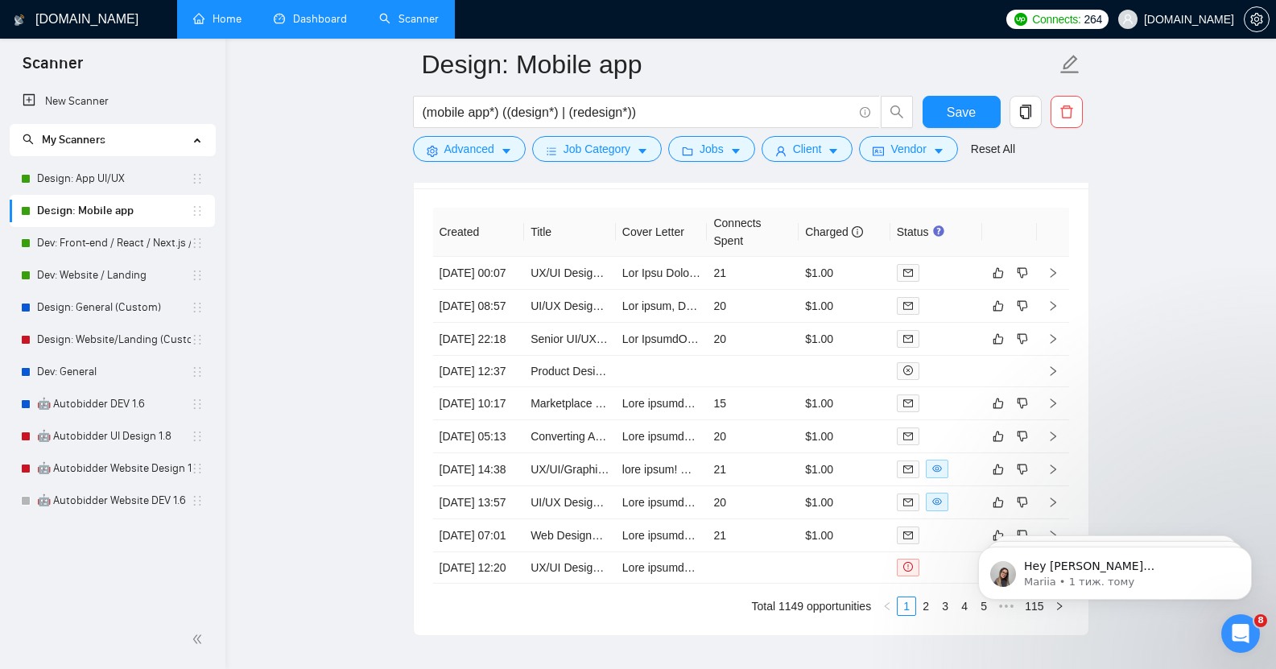
scroll to position [4222, 0]
click at [130, 176] on link "Design: App UI/UX" at bounding box center [114, 179] width 154 height 32
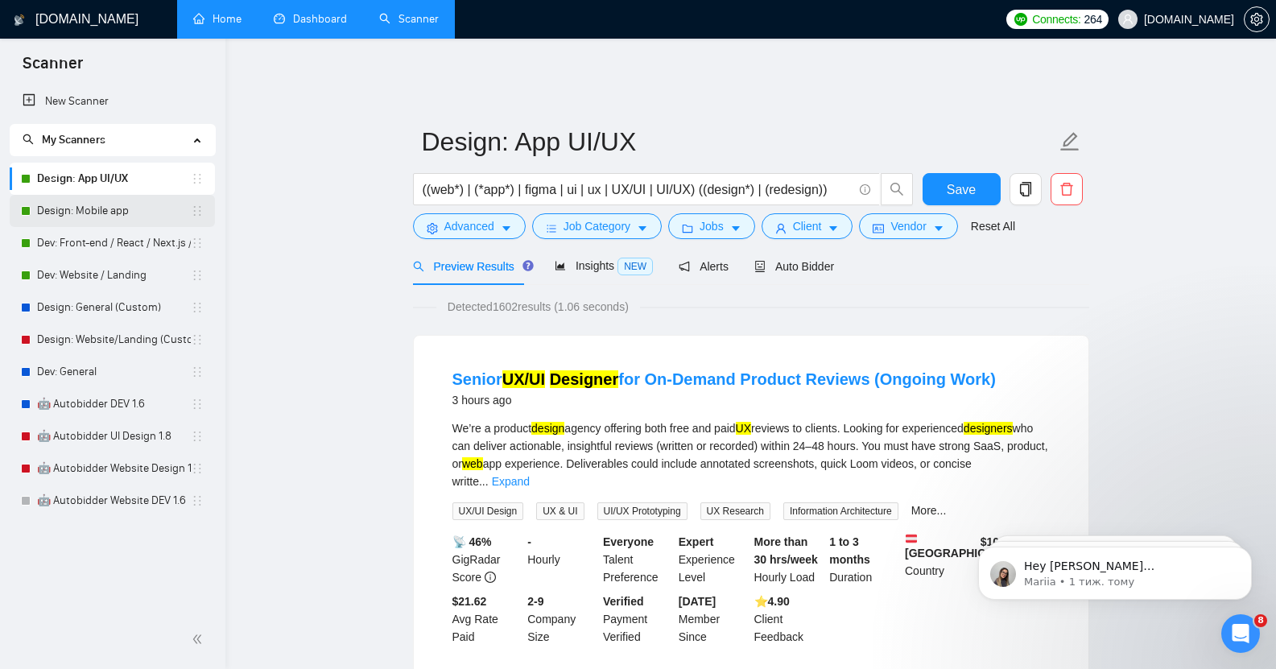
click at [114, 213] on link "Design: Mobile app" at bounding box center [114, 211] width 154 height 32
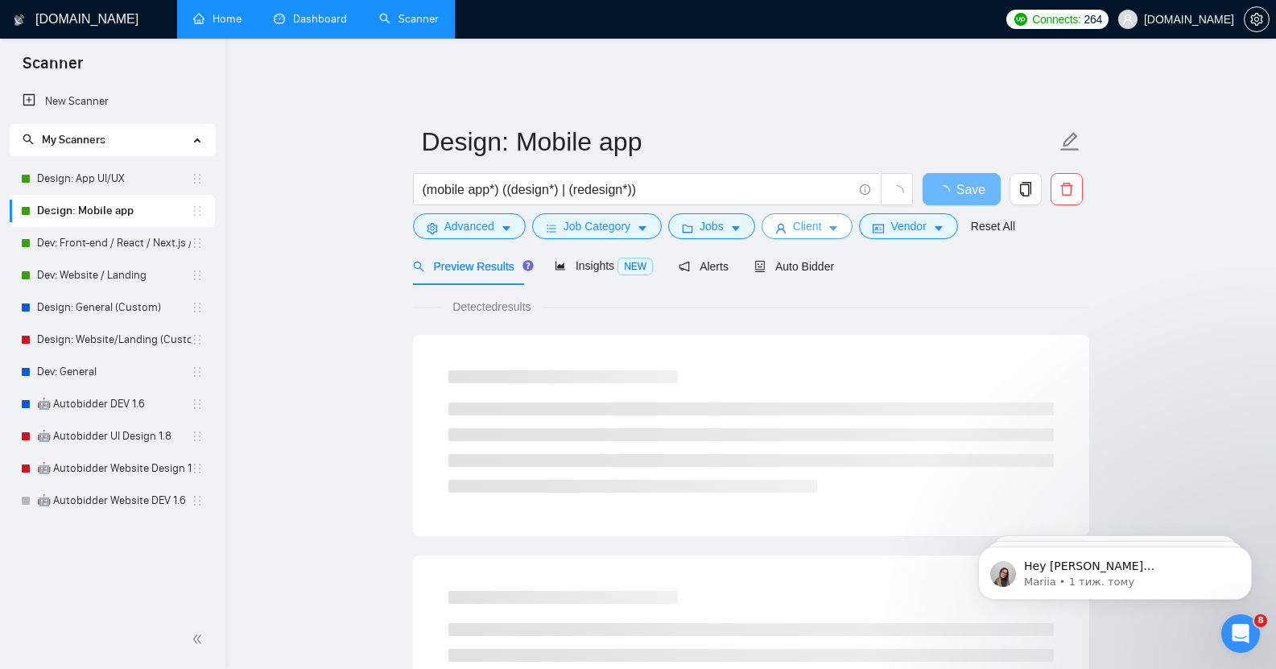
click at [831, 227] on icon "caret-down" at bounding box center [834, 229] width 8 height 5
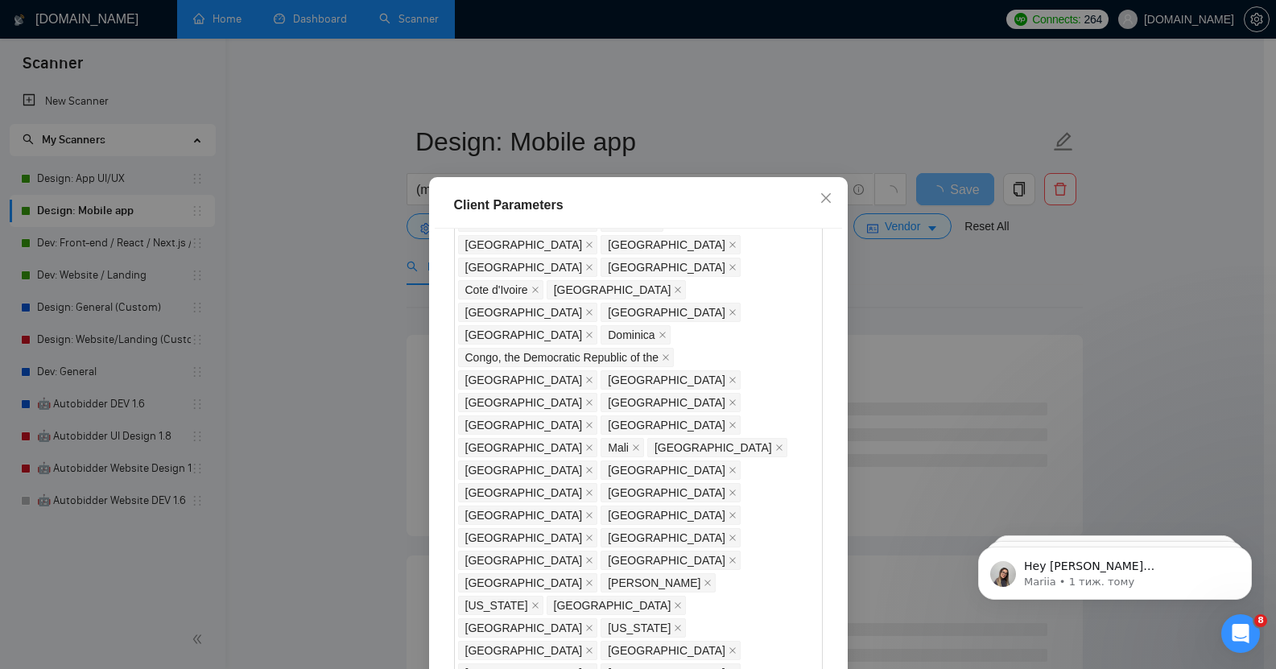
scroll to position [1039, 0]
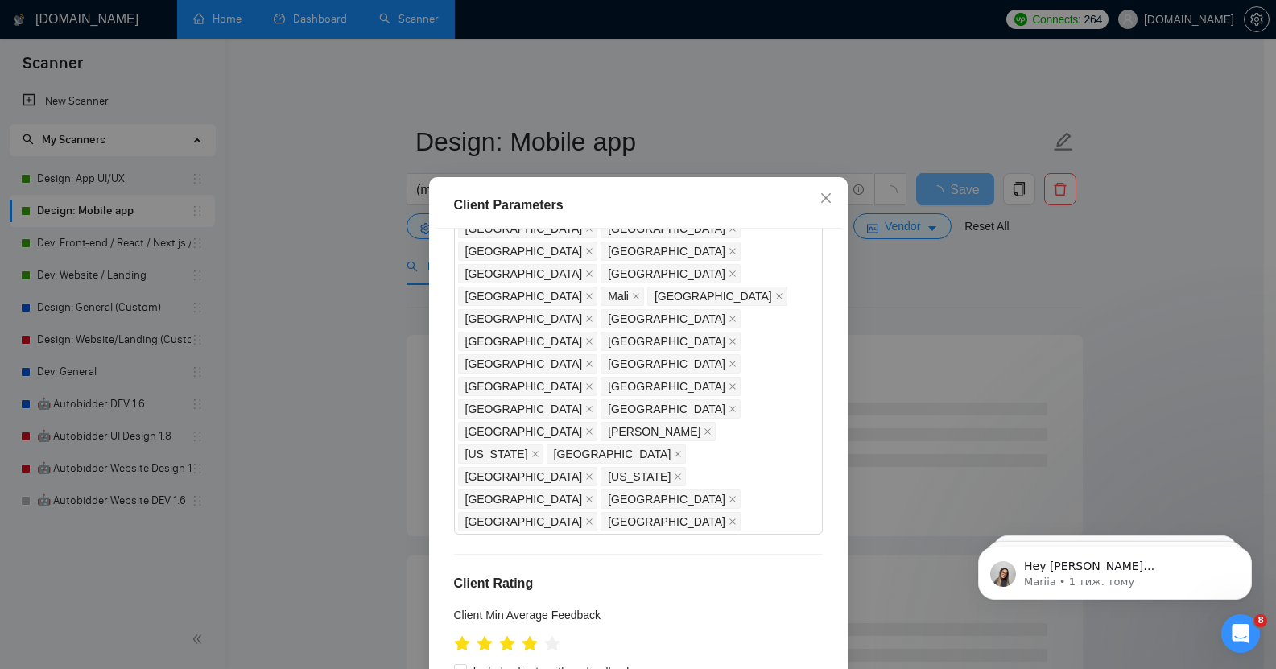
scroll to position [99, 0]
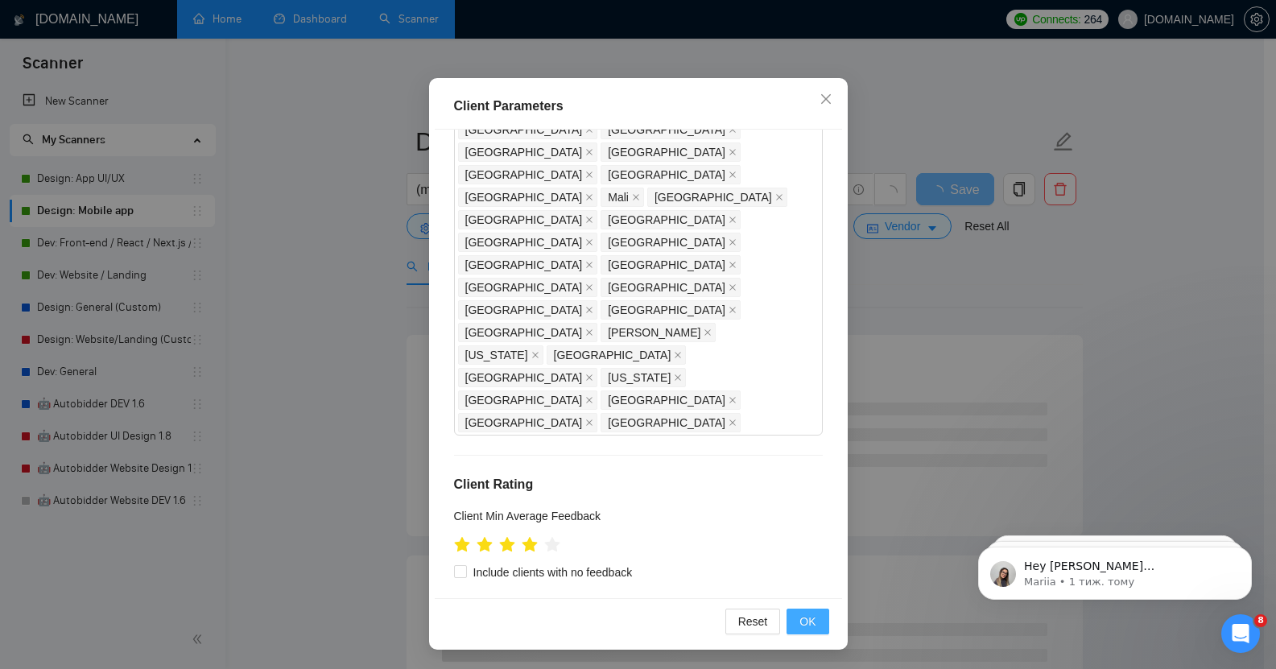
click at [804, 613] on span "OK" at bounding box center [808, 622] width 16 height 18
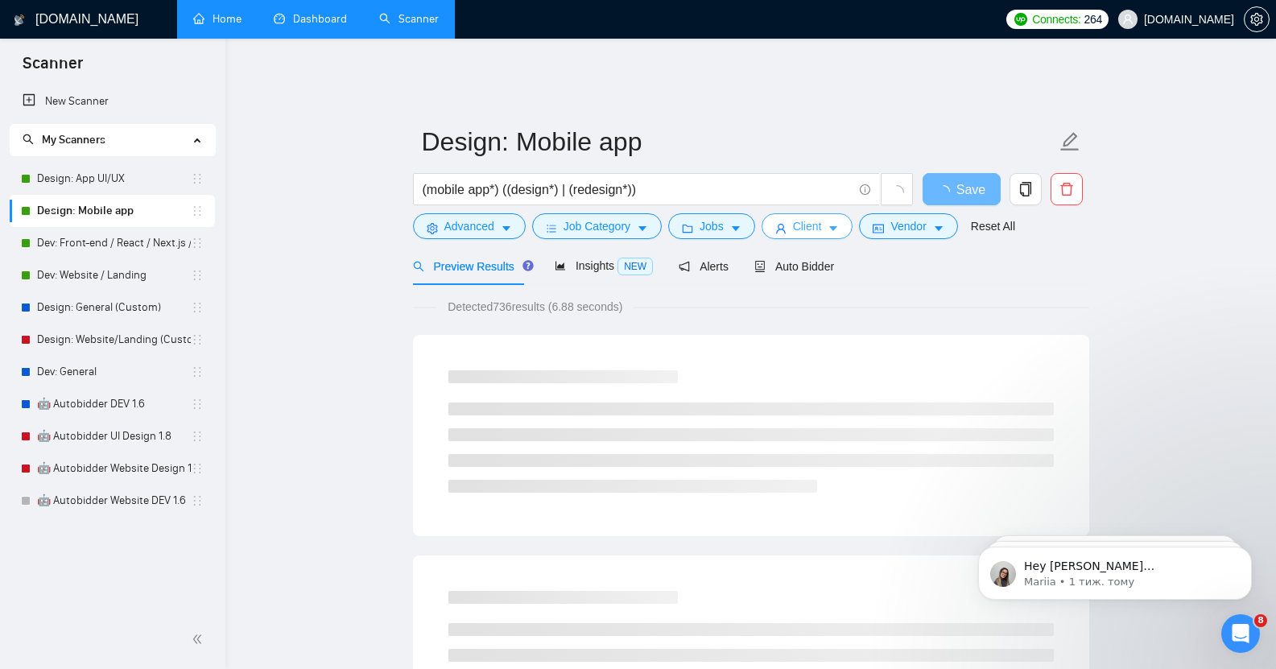
scroll to position [0, 0]
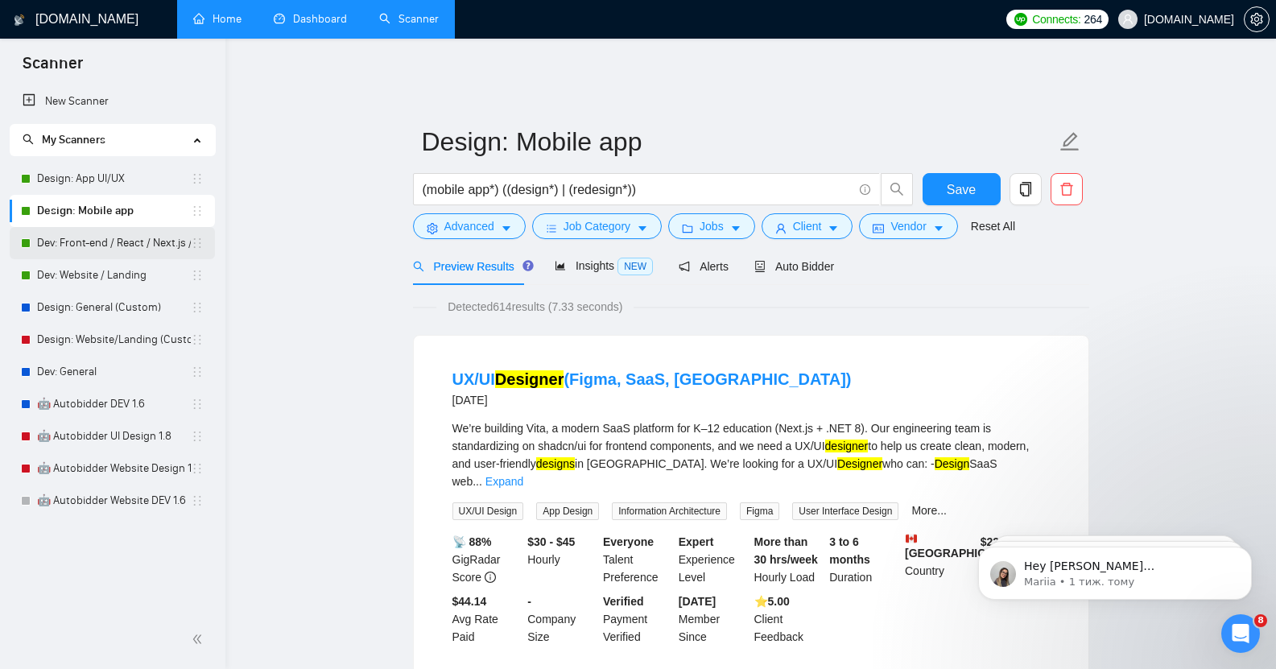
click at [113, 248] on link "Dev: Front-end / React / Next.js / WebGL / GSAP" at bounding box center [114, 243] width 154 height 32
click at [961, 181] on span "Save" at bounding box center [961, 190] width 29 height 20
click at [101, 243] on link "Dev: Front-end / React / Next.js / WebGL / GSAP" at bounding box center [114, 243] width 154 height 32
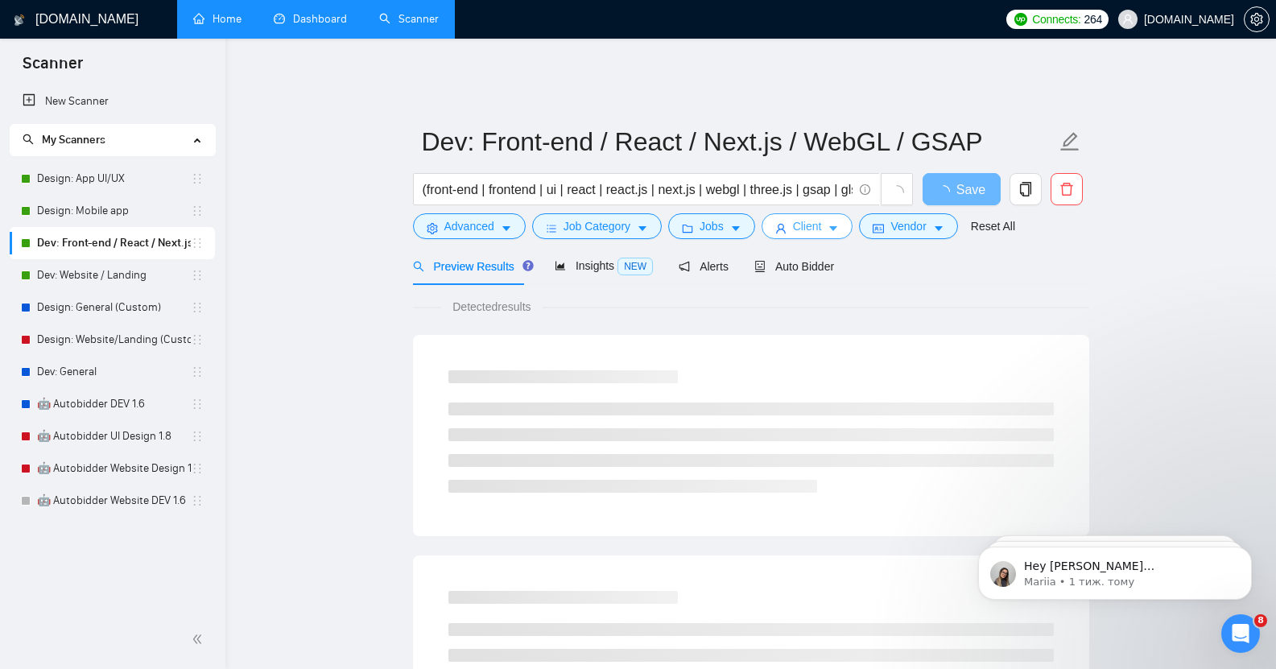
click at [816, 218] on span "Client" at bounding box center [807, 226] width 29 height 18
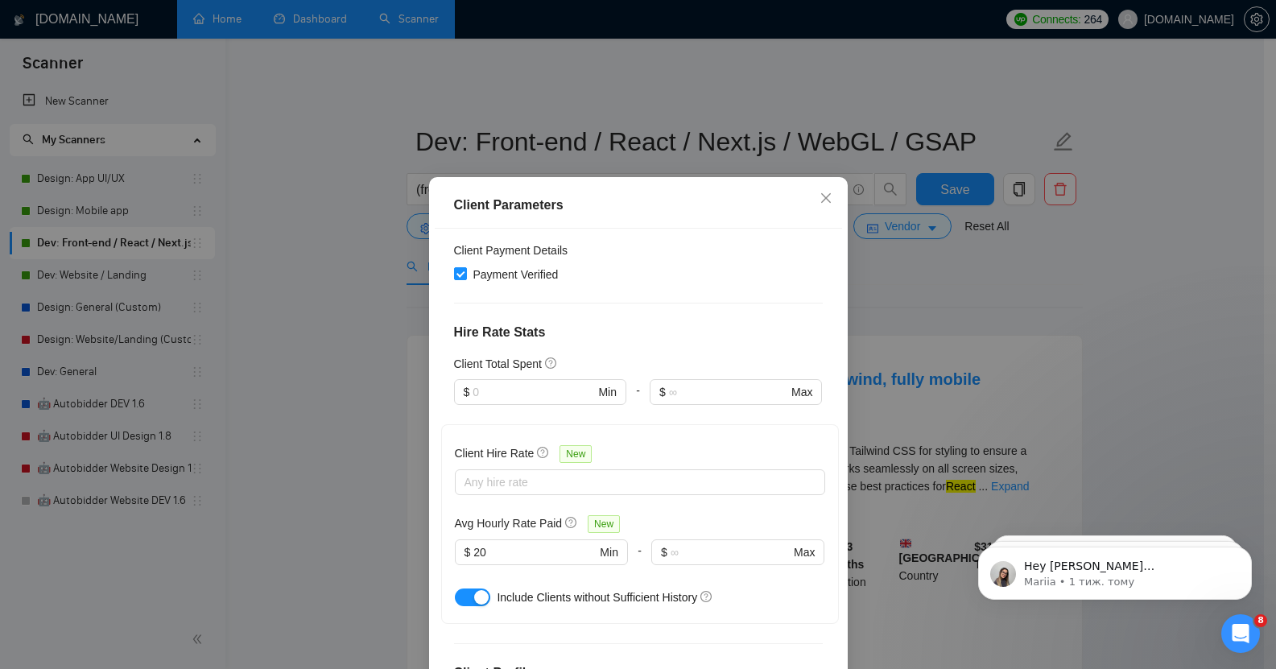
click at [474, 590] on div "button" at bounding box center [481, 597] width 14 height 14
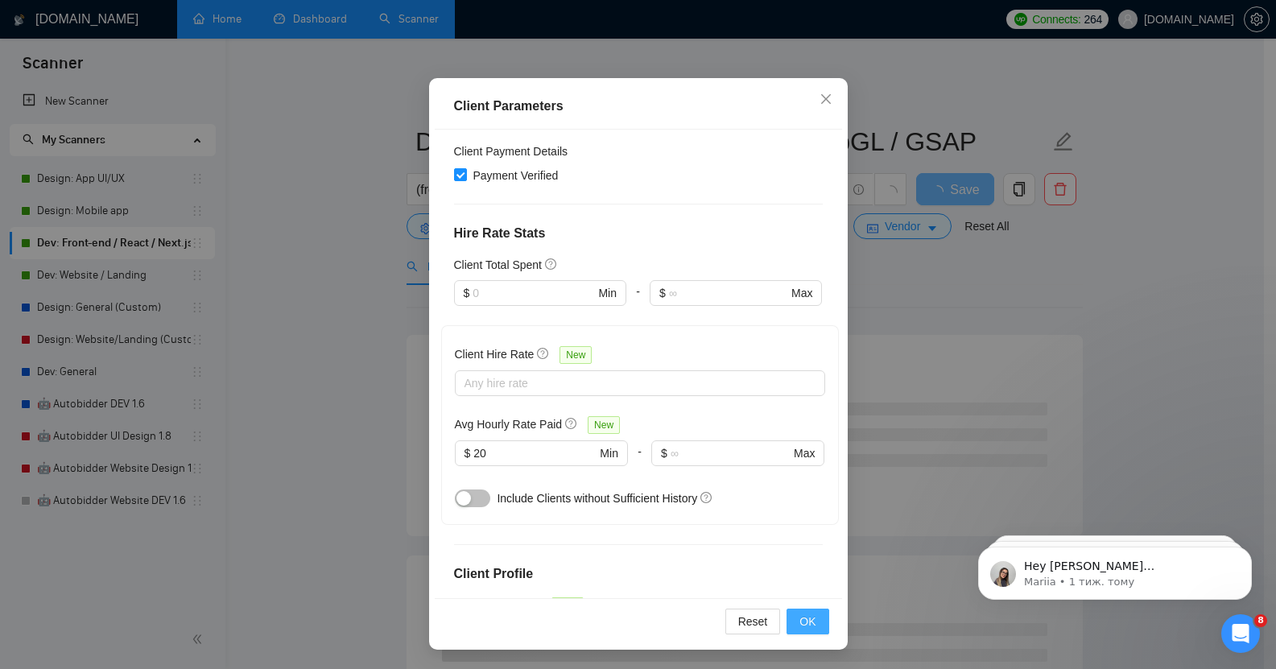
click at [804, 620] on span "OK" at bounding box center [808, 622] width 16 height 18
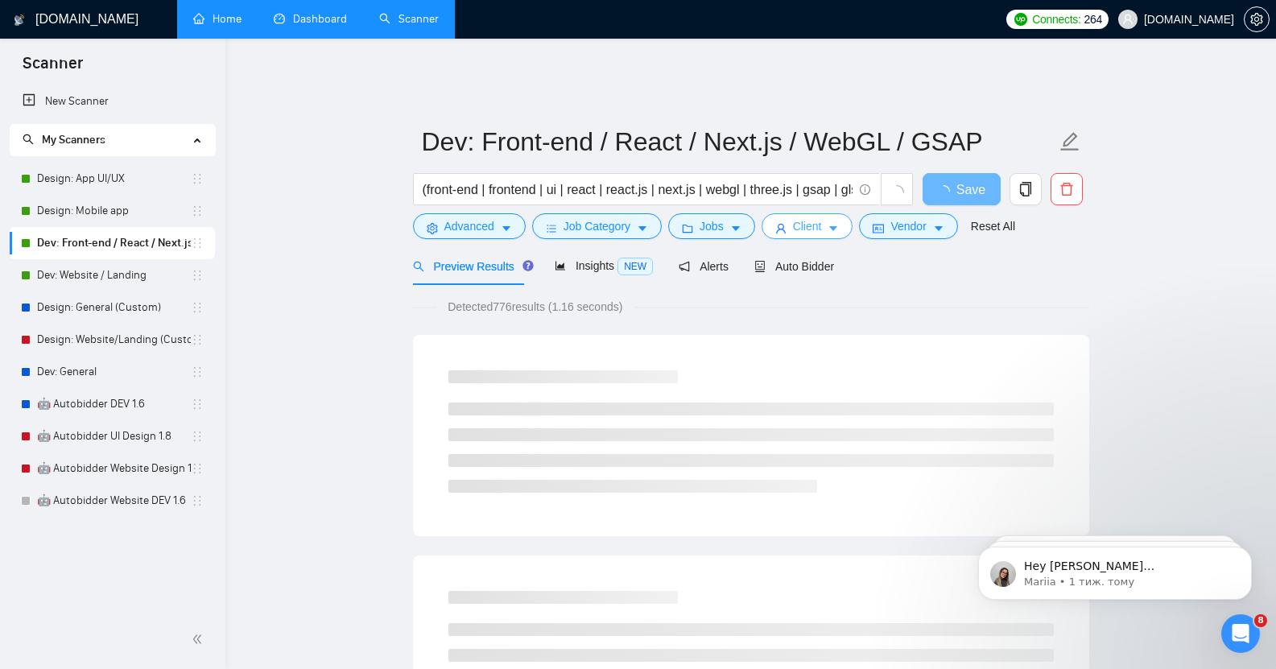
scroll to position [0, 0]
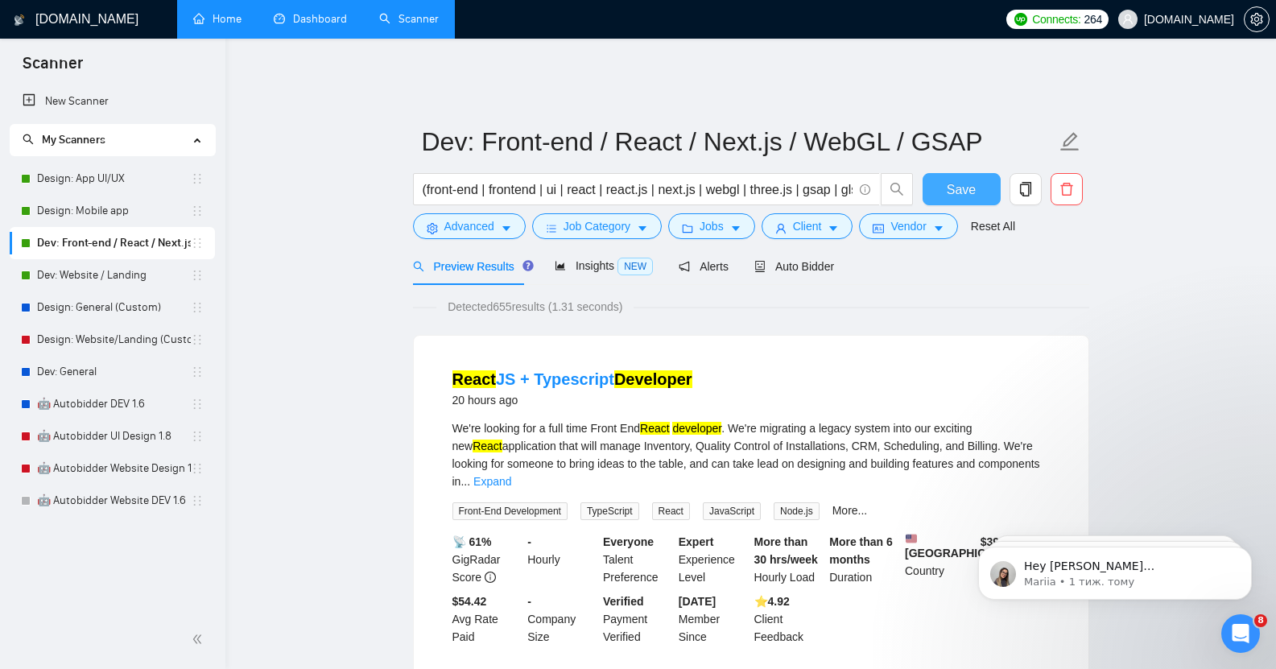
click at [957, 180] on span "Save" at bounding box center [961, 190] width 29 height 20
click at [110, 264] on link "Dev: Website / Landing" at bounding box center [114, 275] width 154 height 32
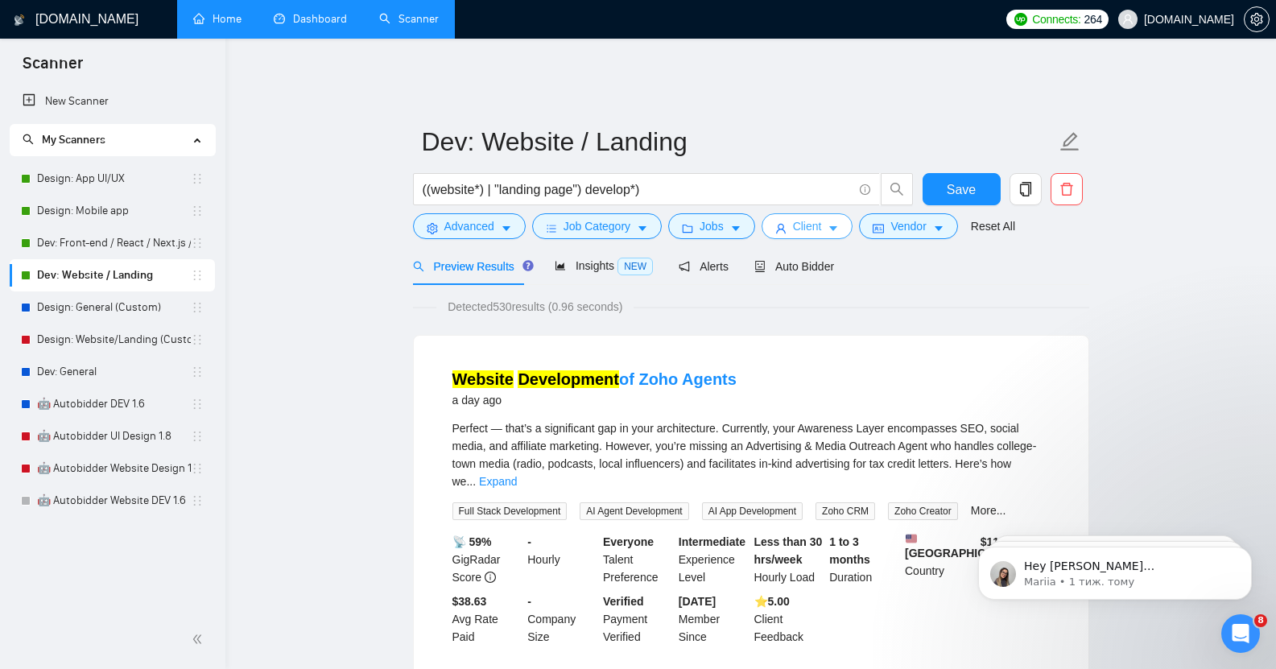
click at [809, 217] on span "Client" at bounding box center [807, 226] width 29 height 18
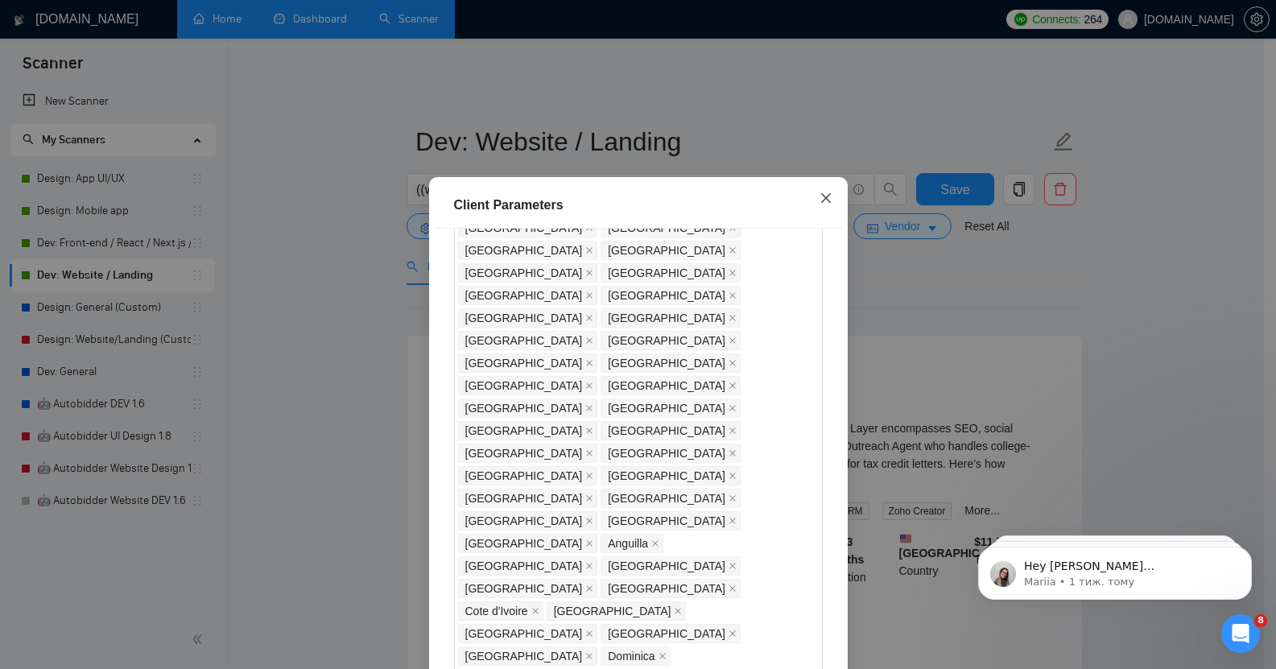
click at [820, 200] on icon "close" at bounding box center [826, 198] width 13 height 13
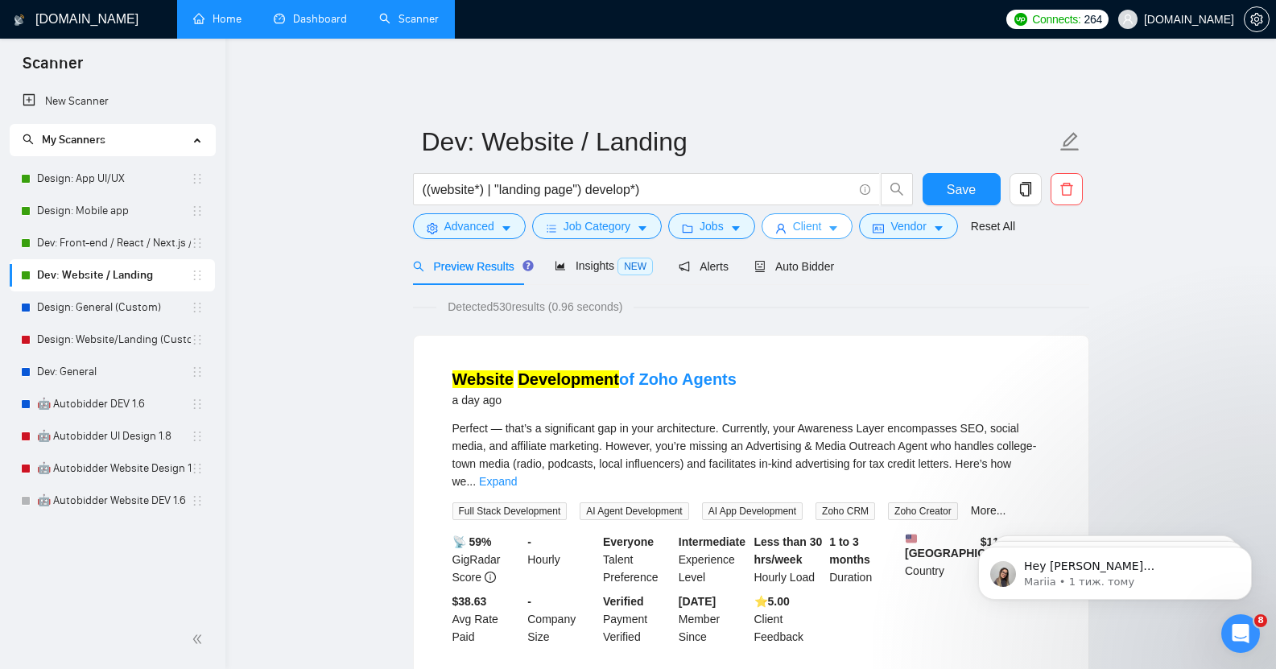
click at [828, 223] on icon "caret-down" at bounding box center [833, 228] width 11 height 11
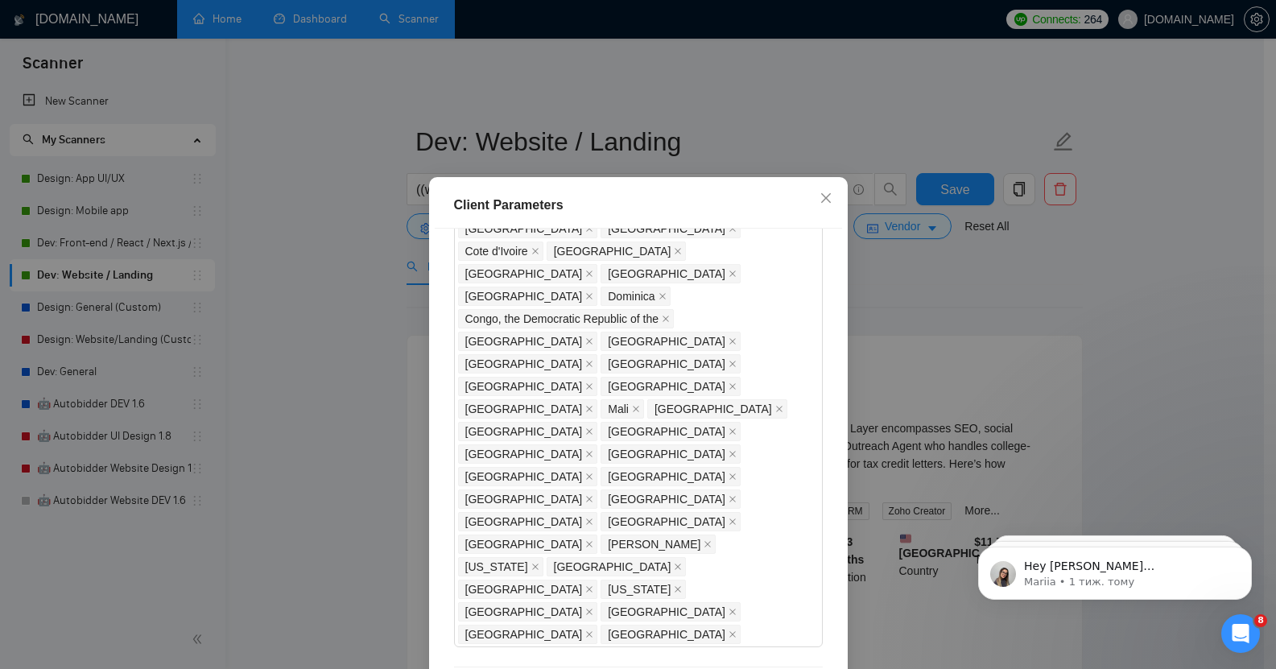
scroll to position [1080, 0]
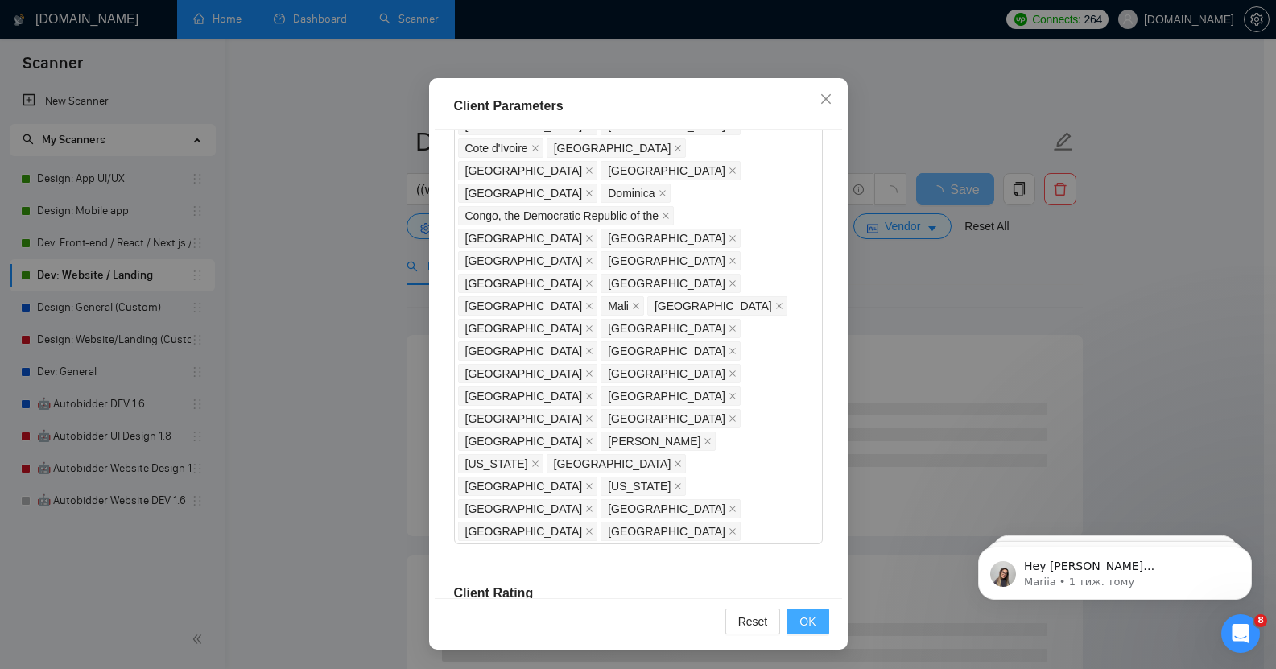
click at [808, 618] on span "OK" at bounding box center [808, 622] width 16 height 18
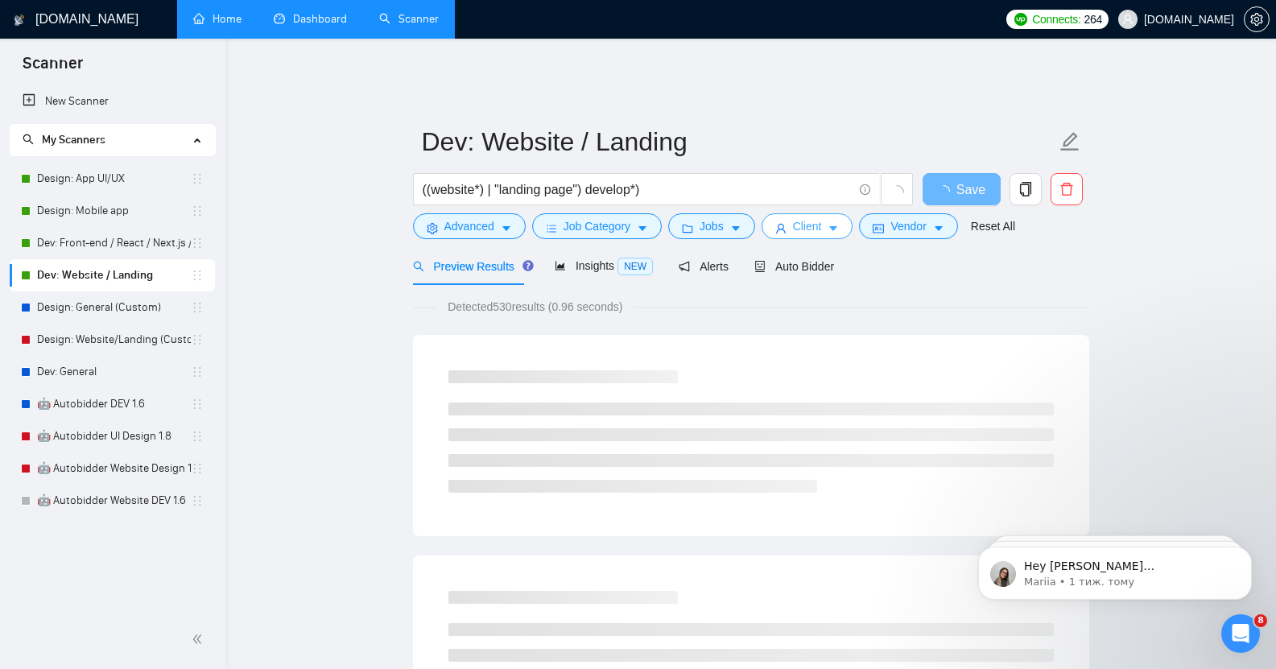
scroll to position [0, 0]
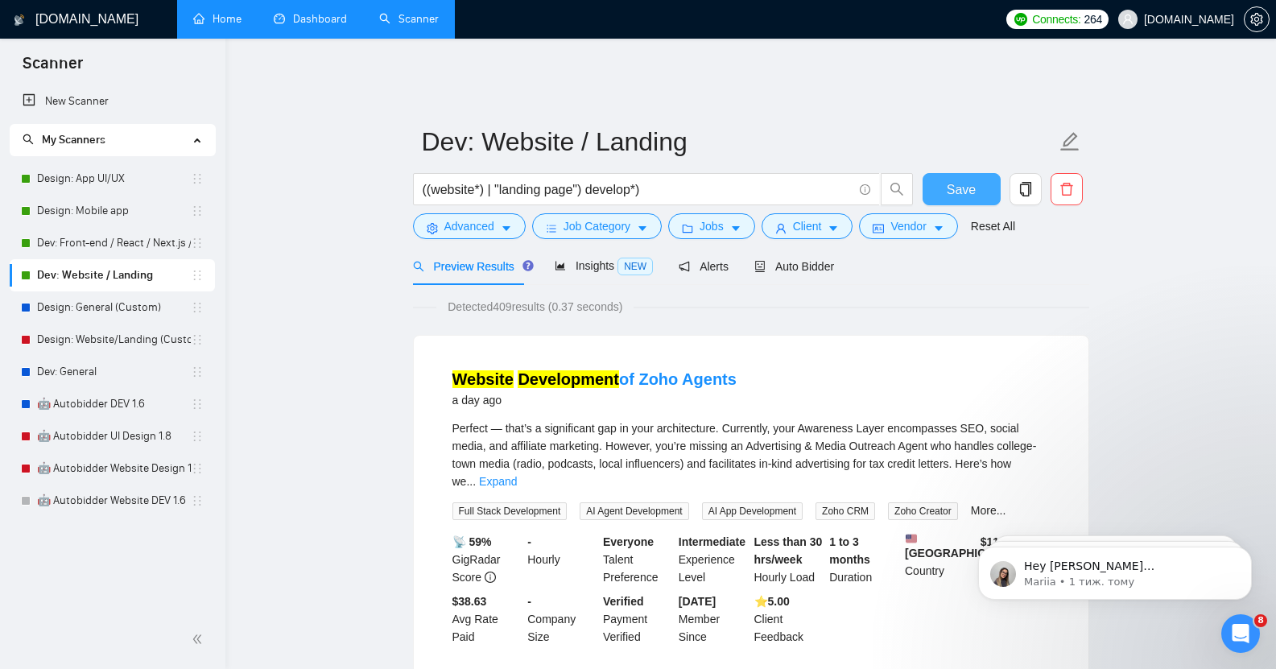
click at [960, 180] on span "Save" at bounding box center [961, 190] width 29 height 20
click at [101, 172] on link "Design: App UI/UX" at bounding box center [114, 179] width 154 height 32
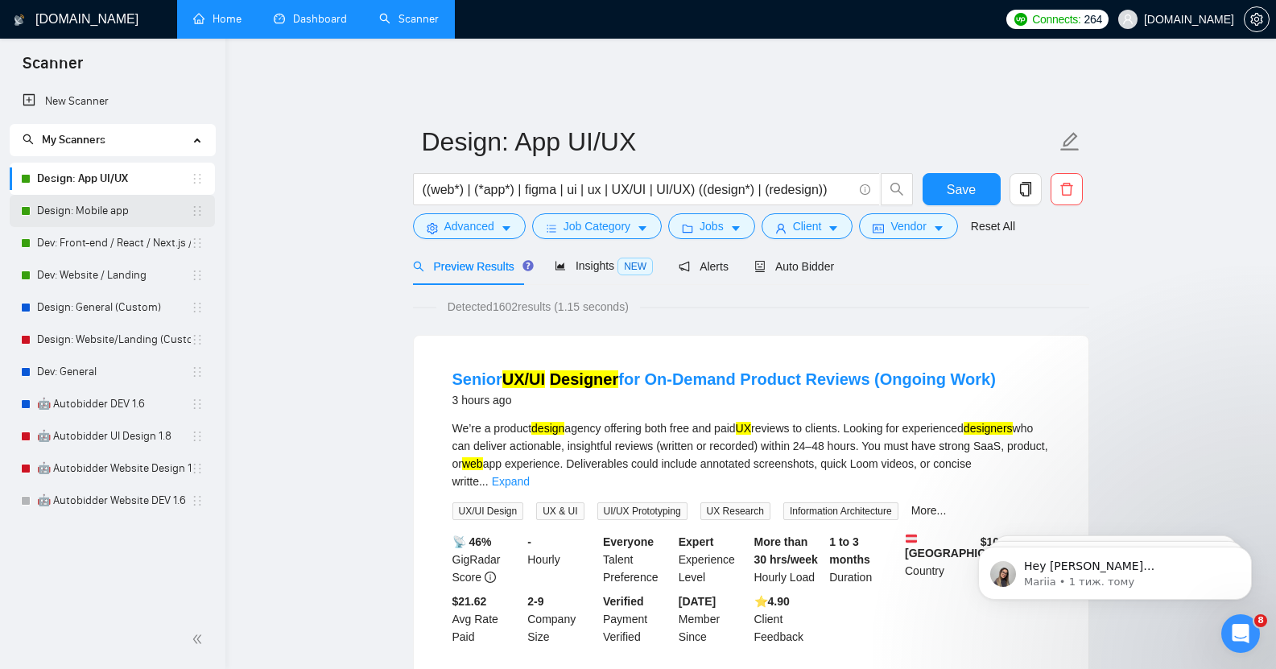
click at [112, 215] on link "Design: Mobile app" at bounding box center [114, 211] width 154 height 32
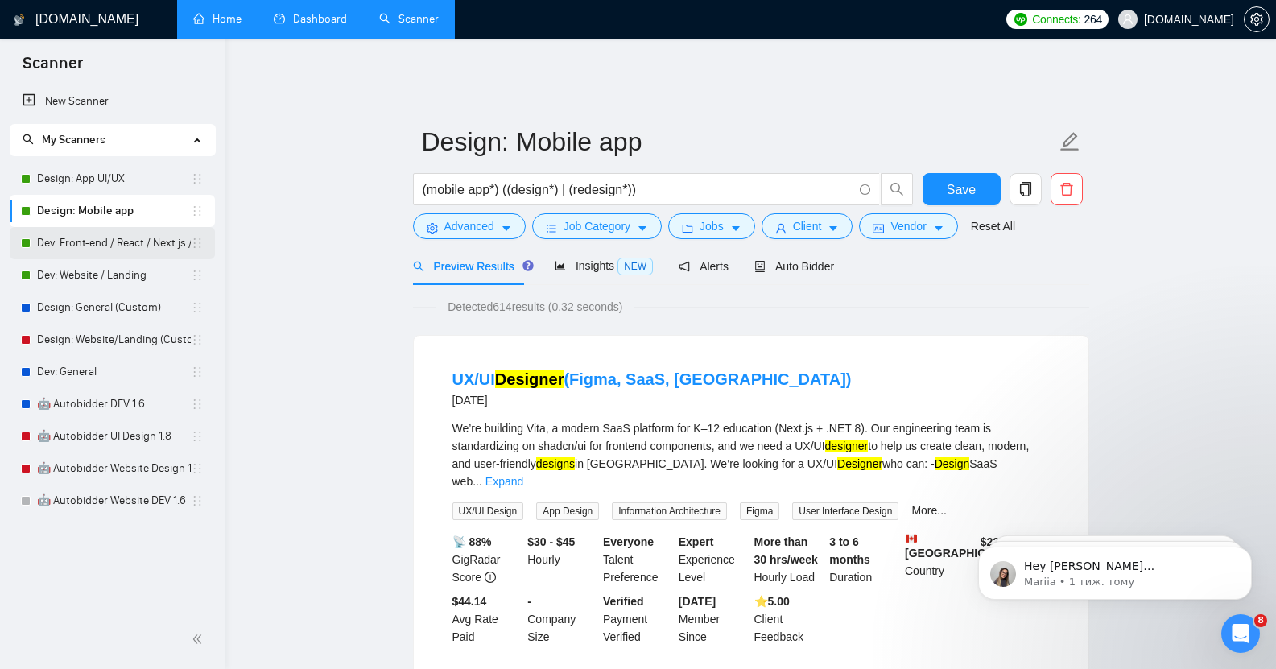
click at [122, 250] on link "Dev: Front-end / React / Next.js / WebGL / GSAP" at bounding box center [114, 243] width 154 height 32
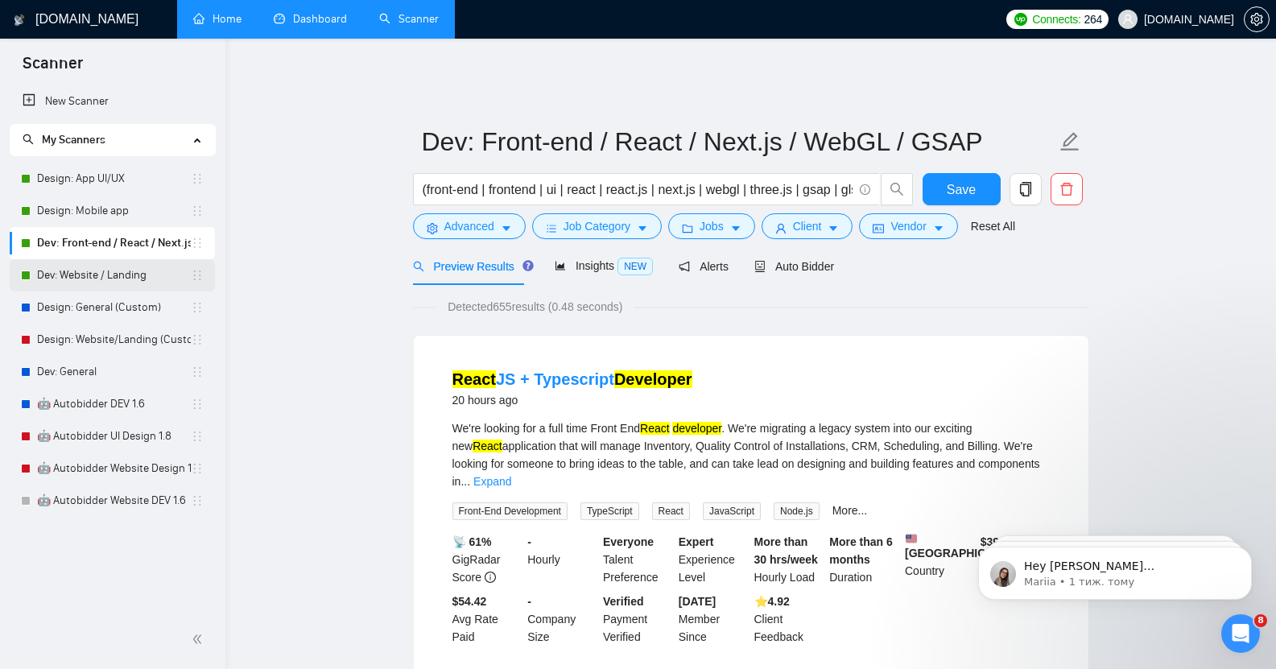
click at [122, 282] on link "Dev: Website / Landing" at bounding box center [114, 275] width 154 height 32
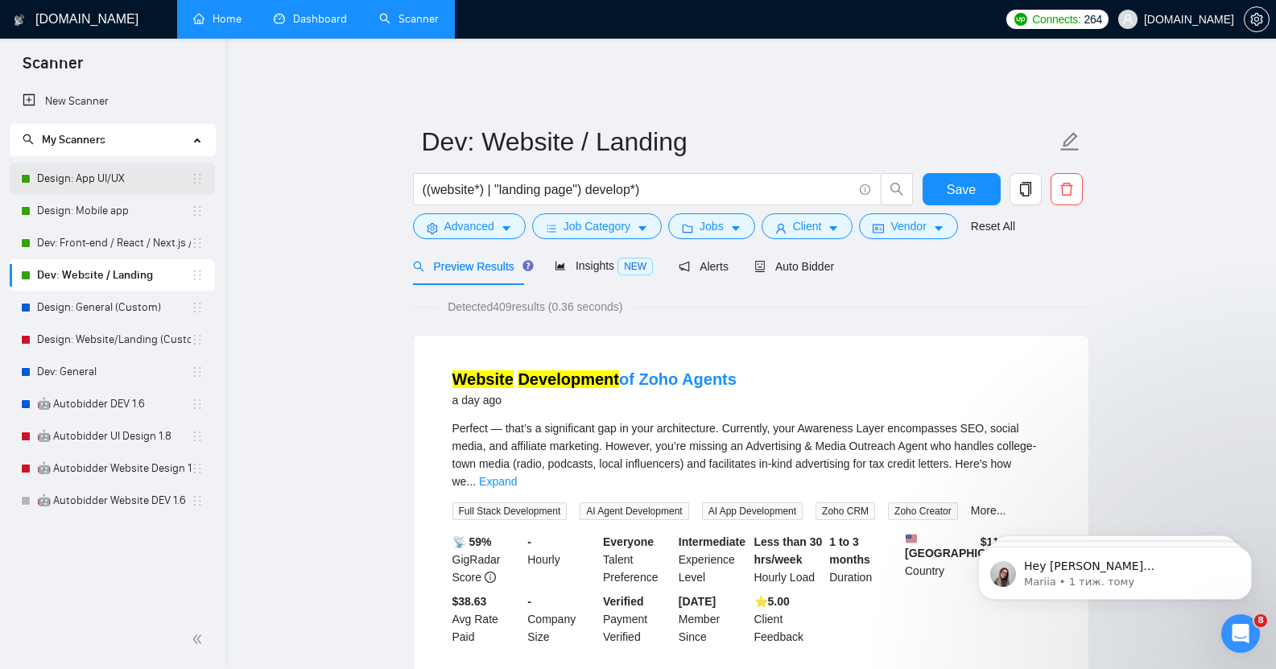
click at [119, 179] on link "Design: App UI/UX" at bounding box center [114, 179] width 154 height 32
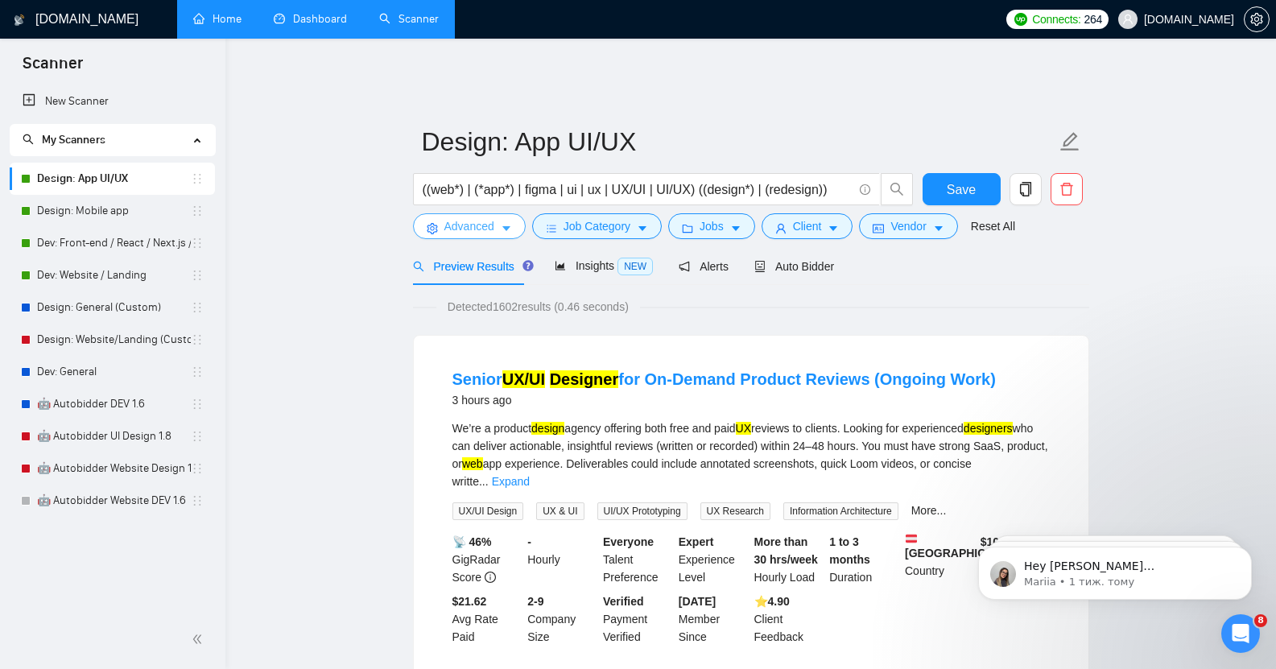
click at [482, 217] on span "Advanced" at bounding box center [469, 226] width 50 height 18
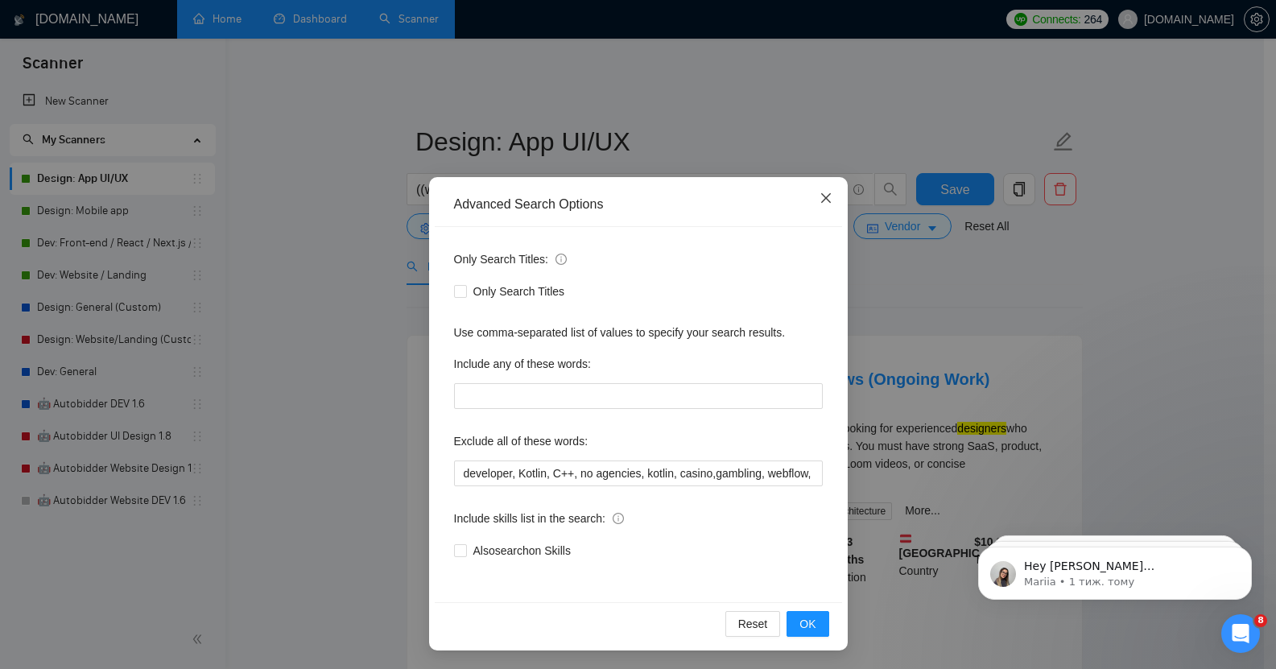
click at [820, 200] on icon "close" at bounding box center [825, 198] width 10 height 10
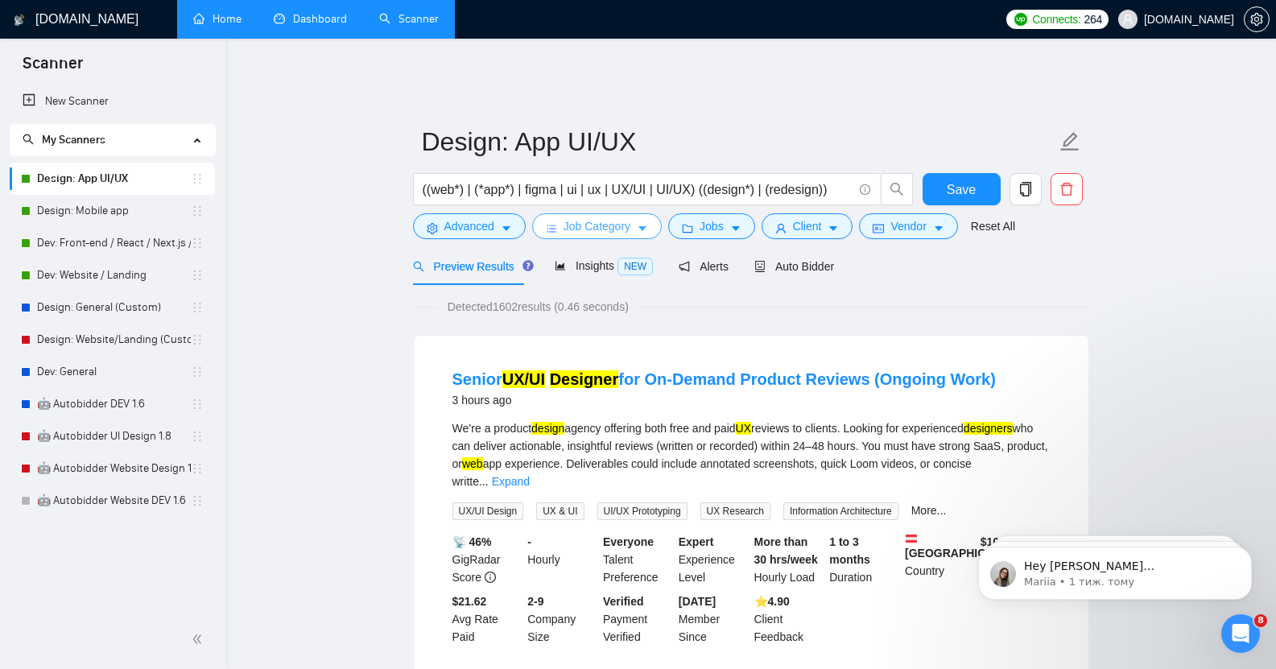
click at [581, 217] on span "Job Category" at bounding box center [597, 226] width 67 height 18
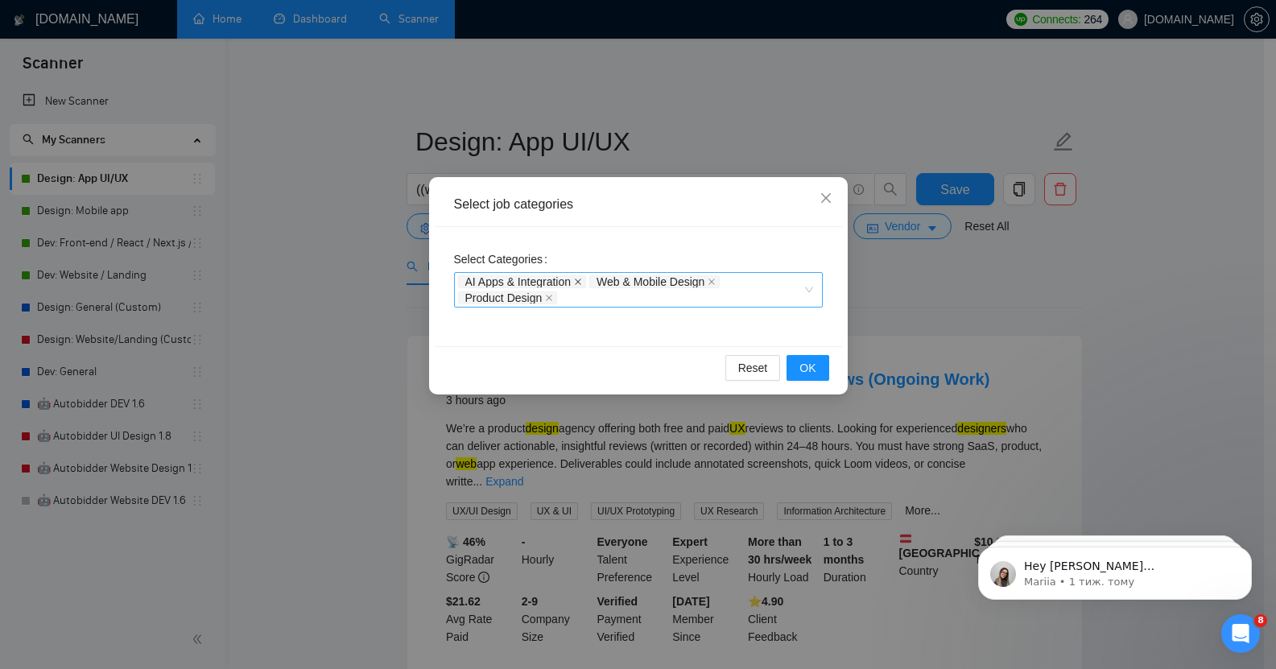
click at [581, 283] on icon "close" at bounding box center [578, 282] width 6 height 6
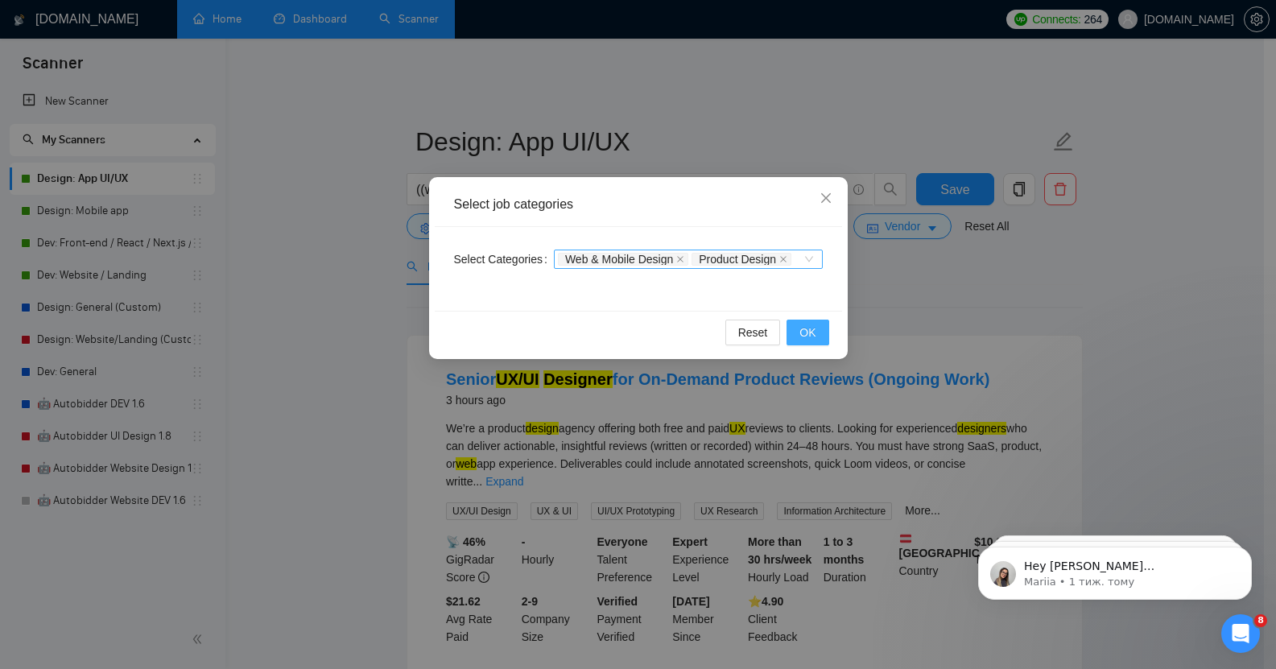
click at [807, 330] on span "OK" at bounding box center [808, 333] width 16 height 18
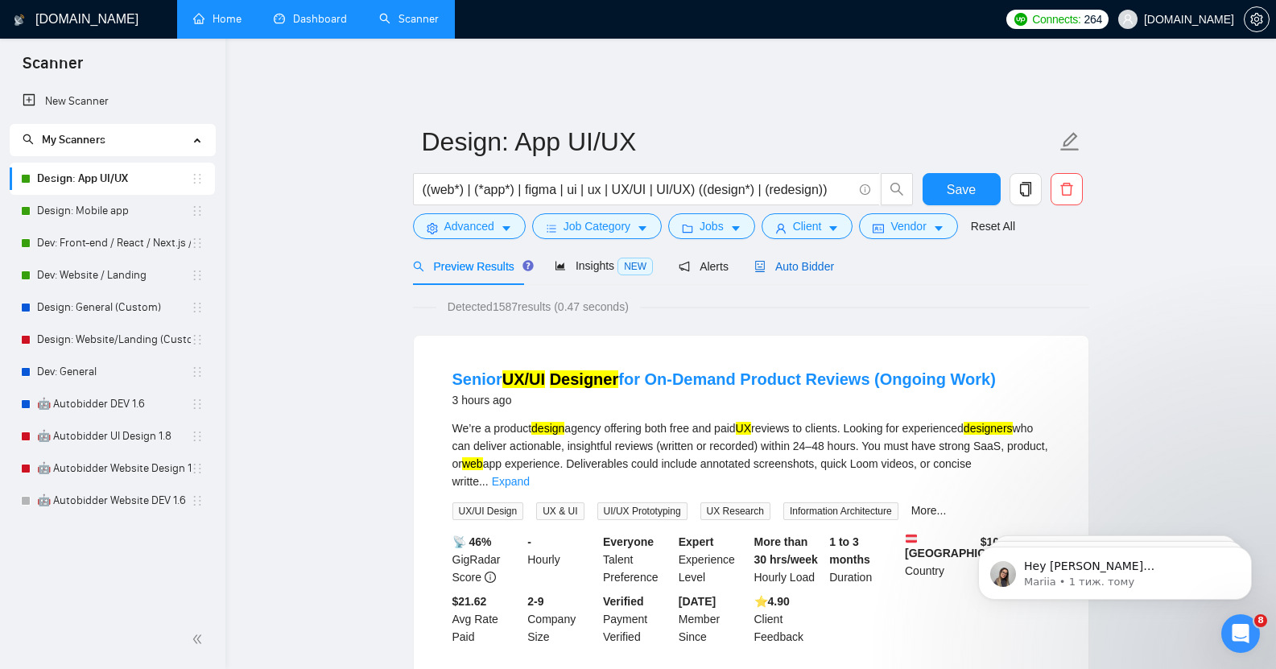
click at [793, 260] on span "Auto Bidder" at bounding box center [794, 266] width 80 height 13
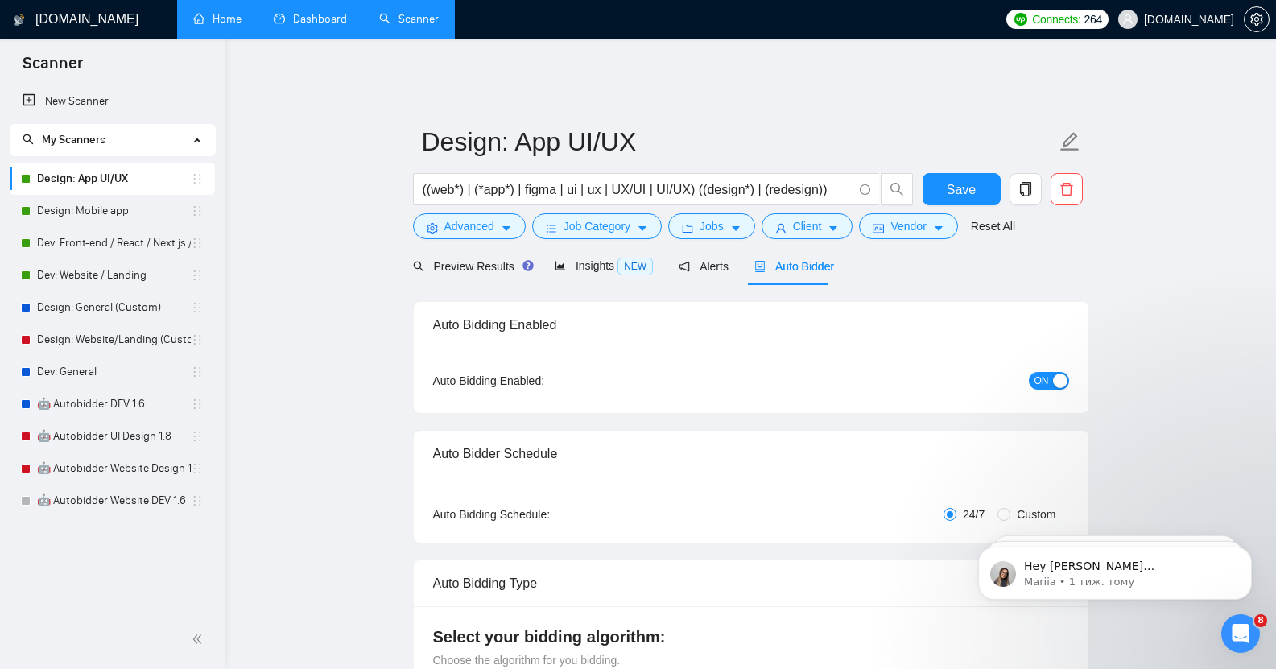
checkbox input "true"
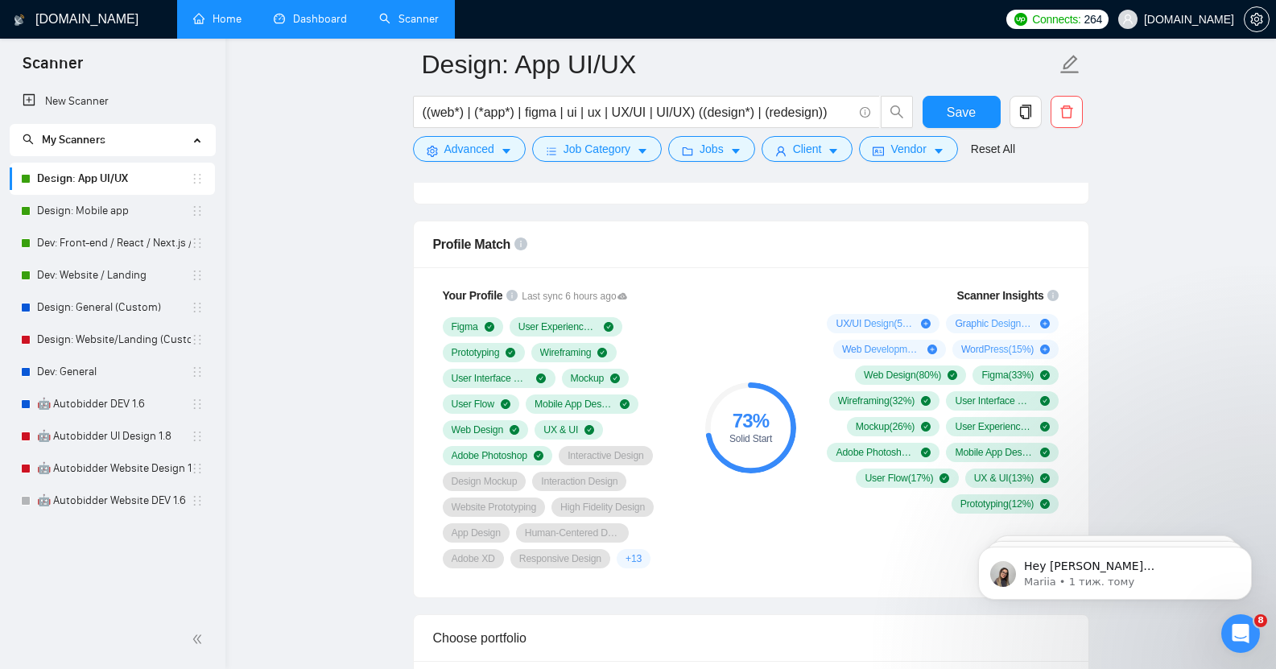
scroll to position [1023, 0]
click at [613, 153] on span "Job Category" at bounding box center [597, 149] width 67 height 18
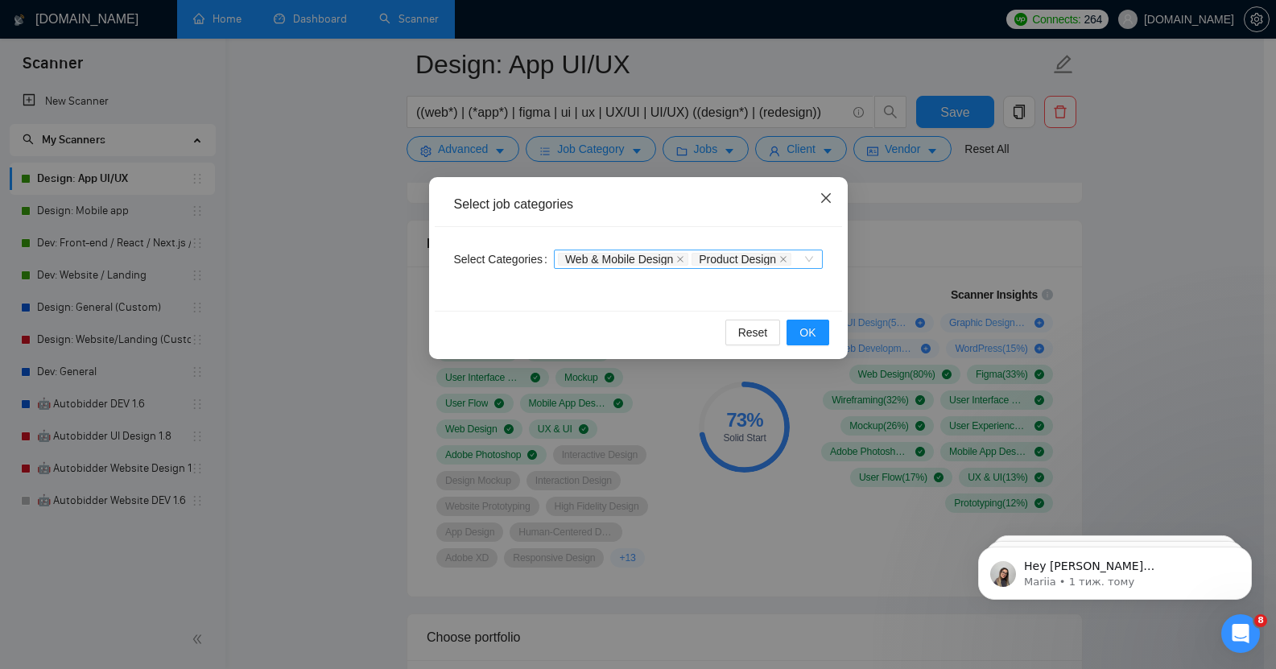
click at [823, 199] on icon "close" at bounding box center [826, 198] width 13 height 13
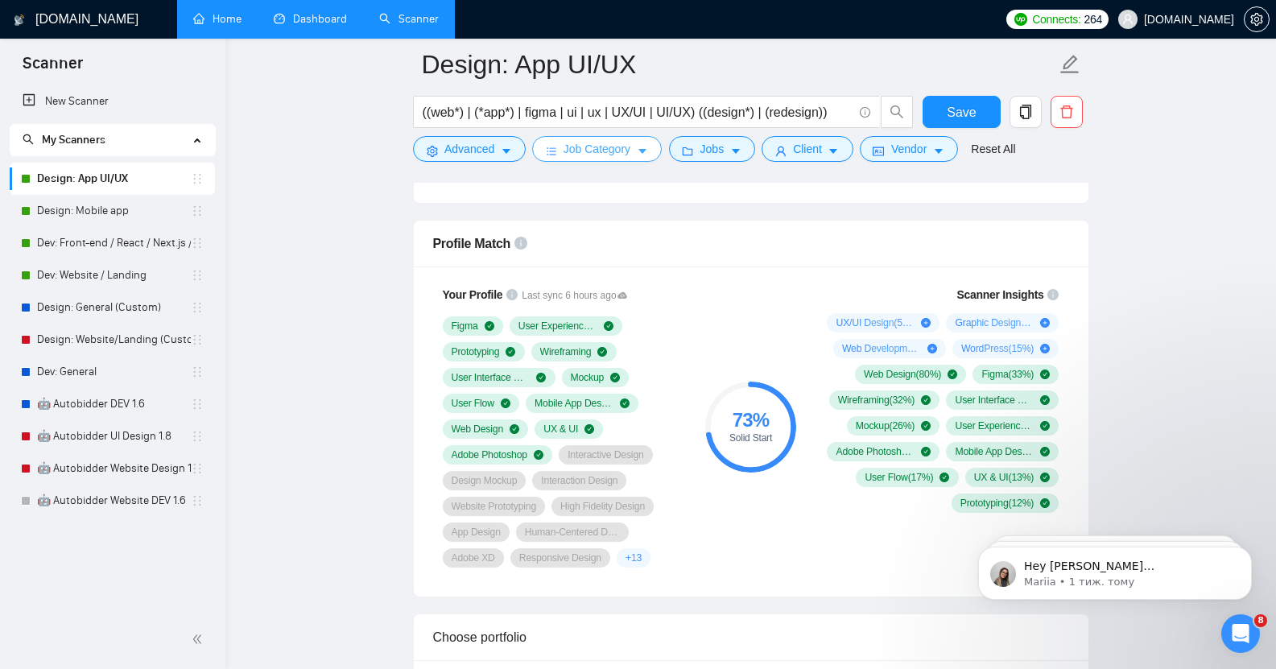
click at [568, 143] on span "Job Category" at bounding box center [597, 149] width 67 height 18
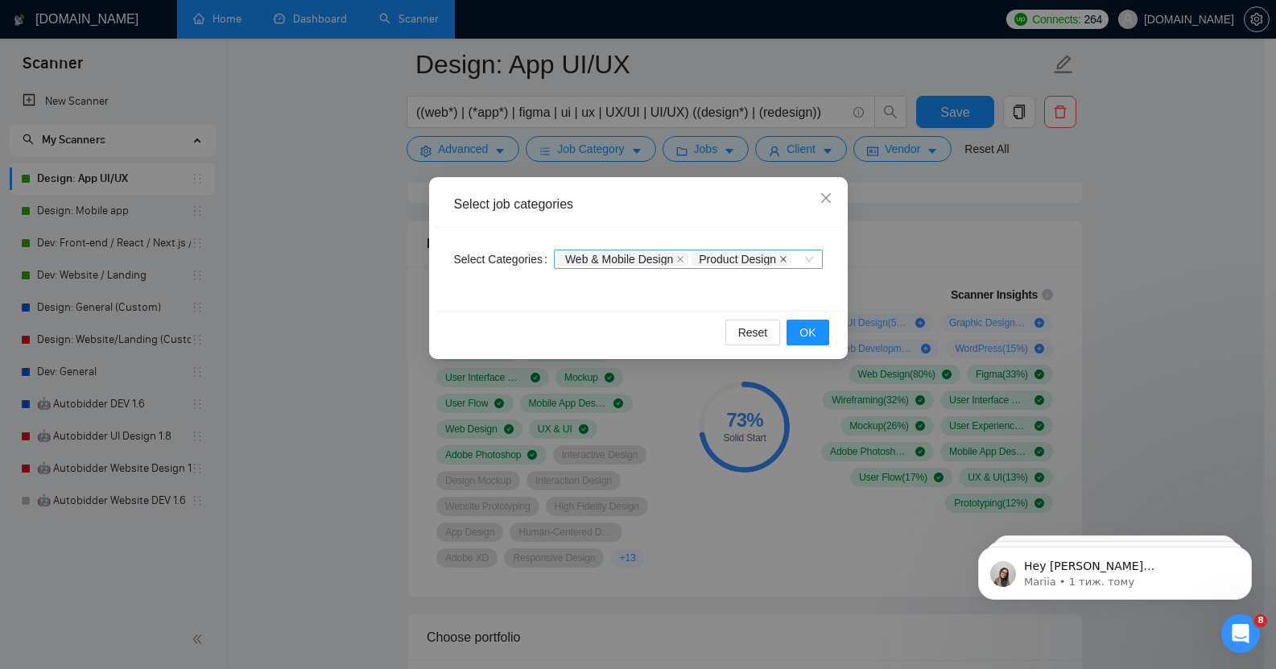
click at [780, 259] on icon "close" at bounding box center [783, 259] width 6 height 6
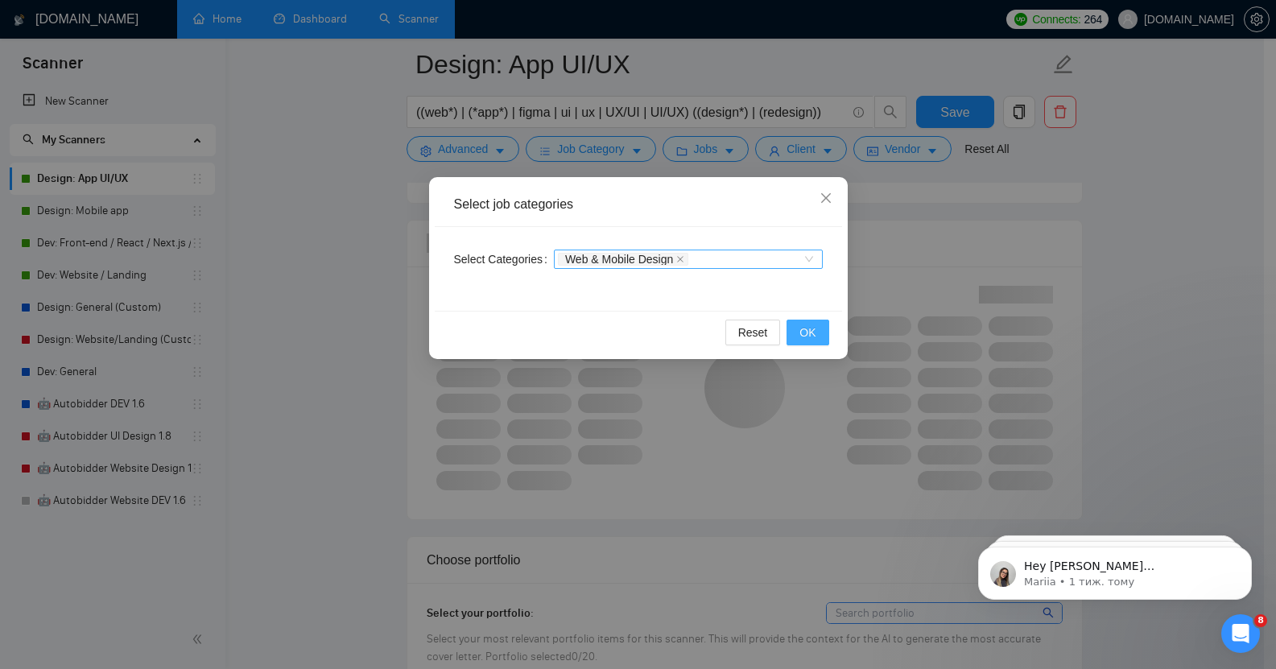
click at [813, 337] on span "OK" at bounding box center [808, 333] width 16 height 18
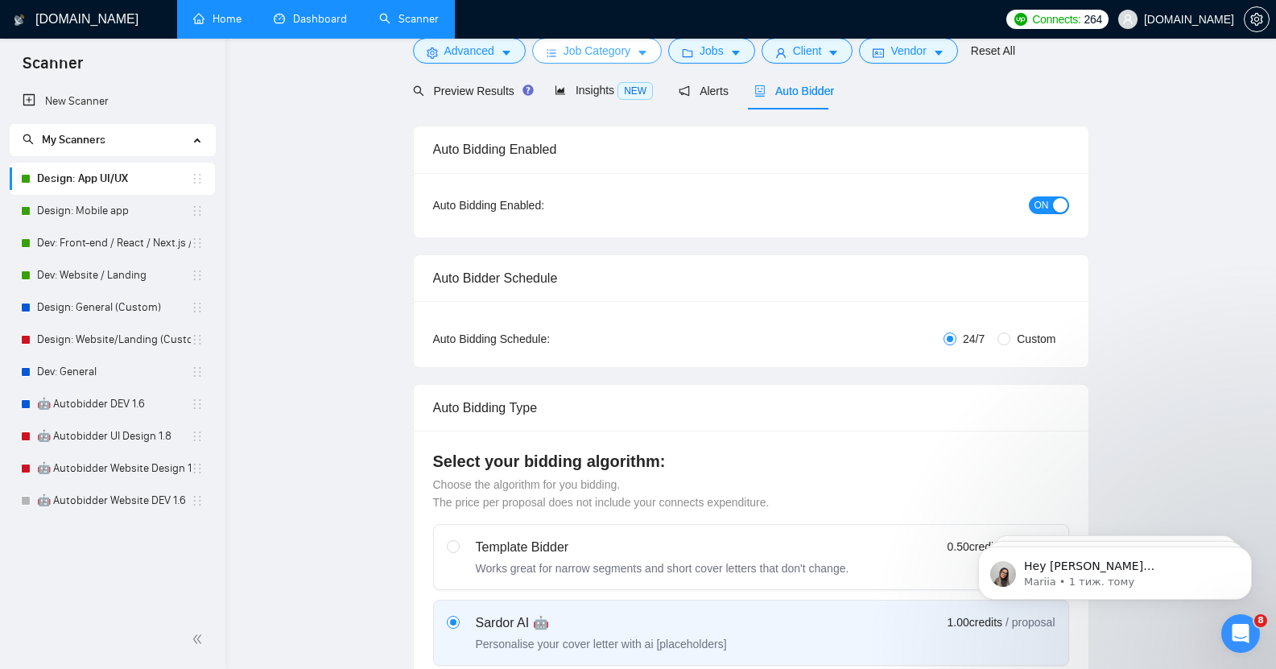
scroll to position [0, 0]
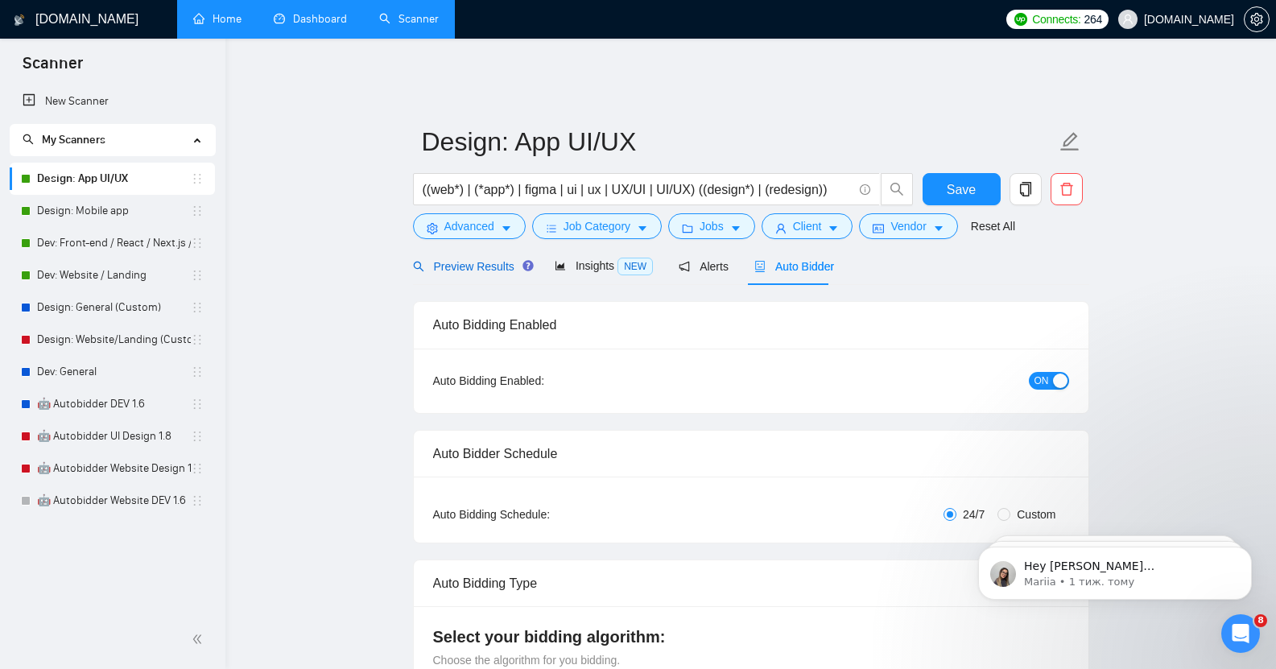
click at [448, 260] on span "Preview Results" at bounding box center [471, 266] width 116 height 13
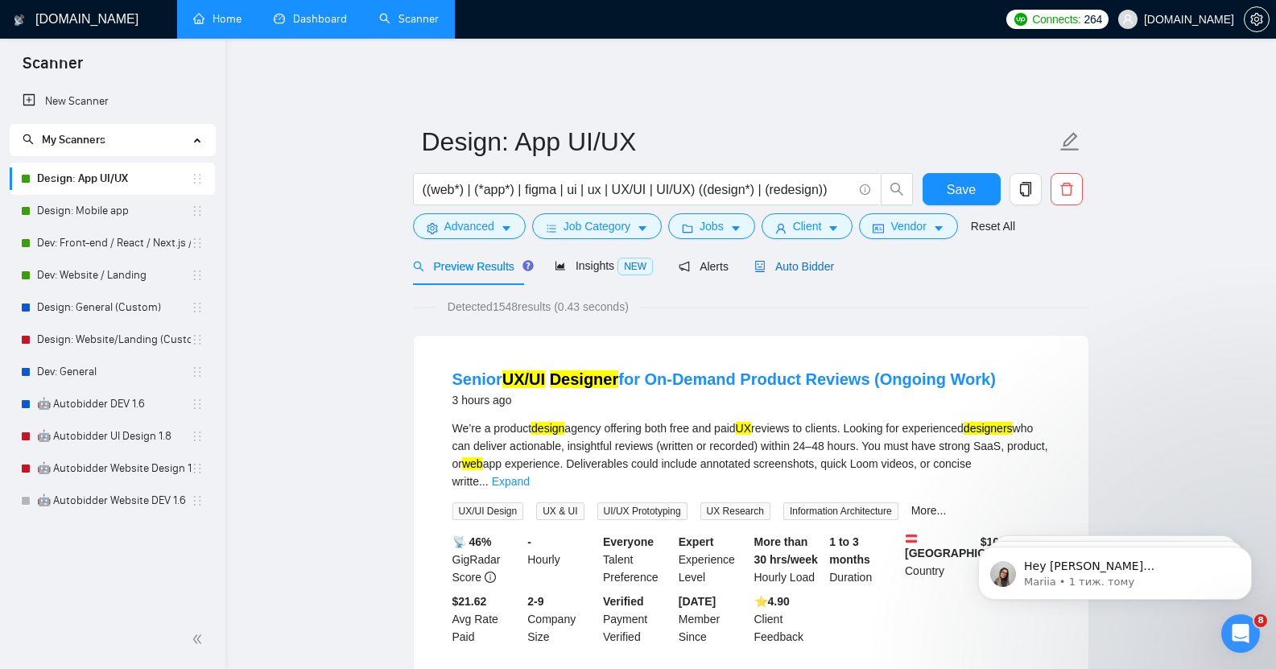
click at [790, 260] on span "Auto Bidder" at bounding box center [794, 266] width 80 height 13
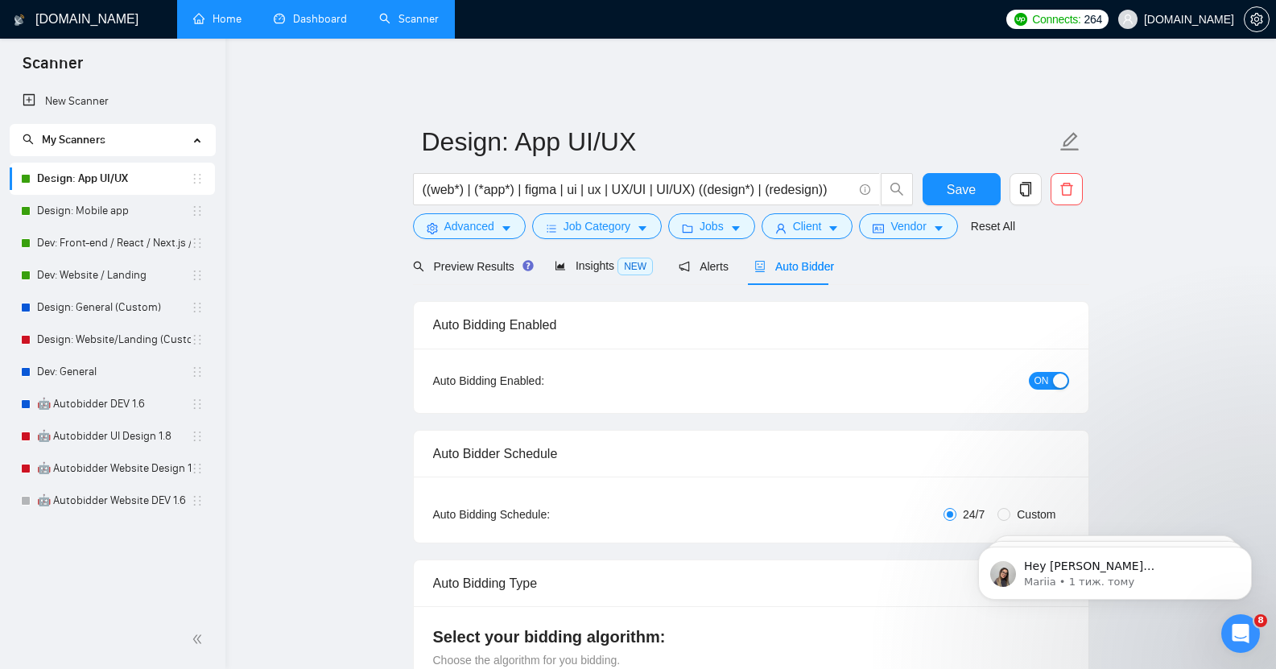
checkbox input "true"
click at [460, 258] on div "Preview Results" at bounding box center [471, 267] width 116 height 18
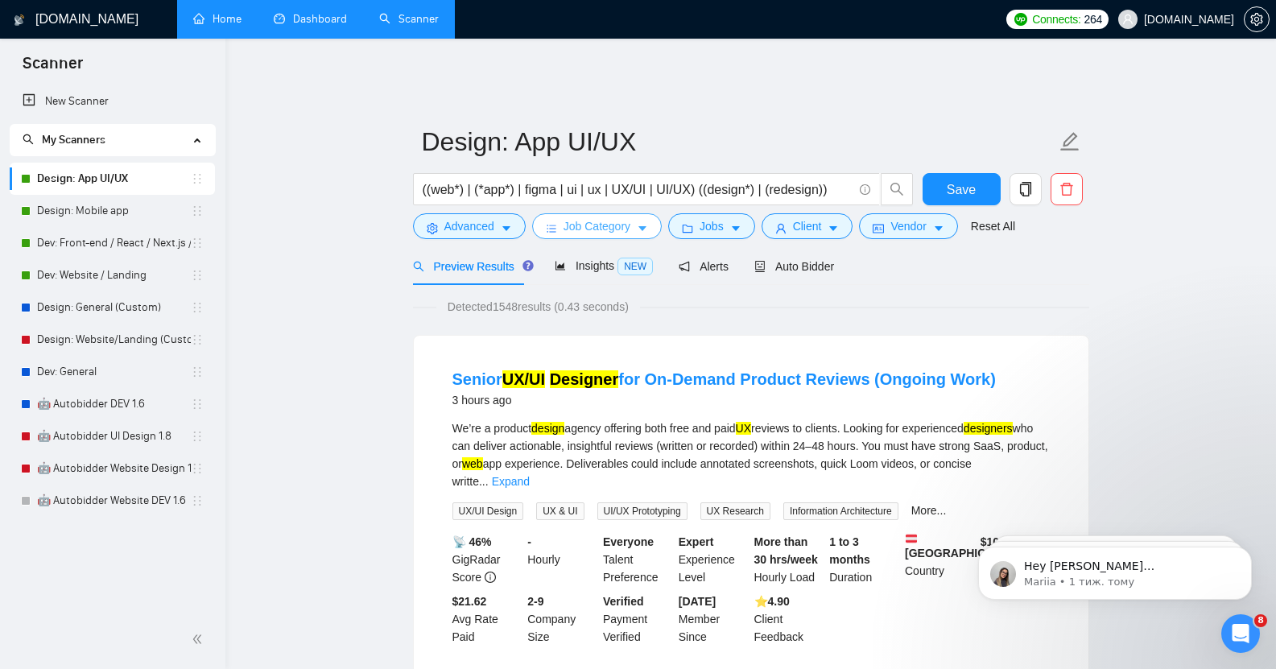
click at [618, 217] on span "Job Category" at bounding box center [597, 226] width 67 height 18
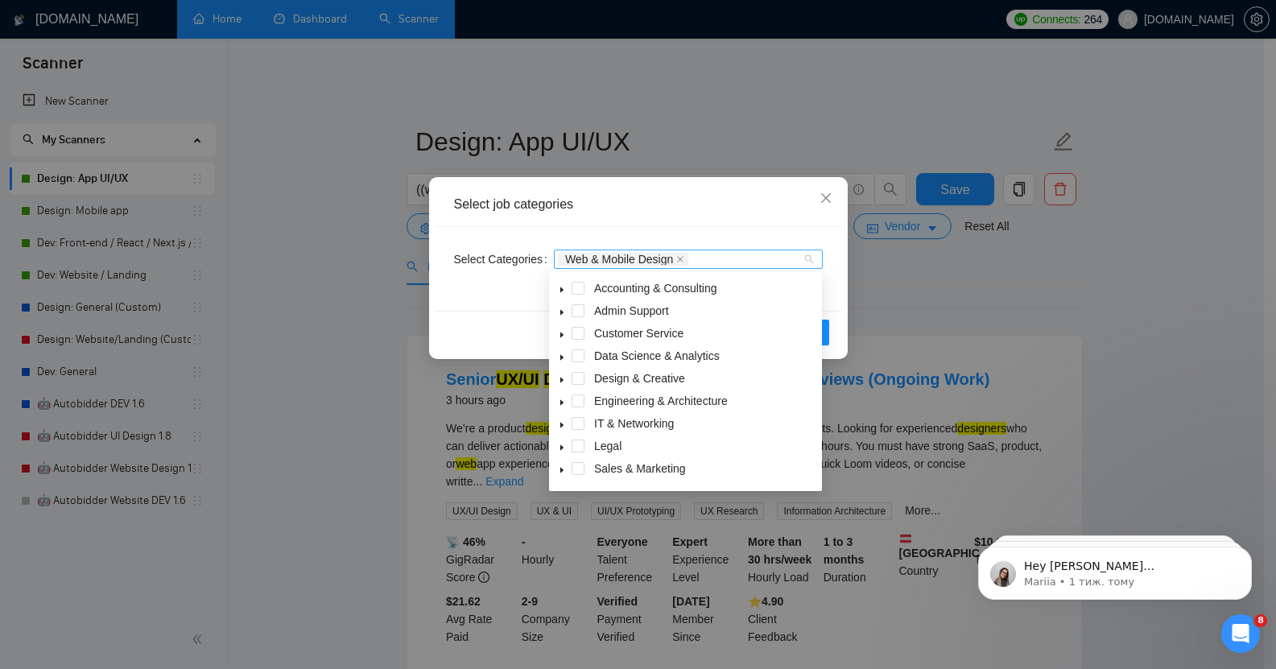
click at [808, 259] on div "Web & Mobile Design" at bounding box center [688, 259] width 269 height 19
click at [559, 381] on icon "caret-down" at bounding box center [562, 380] width 8 height 8
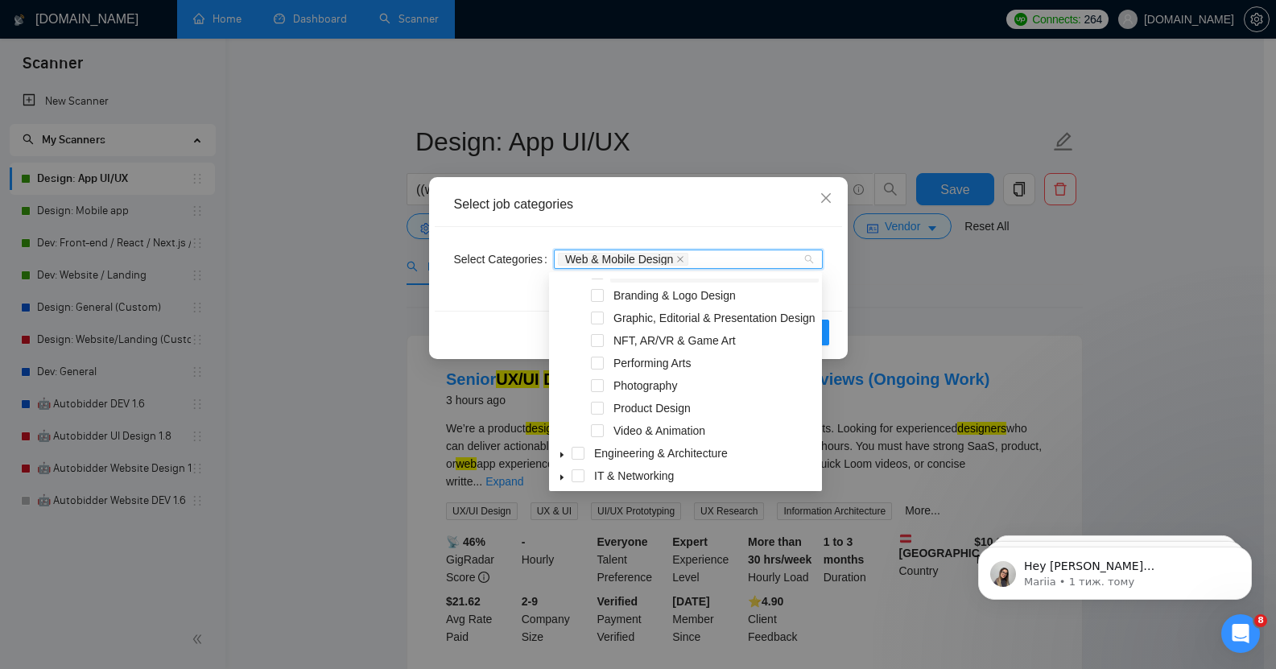
scroll to position [154, 0]
click at [597, 403] on span at bounding box center [597, 405] width 13 height 13
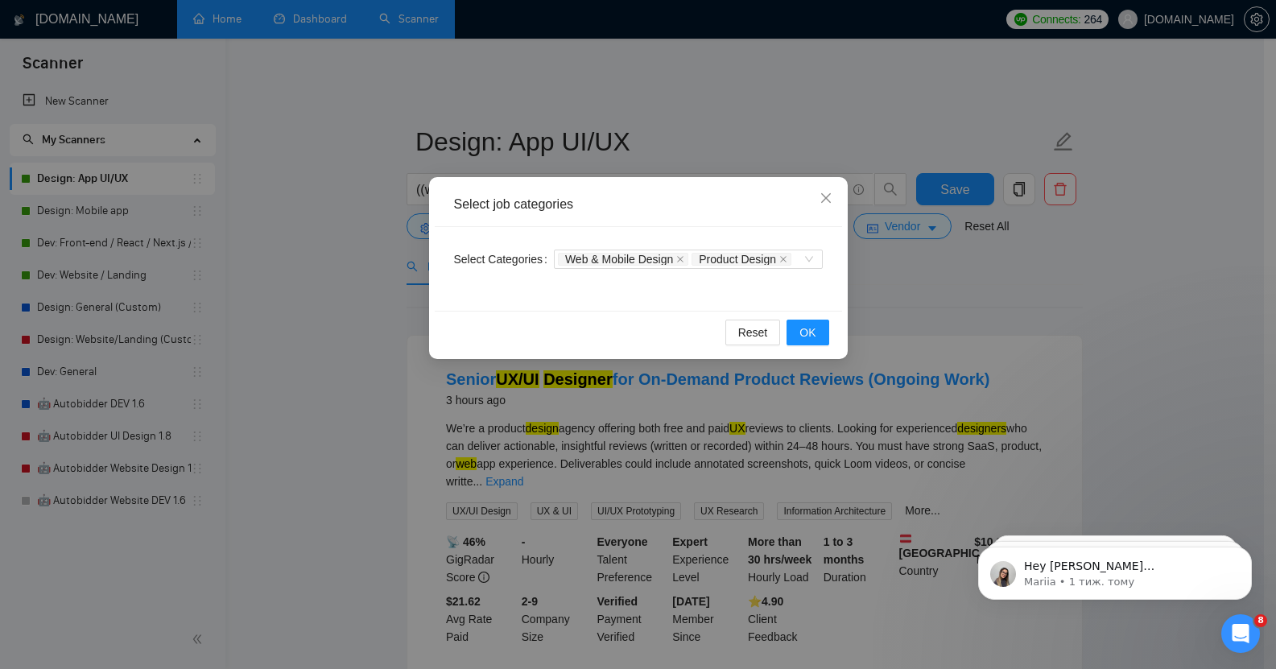
click at [835, 315] on div "Reset OK" at bounding box center [638, 332] width 407 height 43
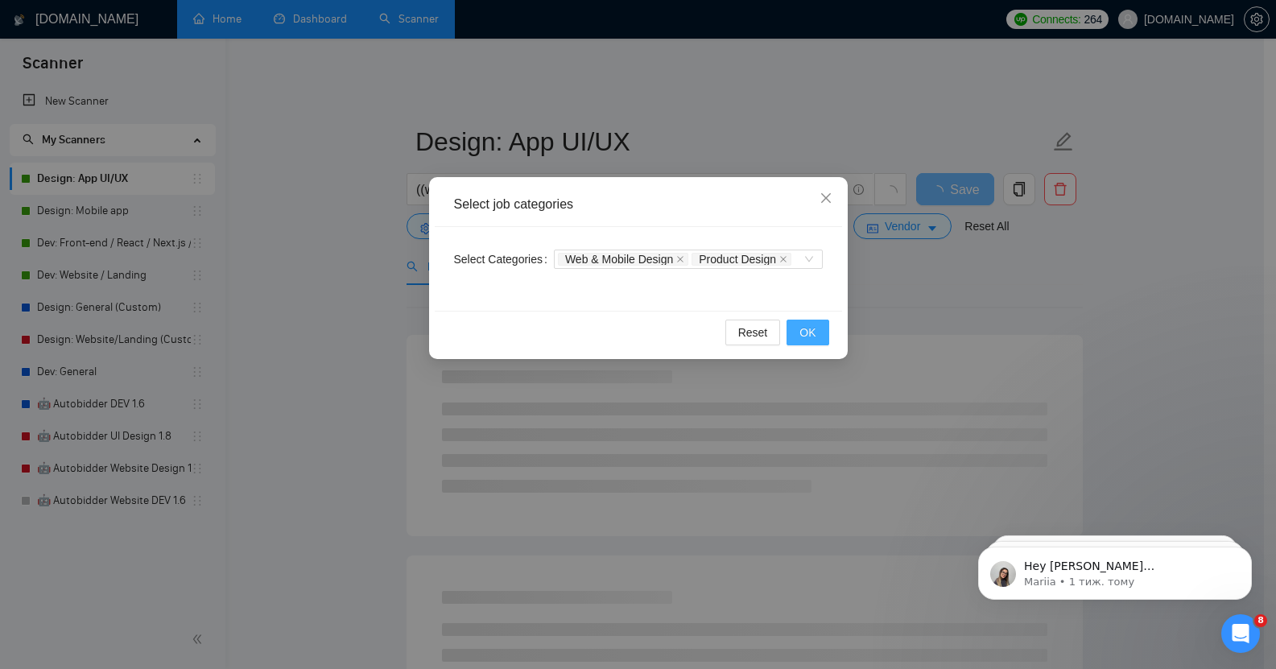
click at [810, 329] on span "OK" at bounding box center [808, 333] width 16 height 18
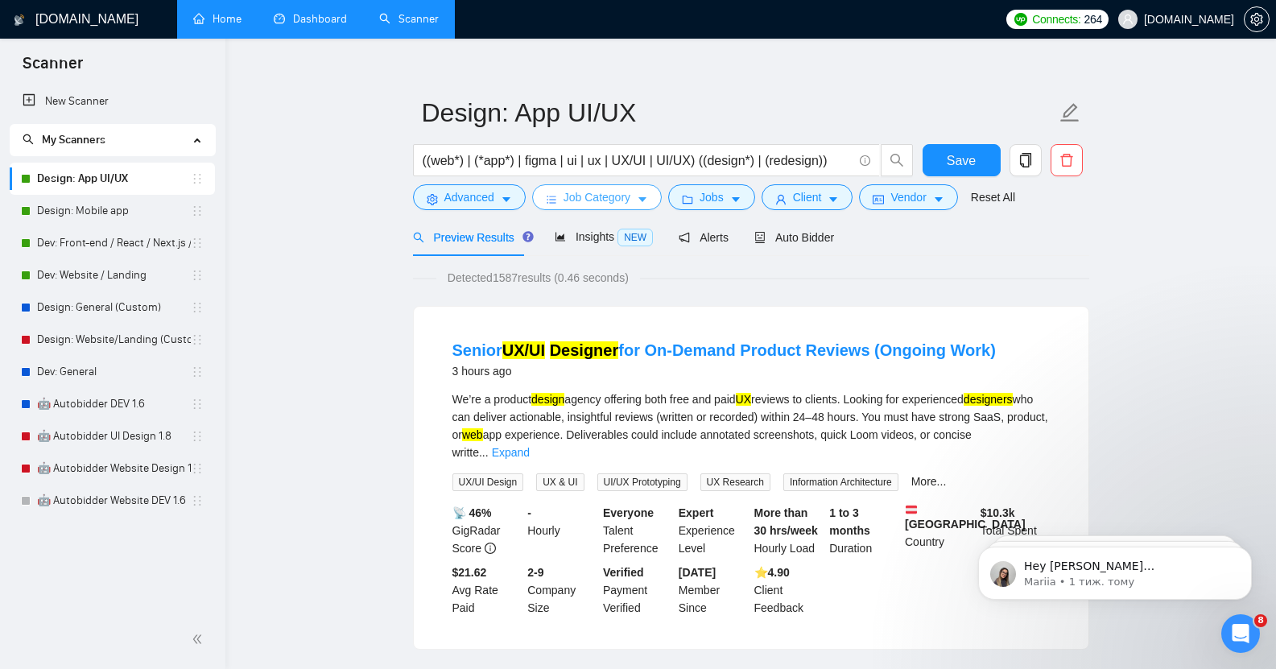
scroll to position [28, 0]
click at [789, 232] on span "Auto Bidder" at bounding box center [794, 238] width 80 height 13
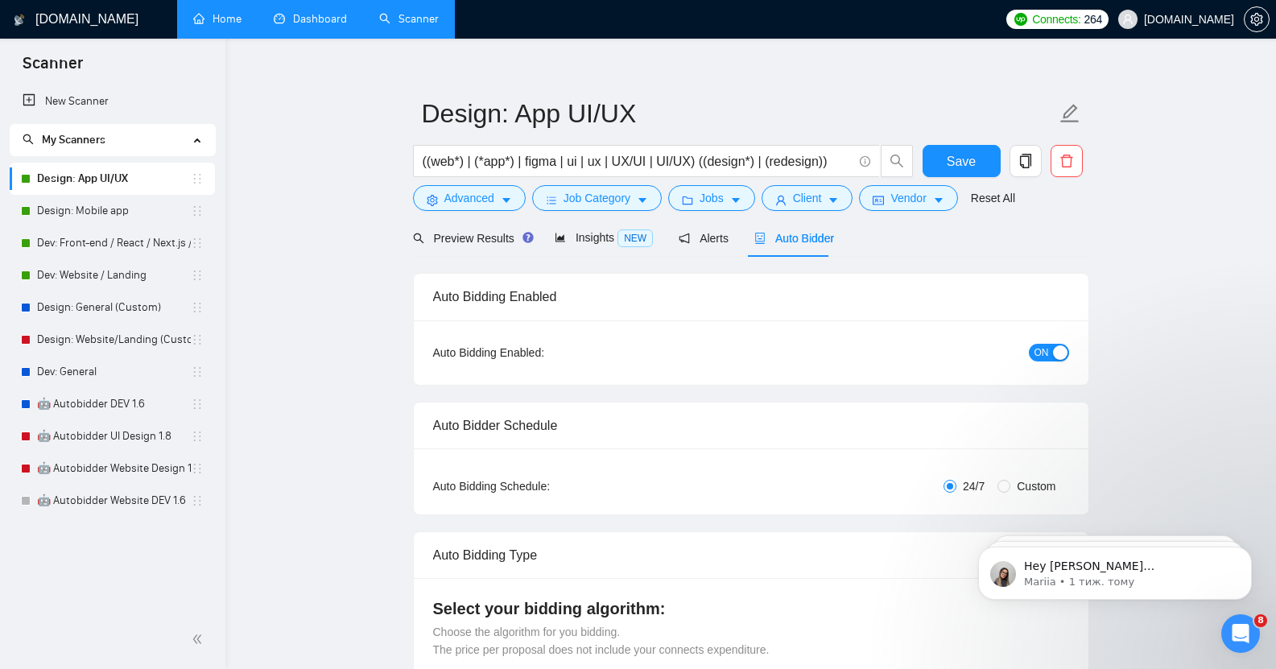
checkbox input "true"
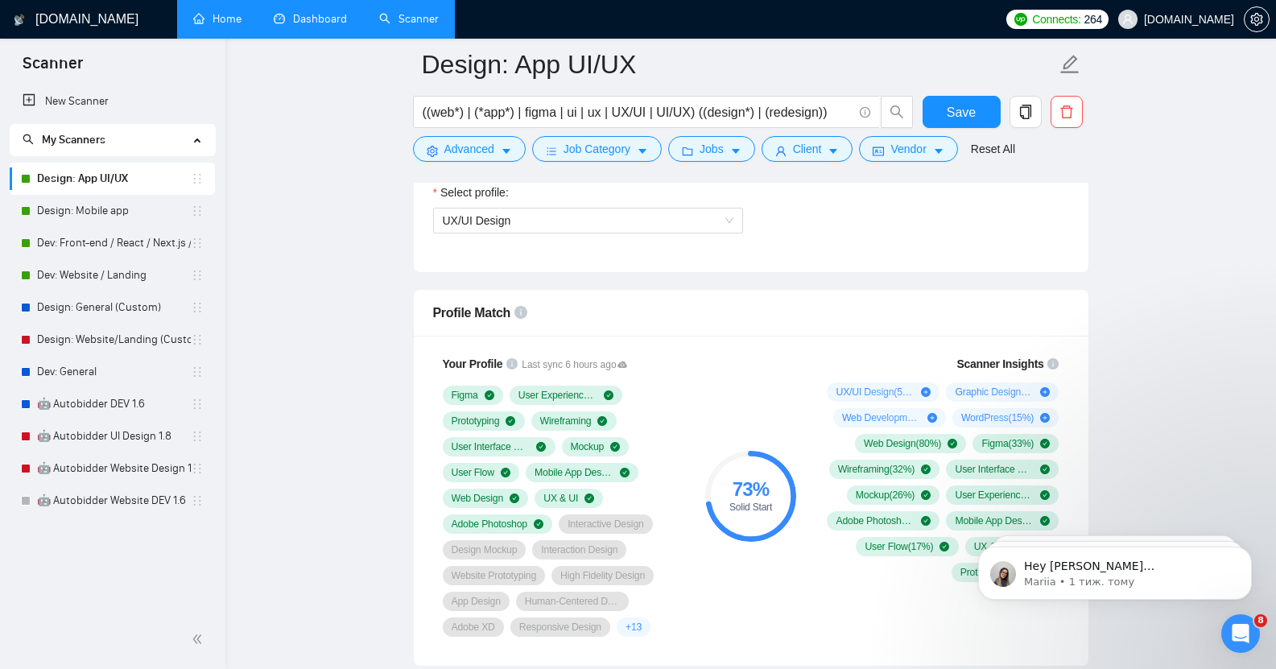
scroll to position [958, 0]
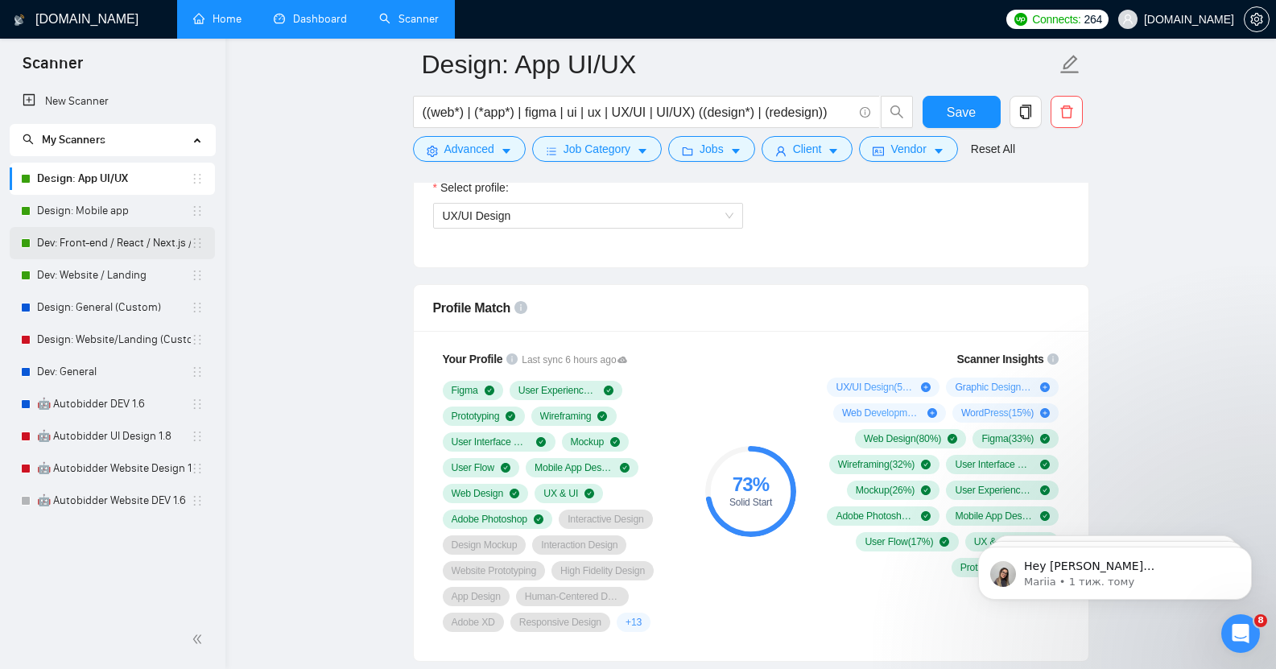
click at [117, 246] on link "Dev: Front-end / React / Next.js / WebGL / GSAP" at bounding box center [114, 243] width 154 height 32
click at [944, 119] on button "Save" at bounding box center [962, 112] width 78 height 32
click at [114, 246] on link "Dev: Front-end / React / Next.js / WebGL / GSAP" at bounding box center [114, 243] width 154 height 32
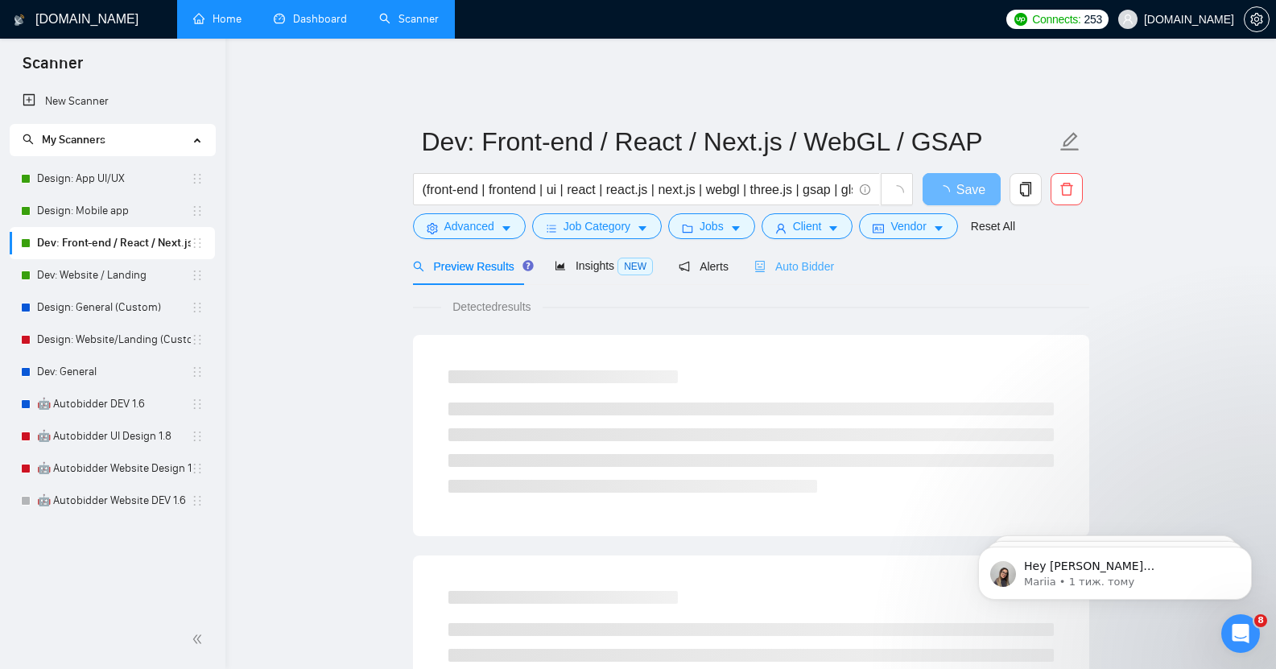
click at [786, 264] on div "Auto Bidder" at bounding box center [794, 266] width 80 height 38
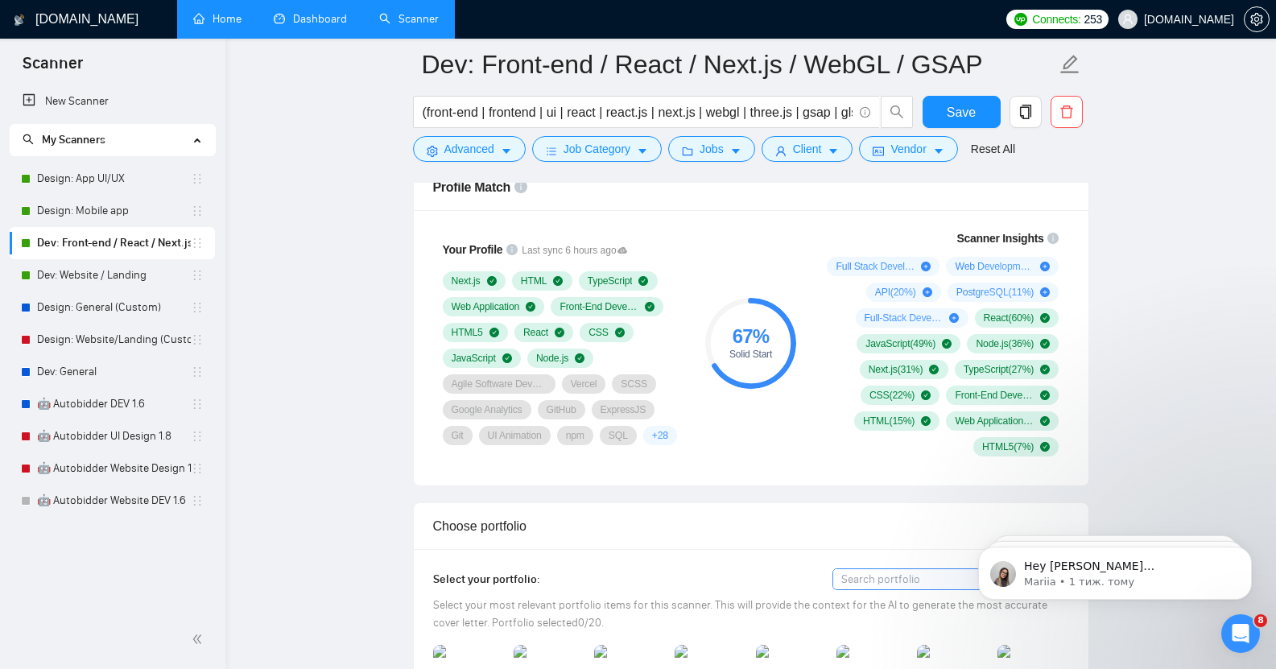
scroll to position [1080, 0]
click at [123, 282] on link "Dev: Website / Landing" at bounding box center [114, 275] width 154 height 32
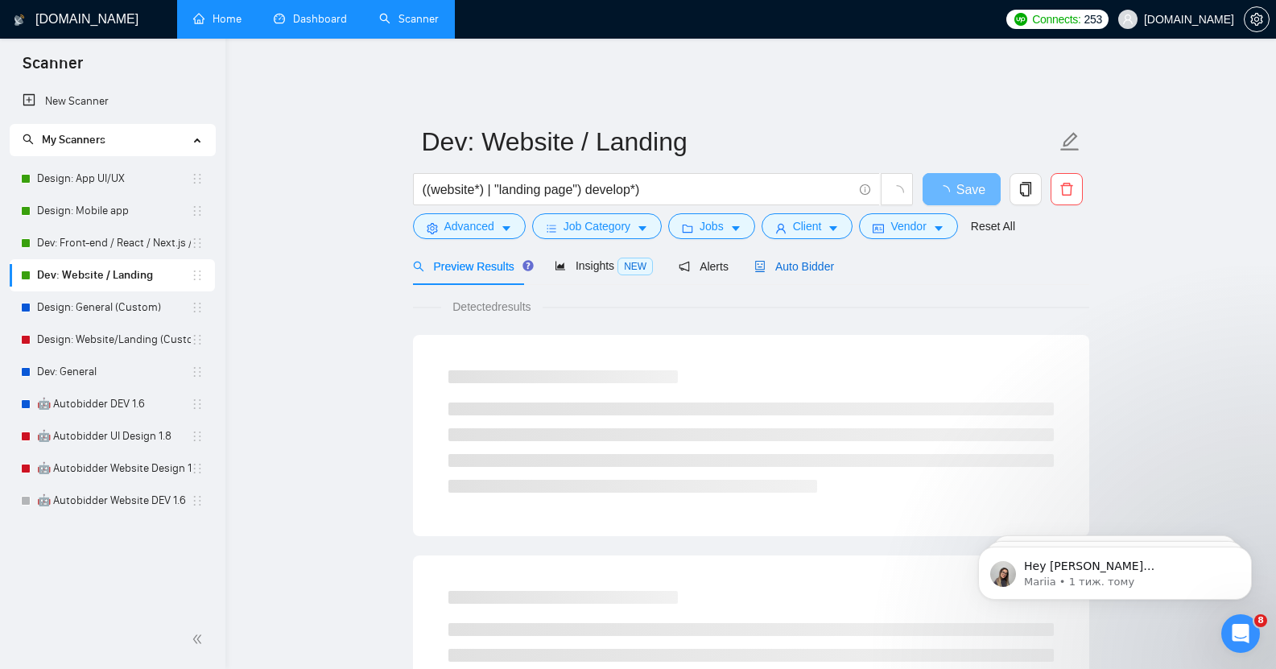
click at [788, 260] on span "Auto Bidder" at bounding box center [794, 266] width 80 height 13
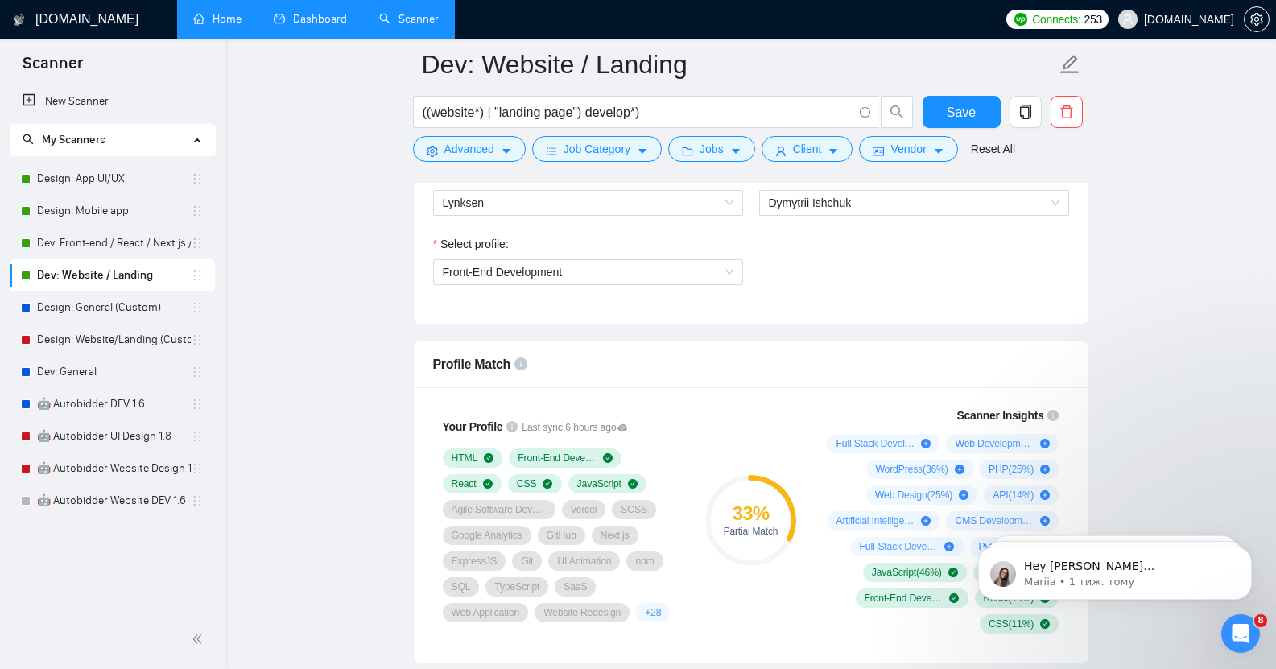
scroll to position [908, 0]
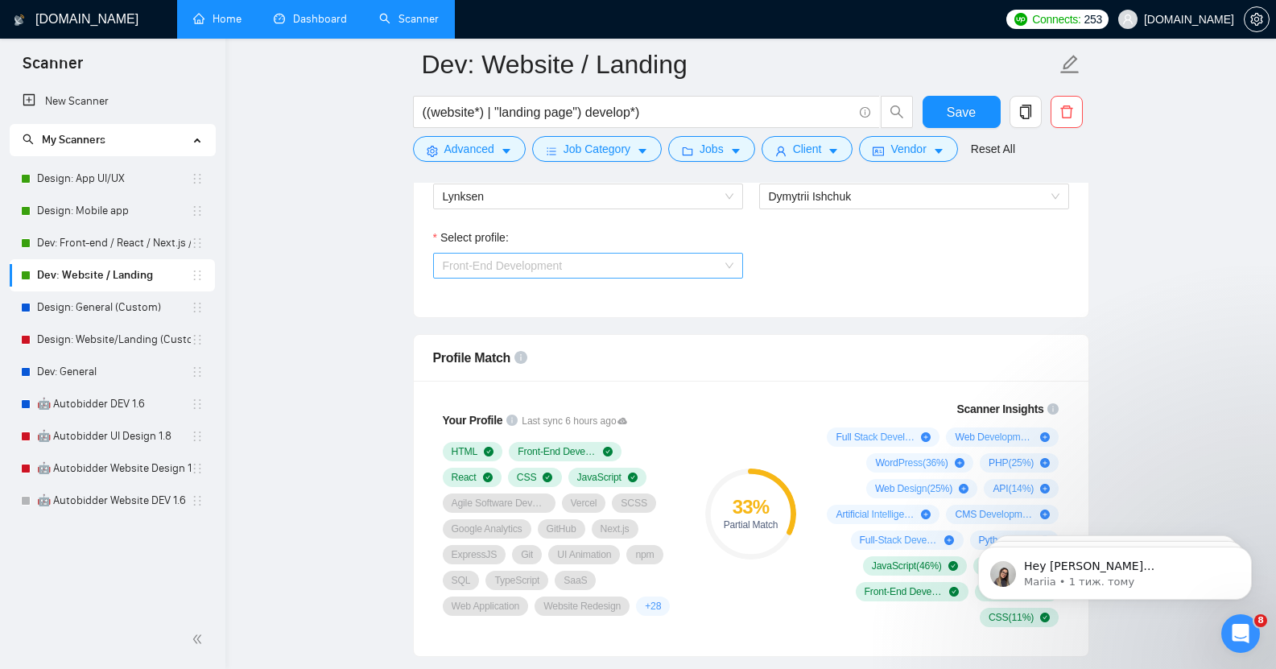
click at [597, 254] on span "Front-End Development" at bounding box center [588, 266] width 291 height 24
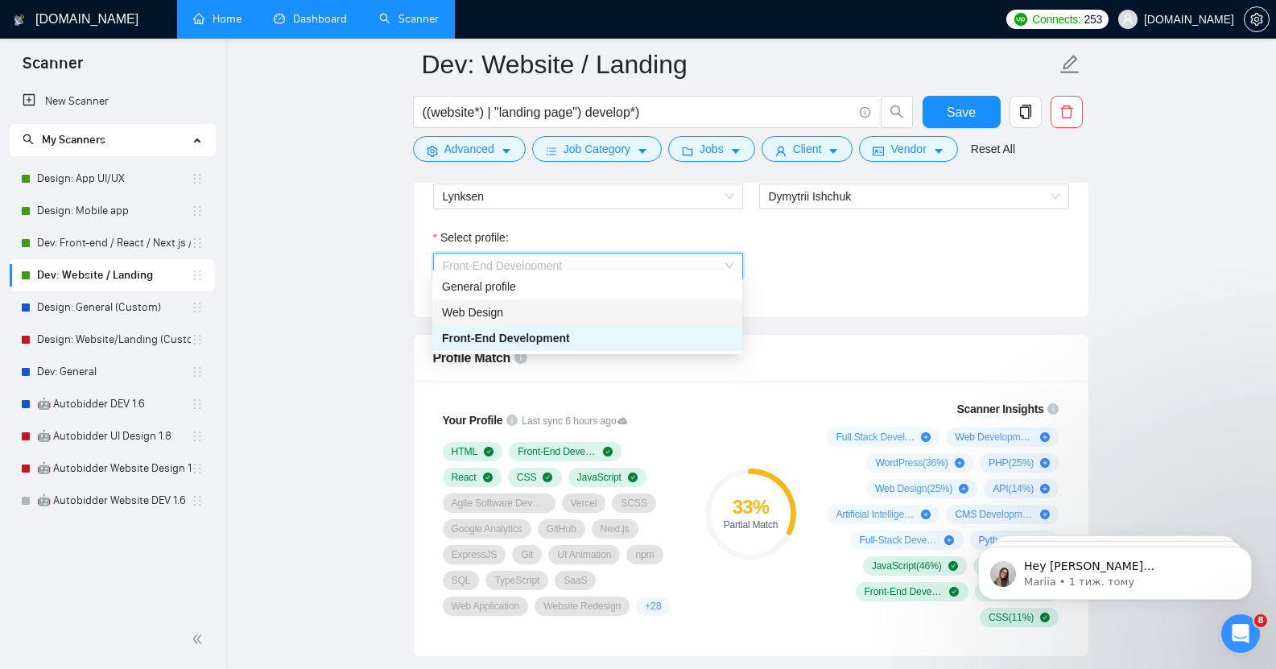
click at [522, 310] on div "Web Design" at bounding box center [587, 313] width 291 height 18
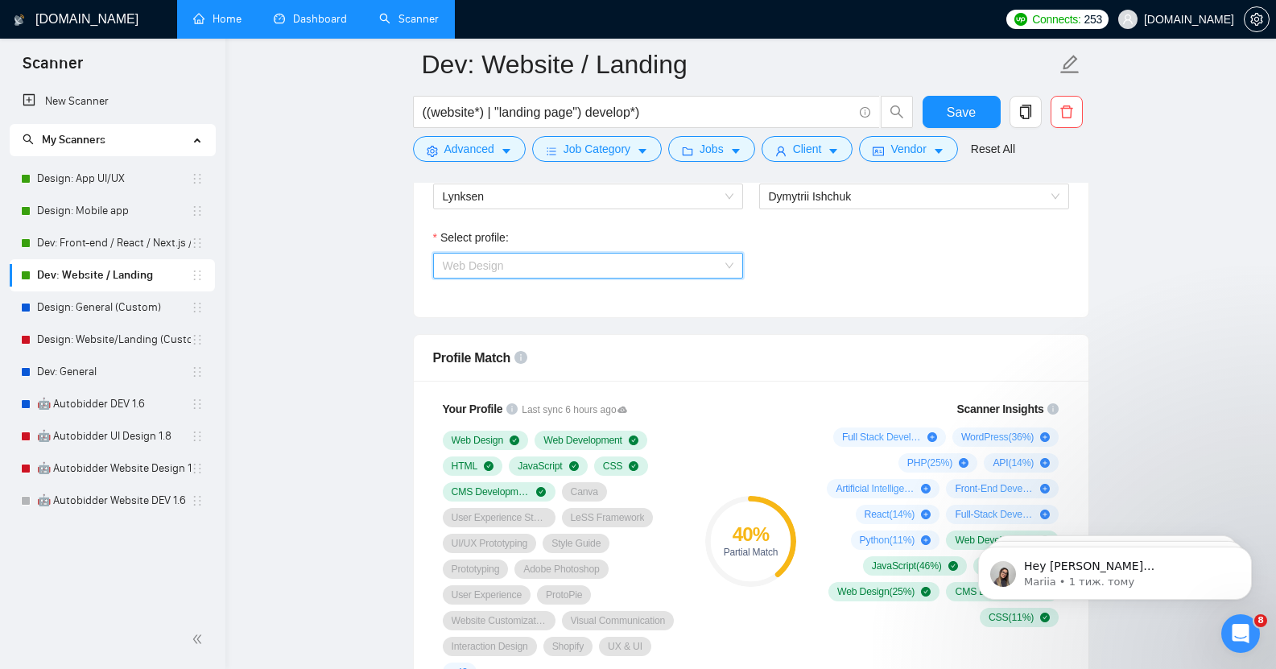
click at [588, 255] on span "Web Design" at bounding box center [588, 266] width 291 height 24
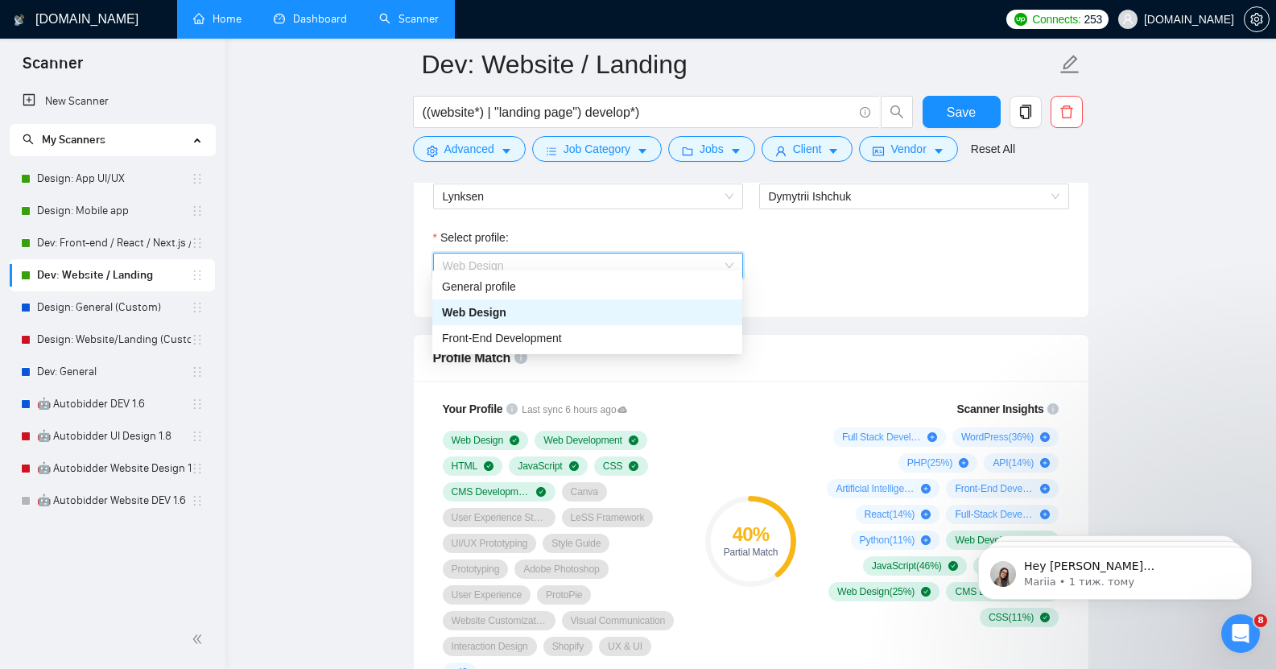
click at [506, 309] on div "Web Design" at bounding box center [587, 313] width 291 height 18
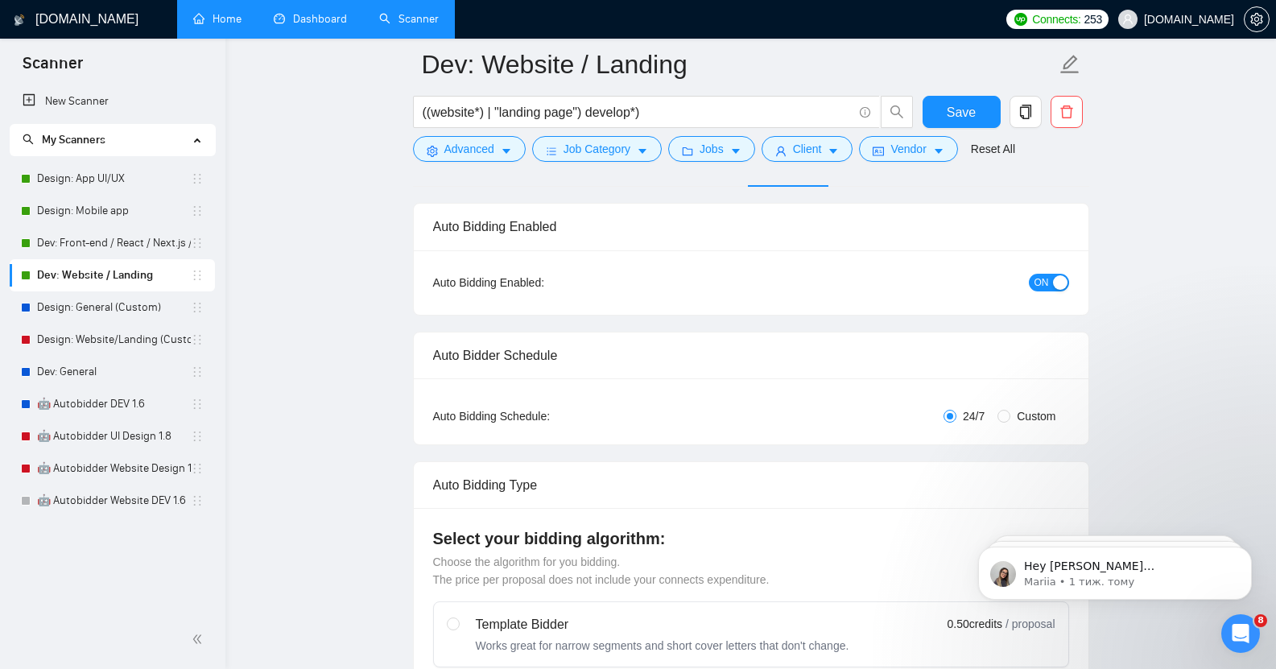
scroll to position [77, 0]
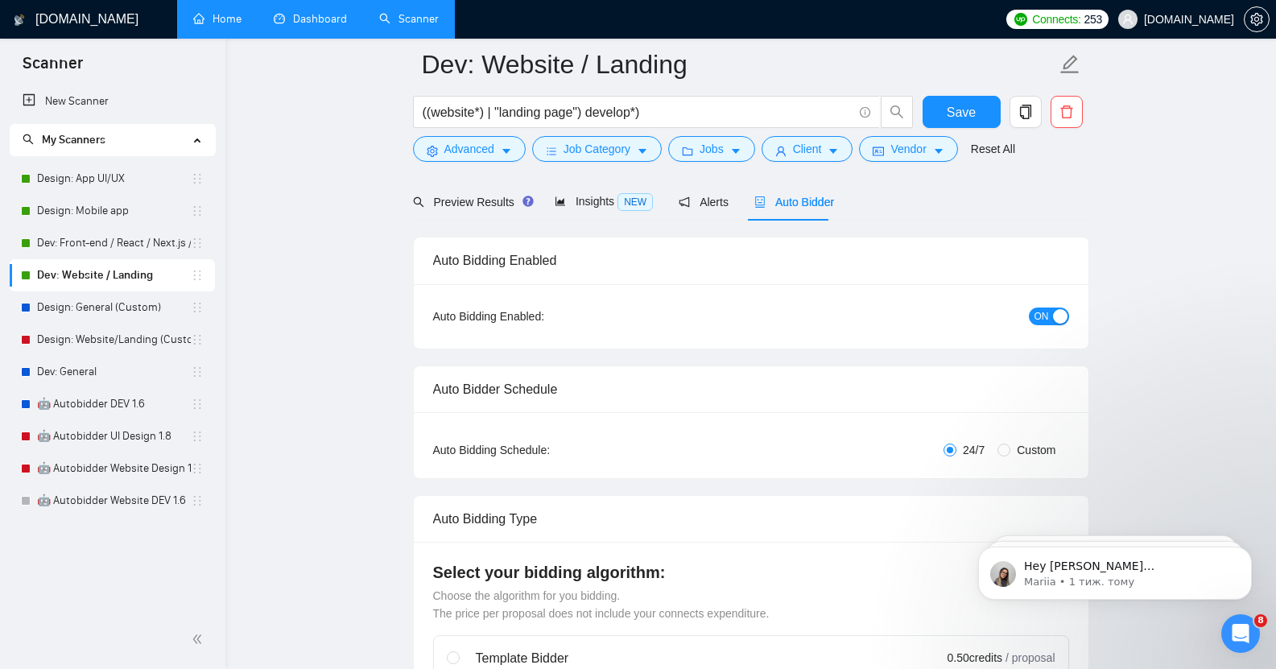
click at [1055, 309] on div "button" at bounding box center [1060, 316] width 14 height 14
click at [963, 107] on span "Save" at bounding box center [961, 112] width 29 height 20
click at [316, 26] on link "Dashboard" at bounding box center [310, 19] width 73 height 14
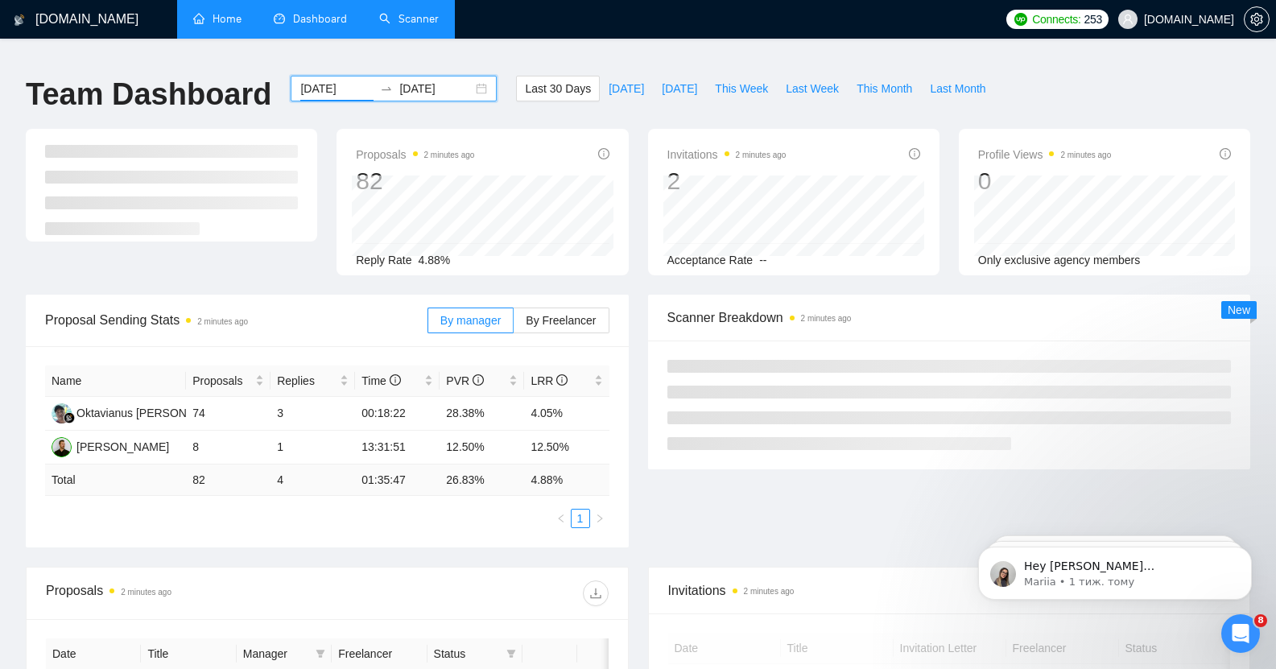
click at [314, 81] on input "[DATE]" at bounding box center [336, 89] width 73 height 18
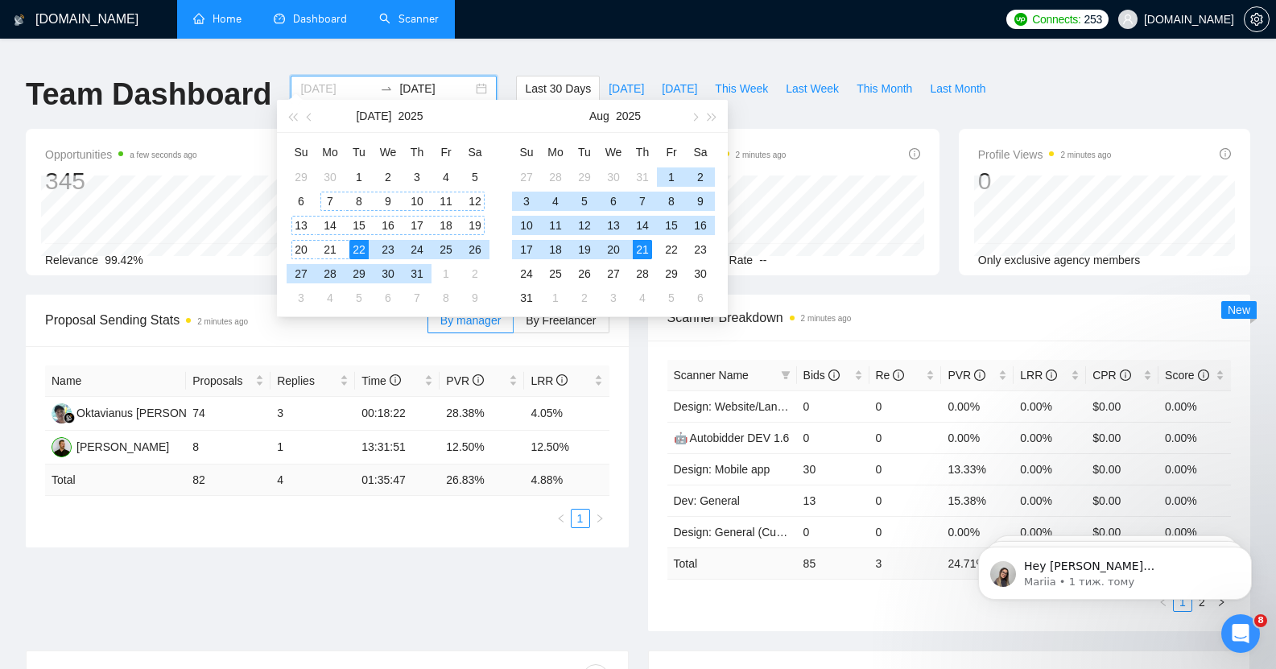
type input "[DATE]"
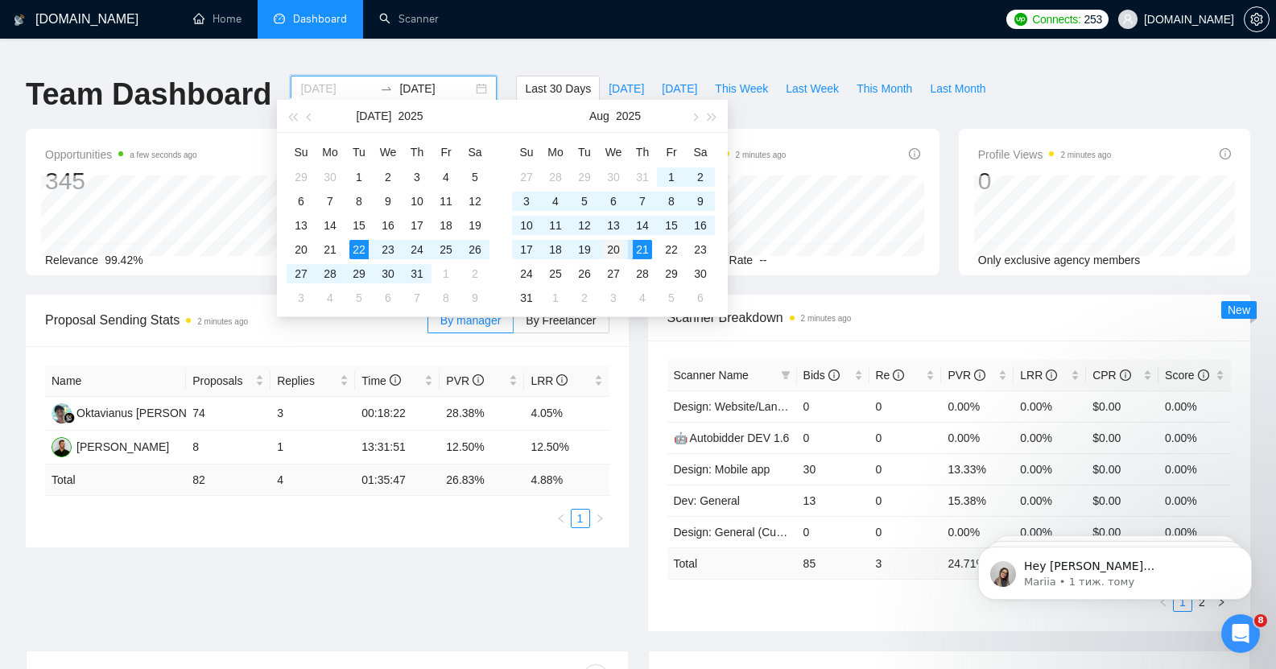
type input "[DATE]"
click at [611, 248] on div "20" at bounding box center [613, 249] width 19 height 19
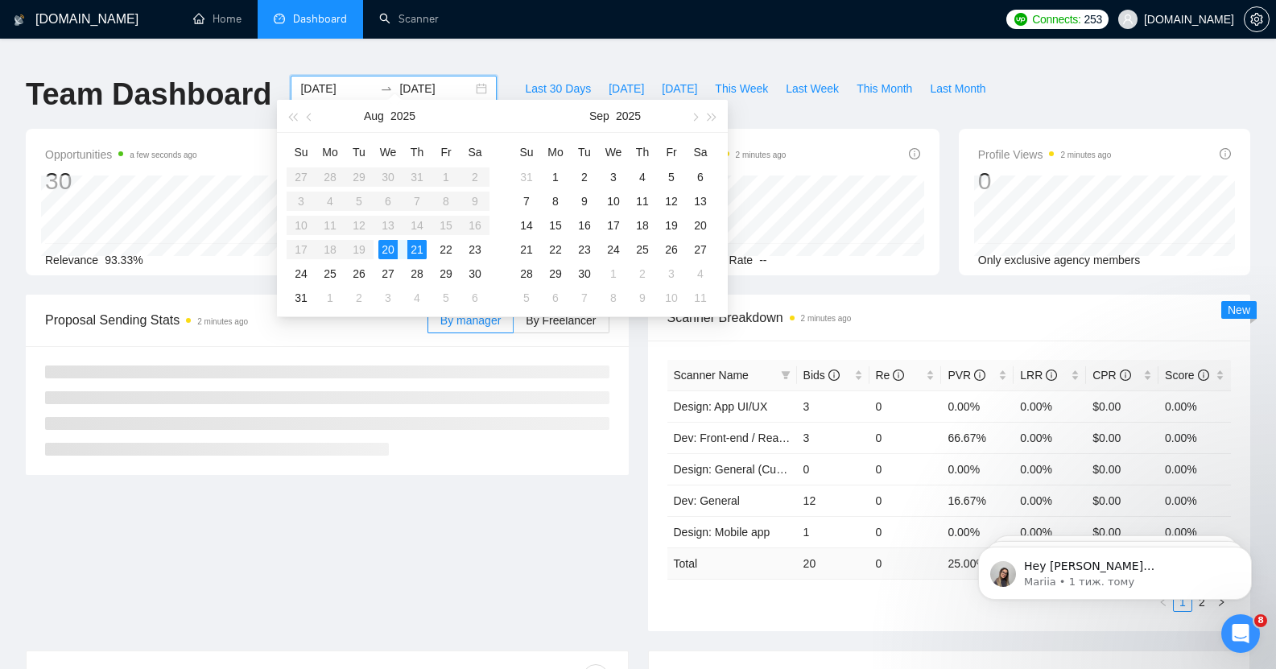
click at [411, 80] on input "[DATE]" at bounding box center [435, 89] width 73 height 18
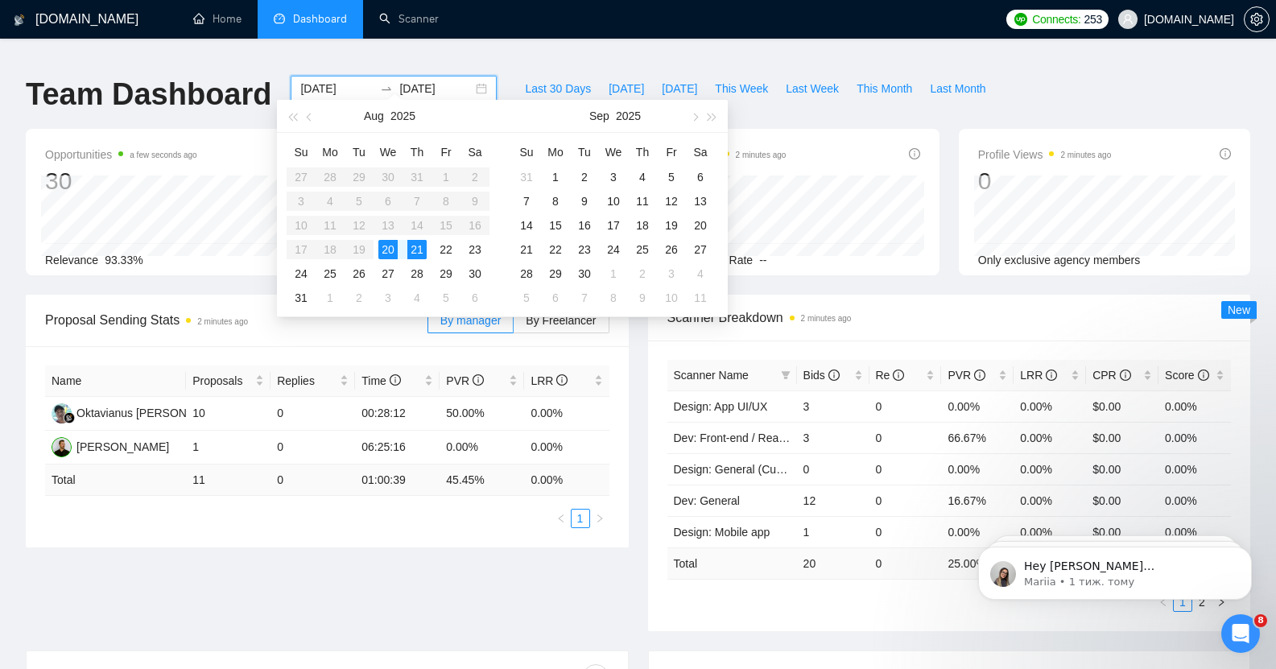
type input "[DATE]"
click at [388, 246] on div "20" at bounding box center [387, 249] width 19 height 19
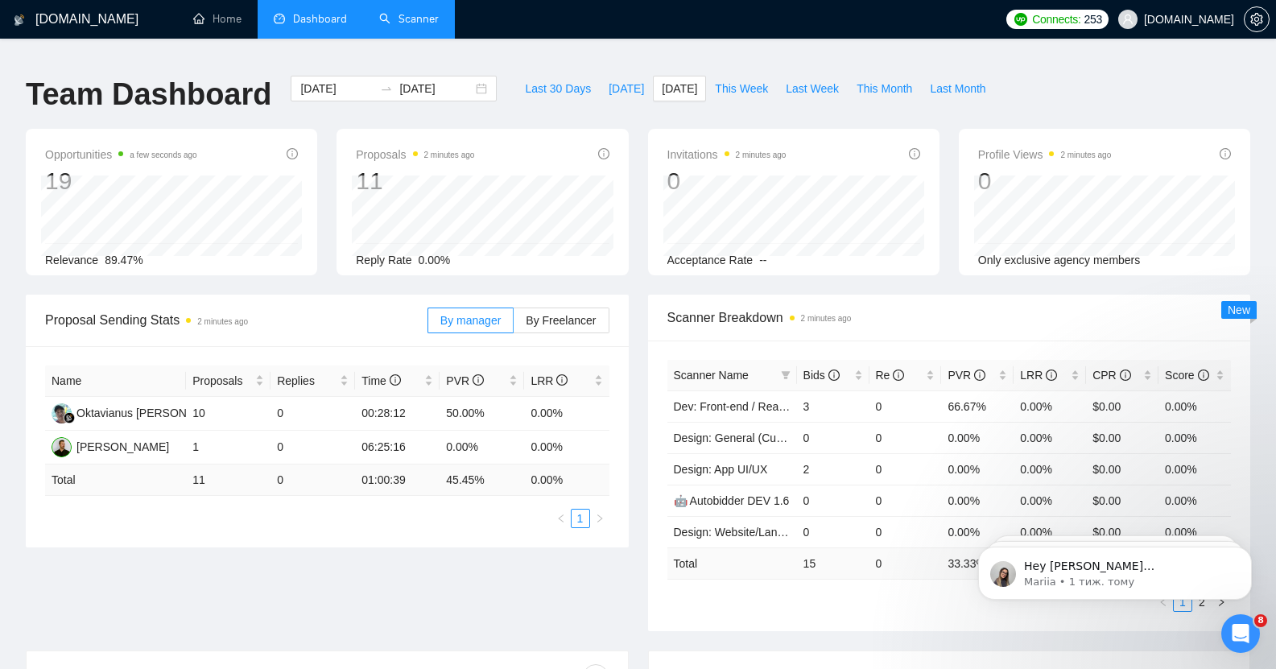
click at [418, 21] on link "Scanner" at bounding box center [409, 19] width 60 height 14
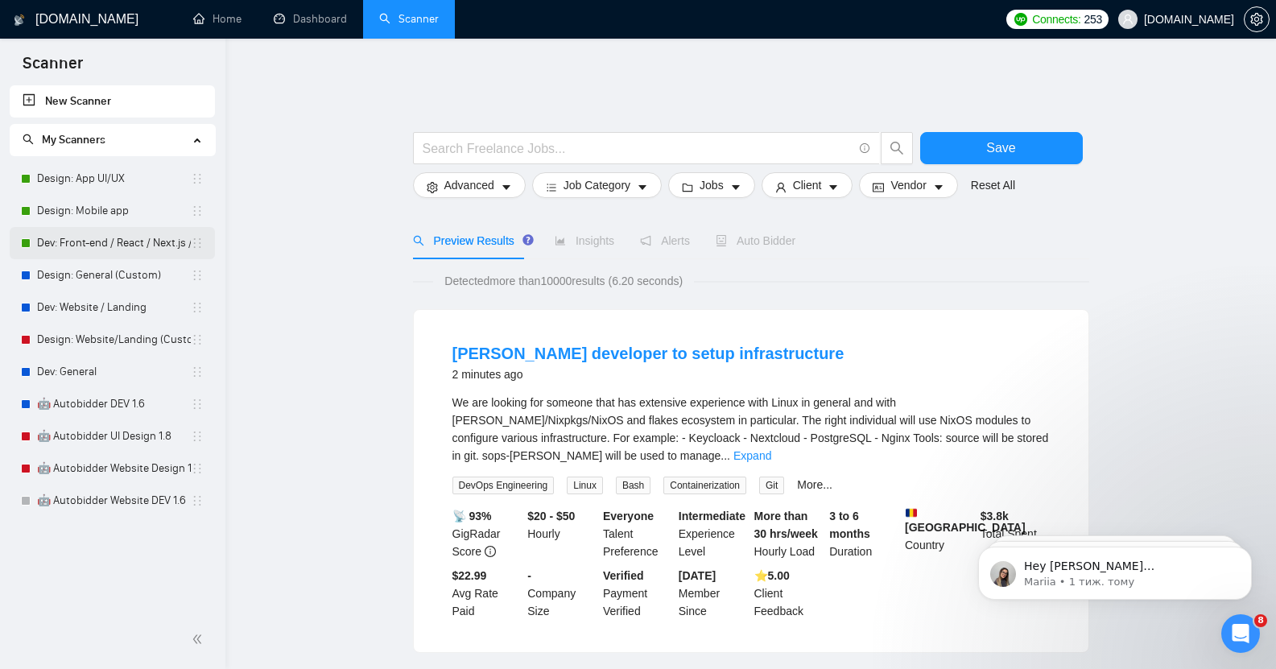
click at [131, 245] on link "Dev: Front-end / React / Next.js / WebGL / GSAP" at bounding box center [114, 243] width 154 height 32
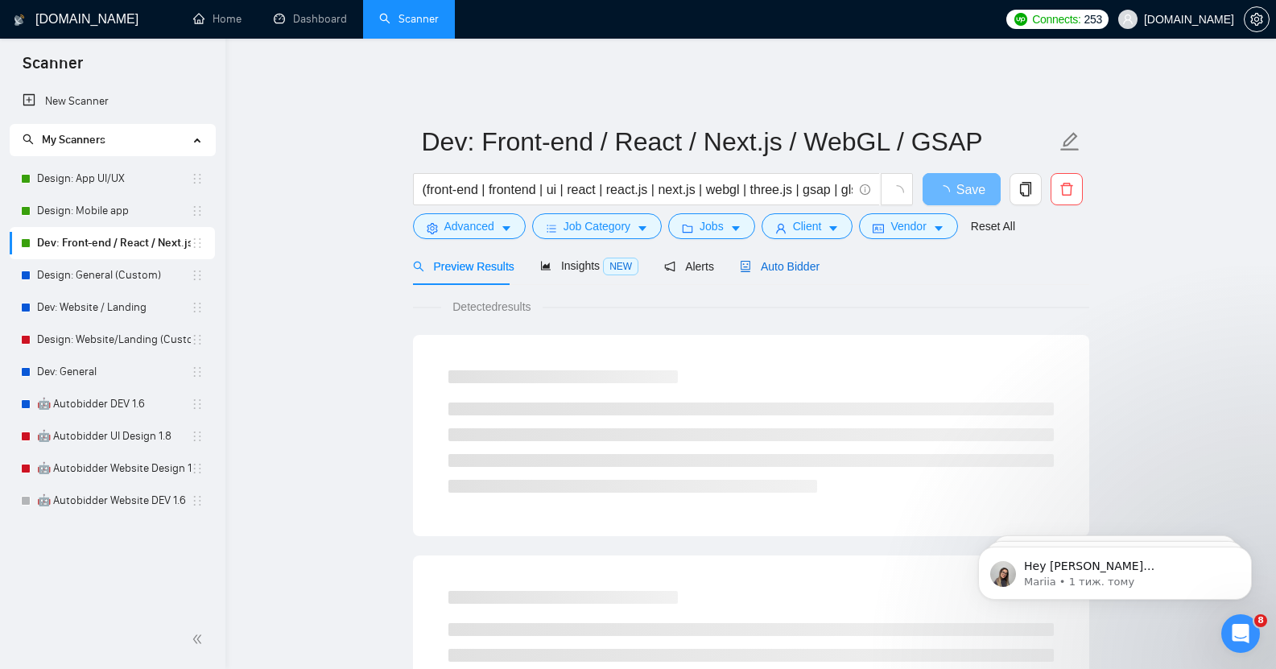
click at [754, 260] on span "Auto Bidder" at bounding box center [780, 266] width 80 height 13
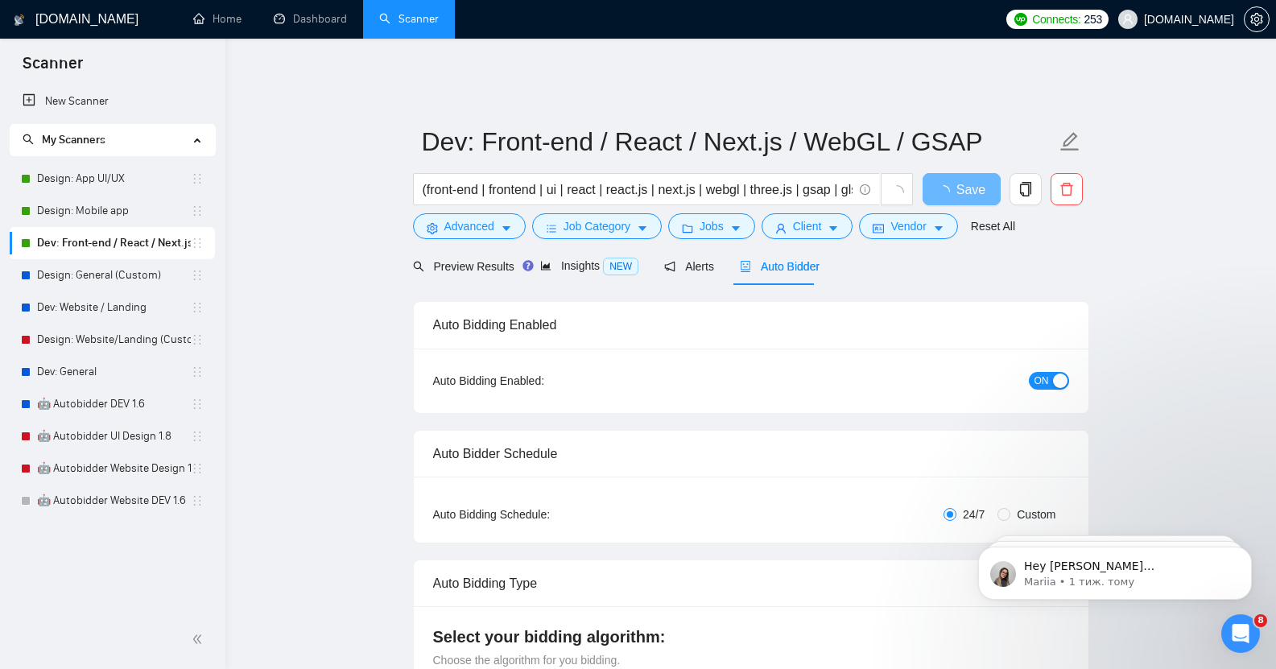
checkbox input "true"
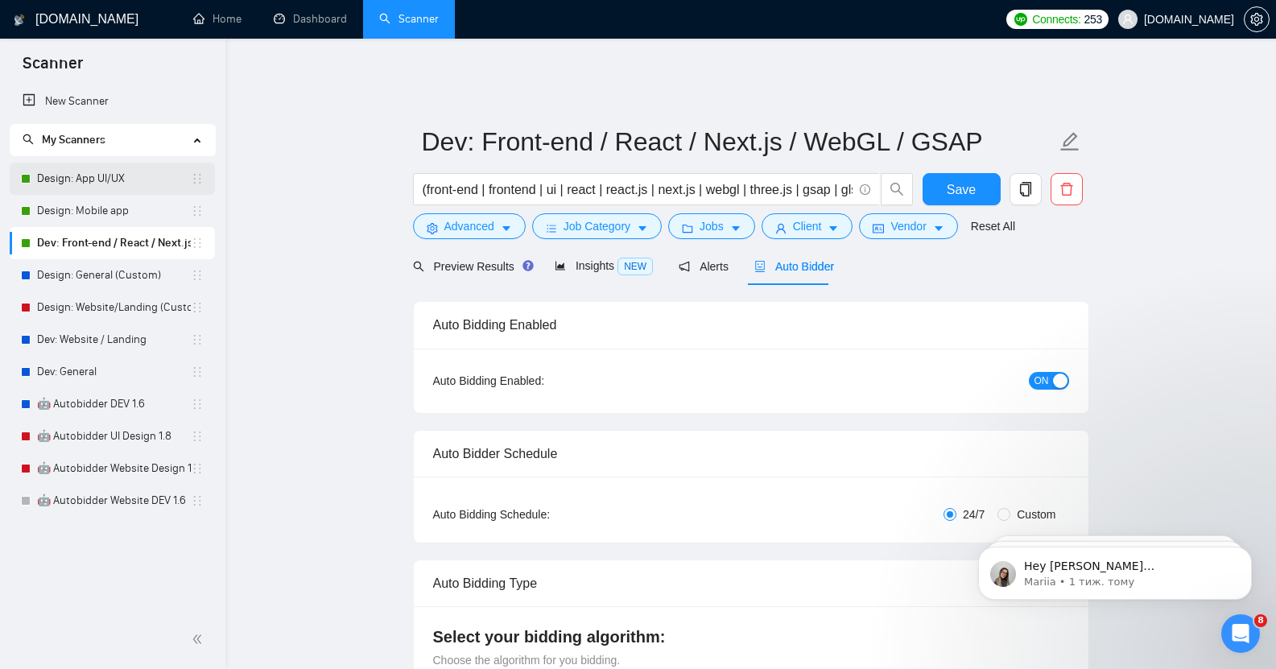
click at [132, 172] on link "Design: App UI/UX" at bounding box center [114, 179] width 154 height 32
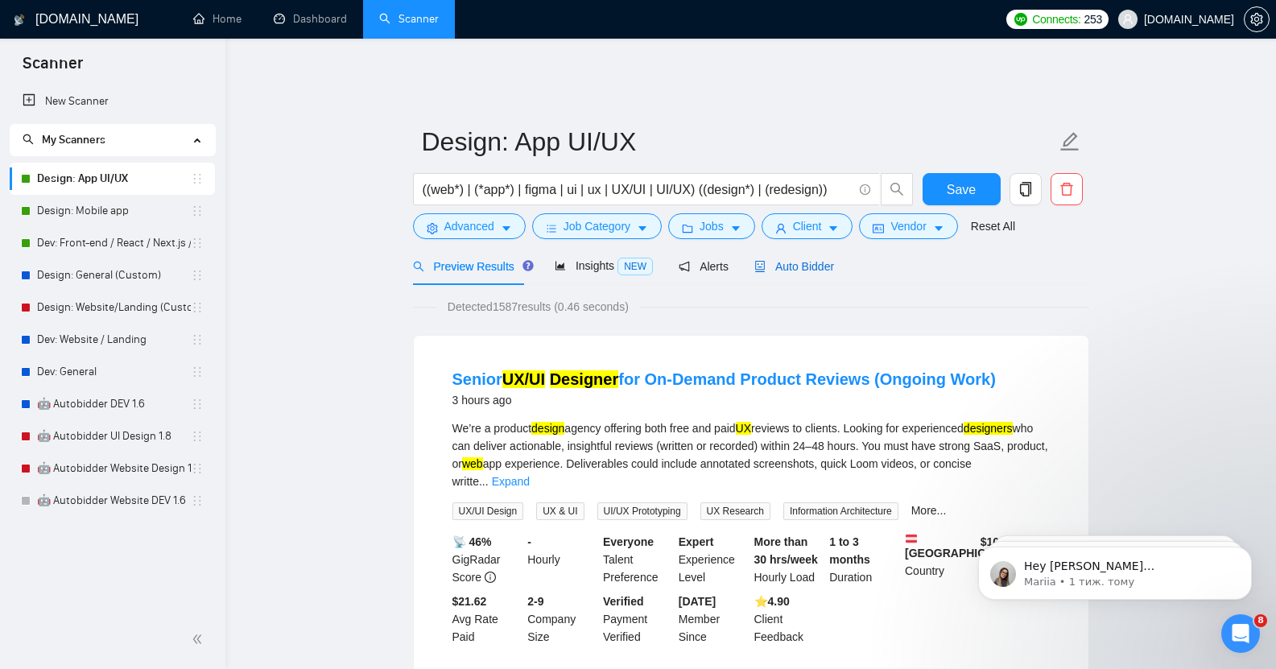
click at [794, 262] on span "Auto Bidder" at bounding box center [794, 266] width 80 height 13
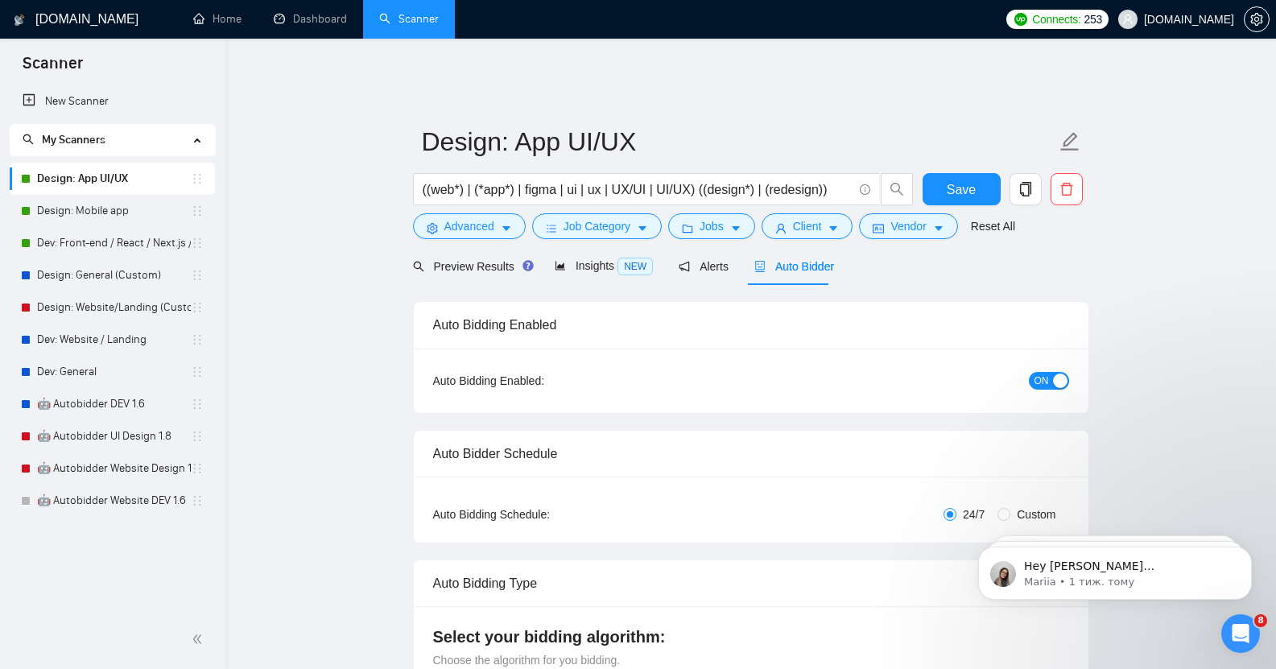
checkbox input "true"
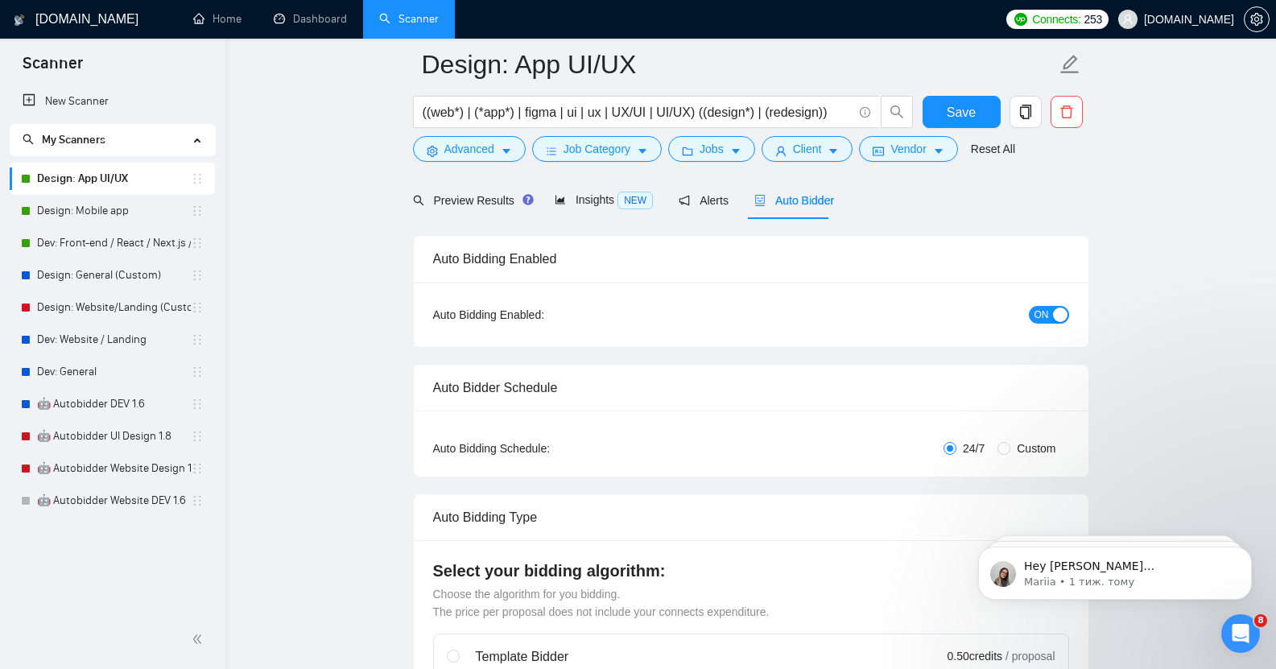
scroll to position [120, 0]
